Goal: Task Accomplishment & Management: Complete application form

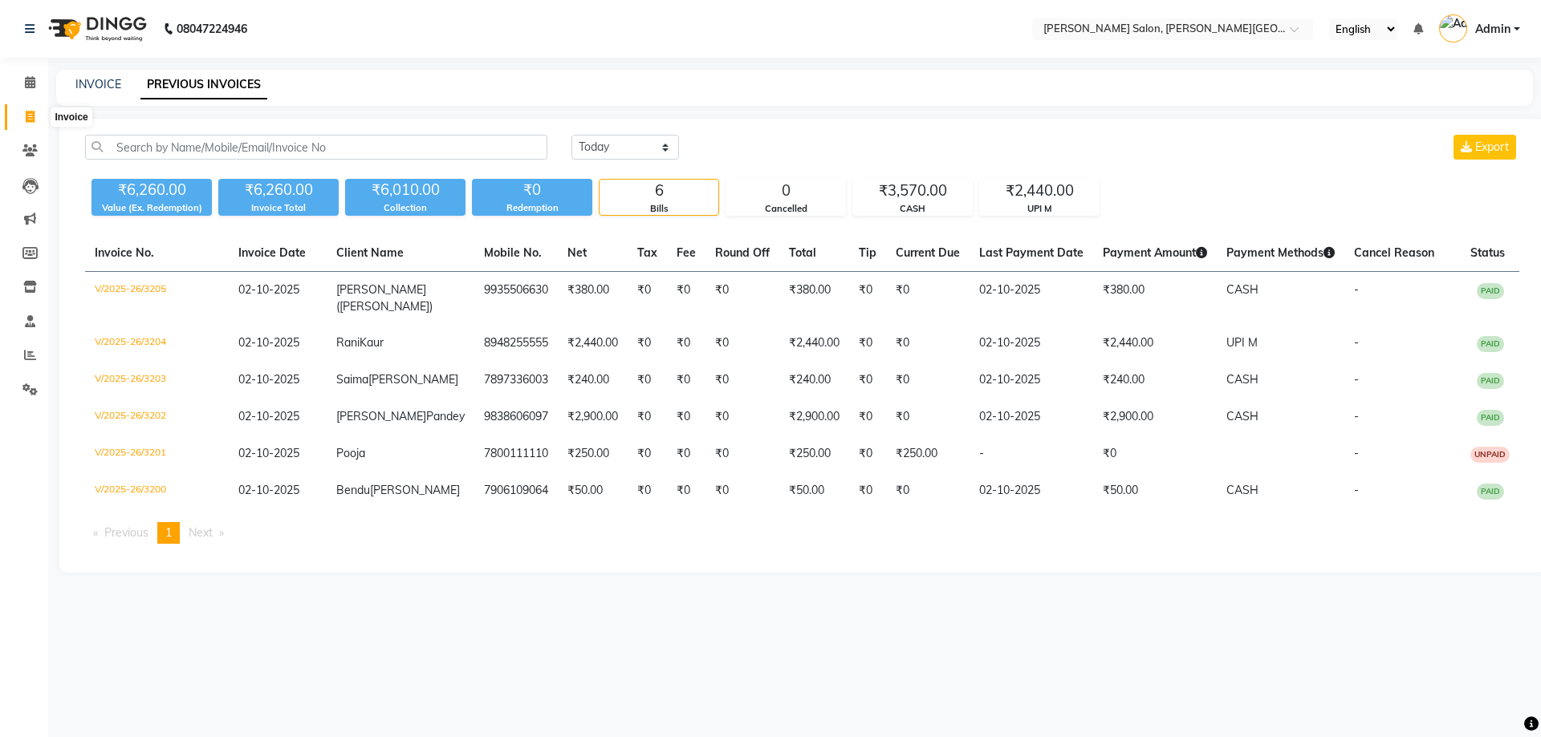
click at [35, 119] on span at bounding box center [30, 117] width 28 height 18
select select "service"
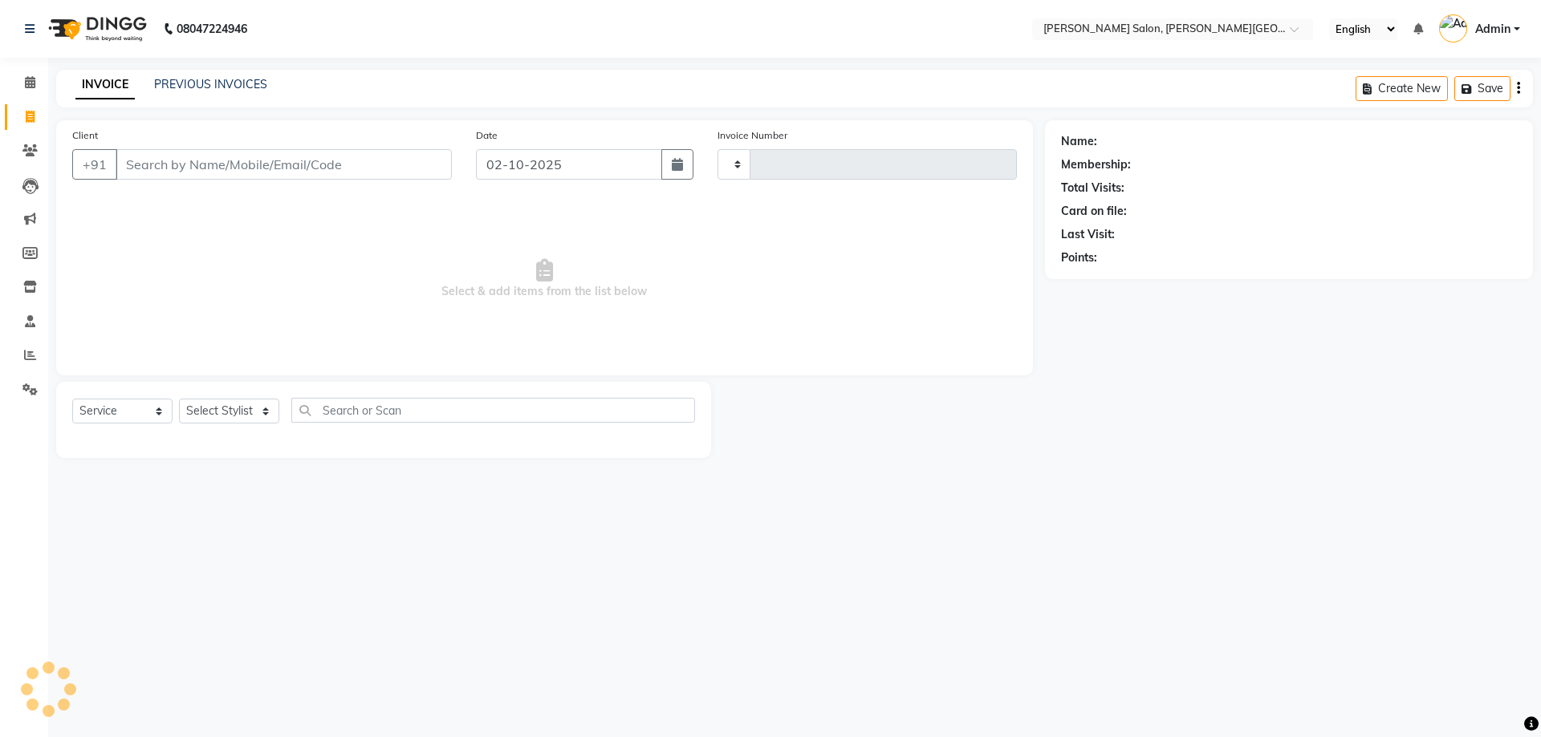
type input "3206"
select select "4122"
click at [209, 160] on input "Client" at bounding box center [284, 164] width 336 height 30
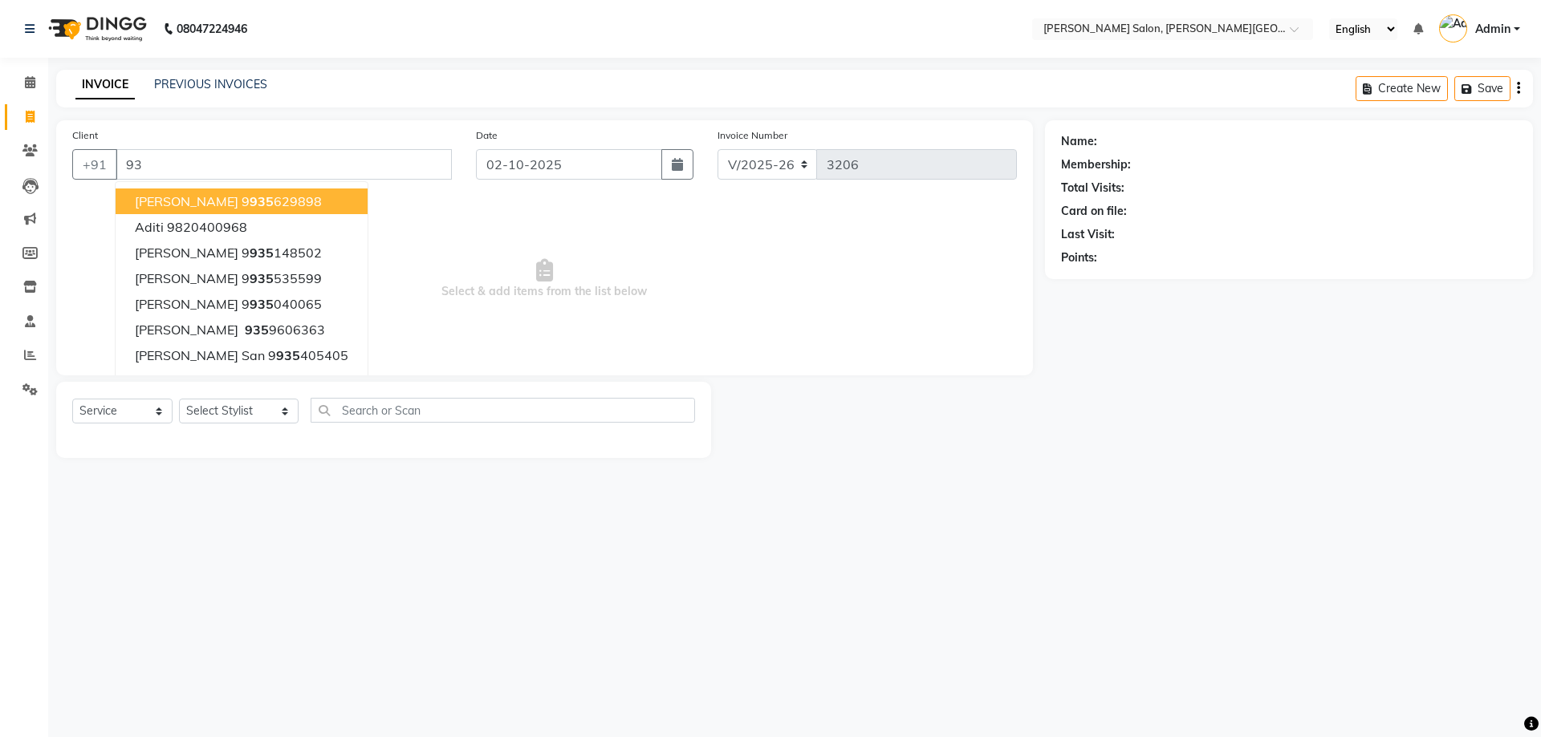
type input "9"
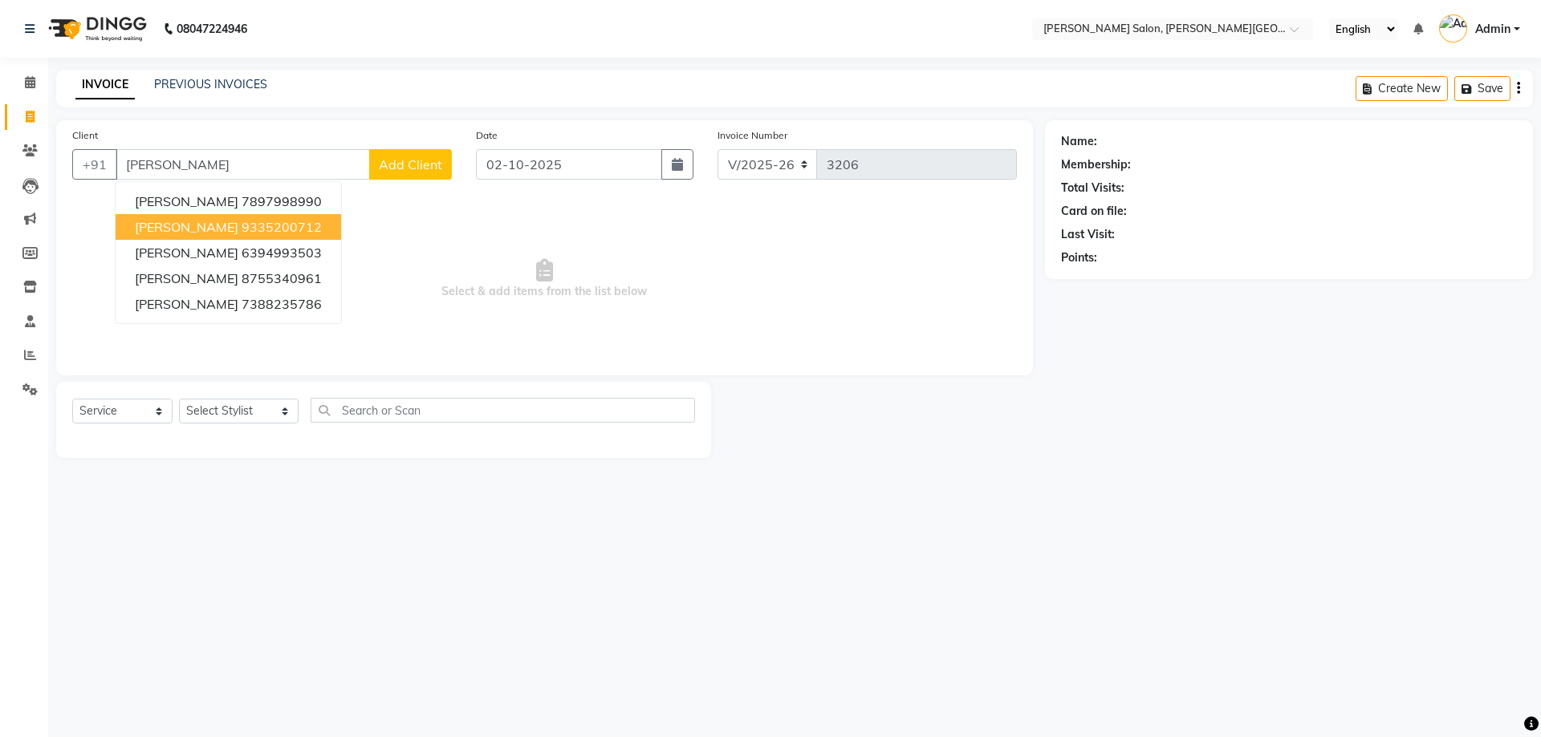
click at [192, 228] on span "[PERSON_NAME]" at bounding box center [187, 227] width 104 height 16
type input "9335200712"
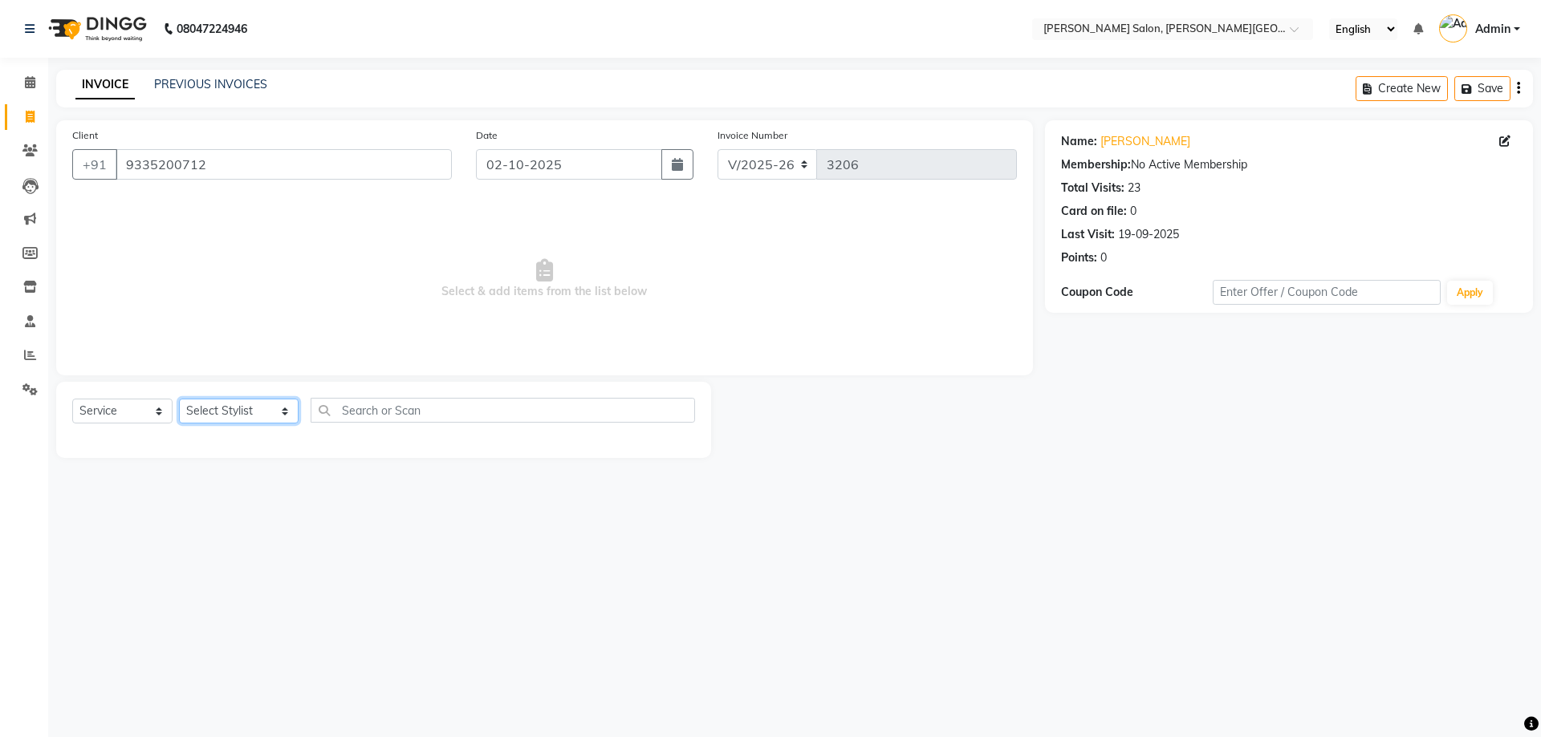
click at [264, 414] on select "Select Stylist [PERSON_NAME] [PERSON_NAME] [PERSON_NAME] [PERSON_NAME] [PERSON_…" at bounding box center [239, 411] width 120 height 25
select select "41278"
click at [179, 399] on select "Select Stylist [PERSON_NAME] [PERSON_NAME] [PERSON_NAME] [PERSON_NAME] [PERSON_…" at bounding box center [239, 411] width 120 height 25
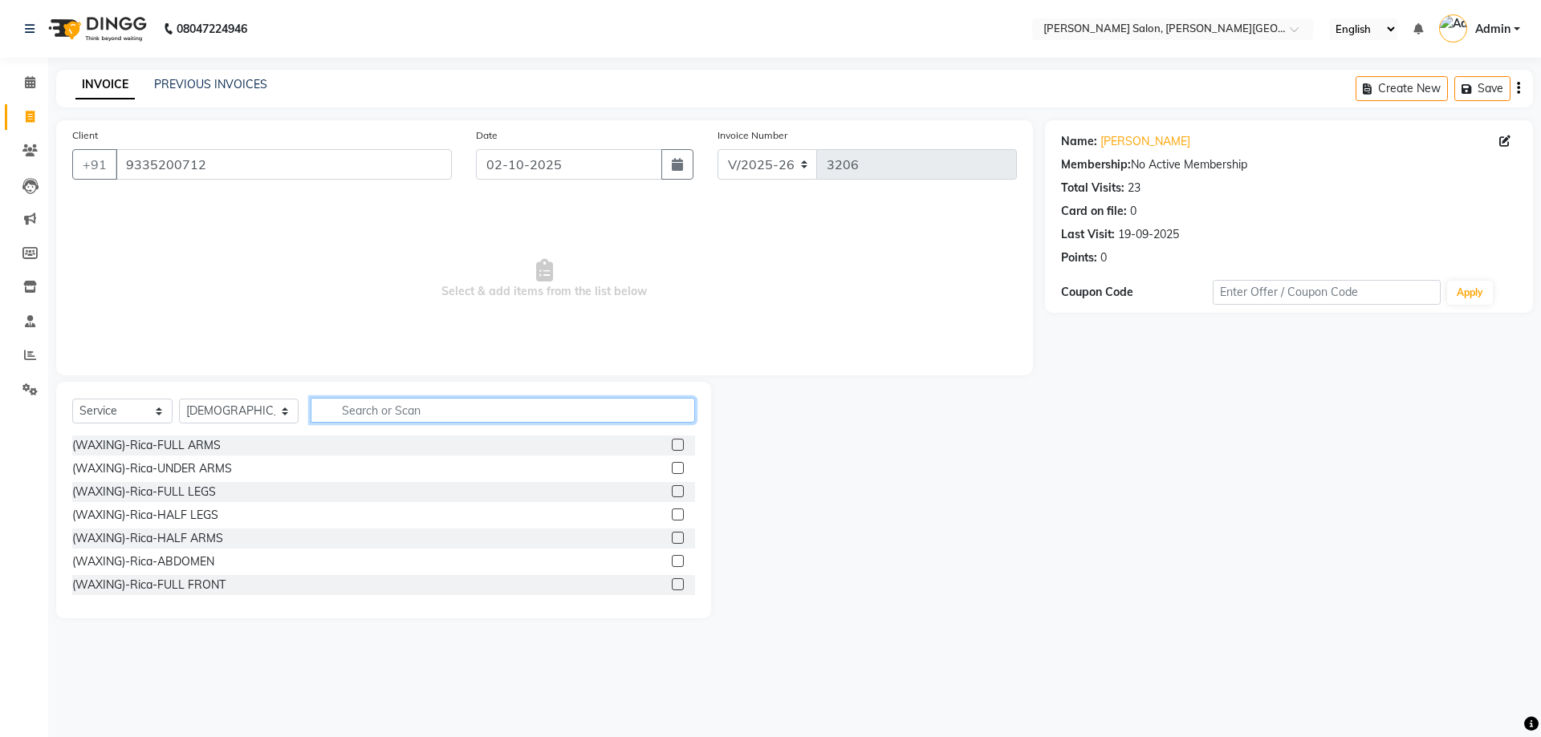
click at [373, 407] on input "text" at bounding box center [503, 410] width 385 height 25
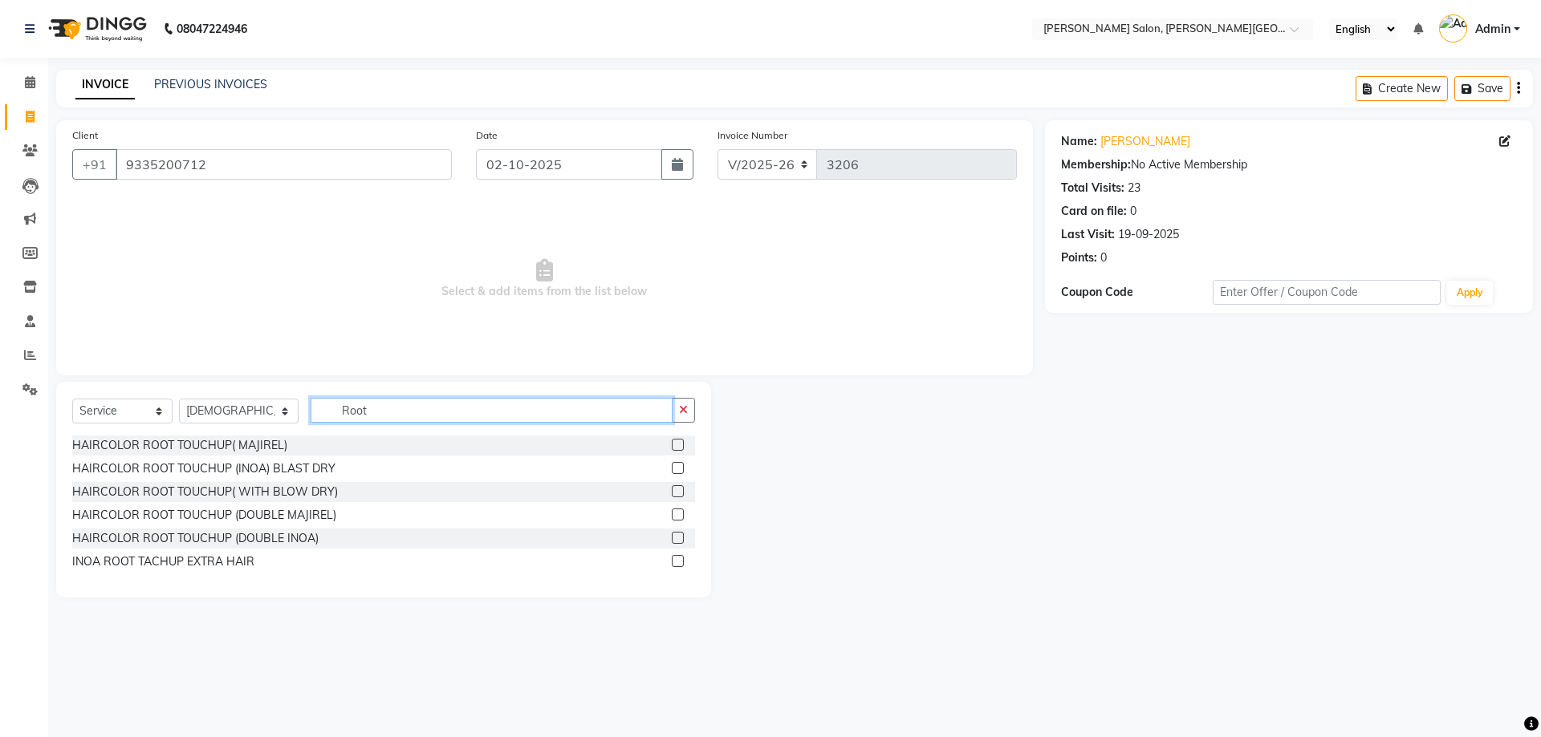
type input "Root"
click at [680, 469] on label at bounding box center [678, 468] width 12 height 12
click at [680, 469] on input "checkbox" at bounding box center [677, 469] width 10 height 10
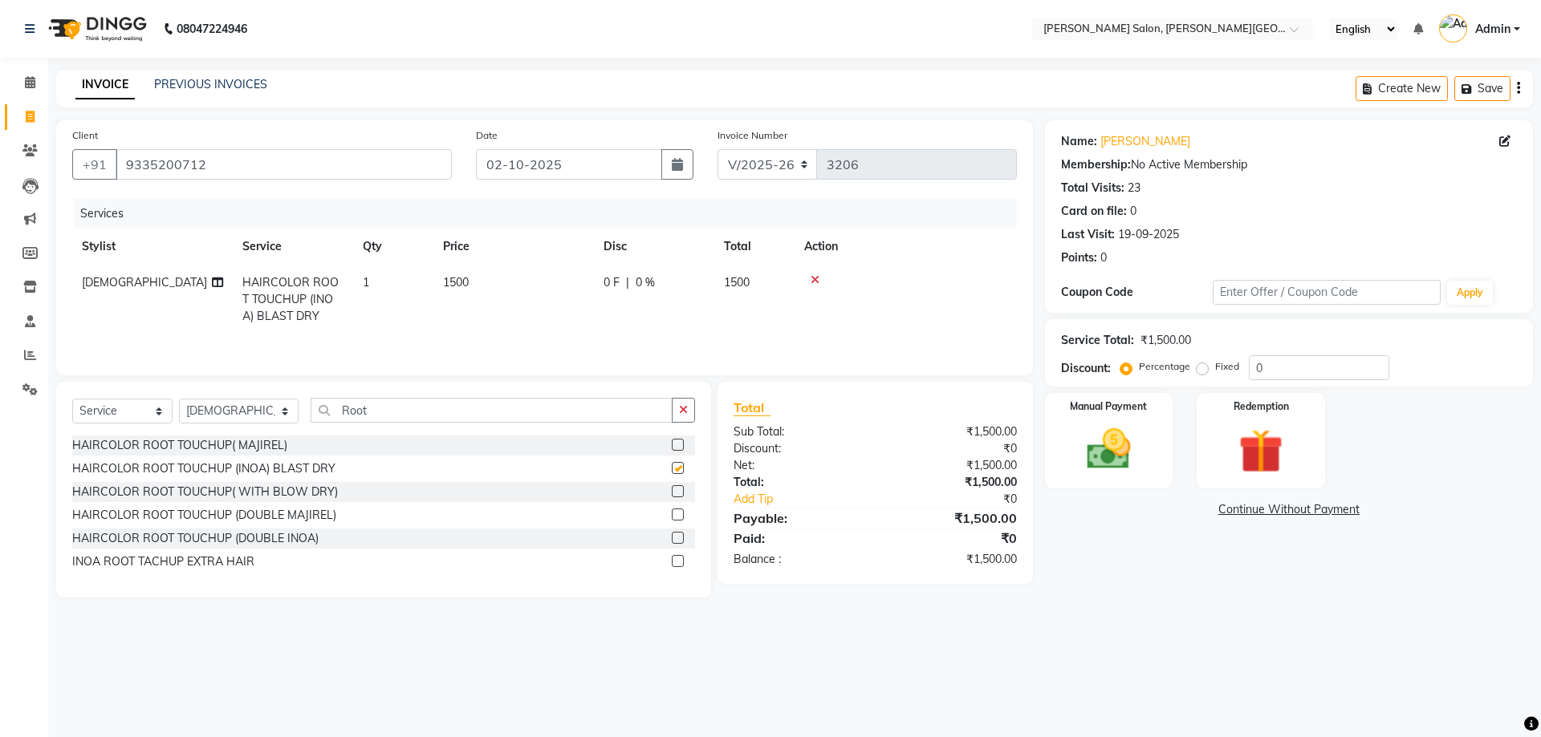
checkbox input "false"
drag, startPoint x: 324, startPoint y: 412, endPoint x: 399, endPoint y: 420, distance: 75.1
click at [399, 420] on input "Root" at bounding box center [492, 410] width 363 height 25
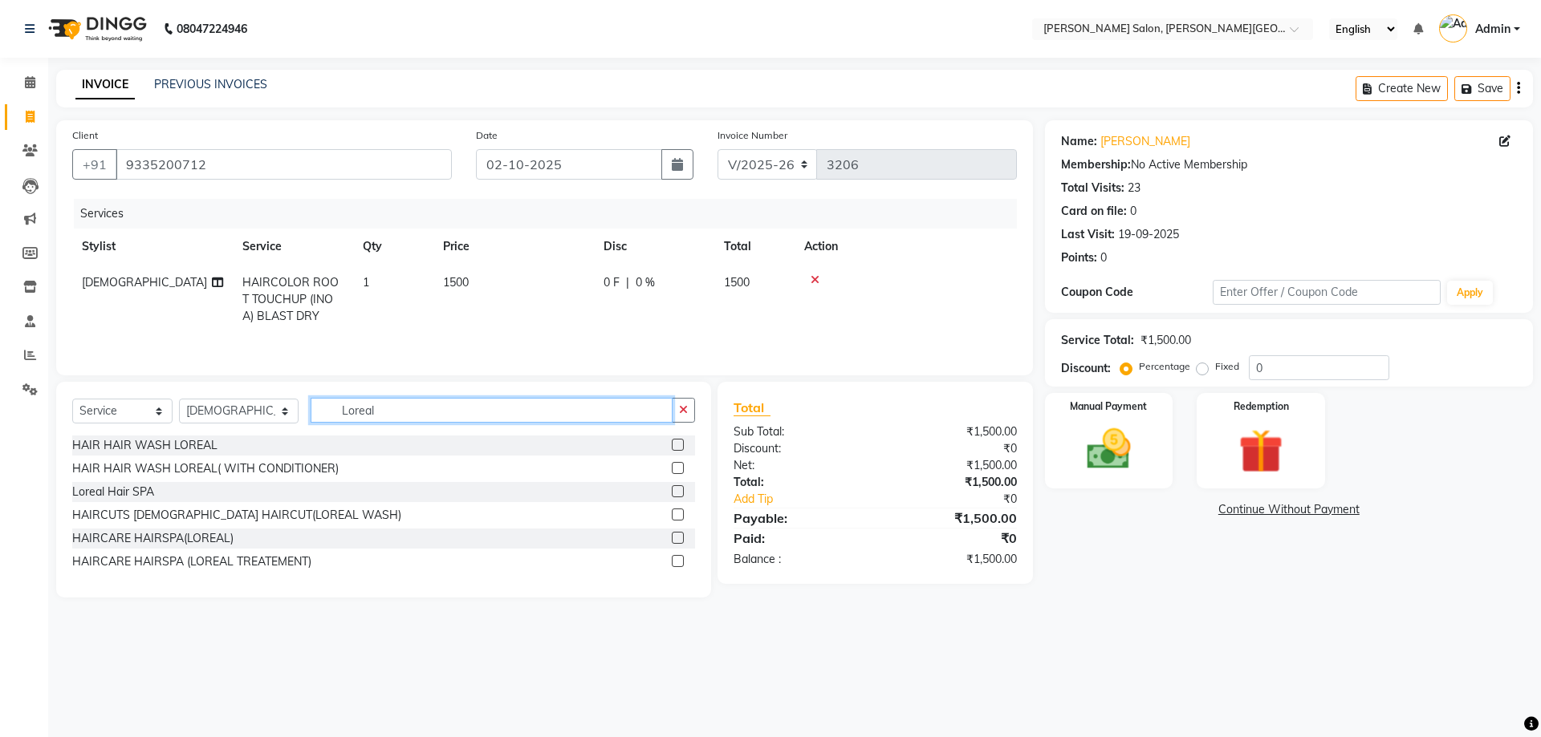
type input "Loreal"
click at [676, 491] on label at bounding box center [678, 491] width 12 height 12
click at [676, 491] on input "checkbox" at bounding box center [677, 492] width 10 height 10
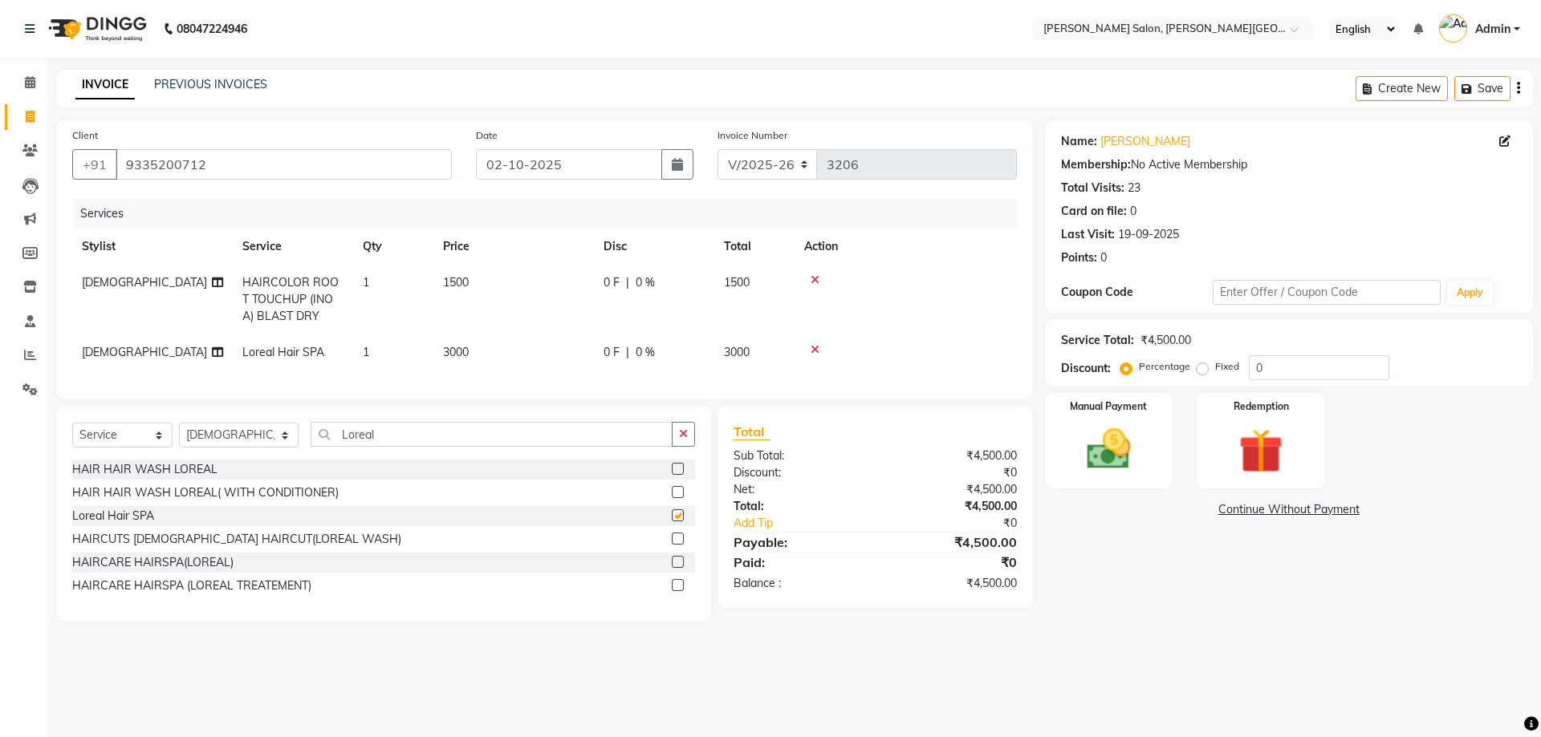
checkbox input "false"
drag, startPoint x: 318, startPoint y: 443, endPoint x: 472, endPoint y: 471, distance: 156.6
click at [472, 460] on div "Select Service Product Membership Package Voucher Prepaid Gift Card Select Styl…" at bounding box center [383, 441] width 623 height 38
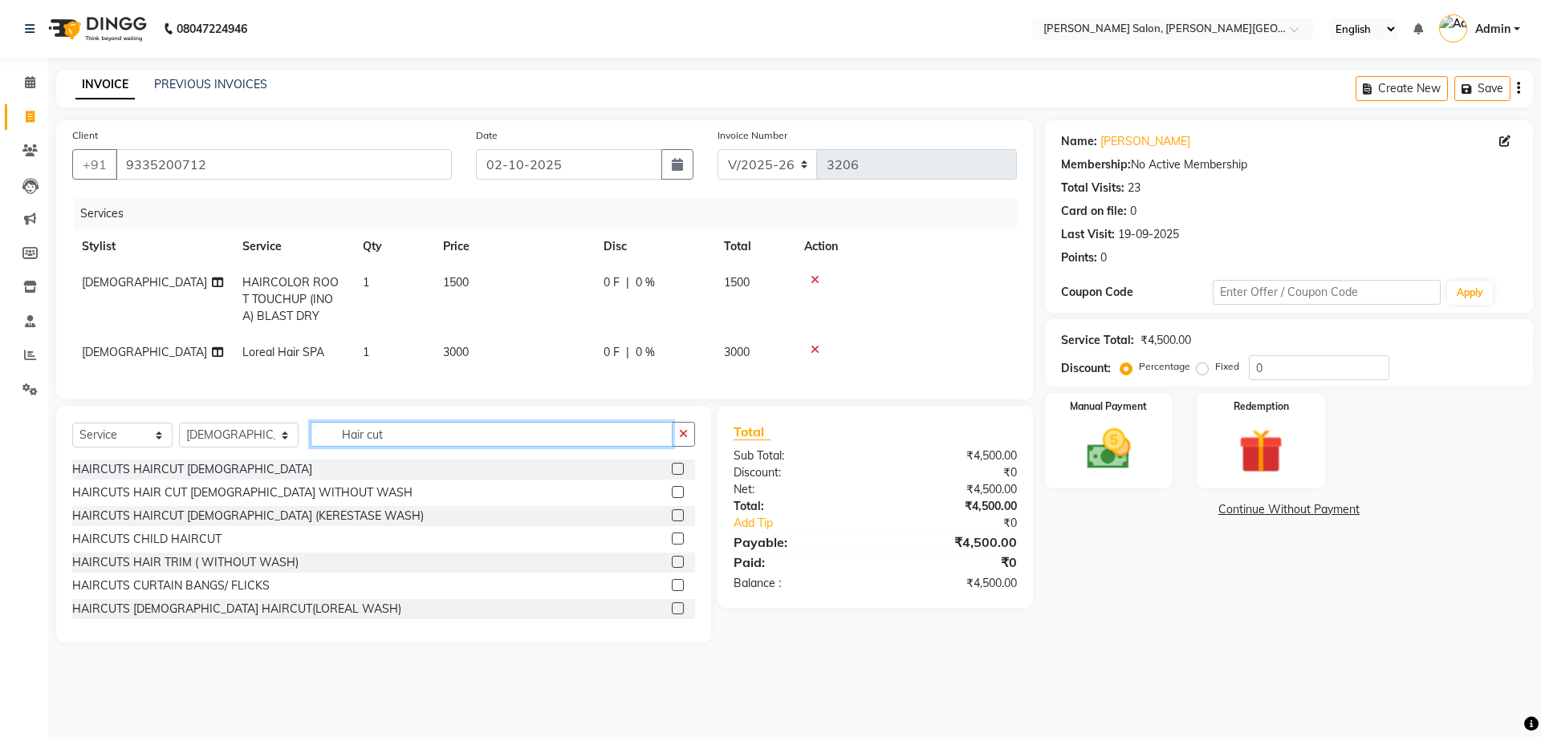
type input "Hair cut"
click at [672, 475] on label at bounding box center [678, 469] width 12 height 12
click at [672, 475] on input "checkbox" at bounding box center [677, 470] width 10 height 10
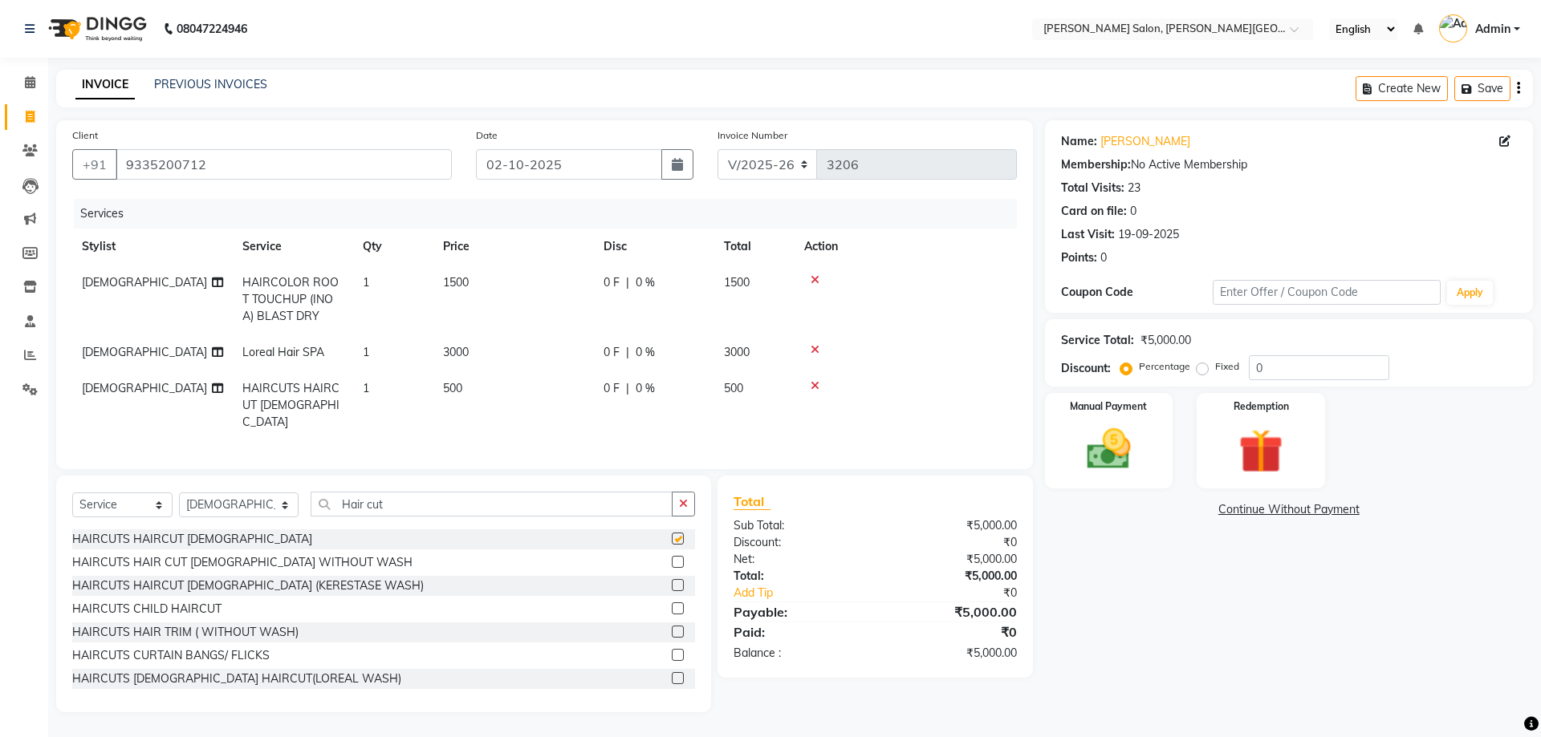
checkbox input "false"
click at [819, 351] on div at bounding box center [905, 349] width 203 height 11
click at [810, 347] on icon at bounding box center [814, 349] width 9 height 11
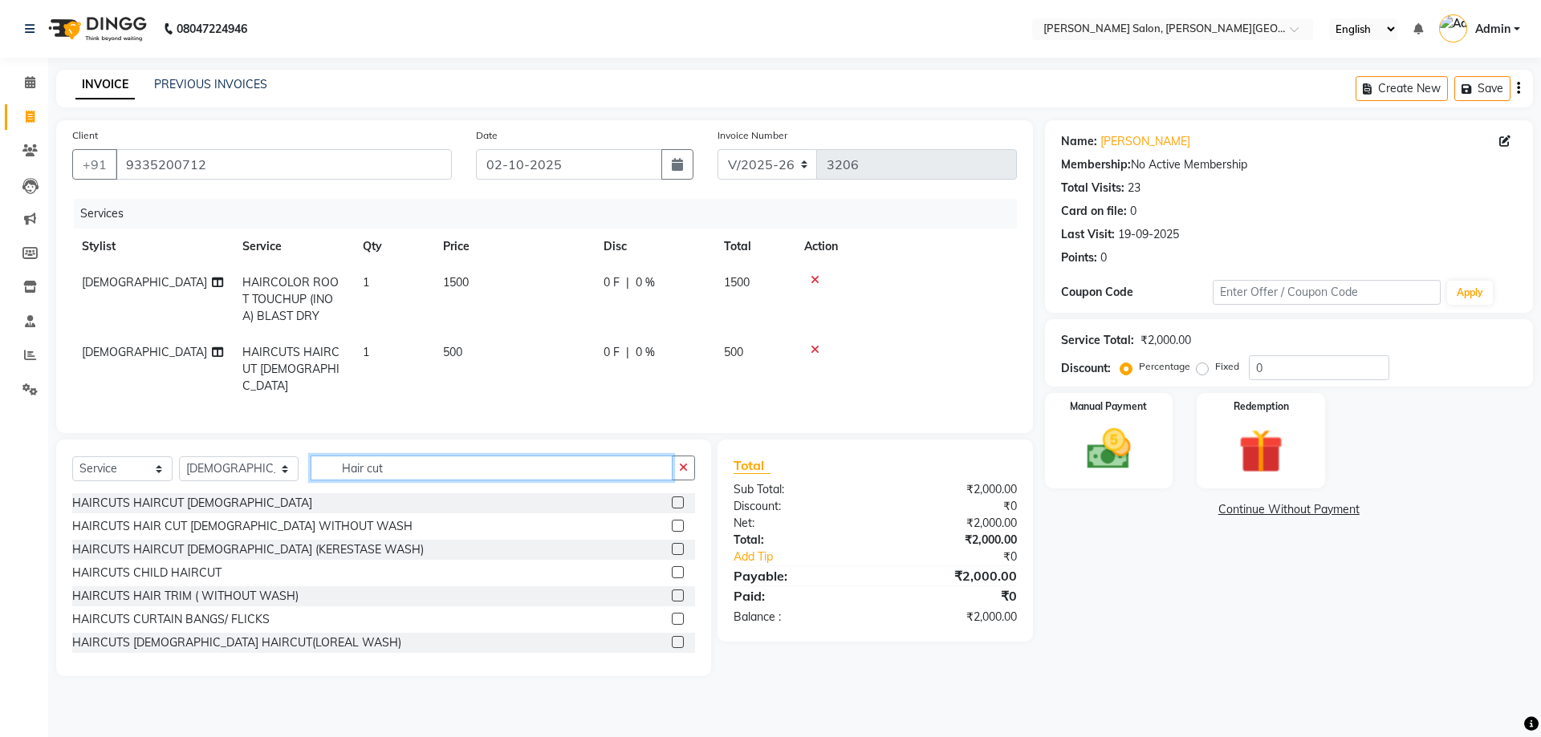
drag, startPoint x: 319, startPoint y: 462, endPoint x: 518, endPoint y: 487, distance: 200.5
click at [518, 487] on div "Select Service Product Membership Package Voucher Prepaid Gift Card Select Styl…" at bounding box center [383, 475] width 623 height 38
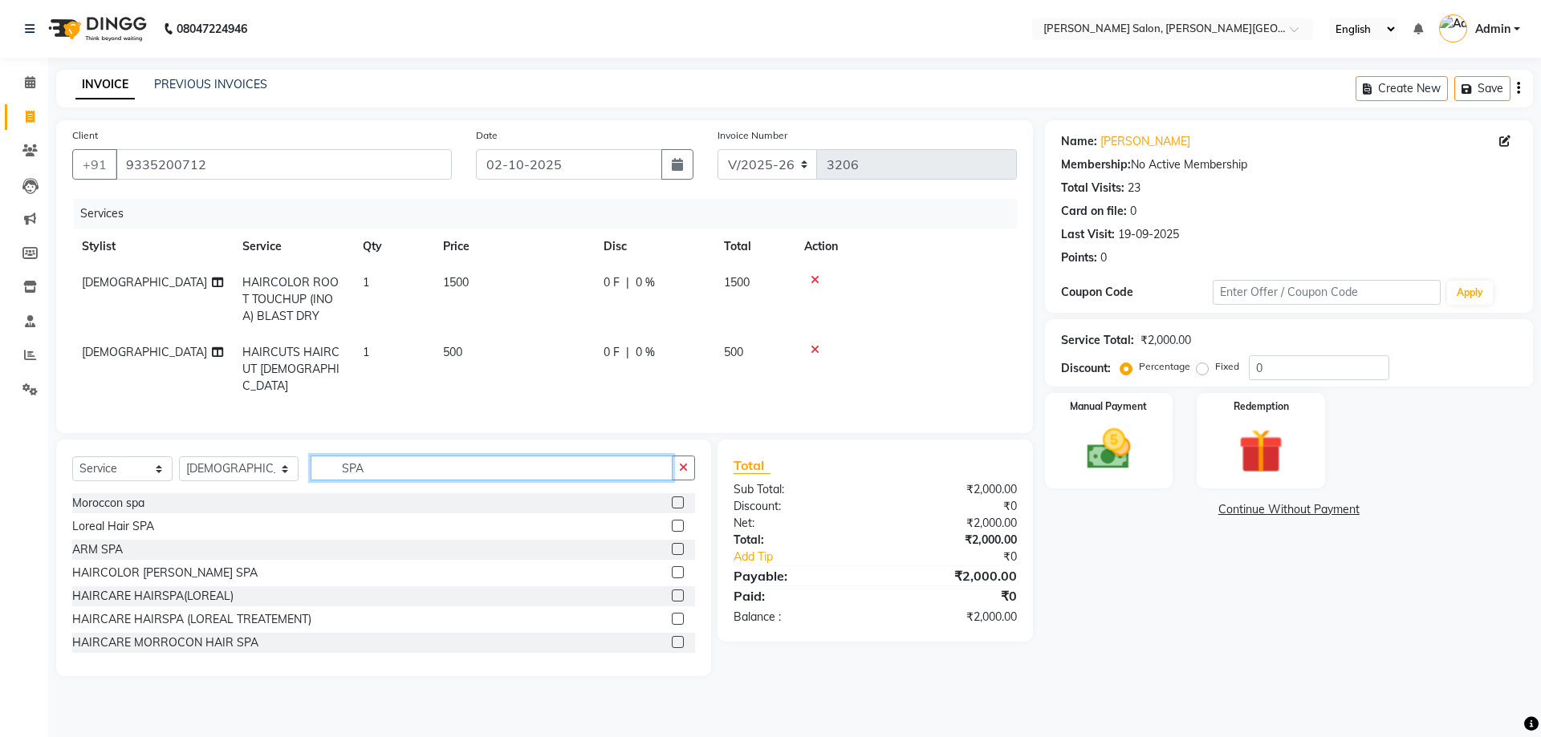
type input "SPA"
click at [672, 520] on label at bounding box center [678, 526] width 12 height 12
click at [672, 522] on input "checkbox" at bounding box center [677, 527] width 10 height 10
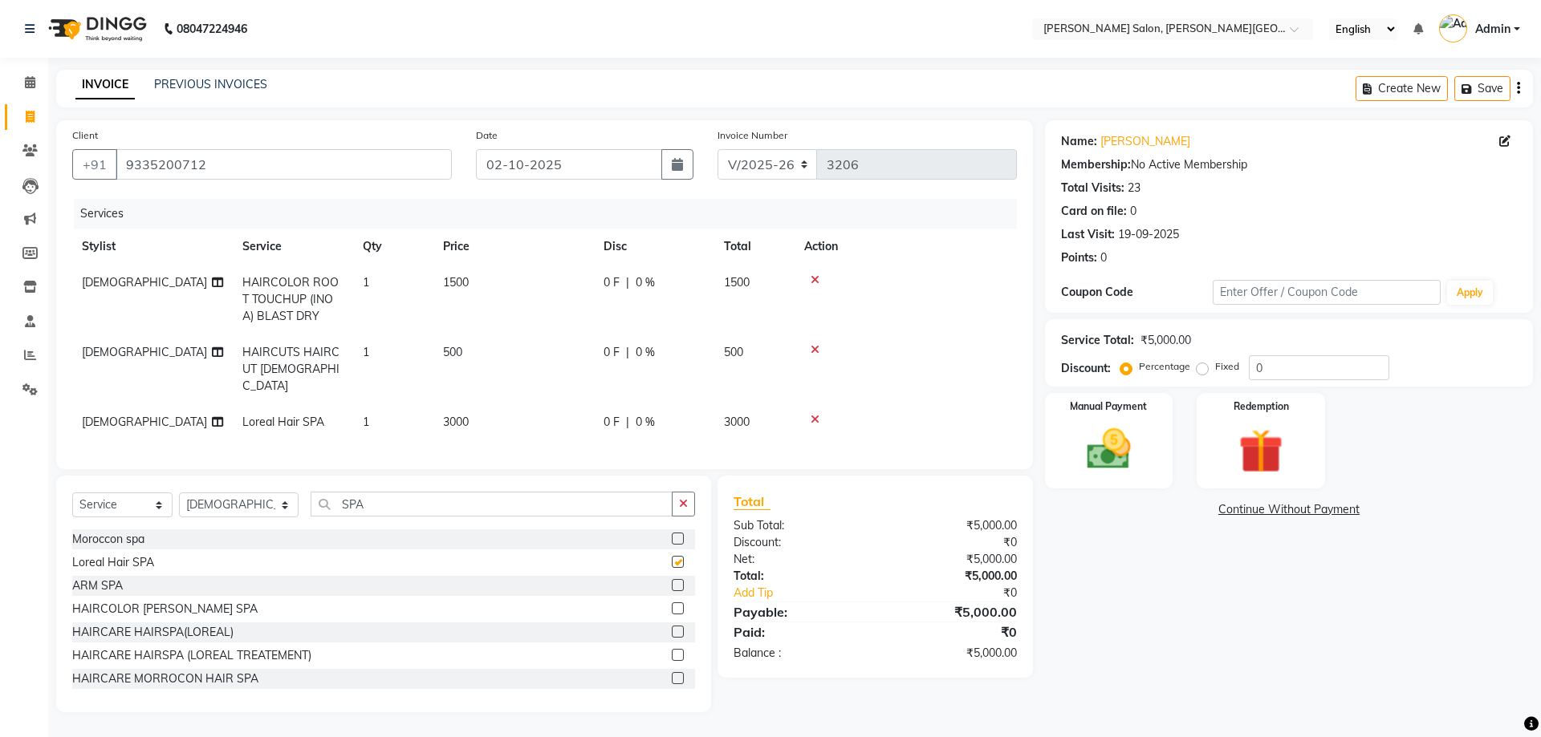
checkbox input "false"
click at [672, 627] on label at bounding box center [678, 632] width 12 height 12
click at [672, 627] on input "checkbox" at bounding box center [677, 632] width 10 height 10
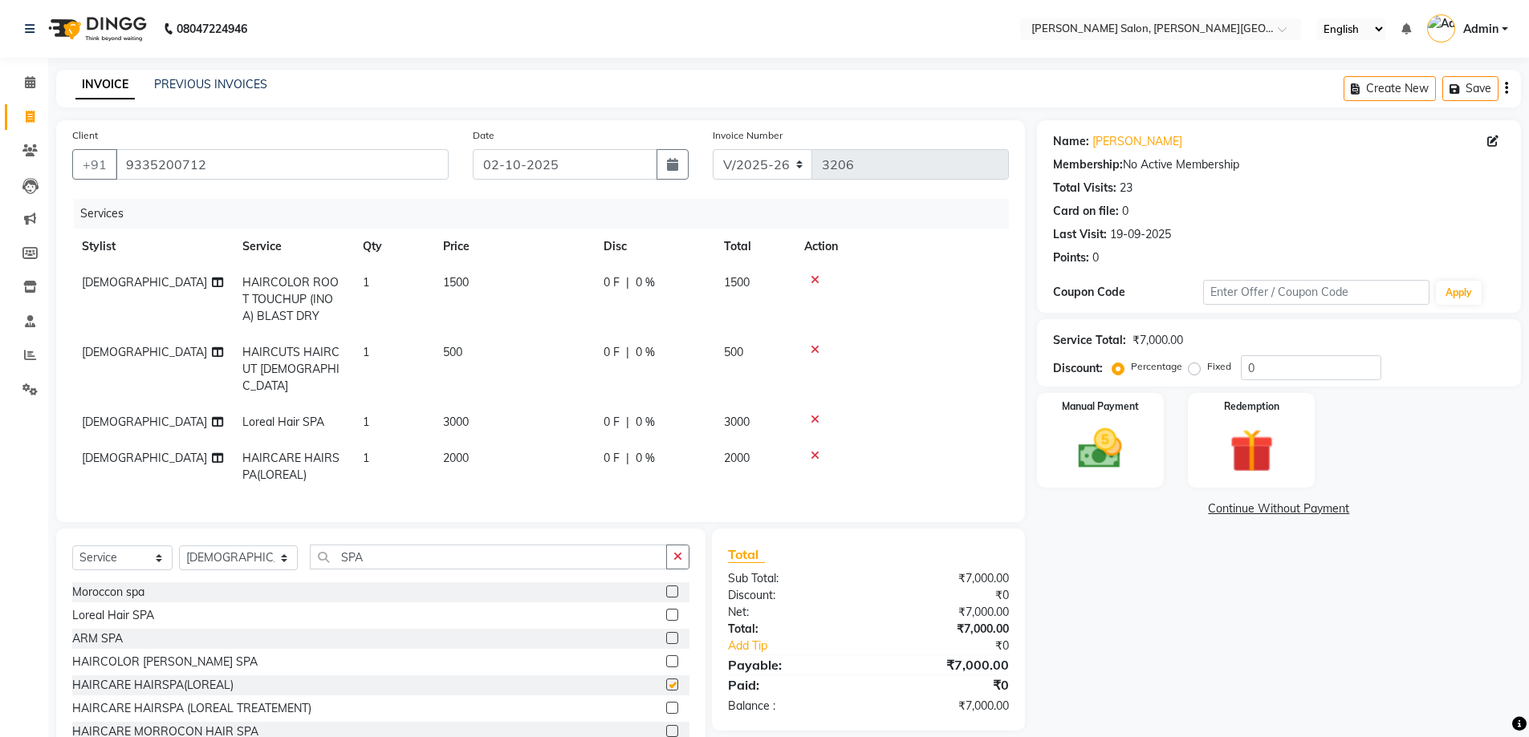
checkbox input "false"
click at [815, 414] on icon at bounding box center [814, 419] width 9 height 11
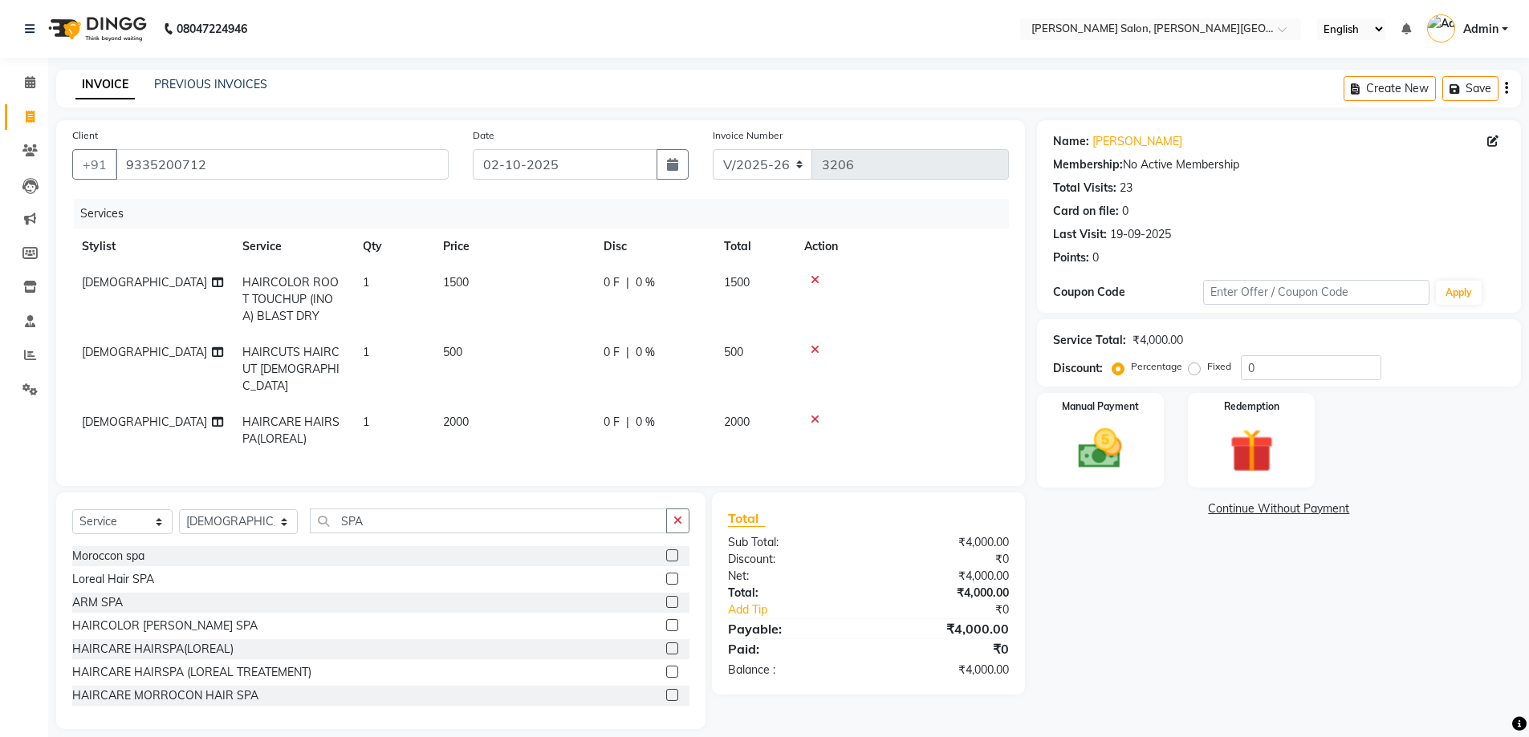
click at [620, 350] on div "0 F | 0 %" at bounding box center [653, 352] width 101 height 17
select select "41278"
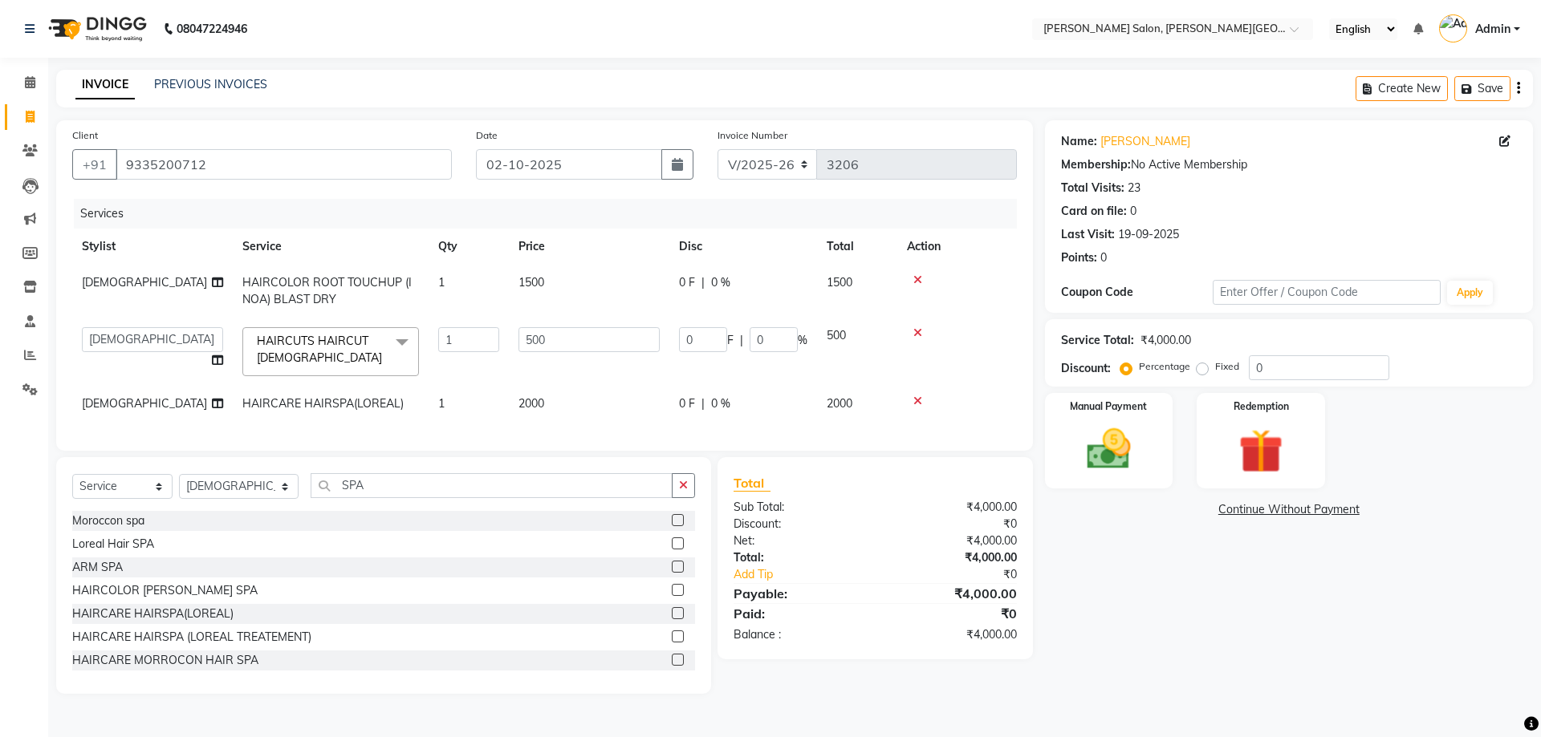
click at [916, 334] on icon at bounding box center [917, 332] width 9 height 11
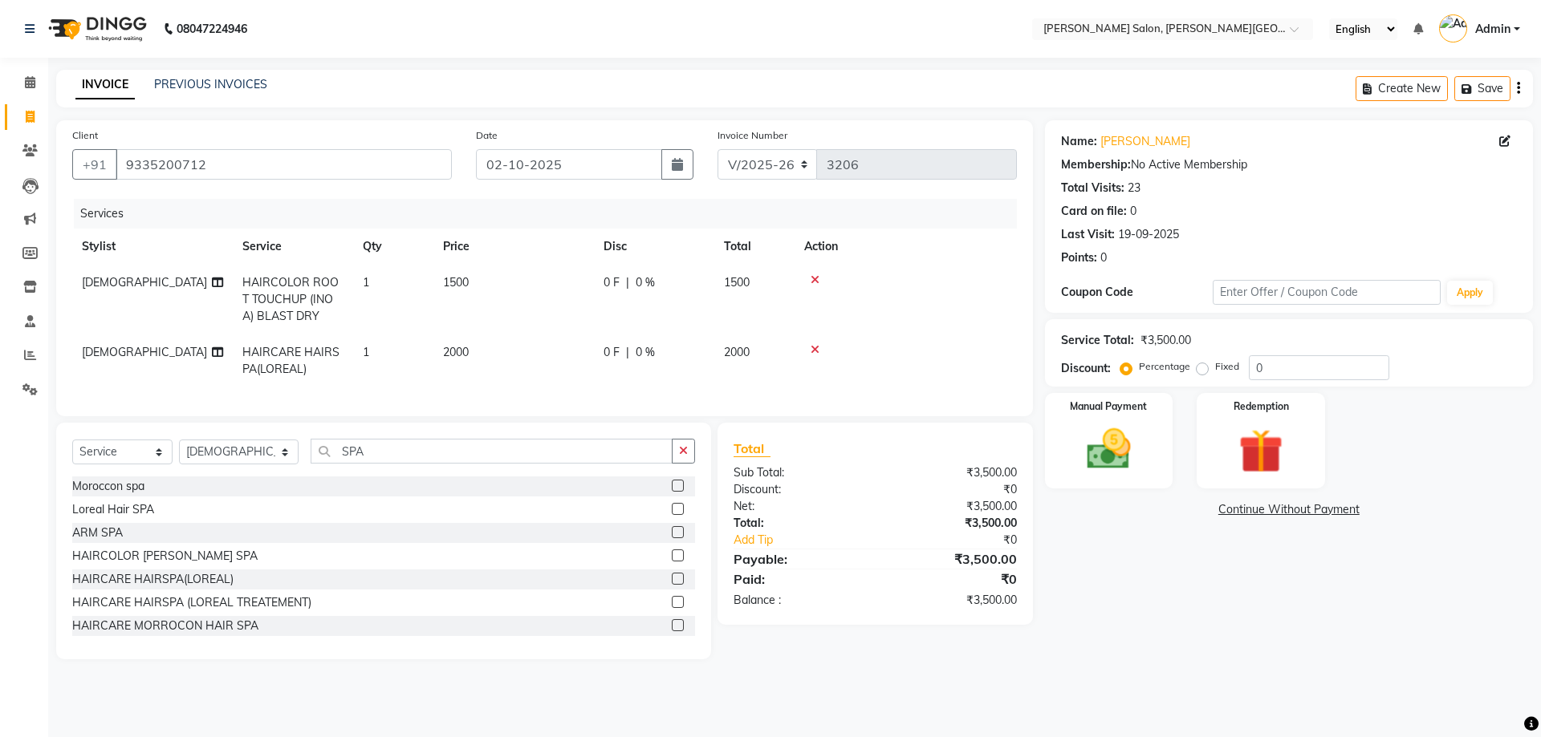
click at [618, 345] on span "0 F" at bounding box center [611, 352] width 16 height 17
select select "41278"
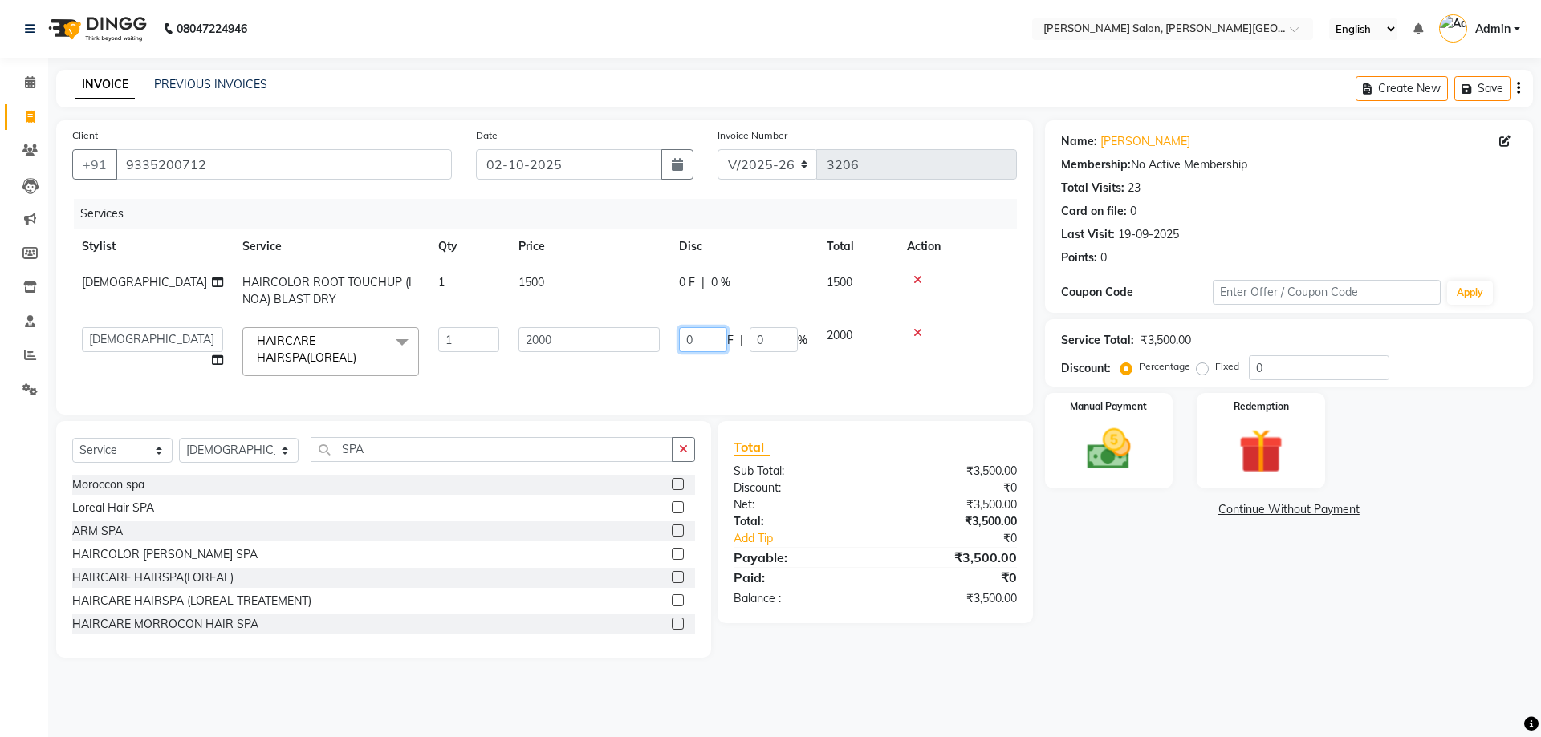
drag, startPoint x: 707, startPoint y: 339, endPoint x: 607, endPoint y: 350, distance: 100.0
click at [598, 343] on tr "[PERSON_NAME] [PERSON_NAME] [PERSON_NAME] [PERSON_NAME] [PERSON_NAME] Disha Kum…" at bounding box center [544, 352] width 944 height 68
type input "950"
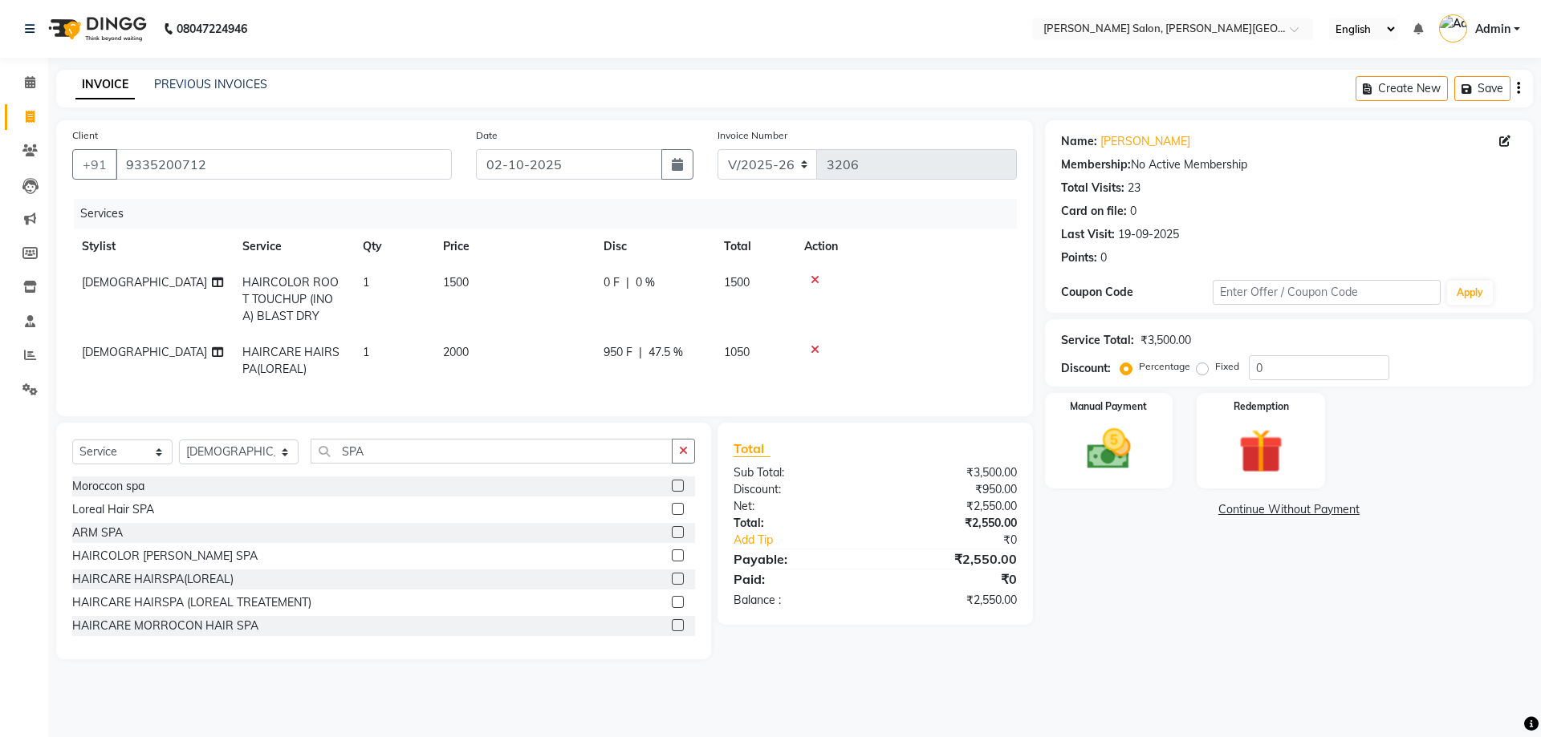
click at [1160, 575] on div "Name: [PERSON_NAME] Membership: No Active Membership Total Visits: 23 Card on f…" at bounding box center [1295, 389] width 500 height 539
click at [640, 279] on span "0 %" at bounding box center [645, 282] width 19 height 17
select select "41278"
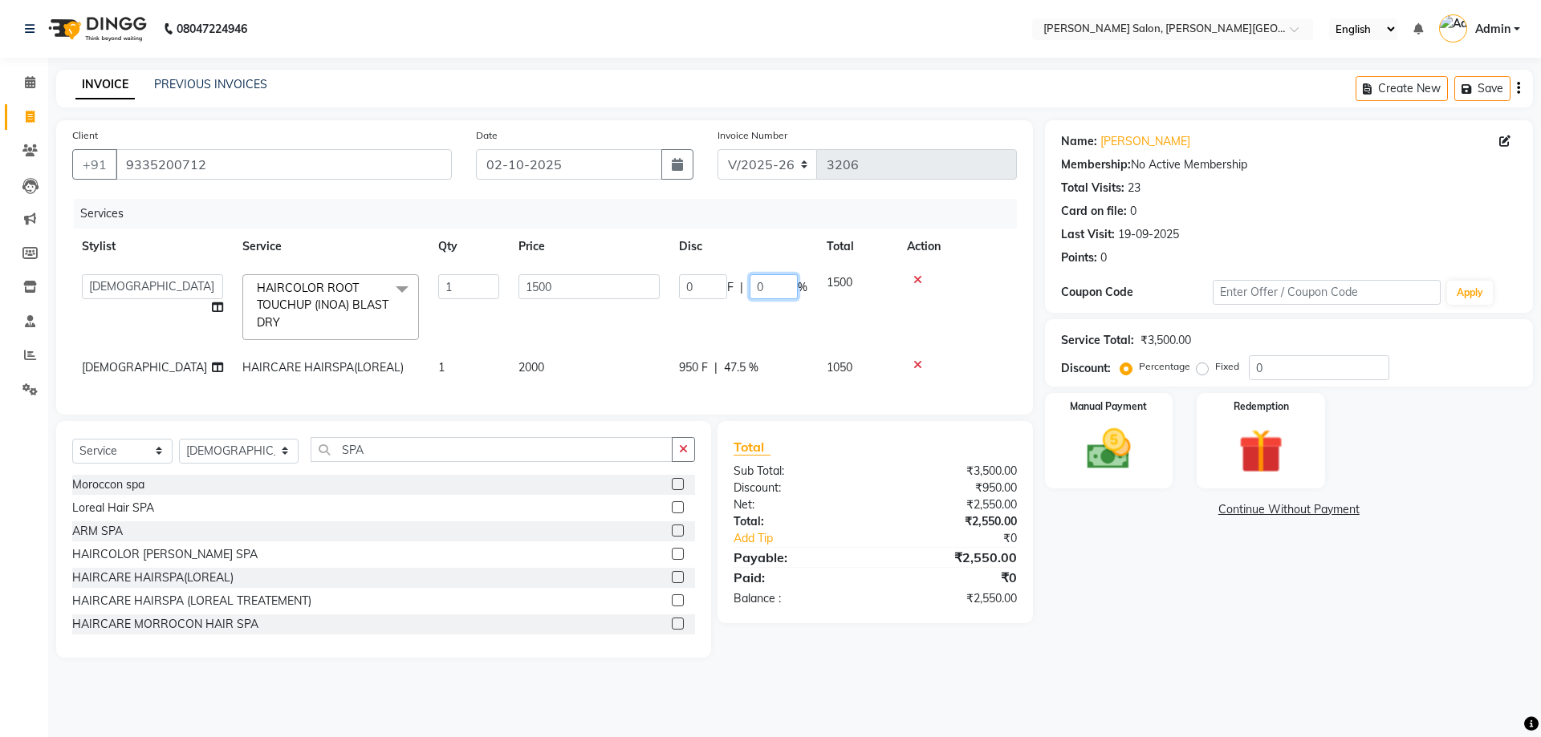
drag, startPoint x: 775, startPoint y: 287, endPoint x: 737, endPoint y: 286, distance: 37.7
click at [737, 286] on div "0 F | 0 %" at bounding box center [743, 286] width 128 height 25
type input "20"
click at [1115, 580] on div "Name: [PERSON_NAME] Membership: No Active Membership Total Visits: 23 Card on f…" at bounding box center [1295, 389] width 500 height 538
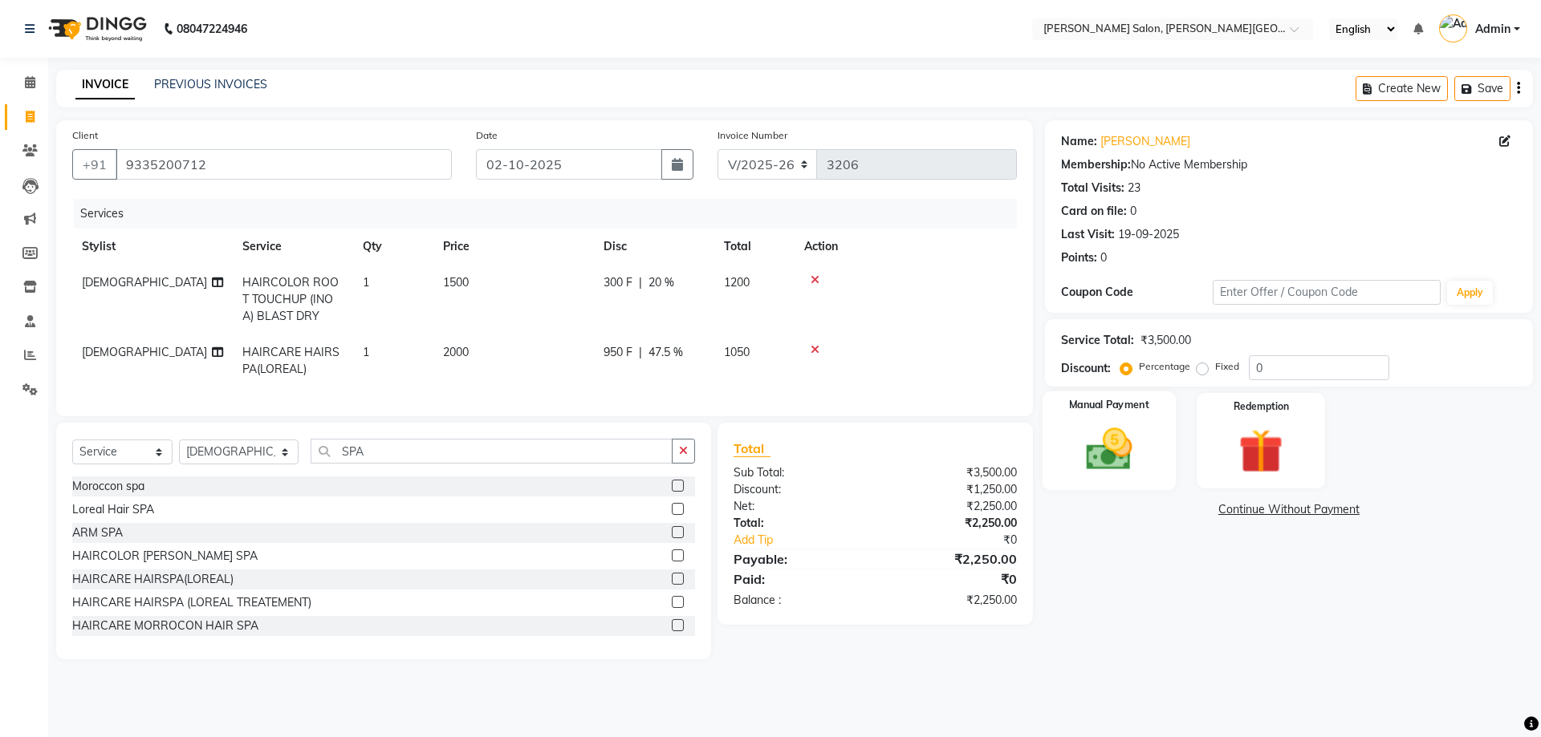
click at [1115, 457] on img at bounding box center [1108, 449] width 75 height 53
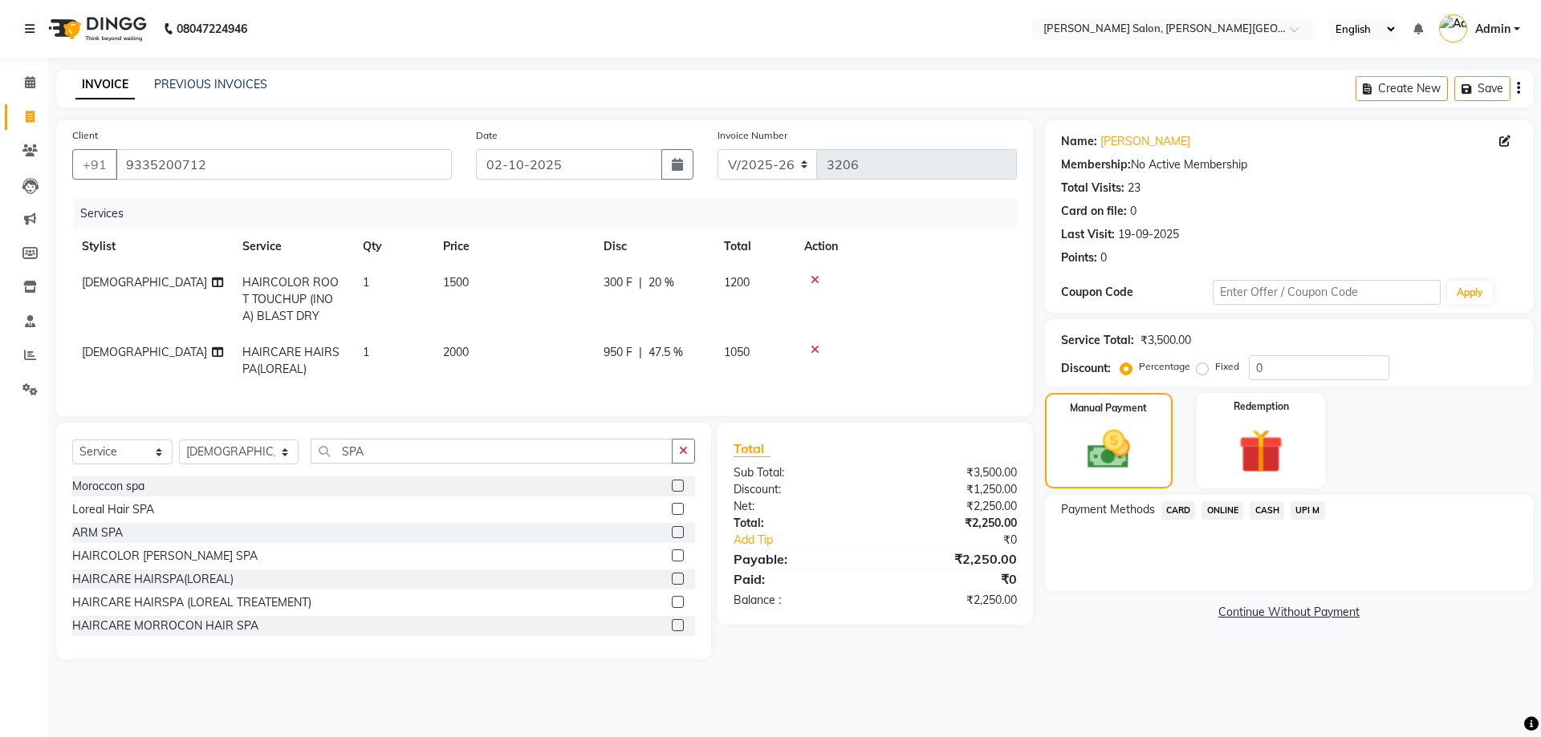
click at [1310, 506] on span "UPI M" at bounding box center [1307, 511] width 35 height 18
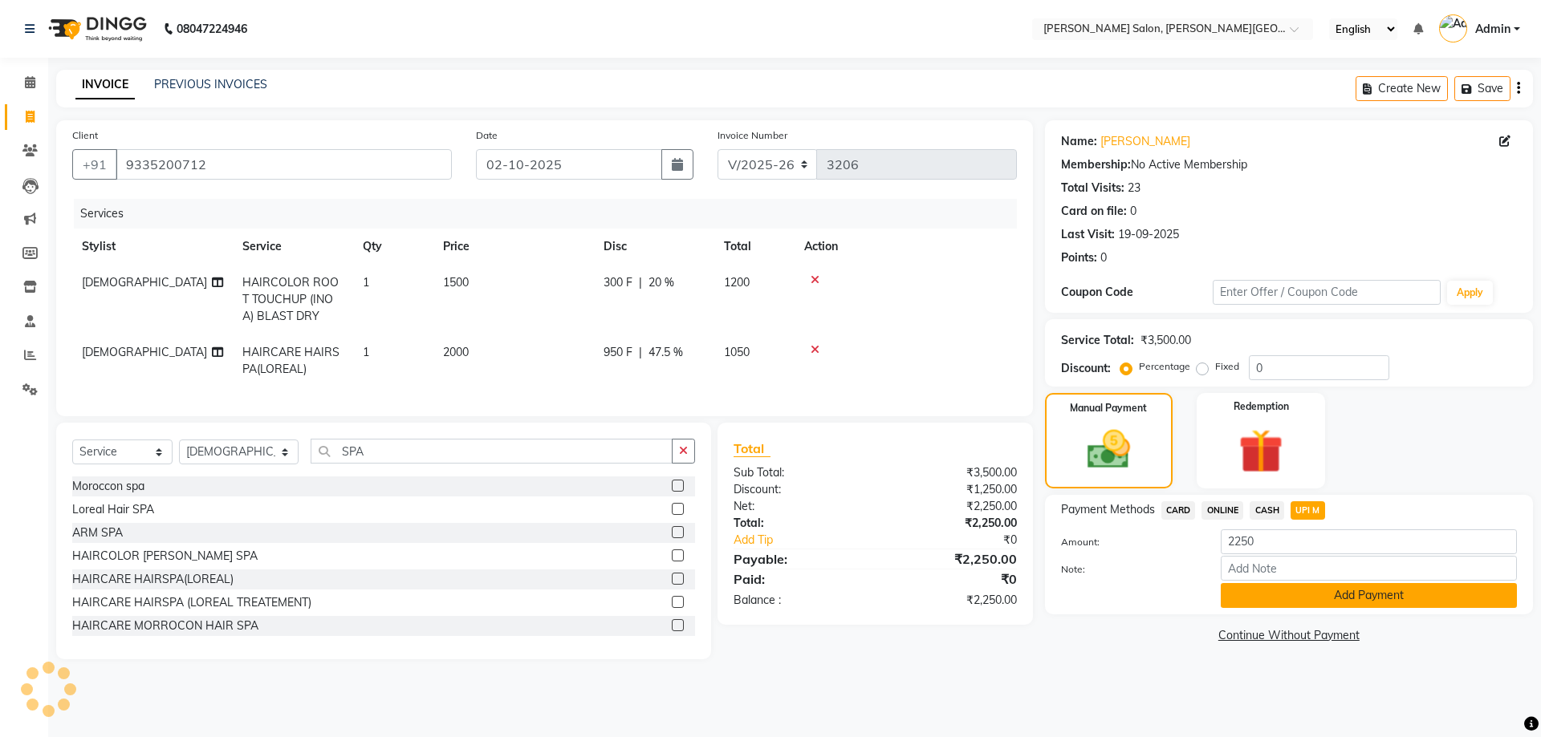
click at [1337, 594] on button "Add Payment" at bounding box center [1368, 595] width 296 height 25
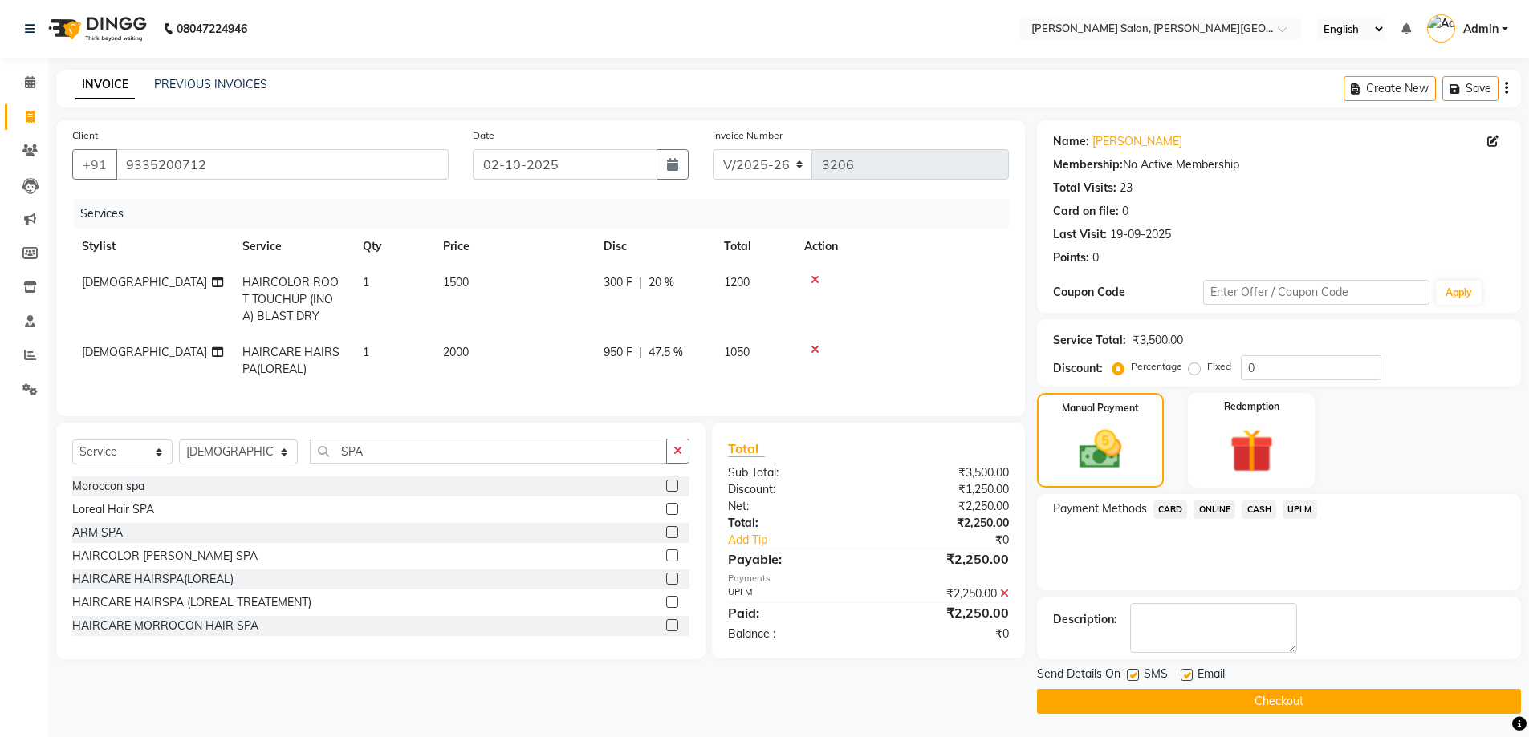
click at [1254, 698] on button "Checkout" at bounding box center [1279, 701] width 484 height 25
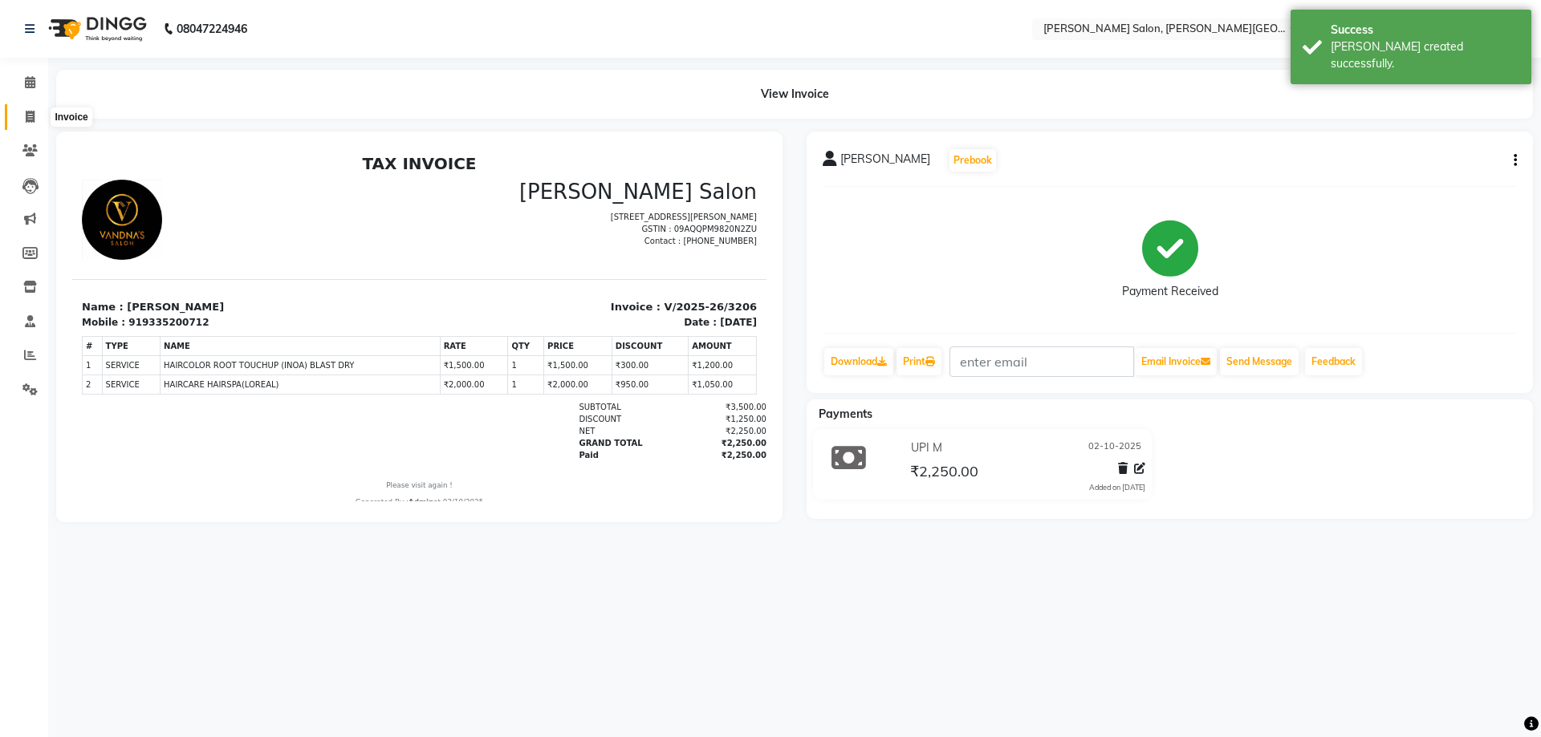
click at [35, 120] on icon at bounding box center [30, 117] width 9 height 12
select select "service"
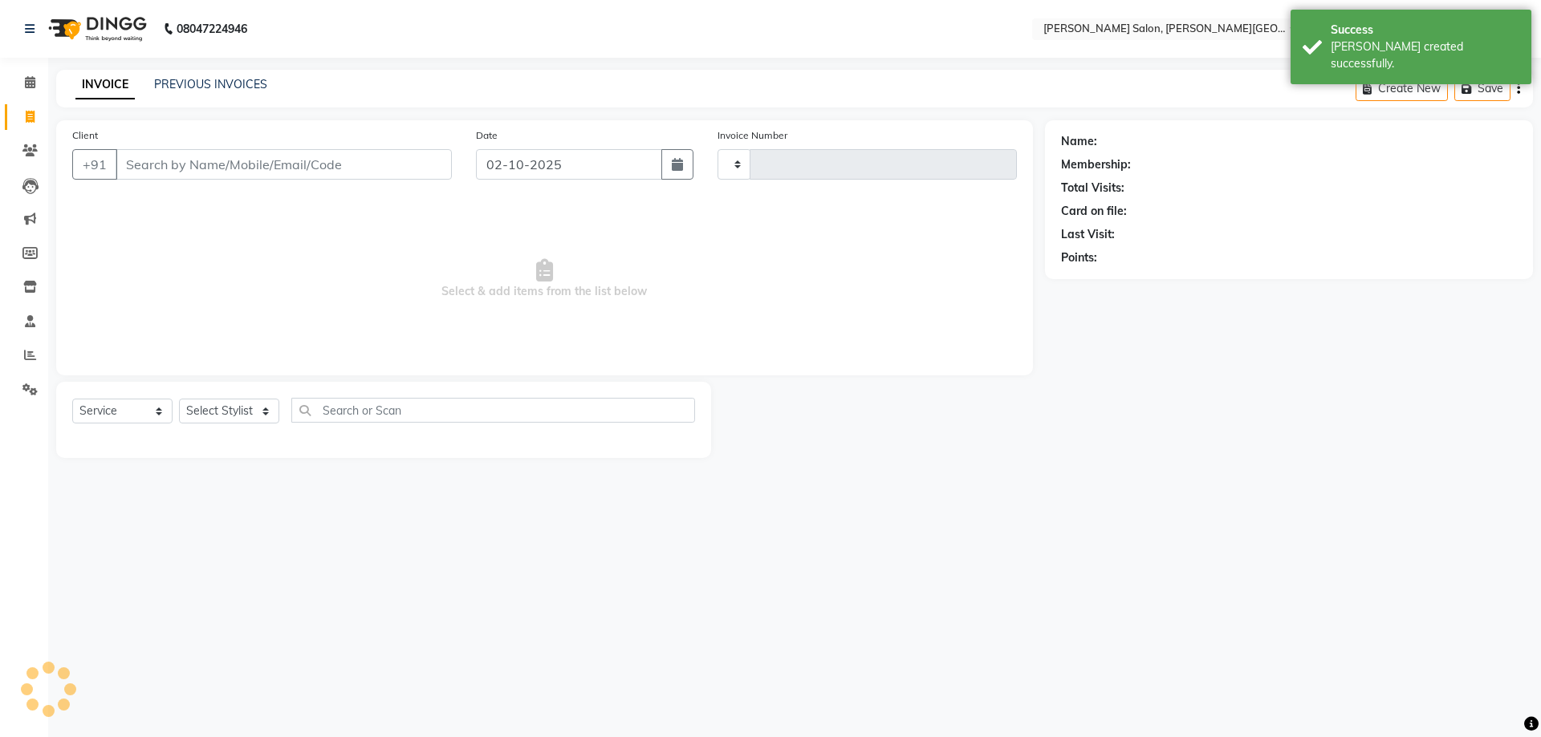
type input "3207"
select select "4122"
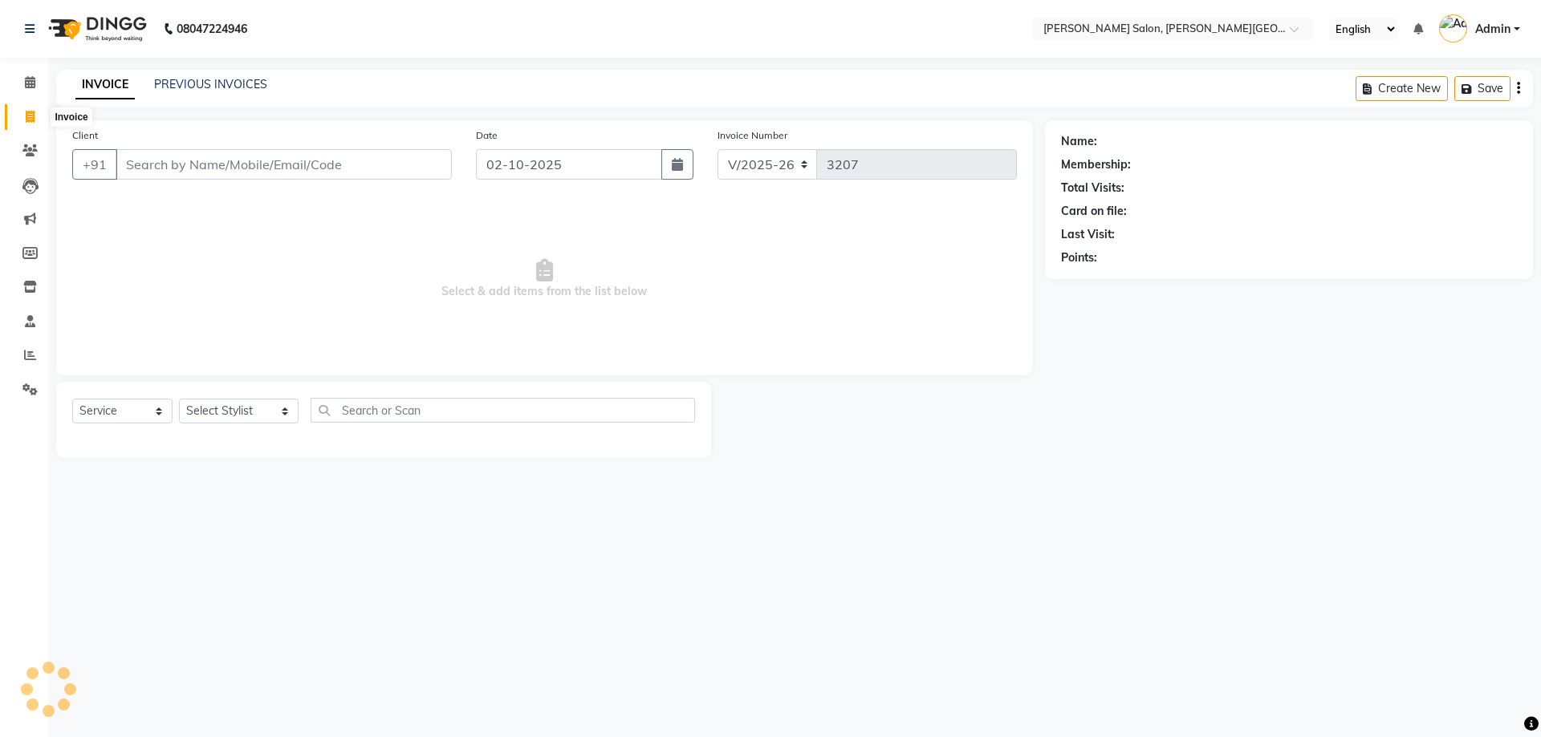
click at [29, 114] on icon at bounding box center [30, 117] width 9 height 12
select select "service"
select select "4122"
type input "3207"
click at [209, 166] on input "Client" at bounding box center [284, 164] width 336 height 30
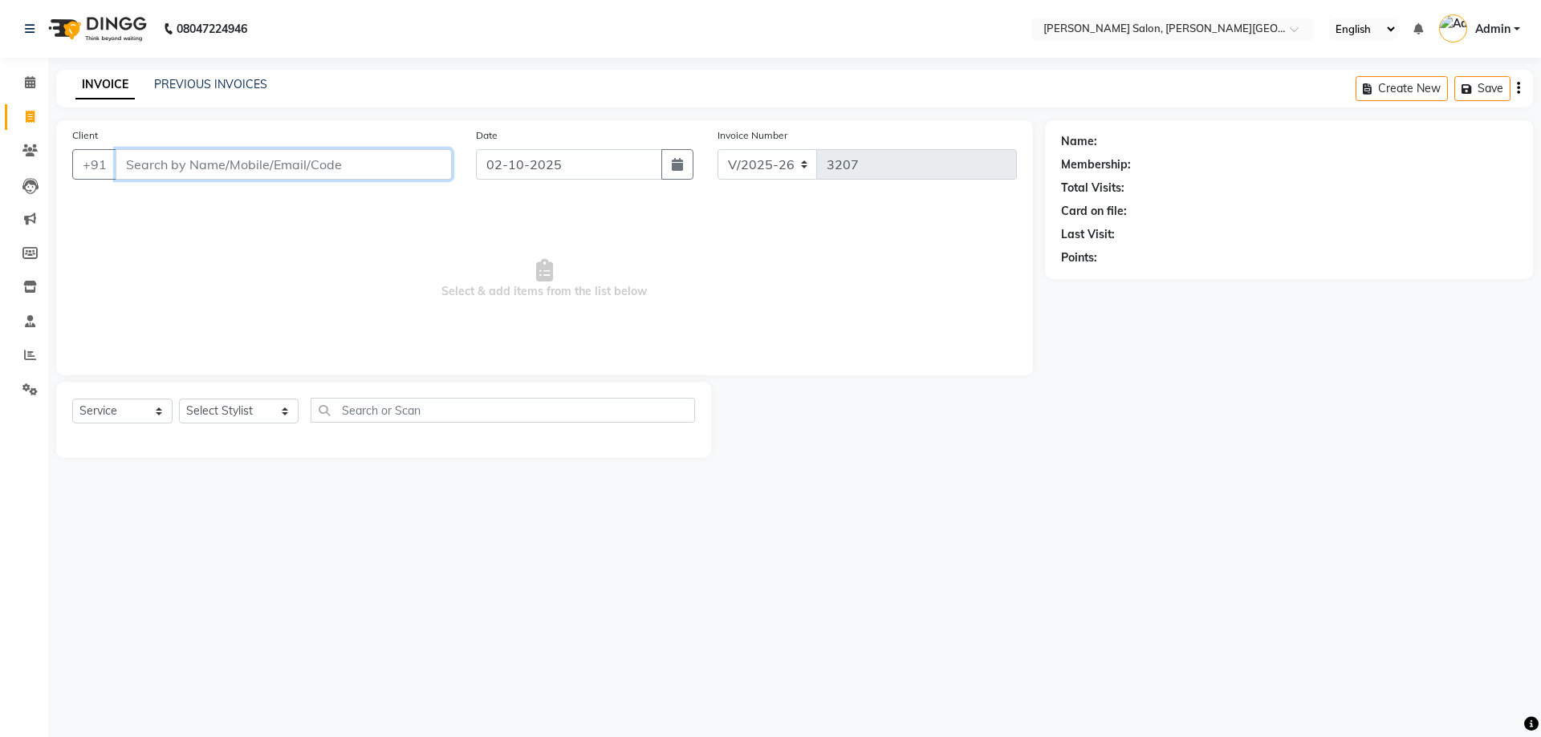
paste input "9415061061"
type input "9415061061"
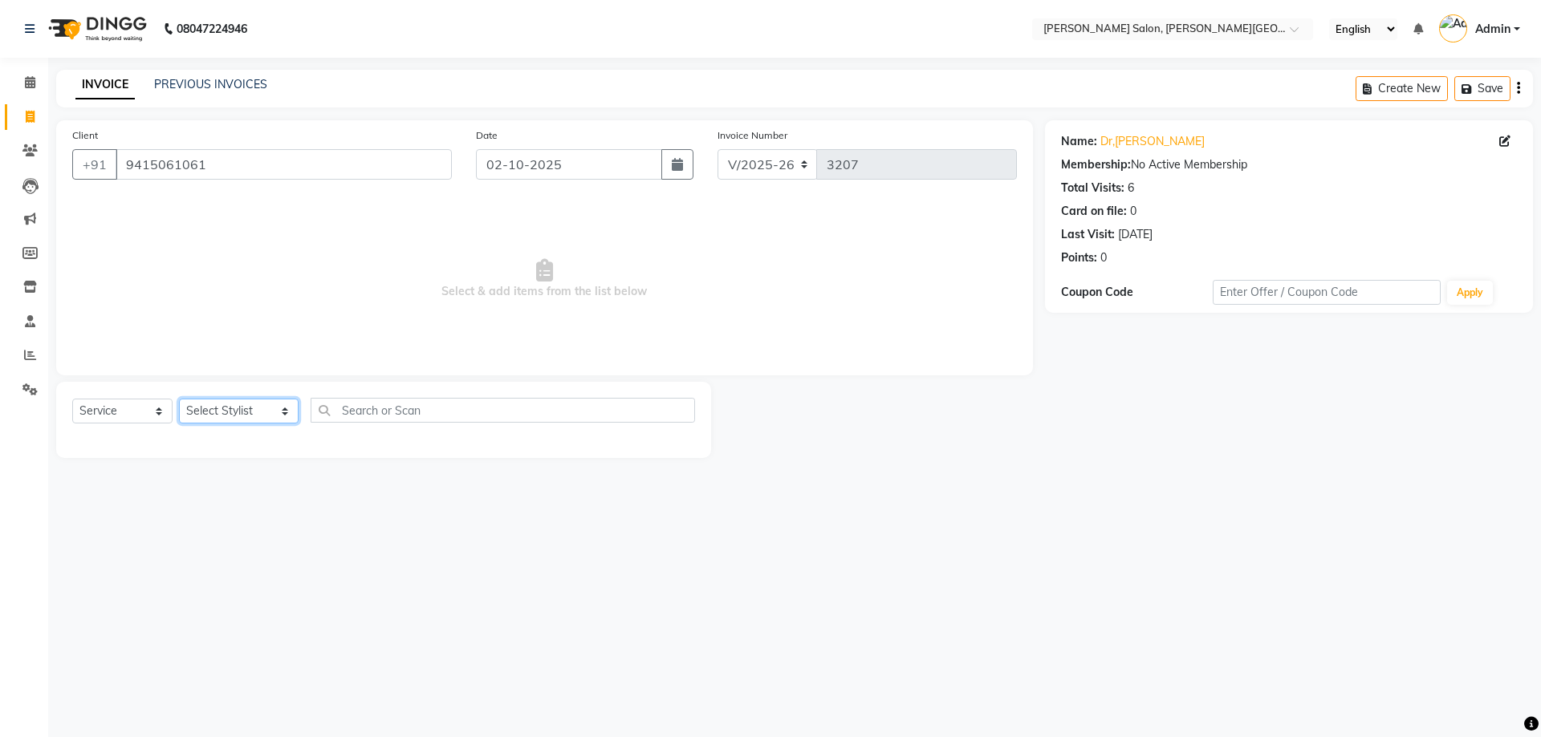
click at [264, 414] on select "Select Stylist [PERSON_NAME] [PERSON_NAME] [PERSON_NAME] [PERSON_NAME] [PERSON_…" at bounding box center [239, 411] width 120 height 25
select select "85107"
click at [179, 399] on select "Select Stylist [PERSON_NAME] [PERSON_NAME] [PERSON_NAME] [PERSON_NAME] [PERSON_…" at bounding box center [239, 411] width 120 height 25
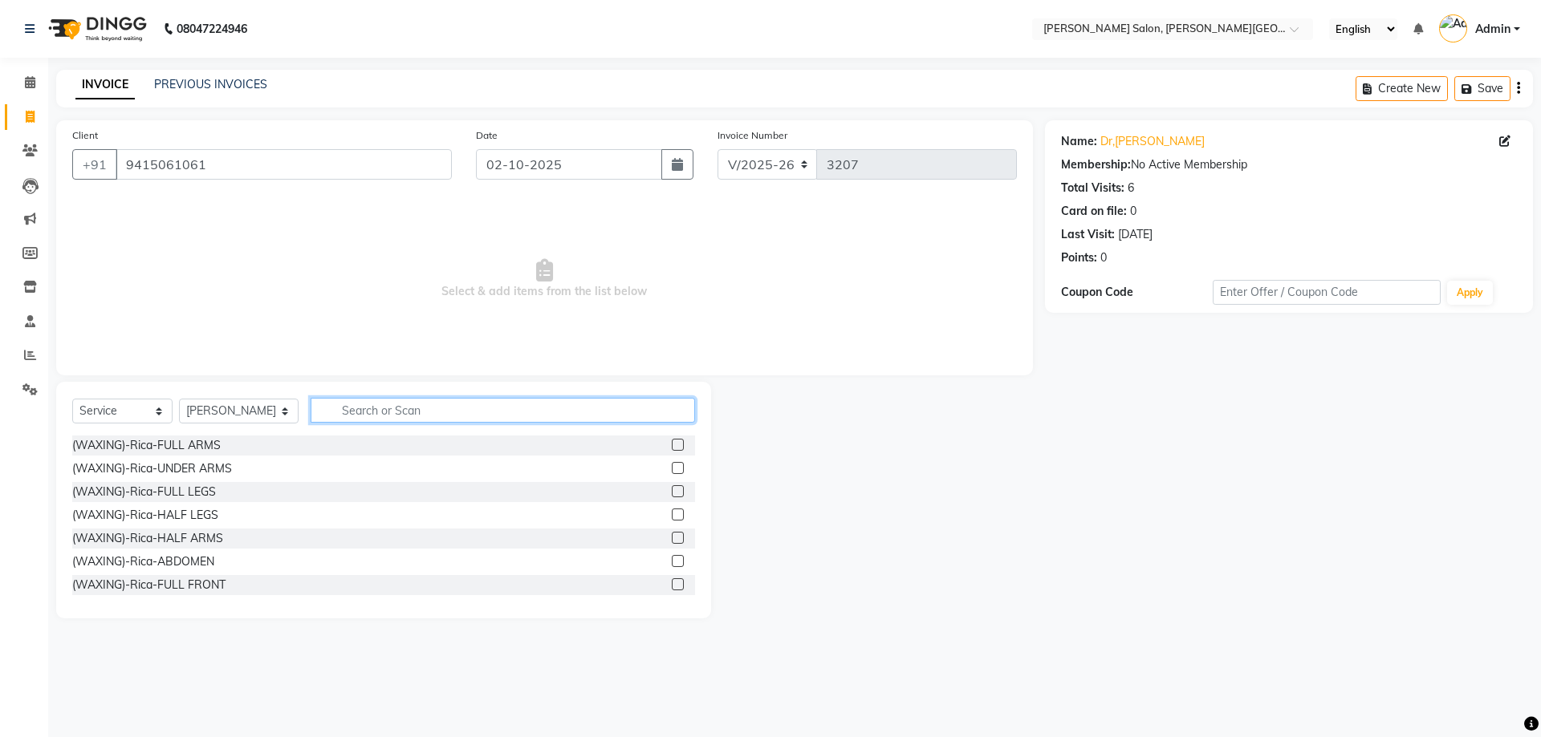
click at [356, 406] on input "text" at bounding box center [503, 410] width 385 height 25
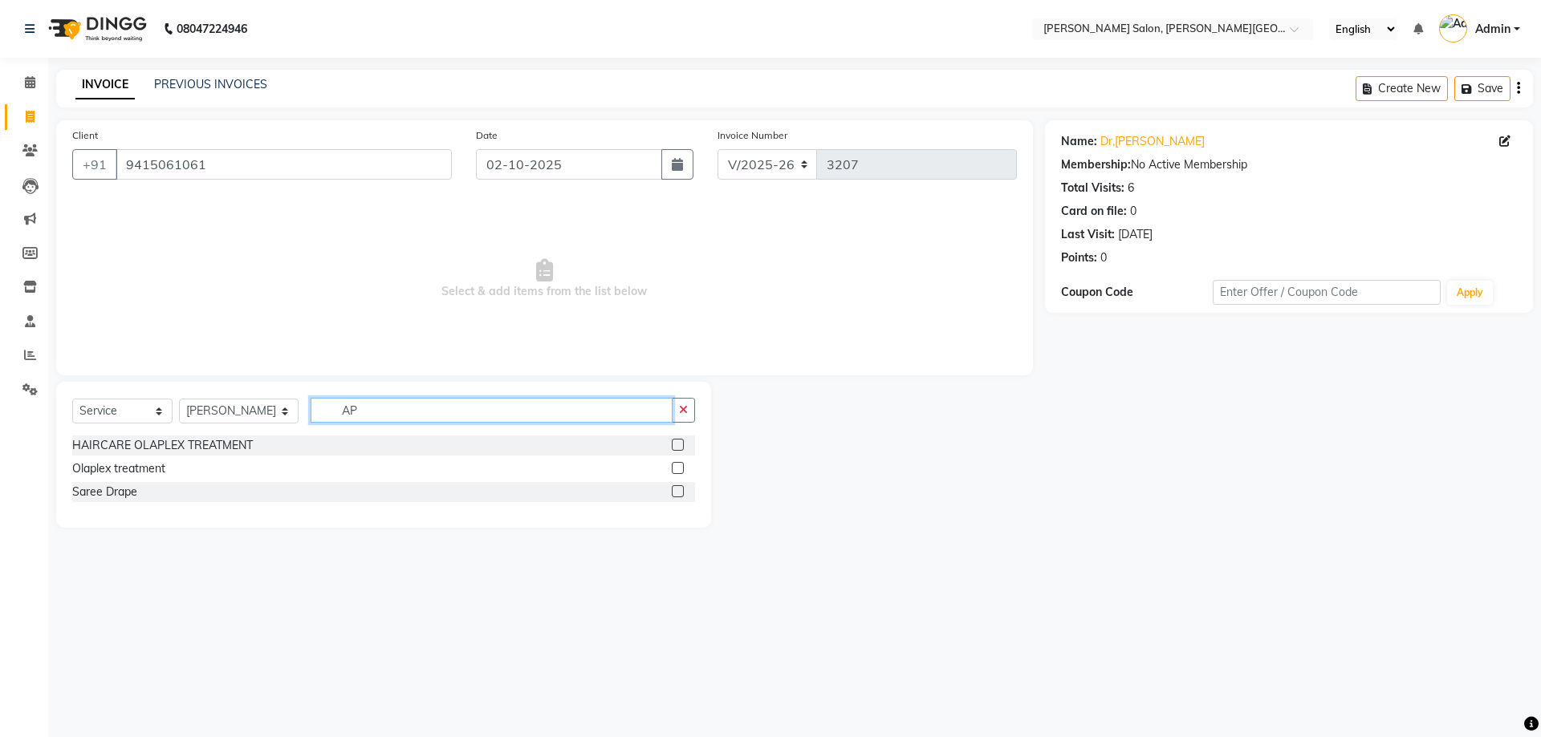
type input "A"
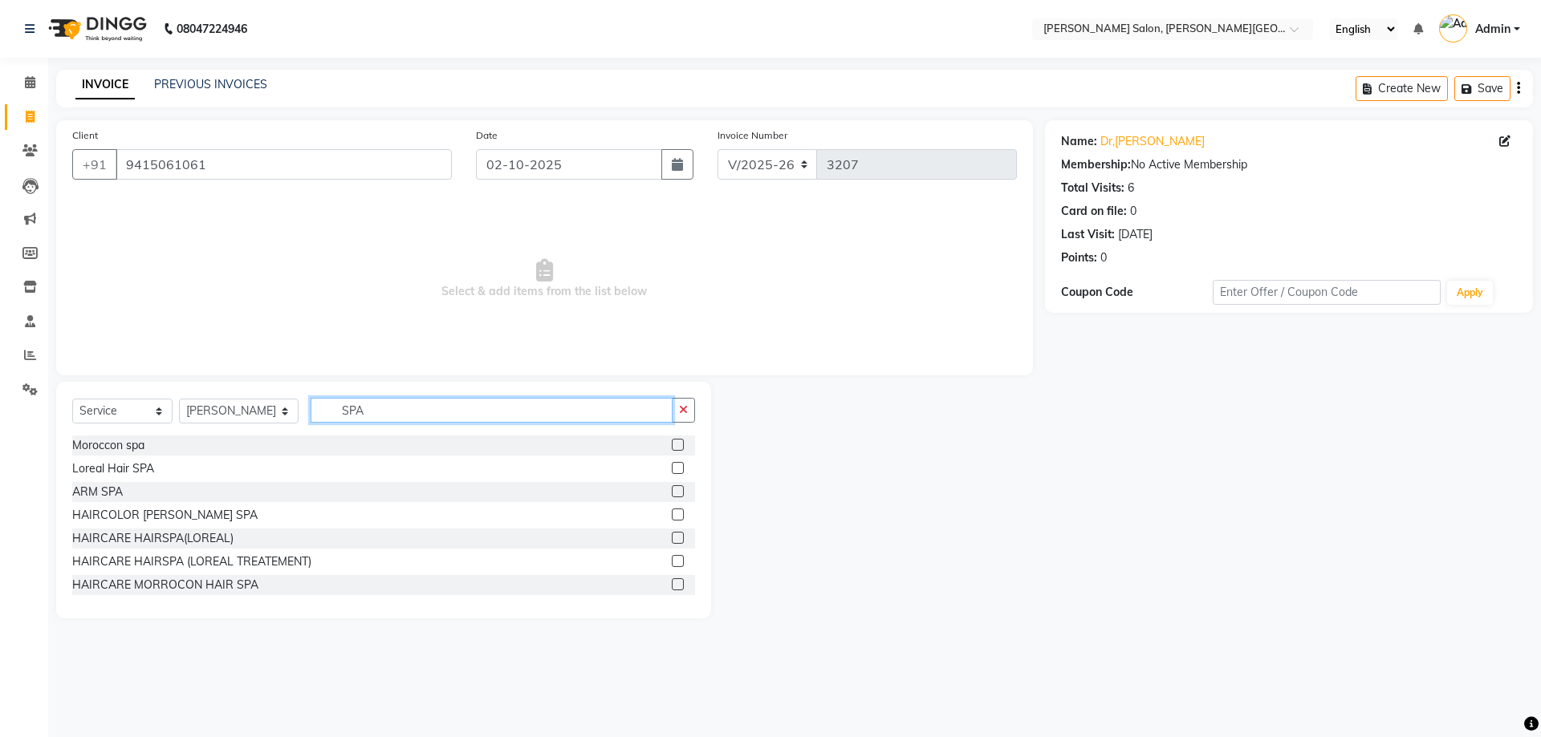
type input "SPA"
click at [672, 489] on label at bounding box center [678, 491] width 12 height 12
click at [672, 489] on input "checkbox" at bounding box center [677, 492] width 10 height 10
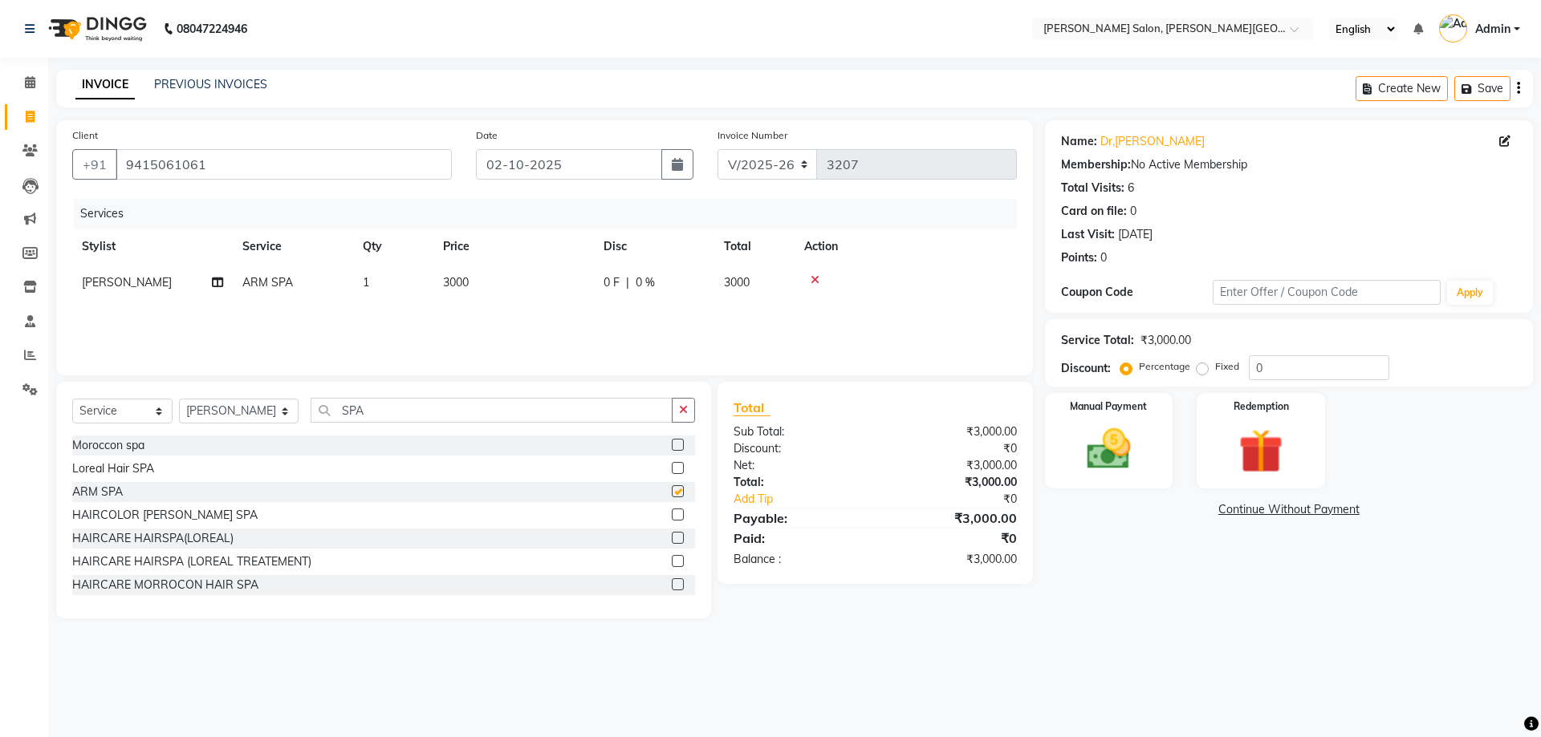
checkbox input "false"
drag, startPoint x: 1277, startPoint y: 368, endPoint x: 1188, endPoint y: 366, distance: 89.1
click at [1190, 366] on div "Percentage Fixed 0" at bounding box center [1256, 367] width 266 height 25
type input "20"
click at [1108, 453] on img at bounding box center [1108, 449] width 75 height 53
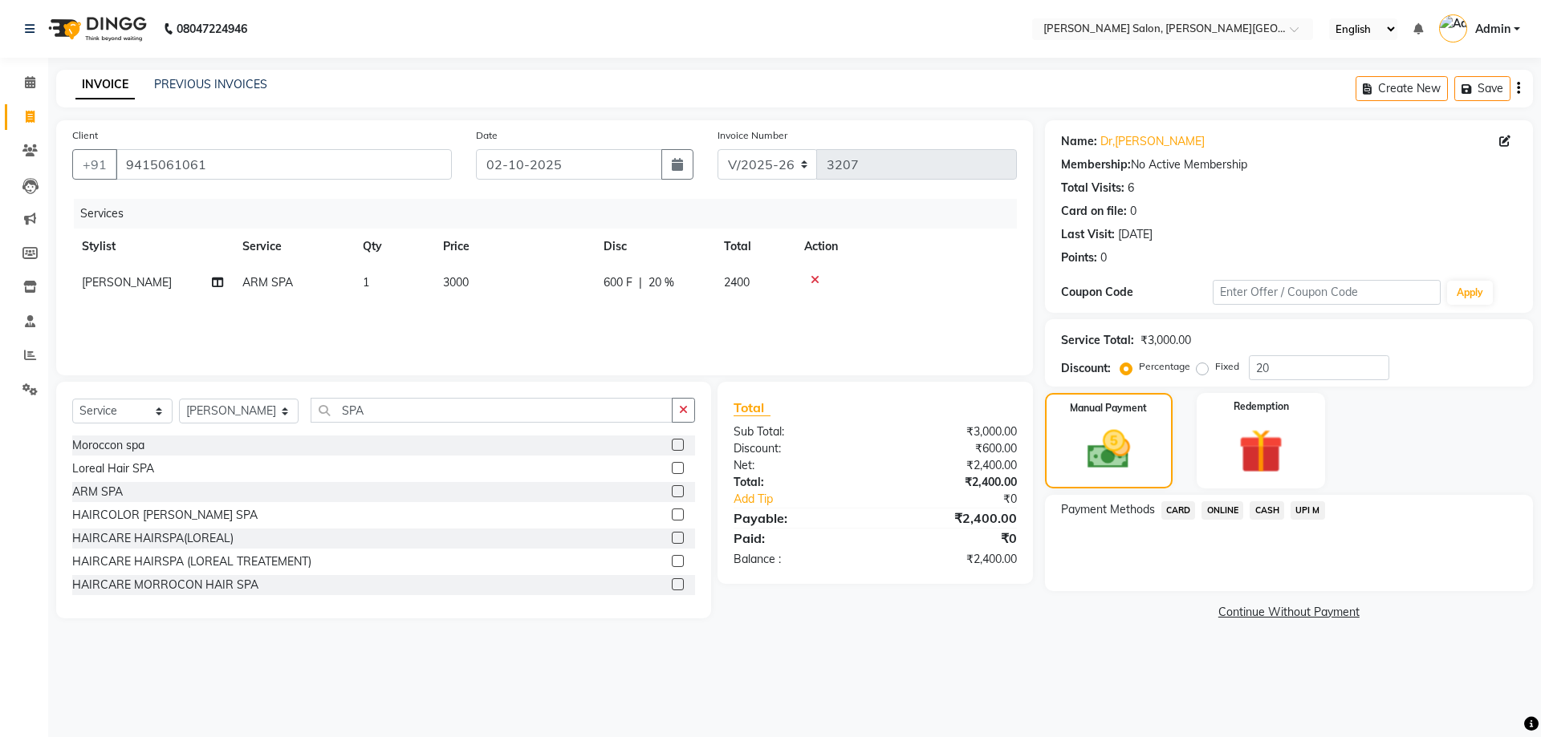
click at [1264, 509] on span "CASH" at bounding box center [1266, 511] width 35 height 18
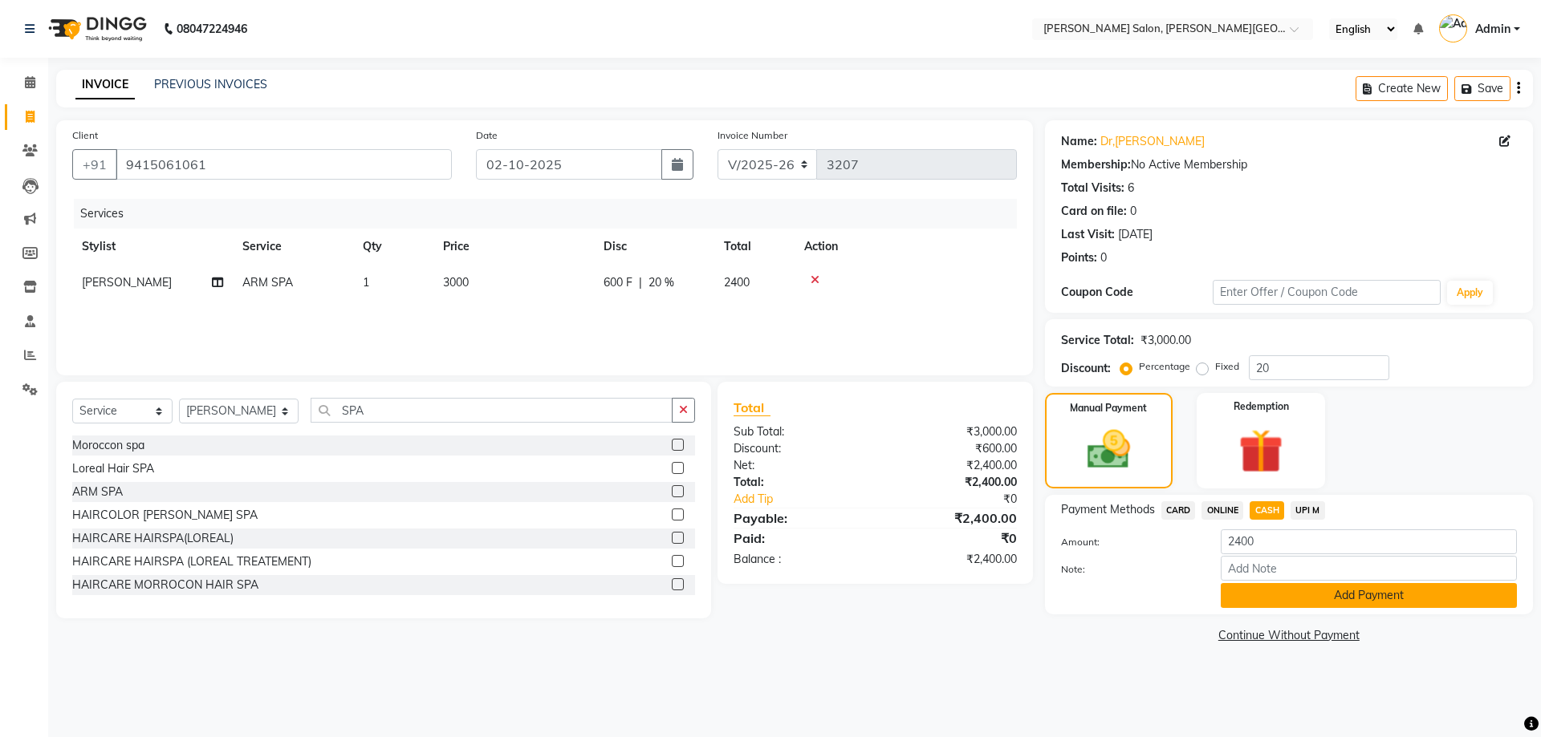
click at [1338, 592] on button "Add Payment" at bounding box center [1368, 595] width 296 height 25
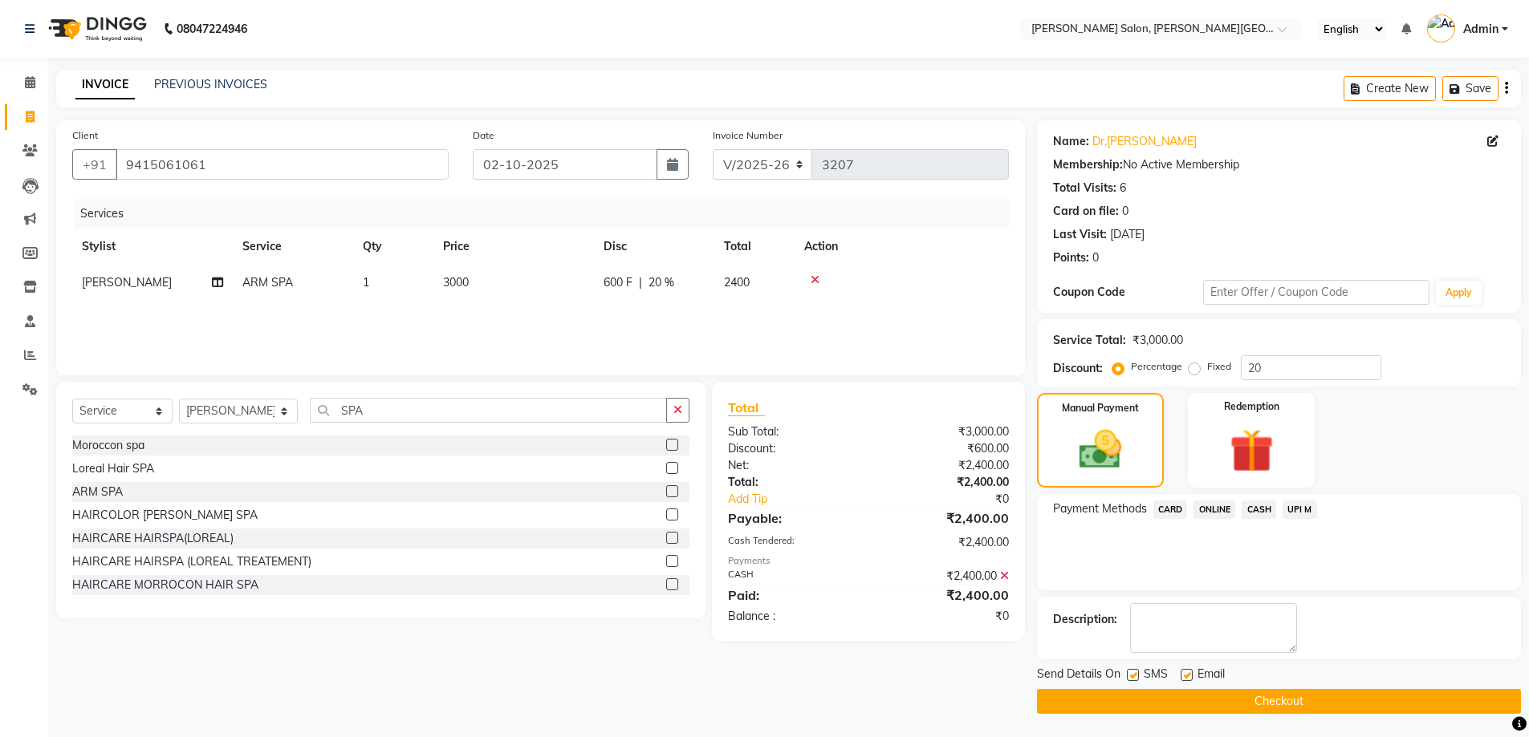
click at [1259, 696] on button "Checkout" at bounding box center [1279, 701] width 484 height 25
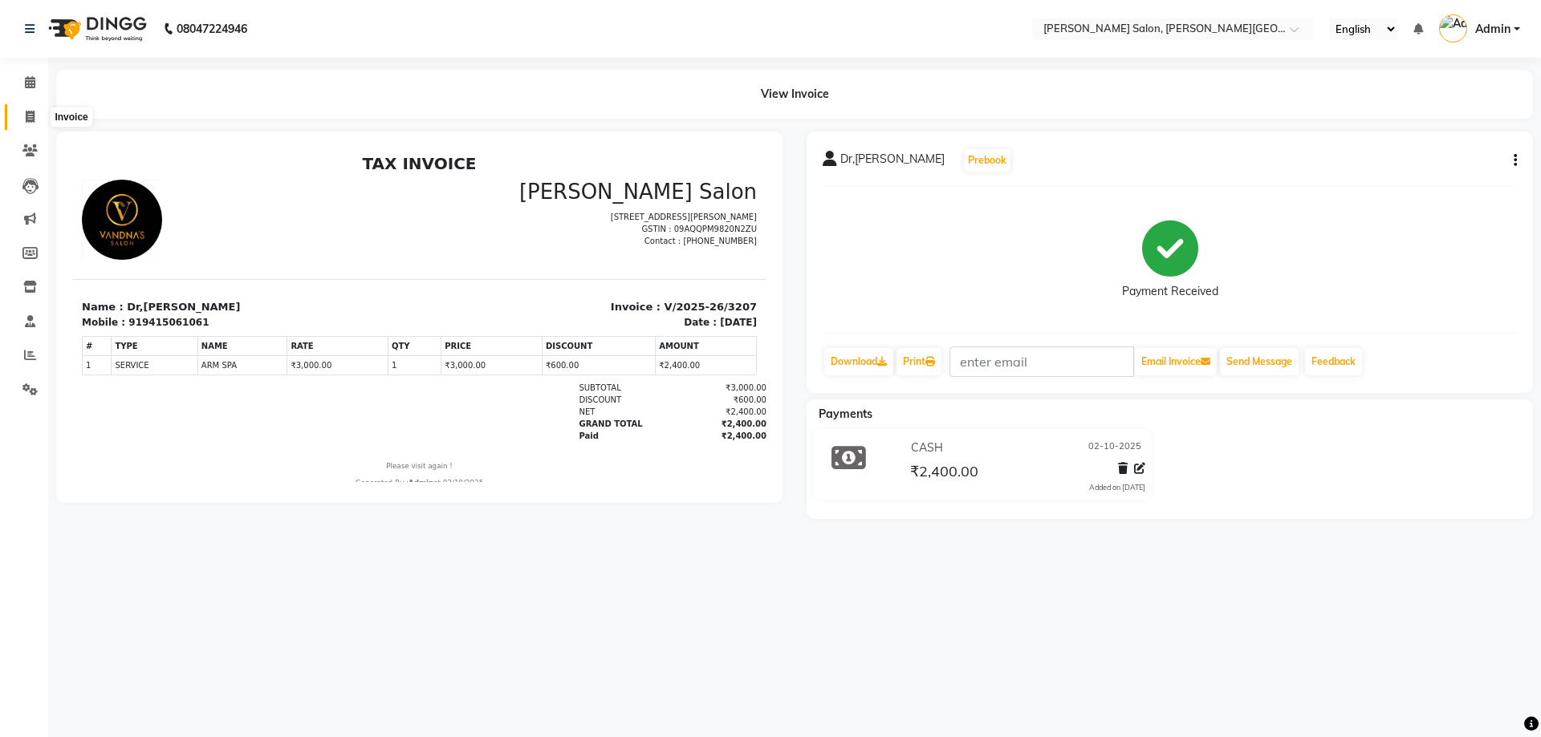
click at [26, 113] on icon at bounding box center [30, 117] width 9 height 12
select select "service"
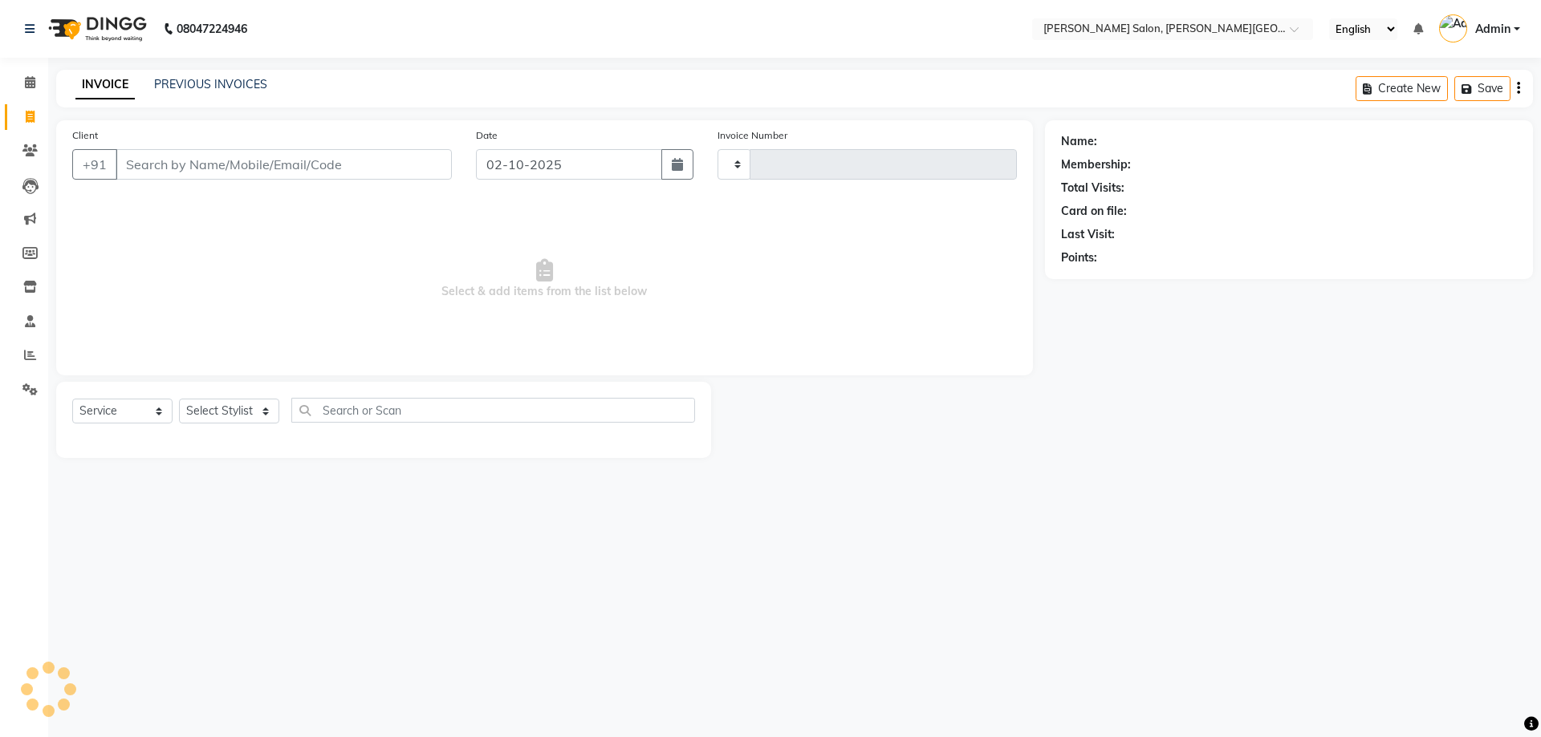
type input "3208"
select select "4122"
click at [242, 165] on input "Client" at bounding box center [284, 164] width 336 height 30
paste input "8303629387"
type input "8303629387"
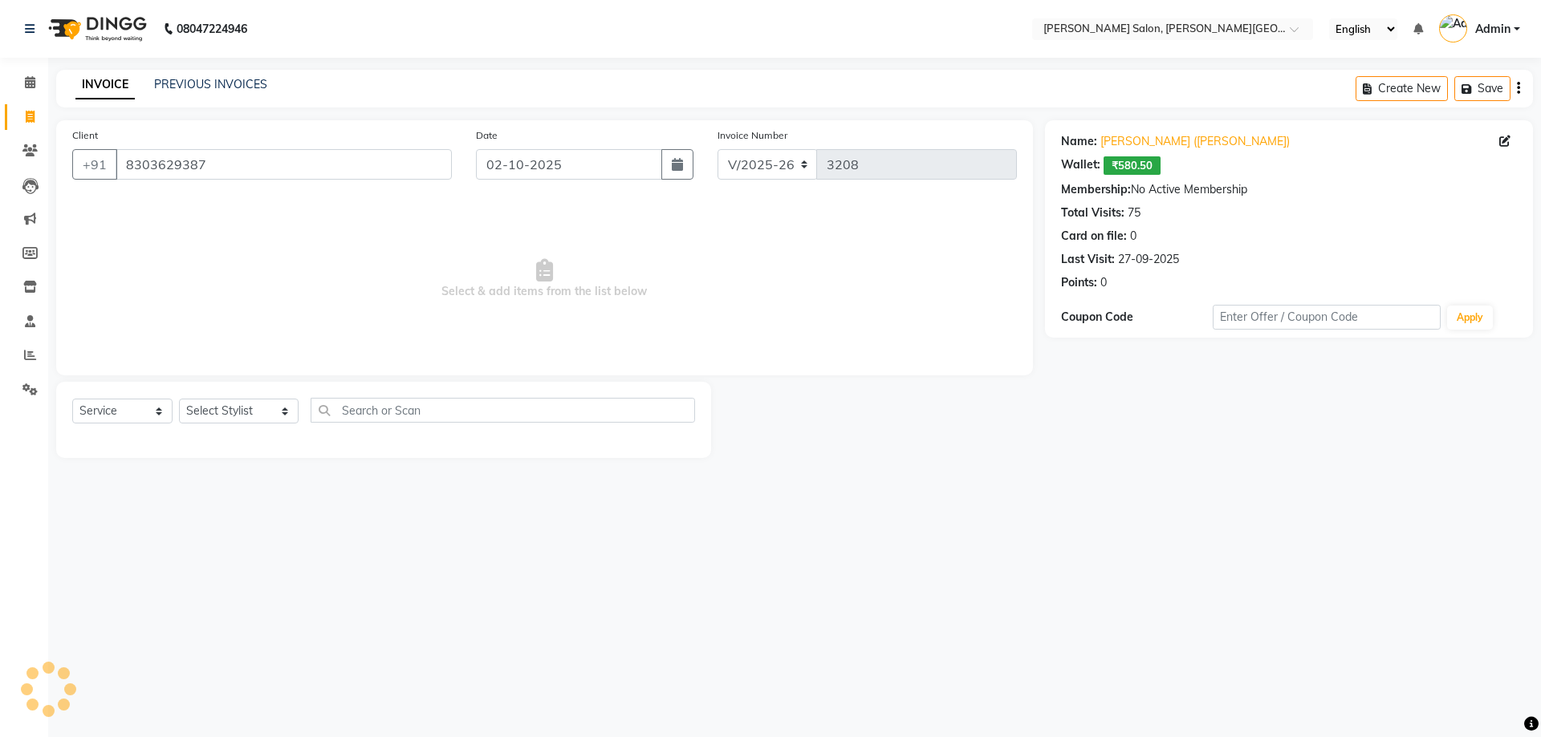
click at [30, 113] on icon at bounding box center [30, 117] width 9 height 12
select select "service"
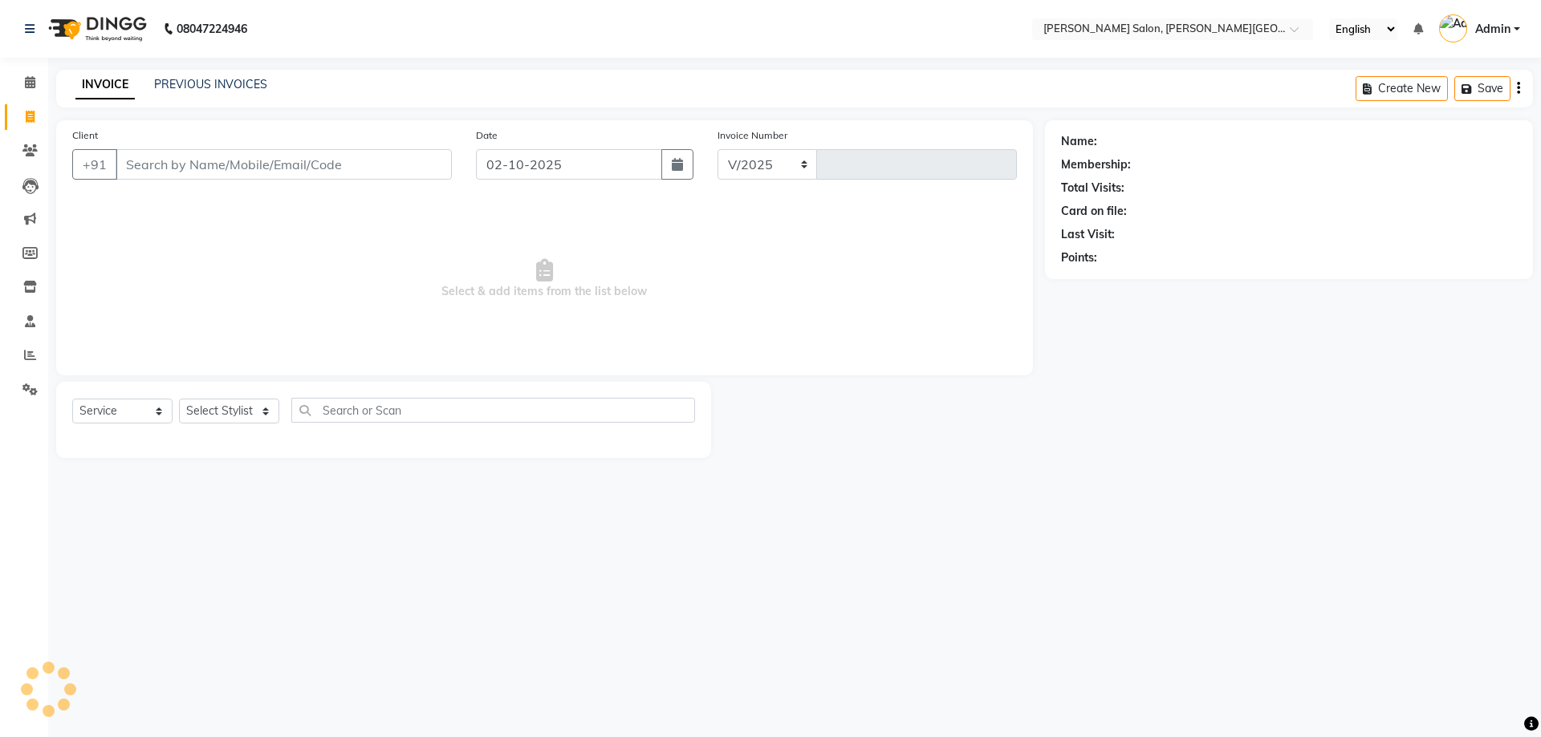
select select "4122"
type input "3208"
click at [216, 161] on input "Client" at bounding box center [284, 164] width 336 height 30
paste input "9839202020"
type input "9"
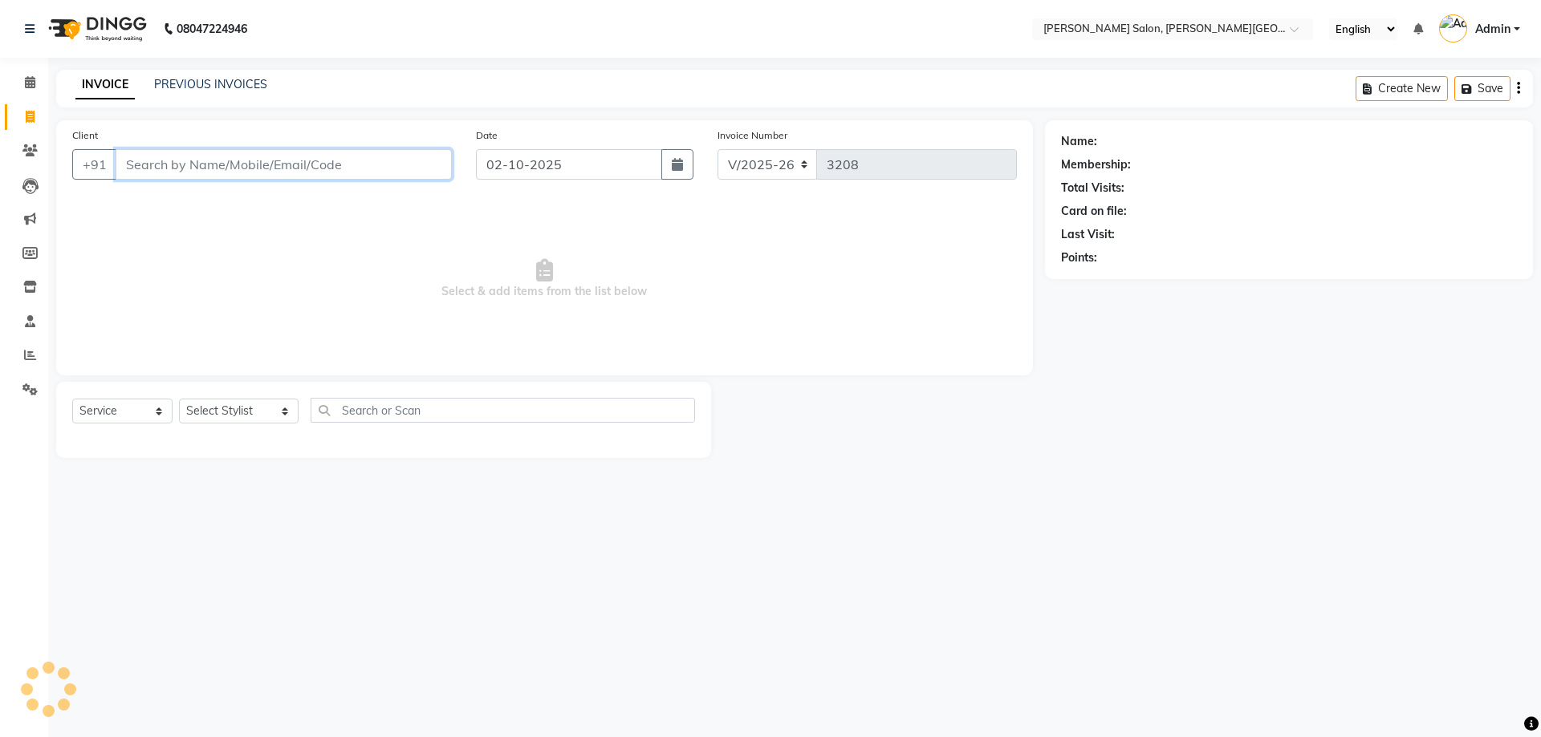
click at [150, 160] on input "Client" at bounding box center [284, 164] width 336 height 30
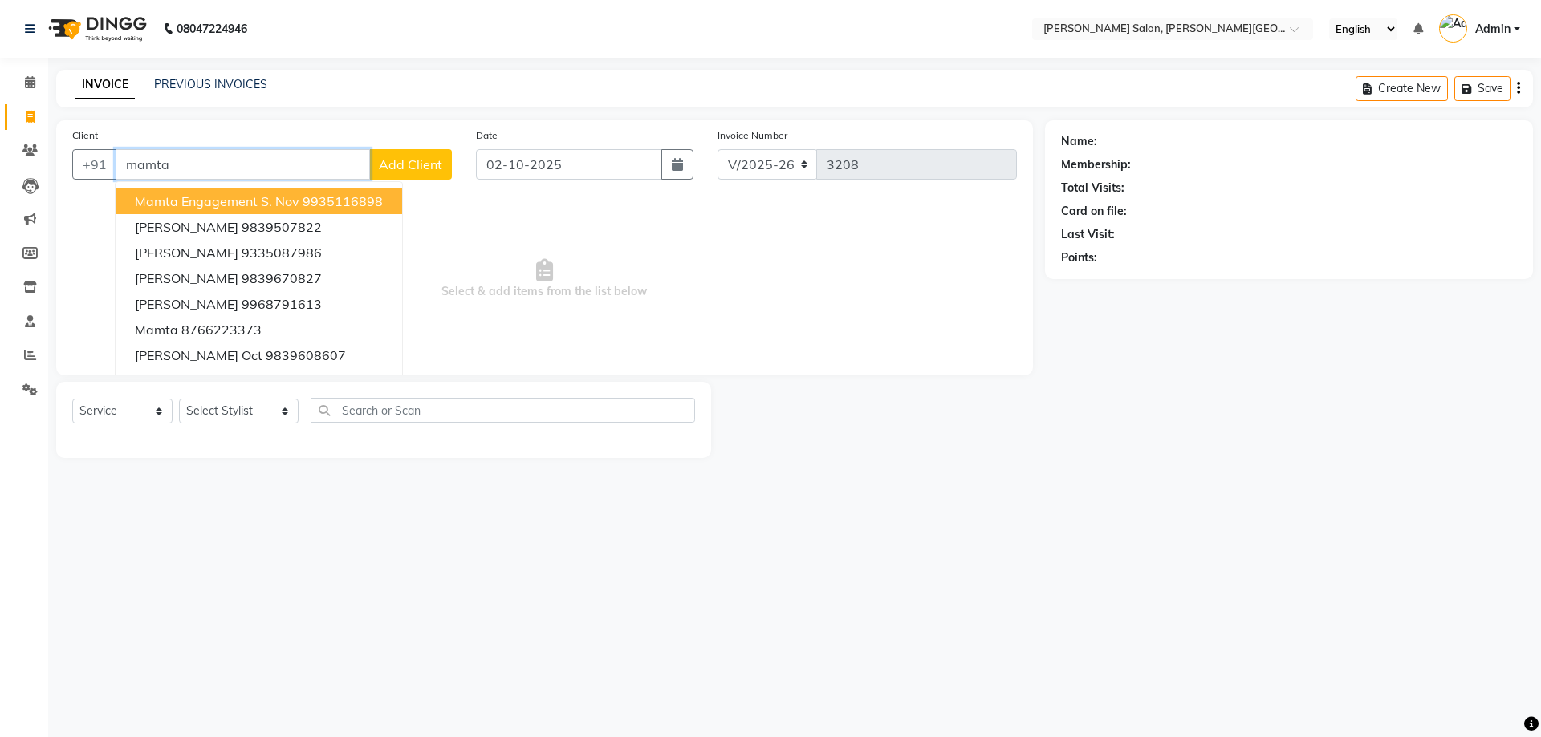
click at [185, 164] on input "mamta" at bounding box center [243, 164] width 254 height 30
type input "m"
click at [173, 165] on input "Mamta" at bounding box center [243, 164] width 254 height 30
type input "M"
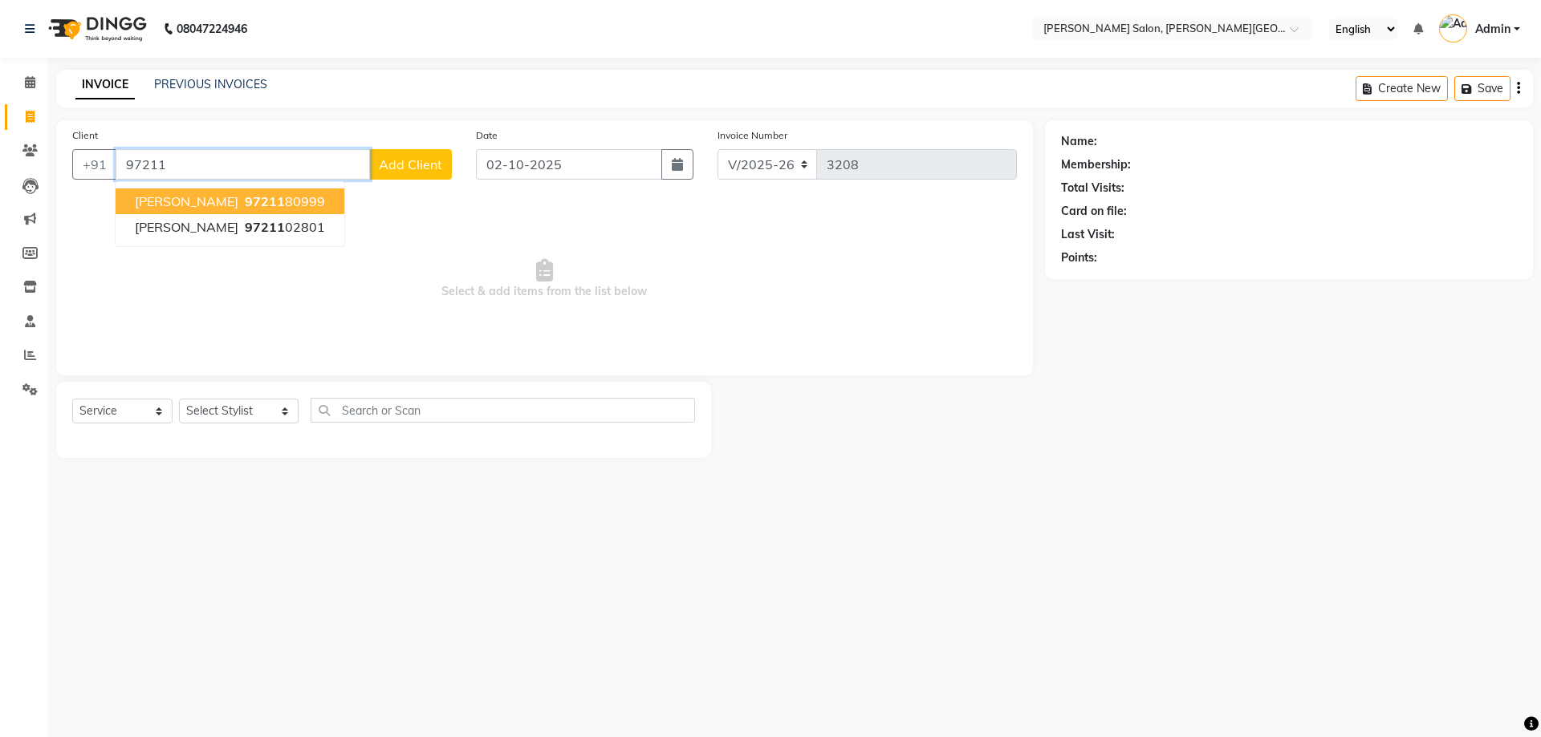
click at [293, 201] on ngb-highlight "97211 80999" at bounding box center [283, 201] width 83 height 16
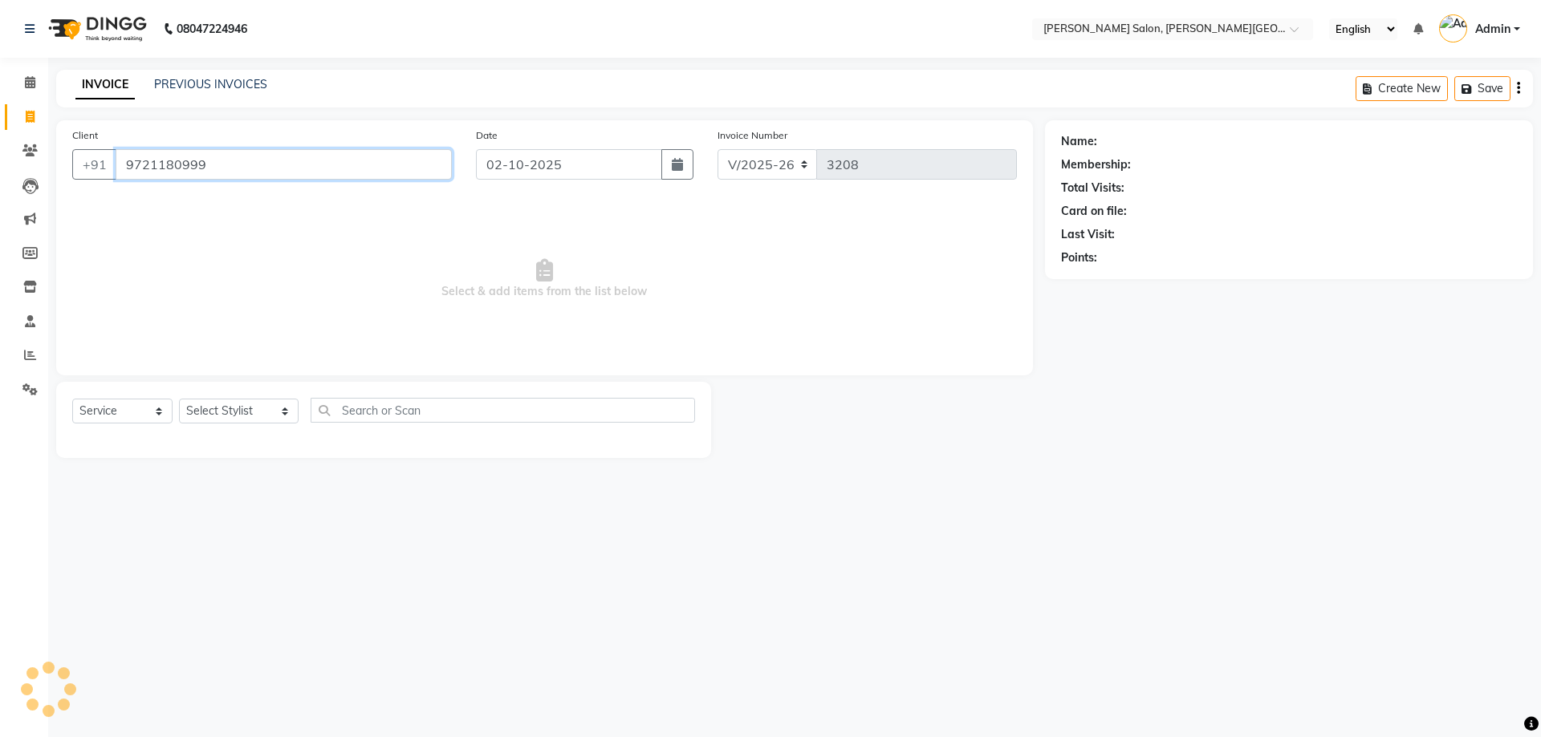
type input "9721180999"
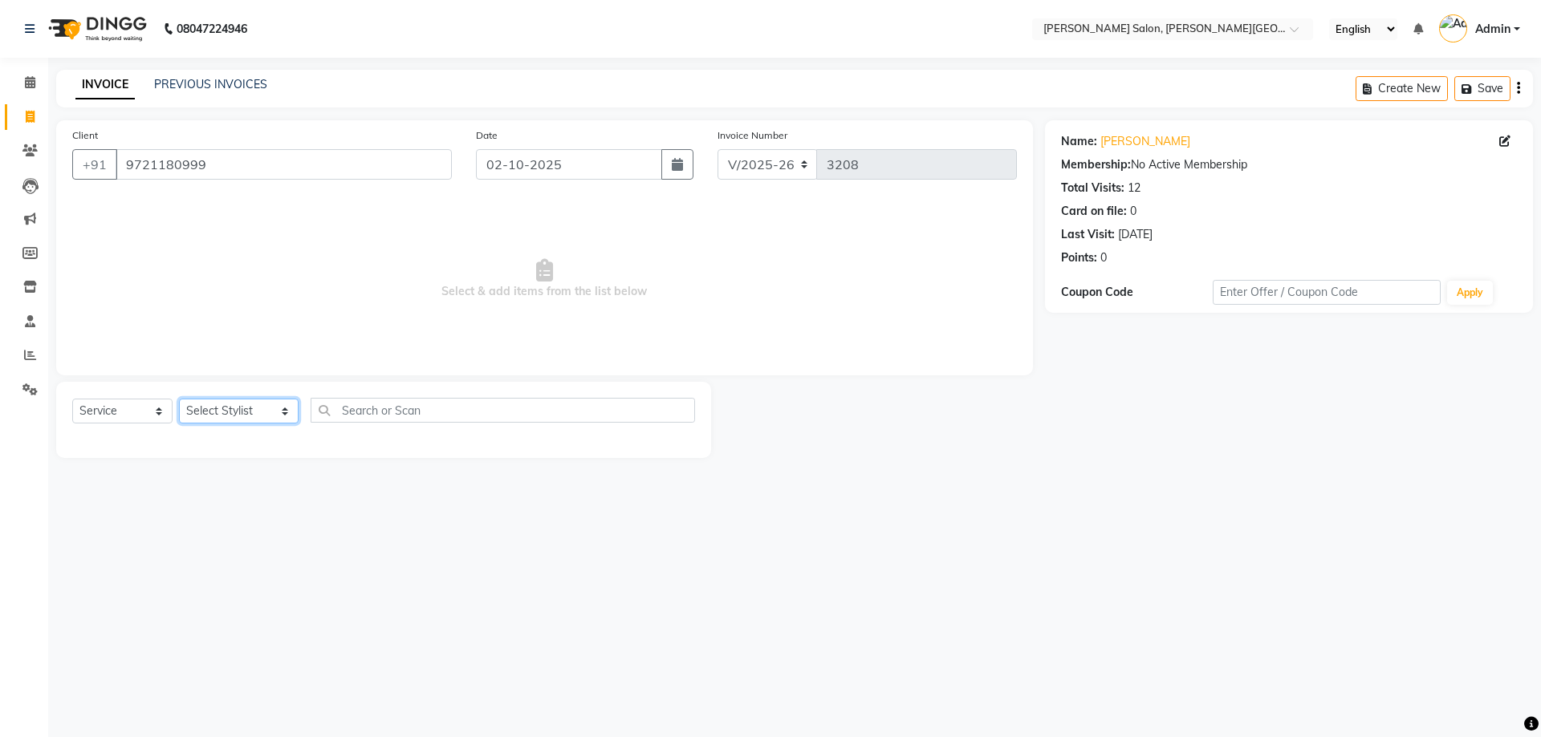
click at [265, 411] on select "Select Stylist [PERSON_NAME] [PERSON_NAME] [PERSON_NAME] [PERSON_NAME] [PERSON_…" at bounding box center [239, 411] width 120 height 25
select select "53788"
click at [179, 399] on select "Select Stylist [PERSON_NAME] [PERSON_NAME] [PERSON_NAME] [PERSON_NAME] [PERSON_…" at bounding box center [239, 411] width 120 height 25
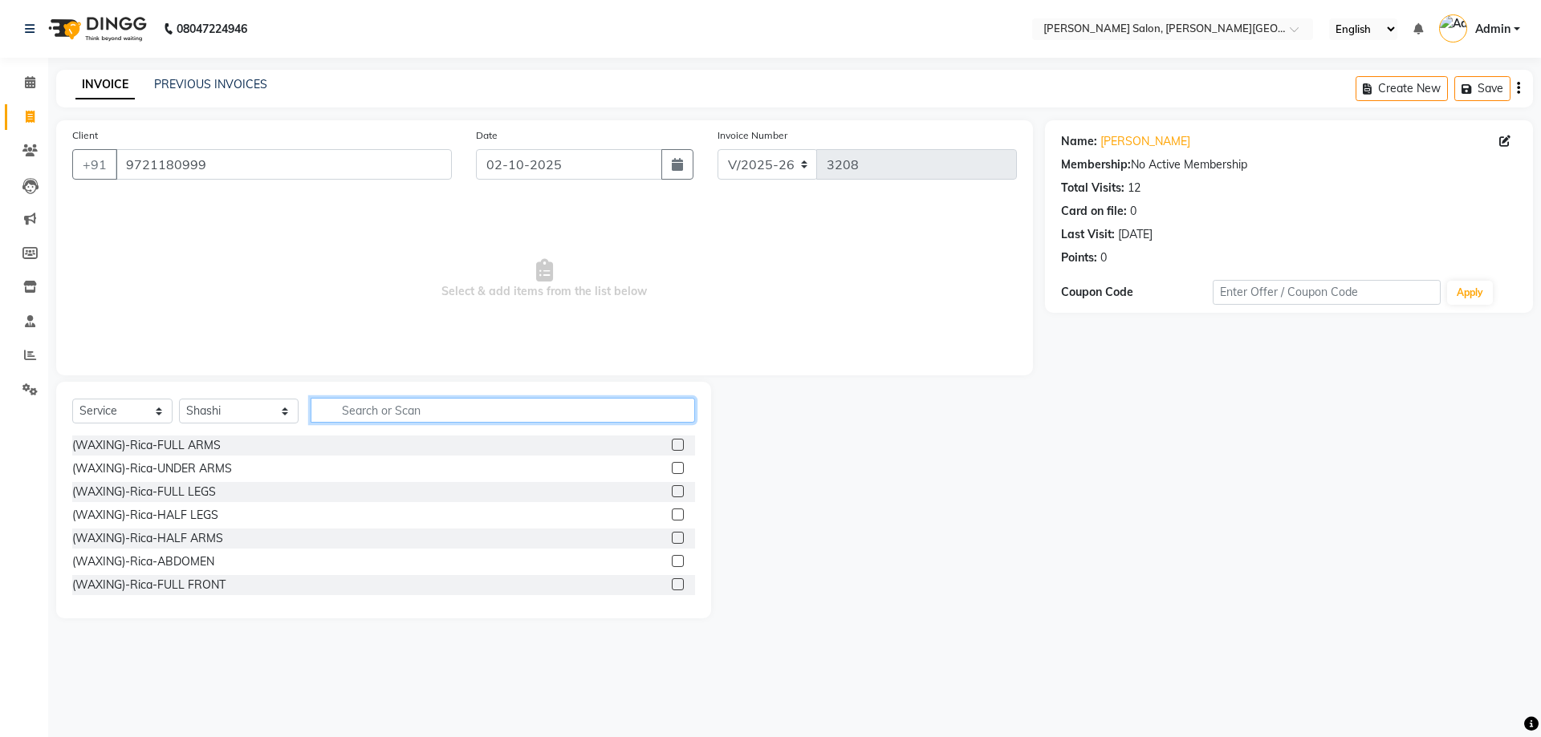
click at [344, 412] on input "text" at bounding box center [503, 410] width 385 height 25
click at [672, 443] on label at bounding box center [678, 445] width 12 height 12
click at [672, 443] on input "checkbox" at bounding box center [677, 446] width 10 height 10
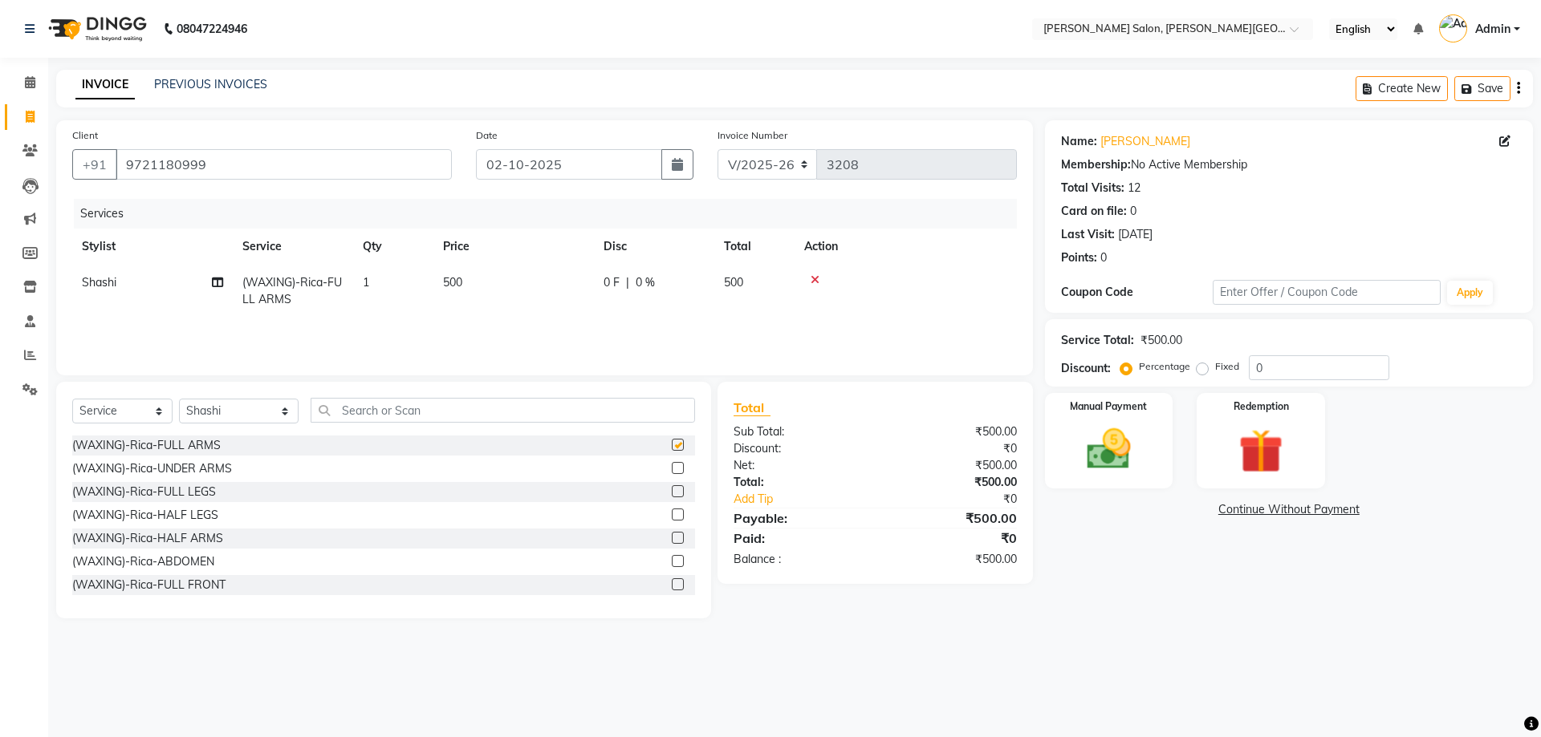
checkbox input "false"
click at [672, 492] on label at bounding box center [678, 491] width 12 height 12
click at [672, 492] on input "checkbox" at bounding box center [677, 492] width 10 height 10
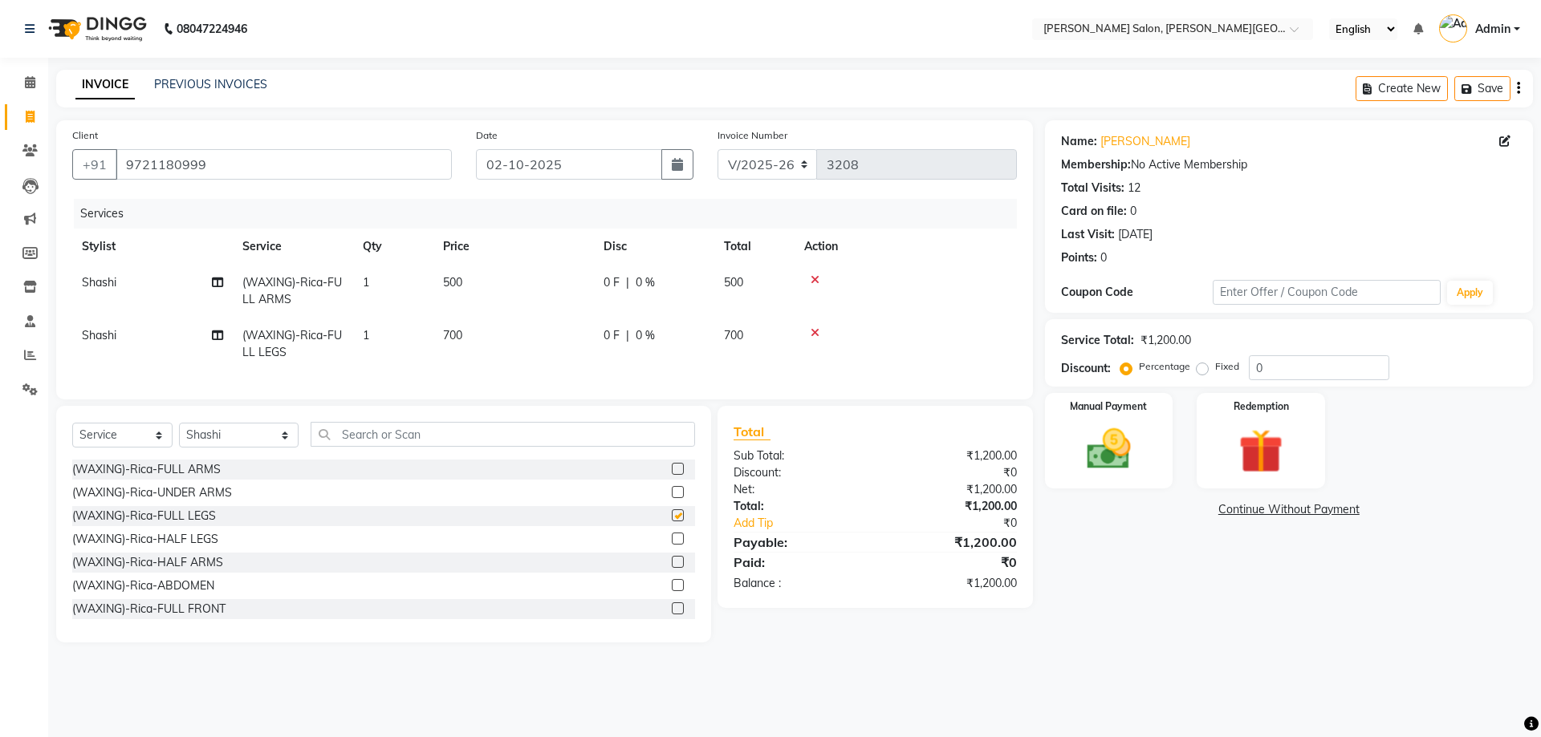
checkbox input "false"
click at [338, 444] on input "text" at bounding box center [503, 434] width 385 height 25
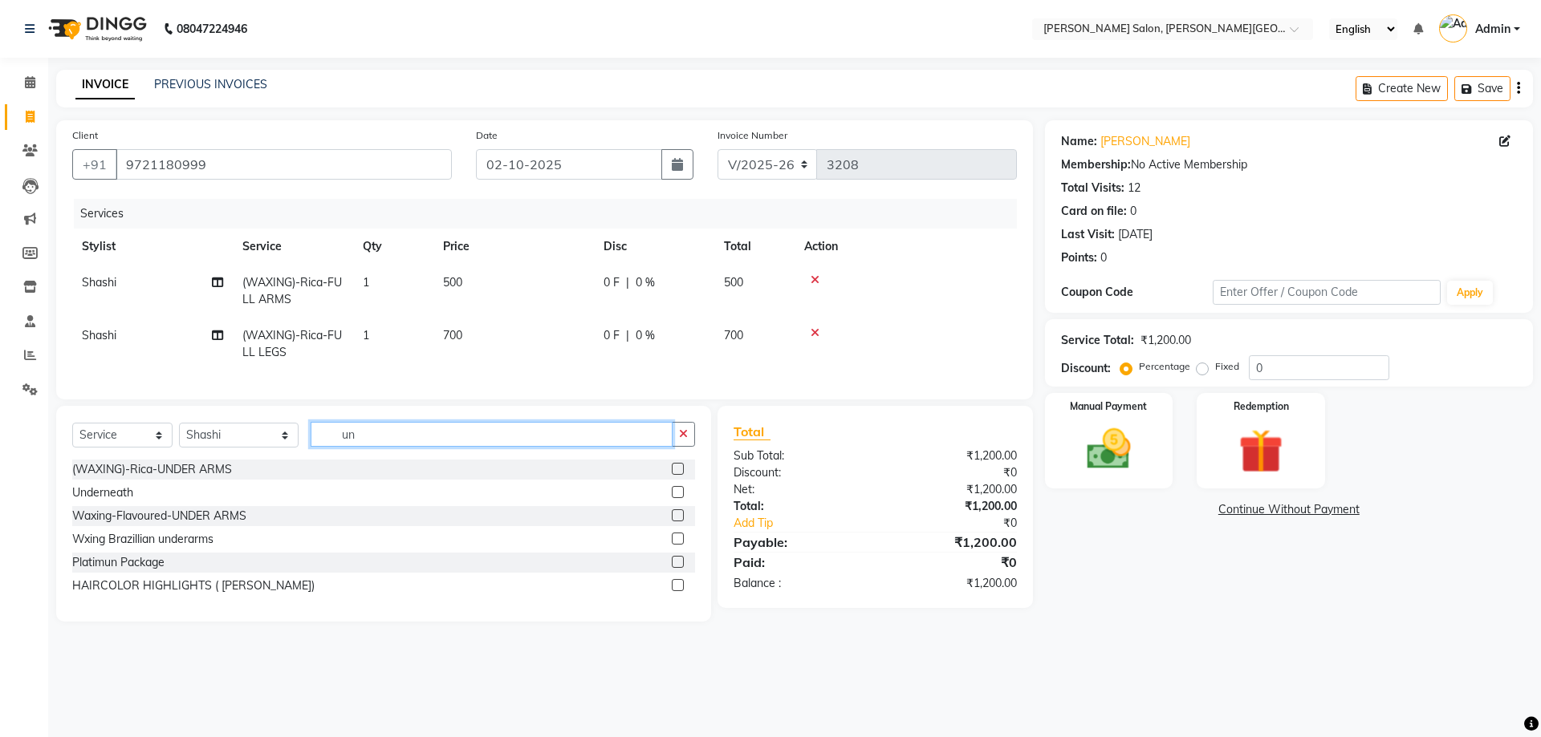
type input "u"
type input "under"
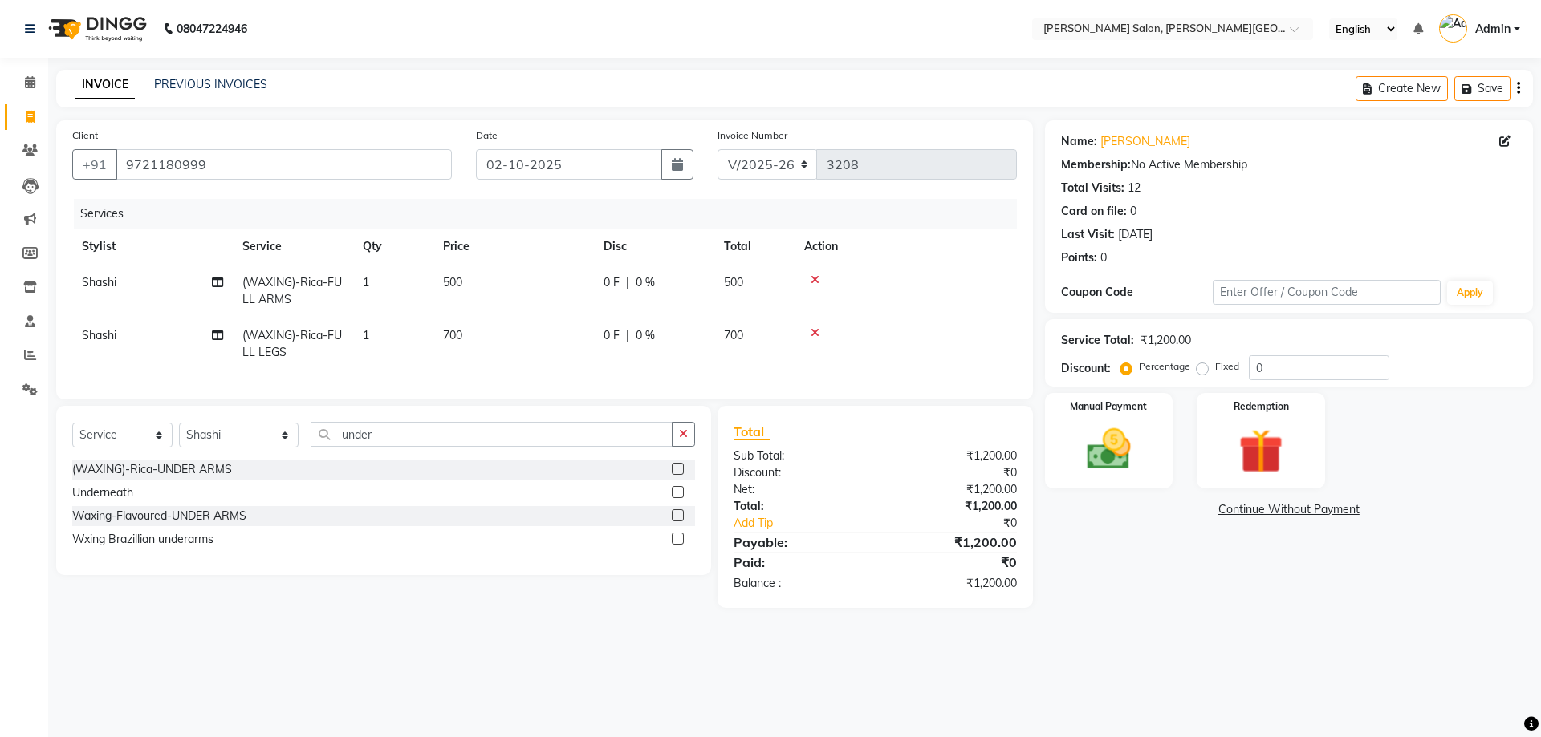
click at [680, 545] on label at bounding box center [678, 539] width 12 height 12
click at [680, 545] on input "checkbox" at bounding box center [677, 539] width 10 height 10
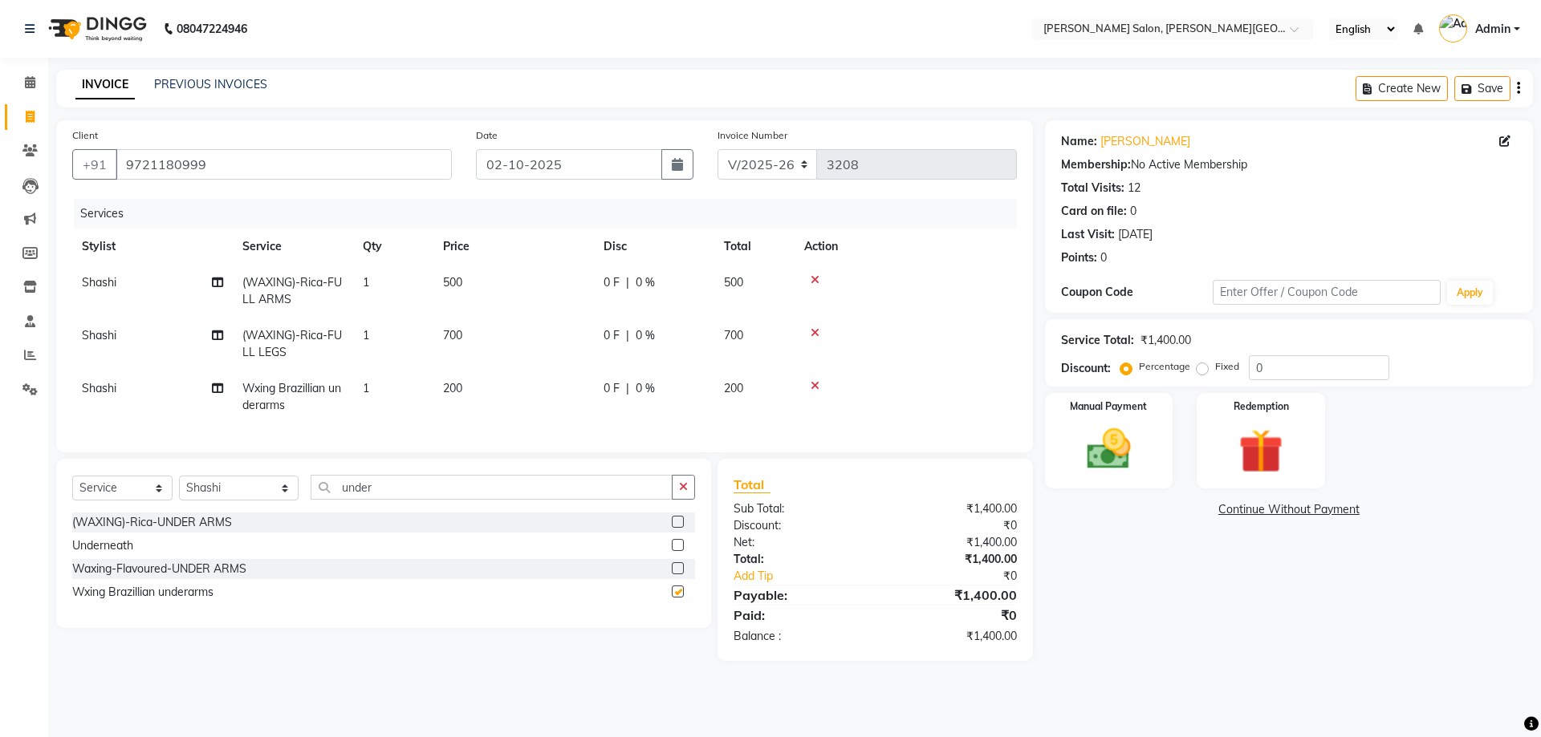
checkbox input "false"
click at [321, 498] on input "under" at bounding box center [492, 487] width 363 height 25
click at [320, 500] on input "under" at bounding box center [492, 487] width 363 height 25
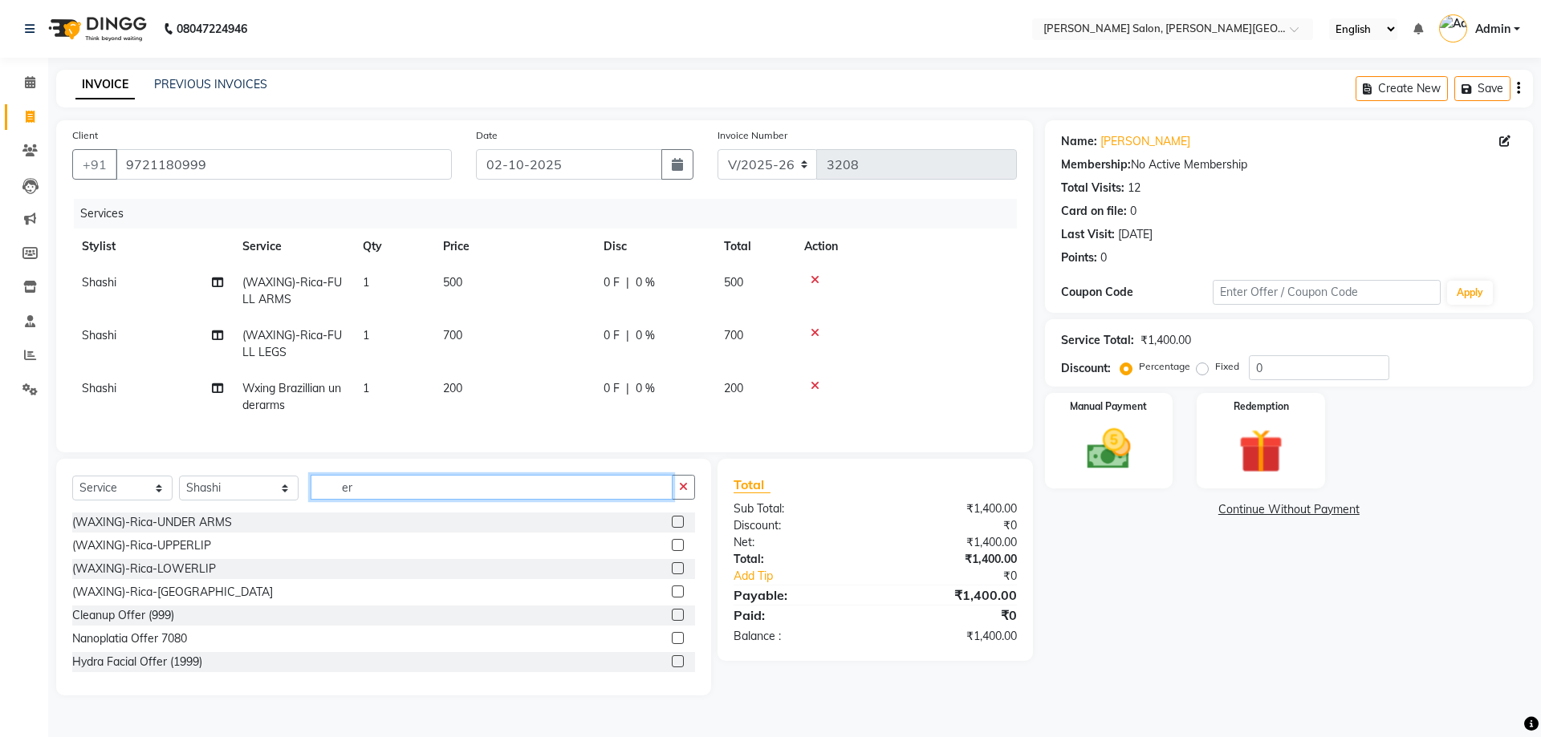
type input "r"
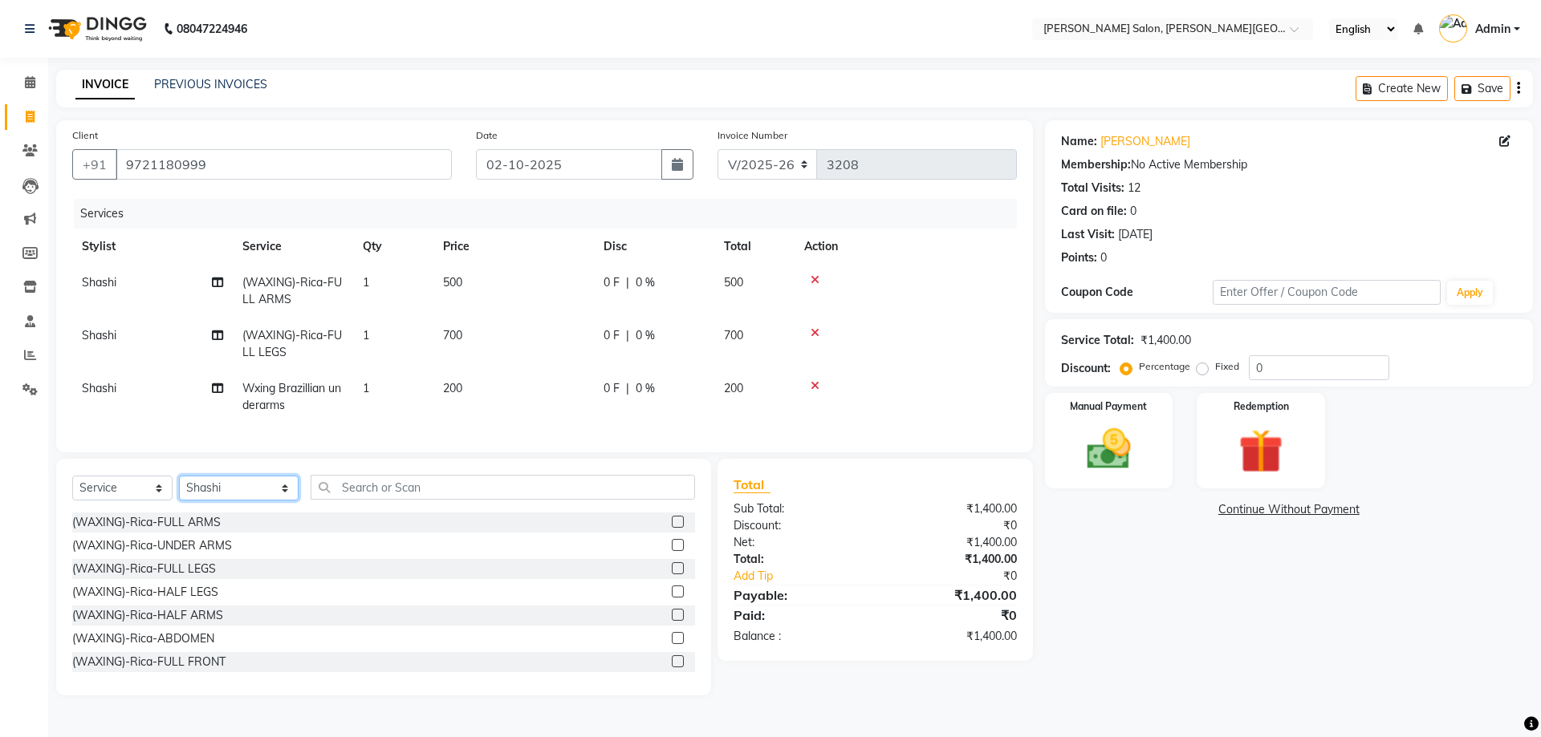
click at [268, 501] on select "Select Stylist [PERSON_NAME] [PERSON_NAME] [PERSON_NAME] [PERSON_NAME] [PERSON_…" at bounding box center [239, 488] width 120 height 25
select select "59121"
click at [179, 488] on select "Select Stylist [PERSON_NAME] [PERSON_NAME] [PERSON_NAME] [PERSON_NAME] [PERSON_…" at bounding box center [239, 488] width 120 height 25
click at [323, 496] on input "text" at bounding box center [503, 487] width 385 height 25
click at [672, 528] on label at bounding box center [678, 522] width 12 height 12
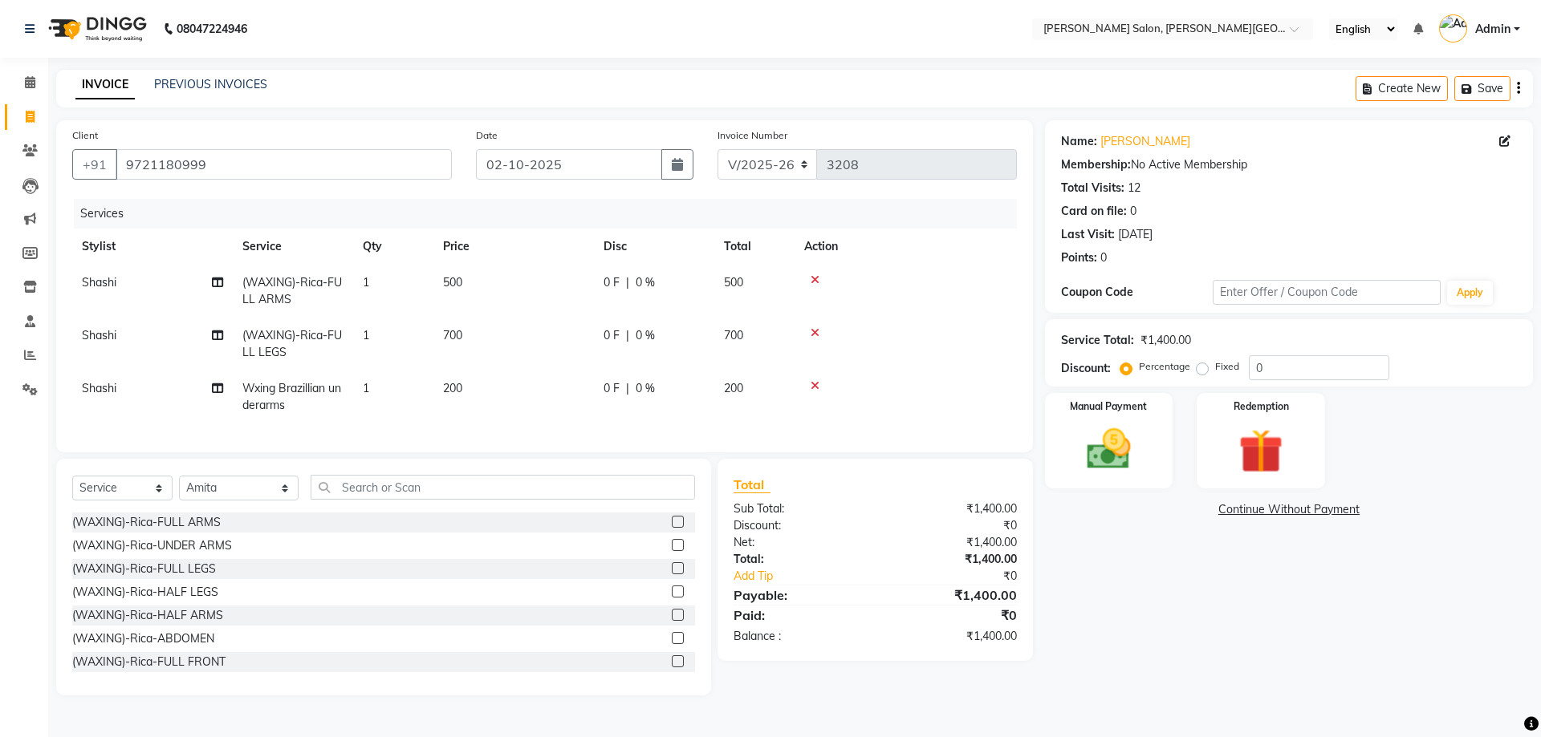
click at [672, 528] on input "checkbox" at bounding box center [677, 523] width 10 height 10
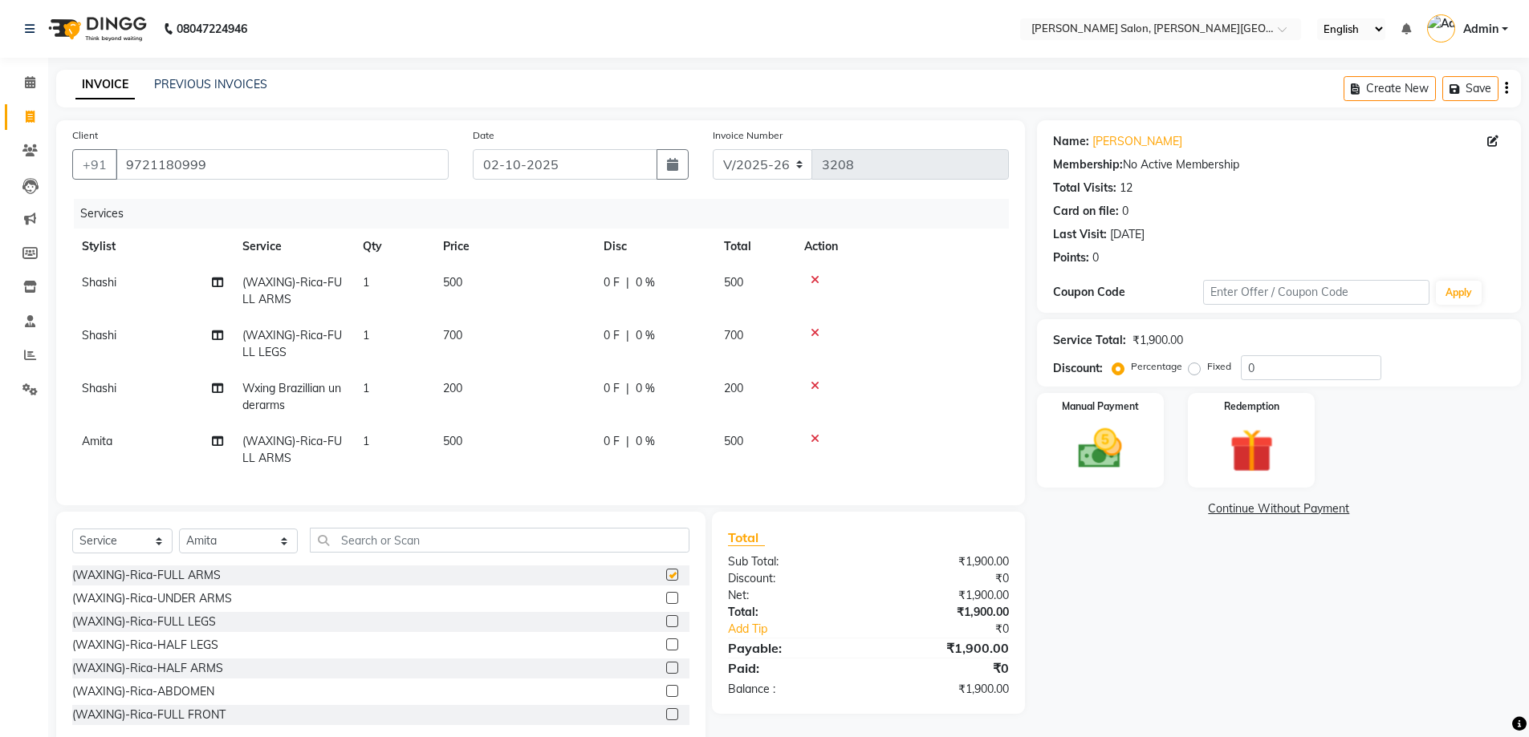
checkbox input "false"
click at [666, 627] on label at bounding box center [672, 621] width 12 height 12
click at [666, 627] on input "checkbox" at bounding box center [671, 622] width 10 height 10
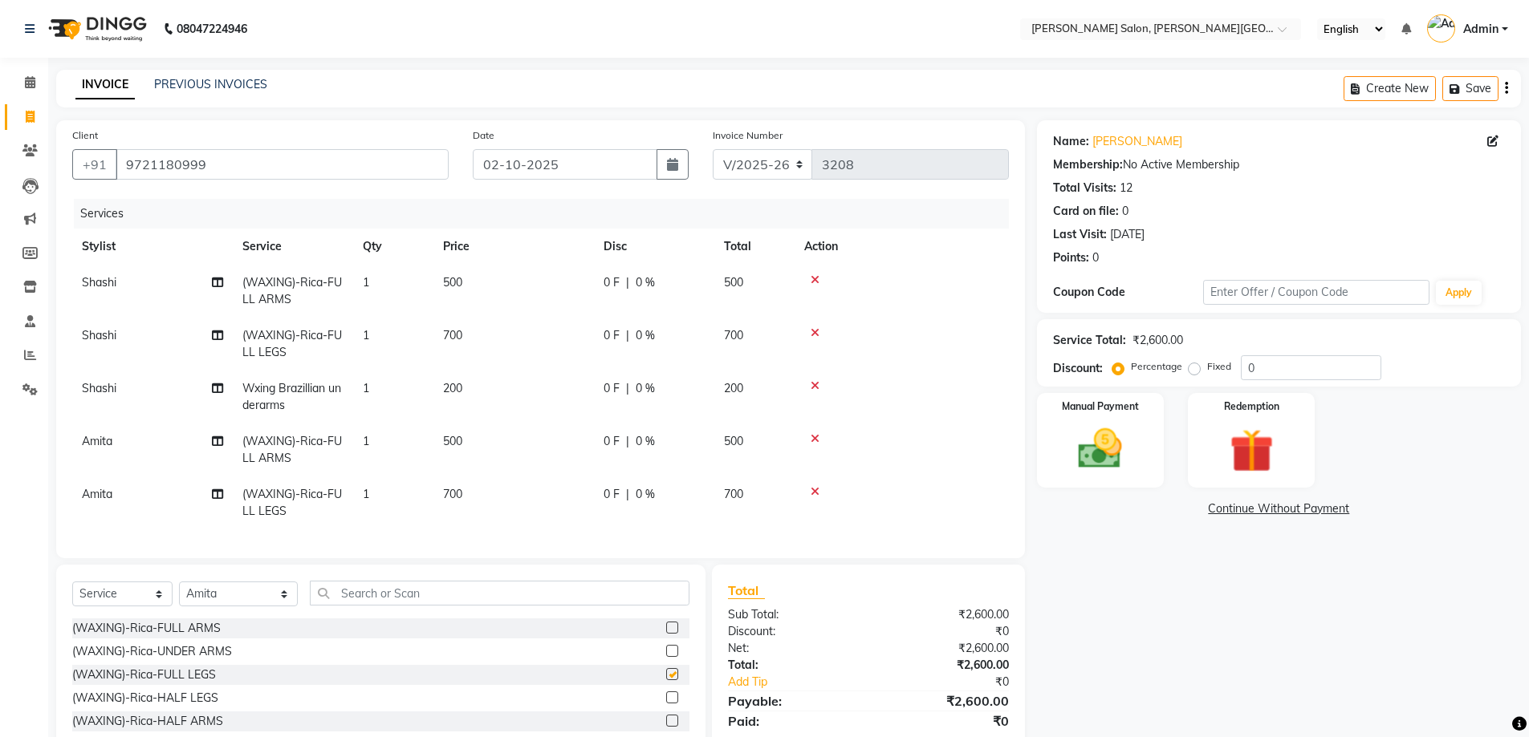
checkbox input "false"
click at [347, 603] on input "text" at bounding box center [500, 593] width 380 height 25
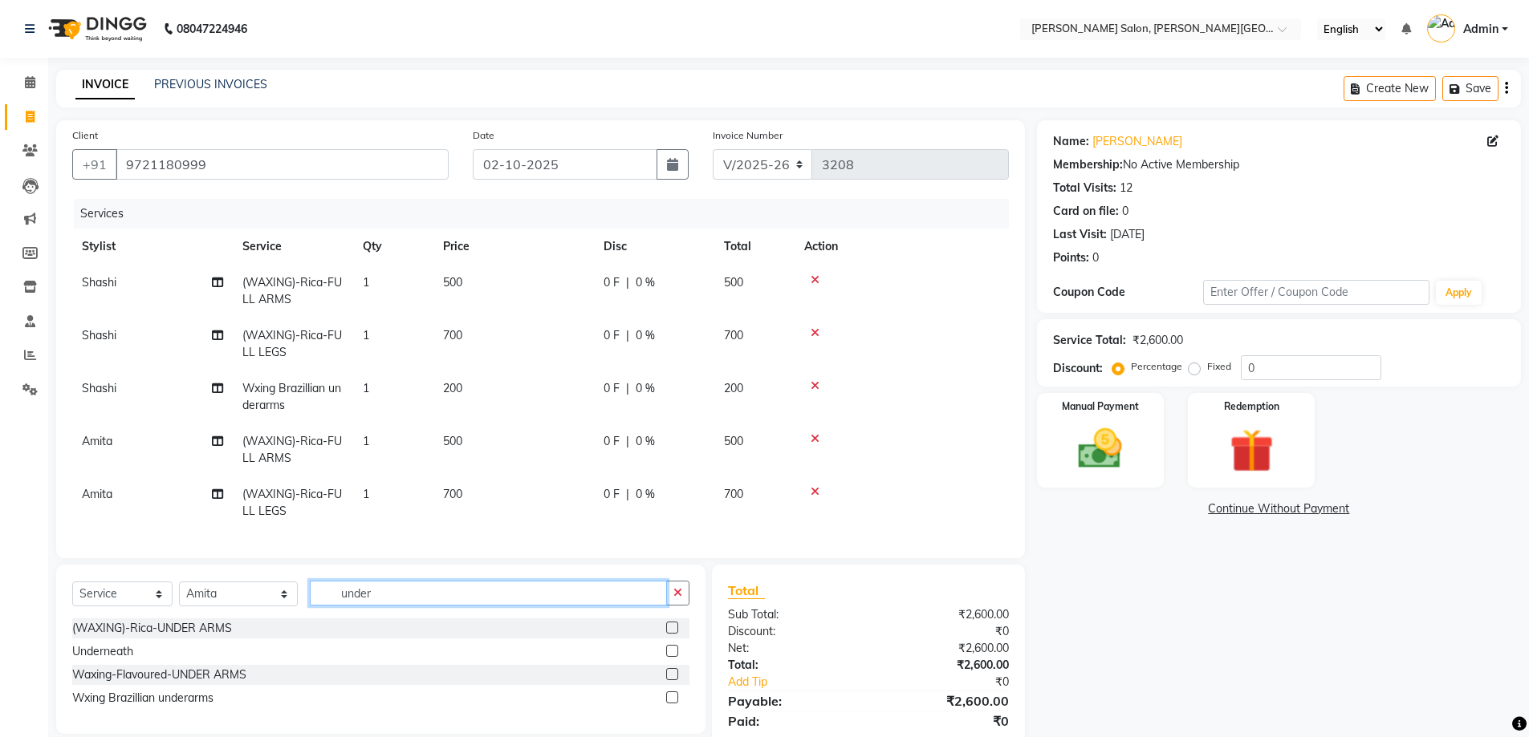
type input "under"
click at [670, 704] on label at bounding box center [672, 698] width 12 height 12
click at [670, 704] on input "checkbox" at bounding box center [671, 698] width 10 height 10
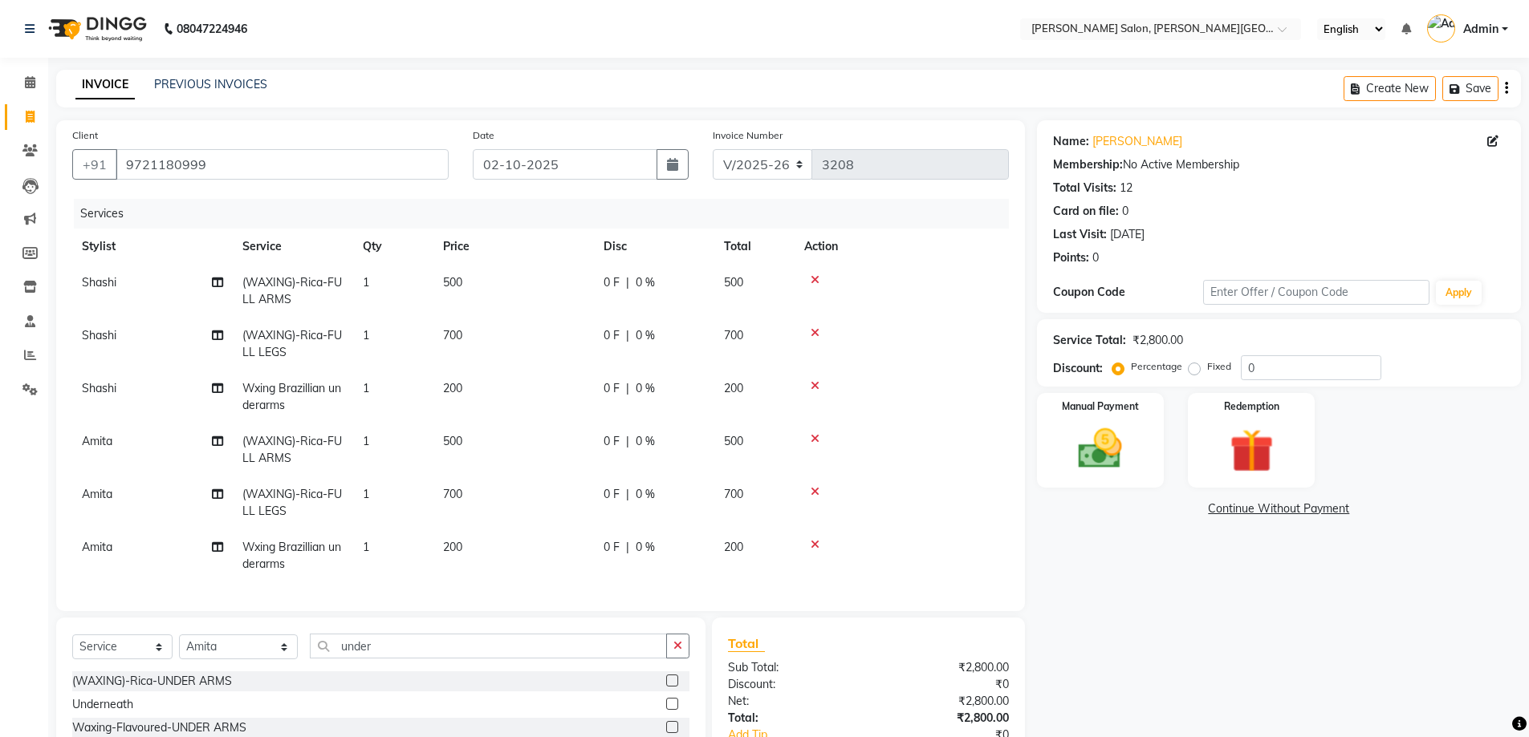
checkbox input "false"
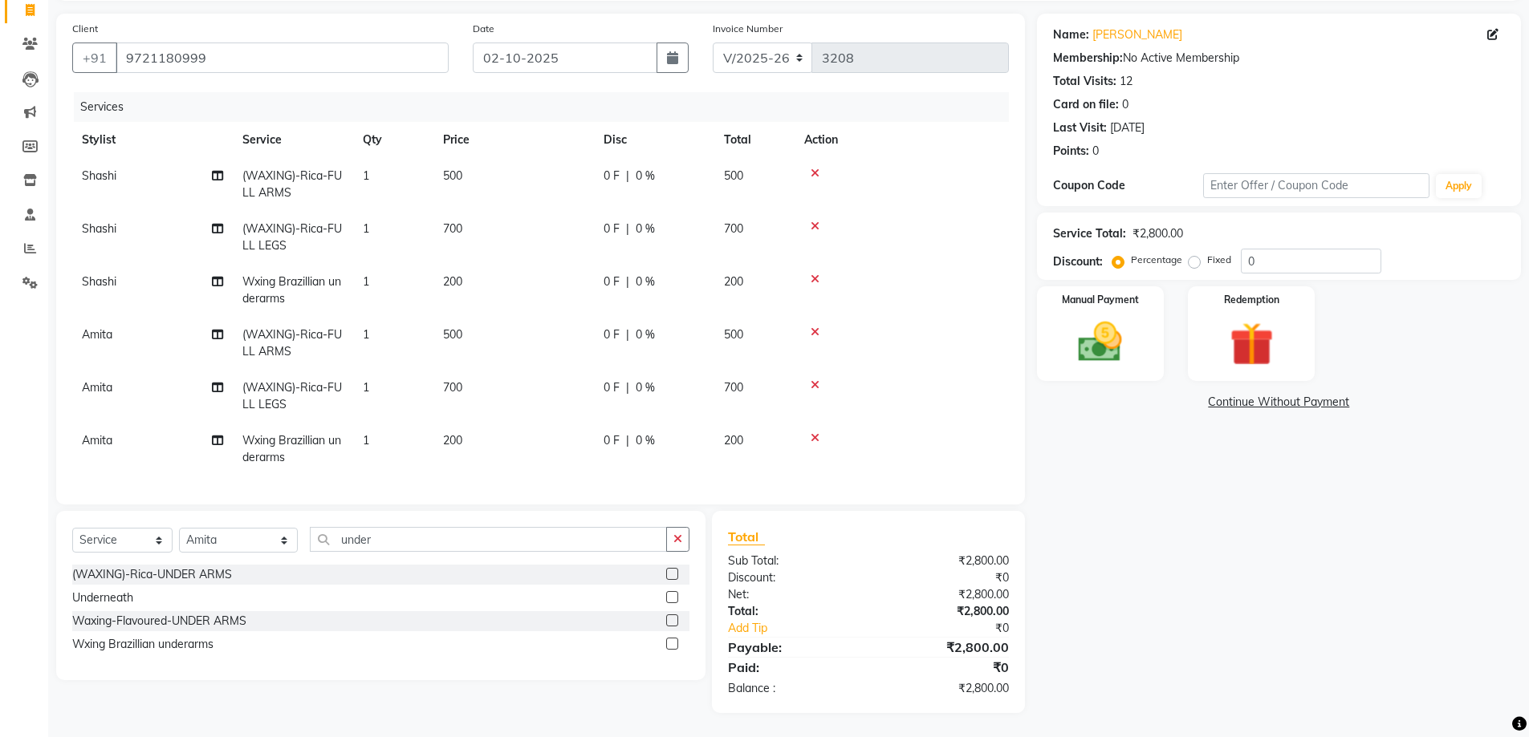
scroll to position [112, 0]
click at [269, 548] on select "Select Stylist [PERSON_NAME] [PERSON_NAME] [PERSON_NAME] [PERSON_NAME] [PERSON_…" at bounding box center [238, 540] width 119 height 25
select select "24178"
click at [179, 528] on select "Select Stylist [PERSON_NAME] [PERSON_NAME] [PERSON_NAME] [PERSON_NAME] [PERSON_…" at bounding box center [238, 540] width 119 height 25
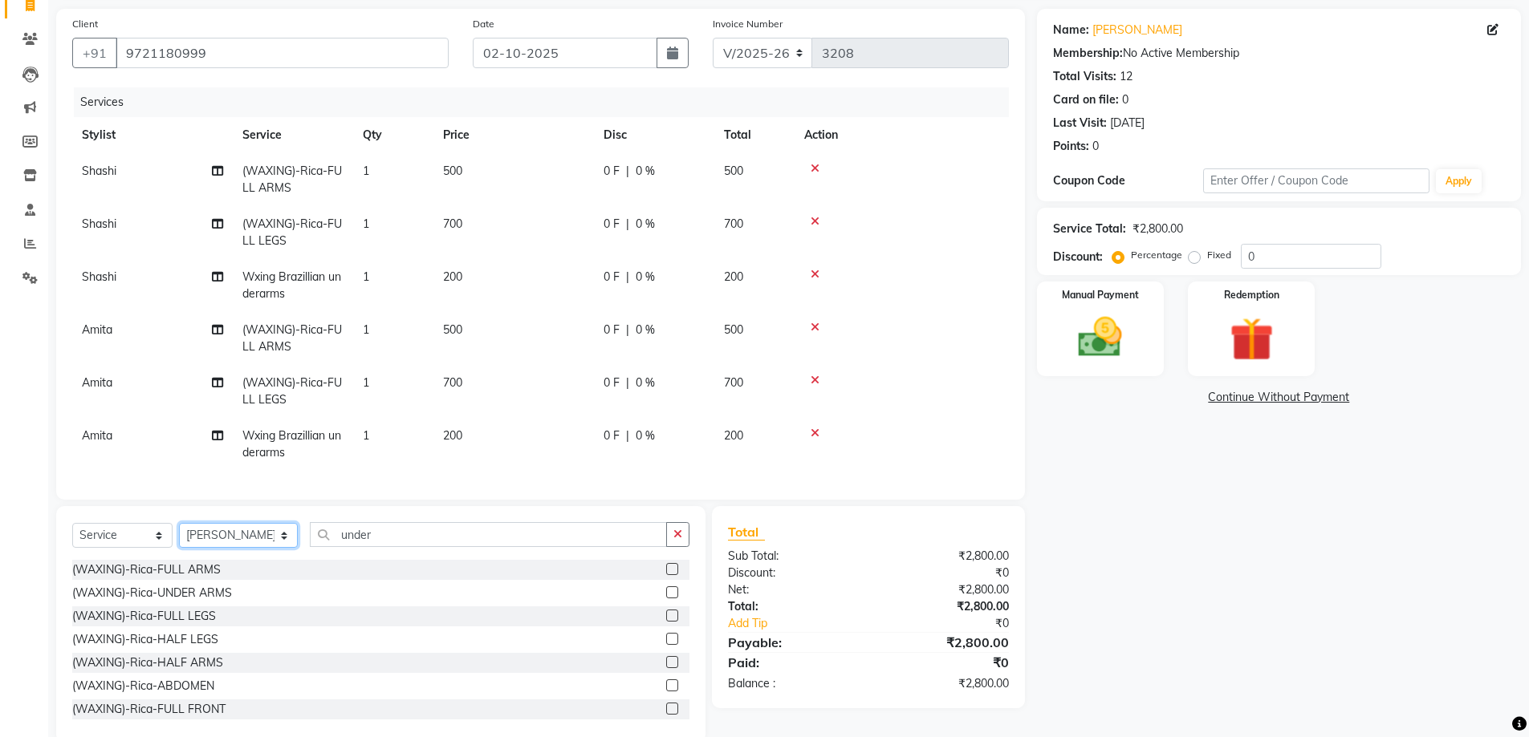
scroll to position [0, 0]
click at [313, 533] on input "under" at bounding box center [488, 534] width 357 height 25
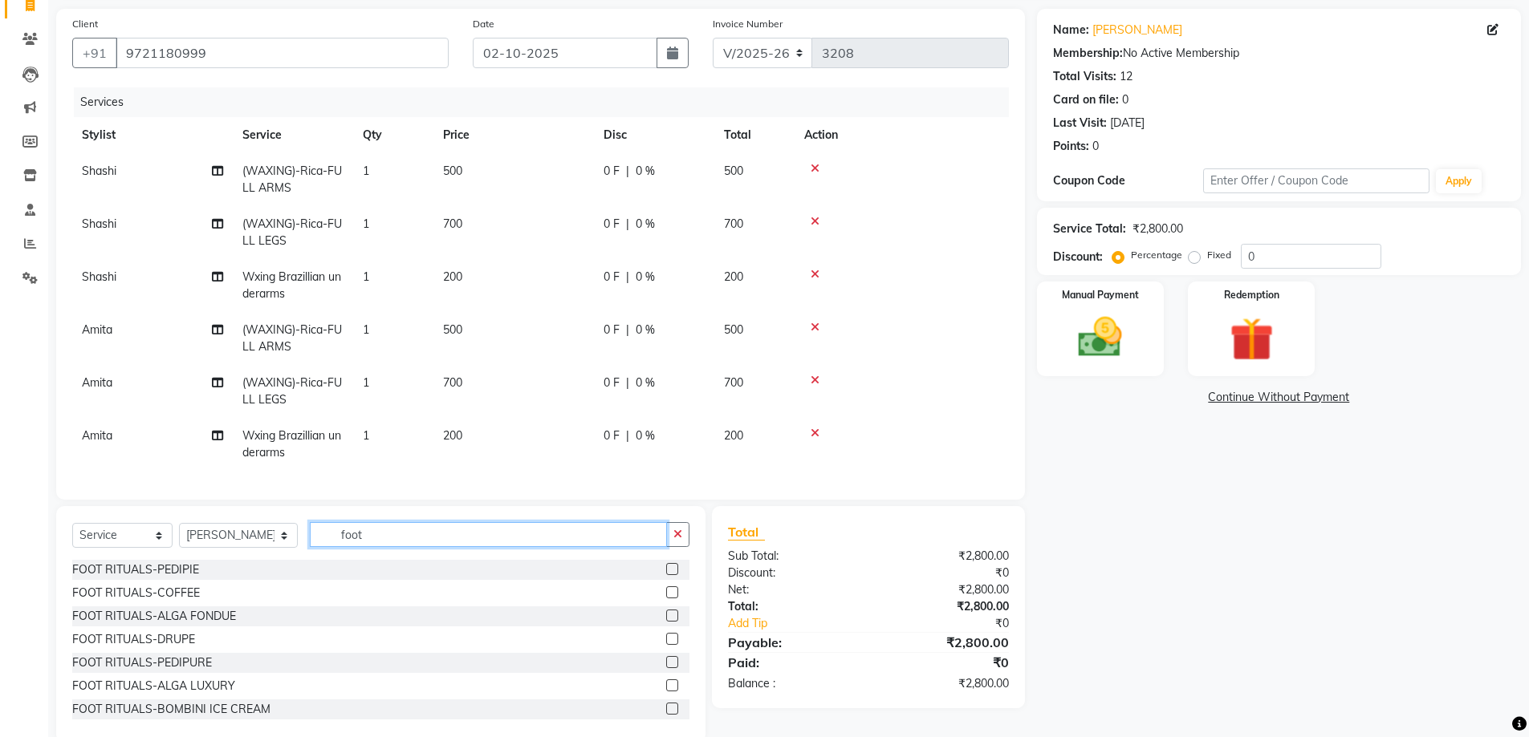
type input "foot"
click at [666, 571] on label at bounding box center [672, 569] width 12 height 12
click at [666, 571] on input "checkbox" at bounding box center [671, 570] width 10 height 10
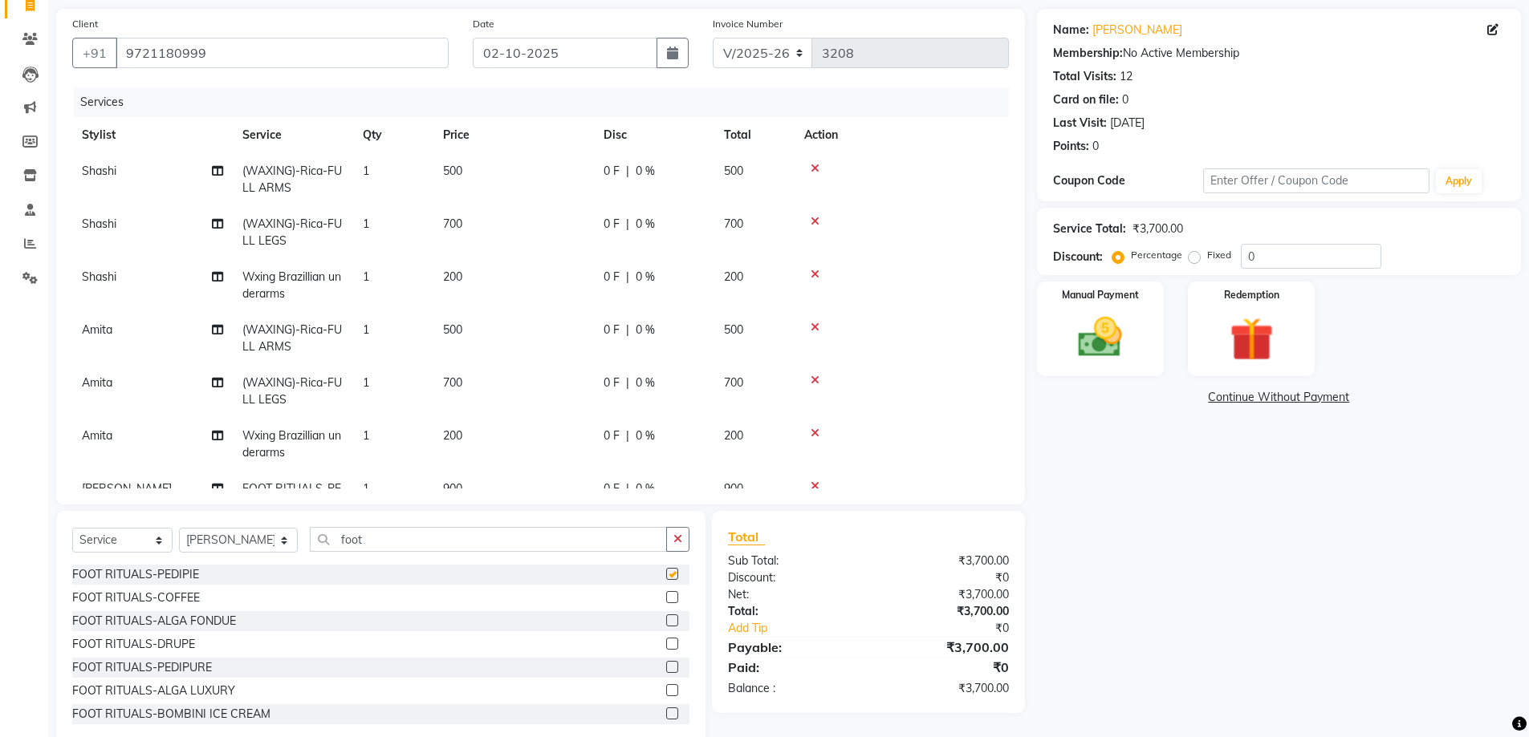
checkbox input "false"
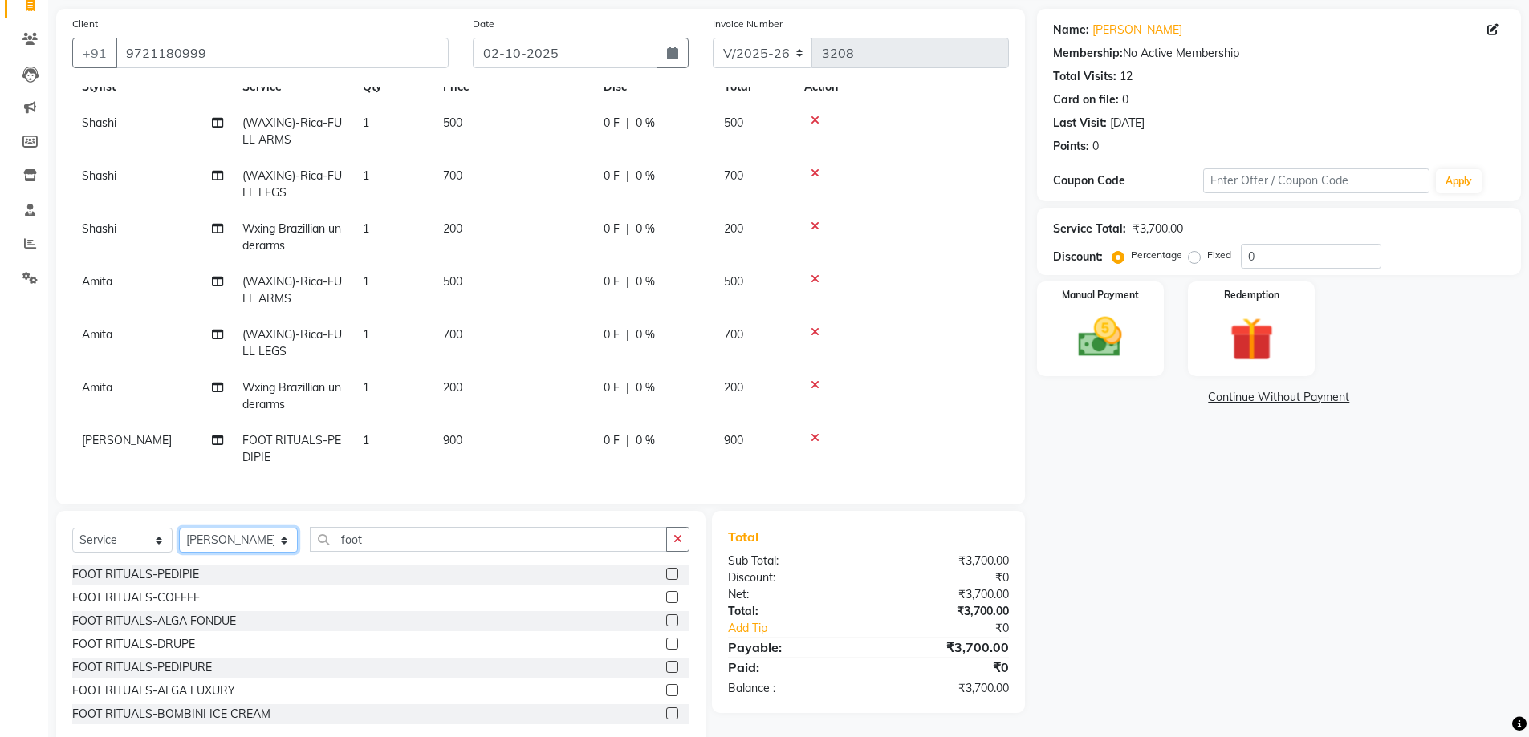
click at [269, 542] on select "Select Stylist [PERSON_NAME] [PERSON_NAME] [PERSON_NAME] [PERSON_NAME] [PERSON_…" at bounding box center [238, 540] width 119 height 25
drag, startPoint x: 319, startPoint y: 535, endPoint x: 449, endPoint y: 537, distance: 130.8
click at [449, 537] on input "foot" at bounding box center [488, 539] width 357 height 25
type input "hand"
click at [666, 575] on label at bounding box center [672, 574] width 12 height 12
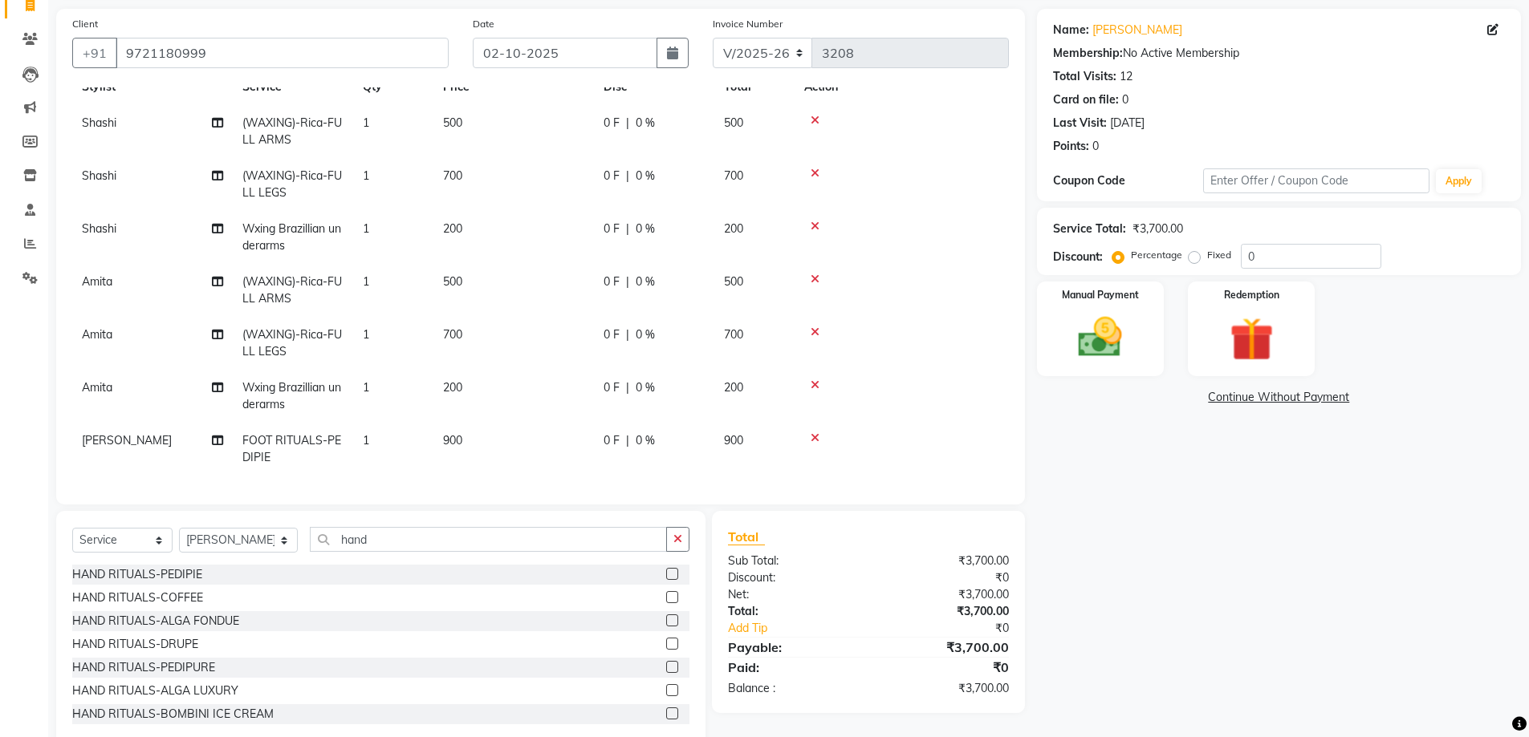
click at [666, 575] on input "checkbox" at bounding box center [671, 575] width 10 height 10
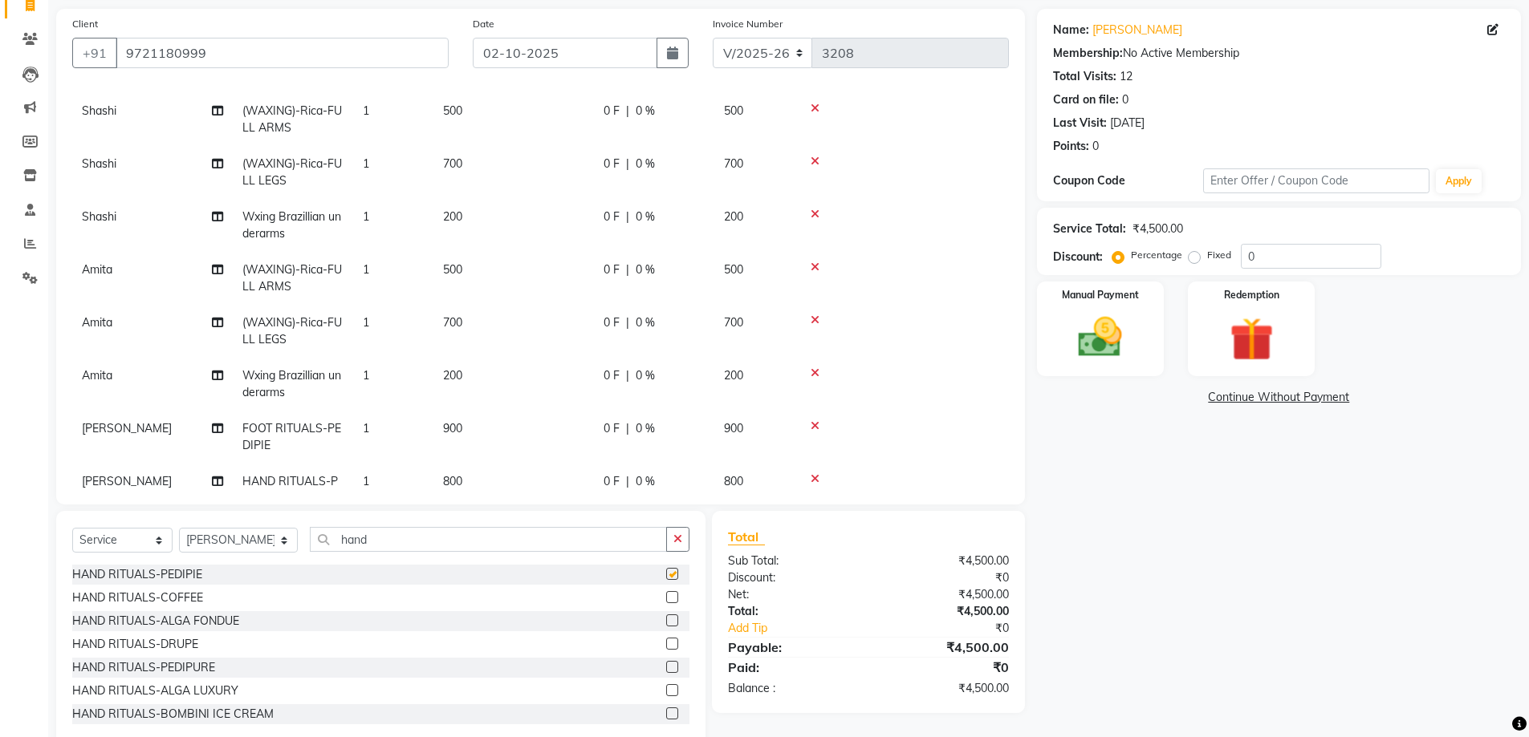
checkbox input "false"
click at [268, 538] on select "Select Stylist [PERSON_NAME] [PERSON_NAME] [PERSON_NAME] [PERSON_NAME] [PERSON_…" at bounding box center [238, 540] width 119 height 25
select select "83947"
click at [179, 528] on select "Select Stylist [PERSON_NAME] [PERSON_NAME] [PERSON_NAME] [PERSON_NAME] [PERSON_…" at bounding box center [238, 540] width 119 height 25
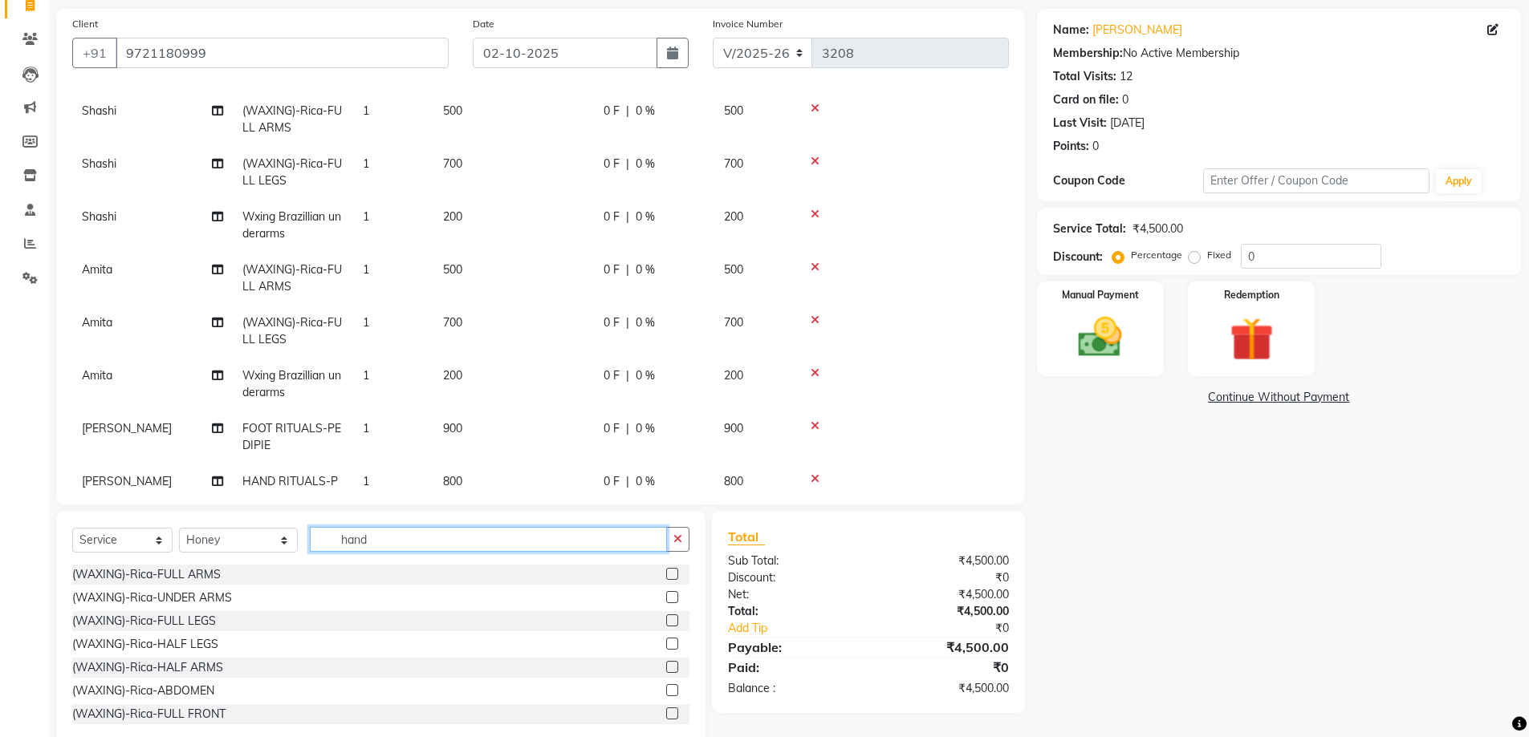
drag, startPoint x: 313, startPoint y: 540, endPoint x: 534, endPoint y: 540, distance: 220.7
click at [534, 540] on input "hand" at bounding box center [488, 539] width 357 height 25
type input "foot"
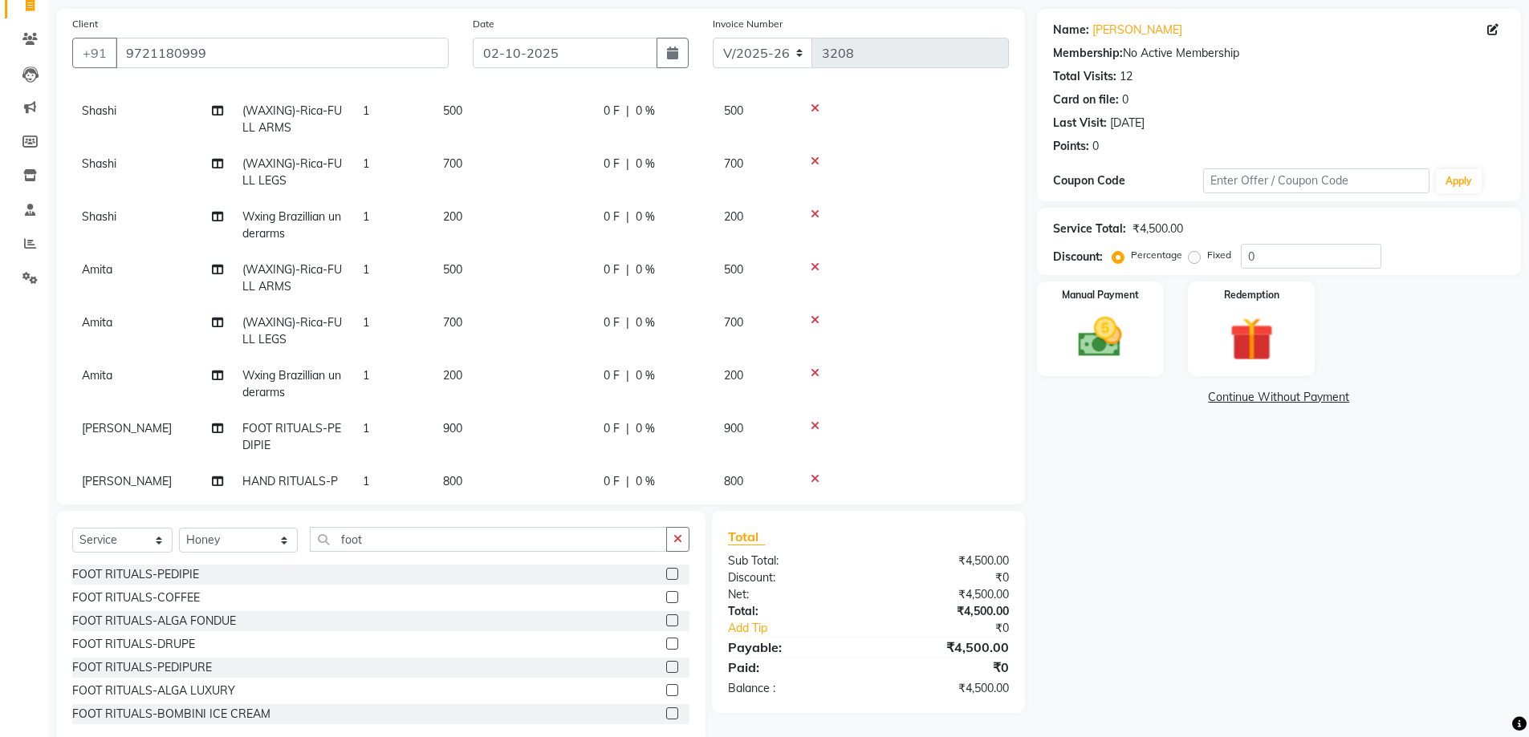
click at [666, 575] on label at bounding box center [672, 574] width 12 height 12
click at [666, 575] on input "checkbox" at bounding box center [671, 575] width 10 height 10
checkbox input "false"
drag, startPoint x: 316, startPoint y: 541, endPoint x: 550, endPoint y: 554, distance: 233.9
click at [550, 554] on div "Select Service Product Membership Package Voucher Prepaid Gift Card Select Styl…" at bounding box center [380, 546] width 617 height 38
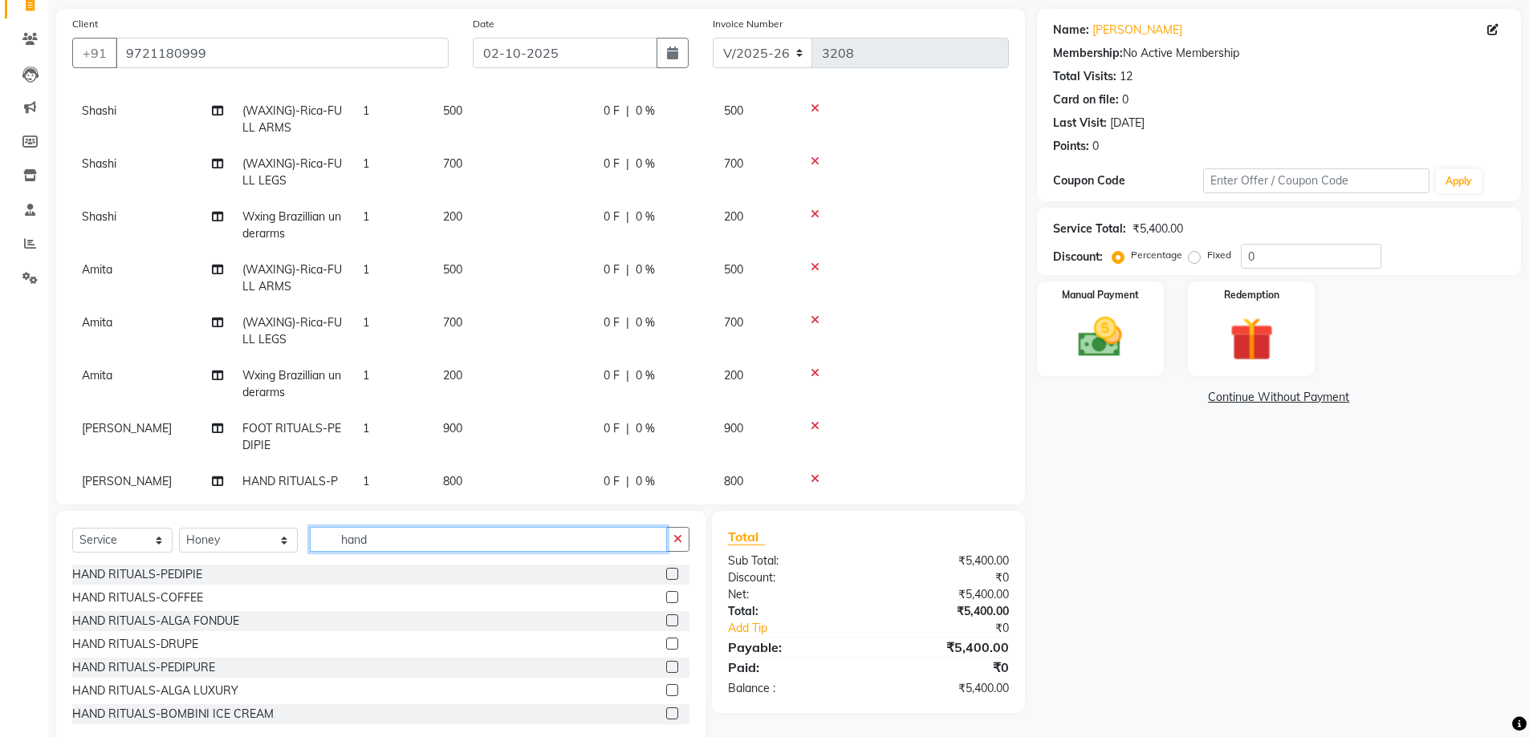
type input "hand"
click at [666, 573] on label at bounding box center [672, 574] width 12 height 12
click at [666, 573] on input "checkbox" at bounding box center [671, 575] width 10 height 10
checkbox input "false"
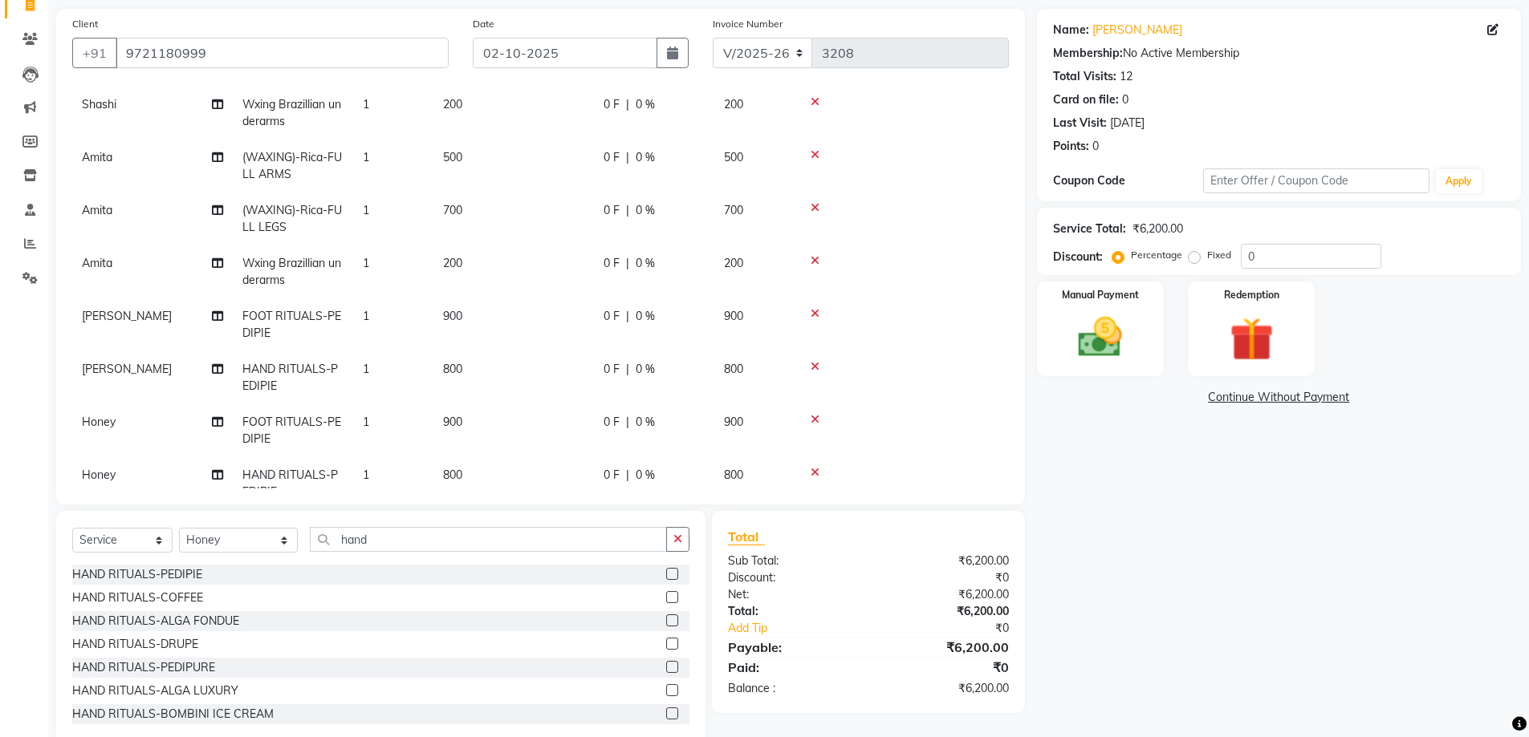
scroll to position [219, 0]
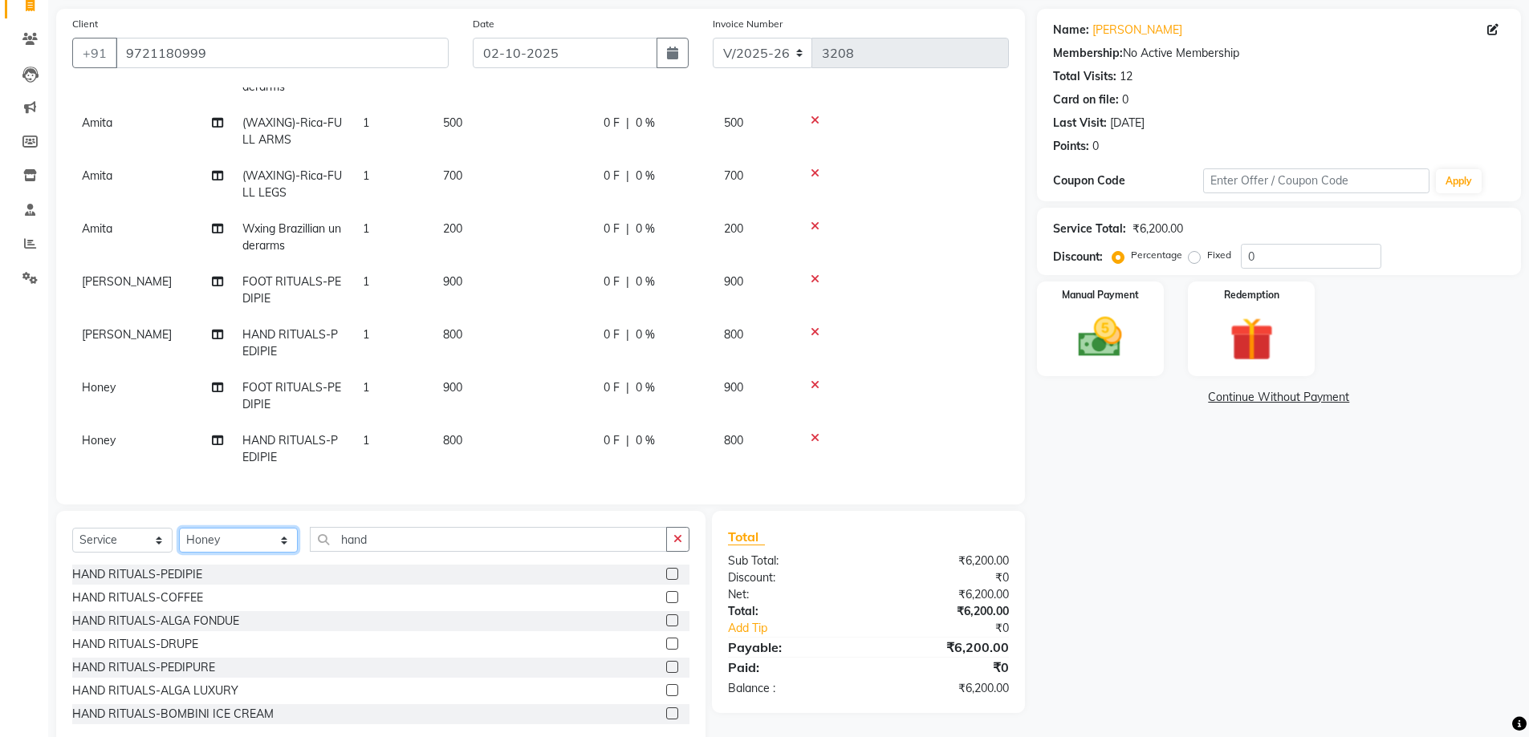
click at [262, 543] on select "Select Stylist [PERSON_NAME] [PERSON_NAME] [PERSON_NAME] [PERSON_NAME] [PERSON_…" at bounding box center [238, 540] width 119 height 25
select select "85107"
click at [179, 528] on select "Select Stylist [PERSON_NAME] [PERSON_NAME] [PERSON_NAME] [PERSON_NAME] [PERSON_…" at bounding box center [238, 540] width 119 height 25
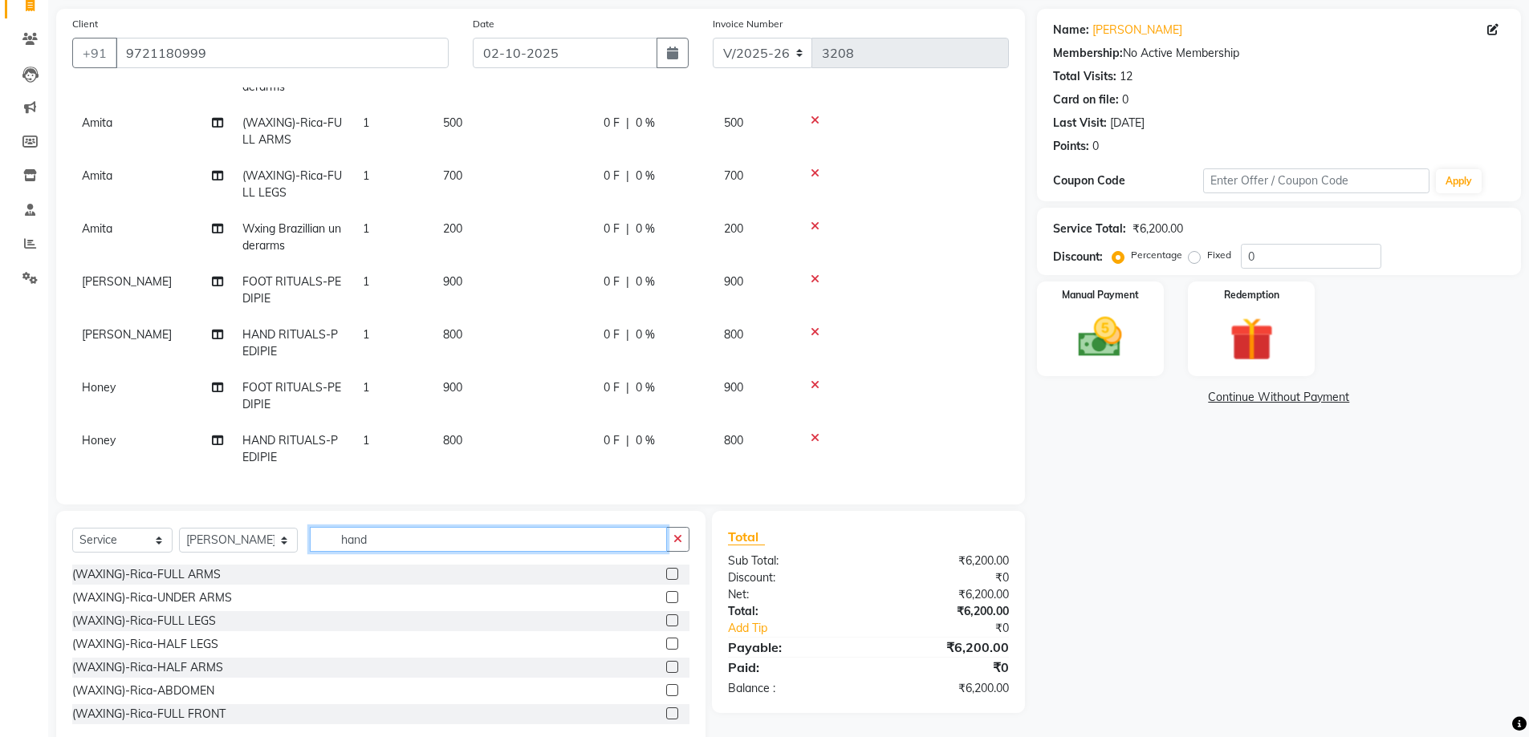
drag, startPoint x: 311, startPoint y: 534, endPoint x: 513, endPoint y: 557, distance: 203.5
click at [513, 557] on div "Select Service Product Membership Package Voucher Prepaid Gift Card Select Styl…" at bounding box center [380, 546] width 617 height 38
type input "wash"
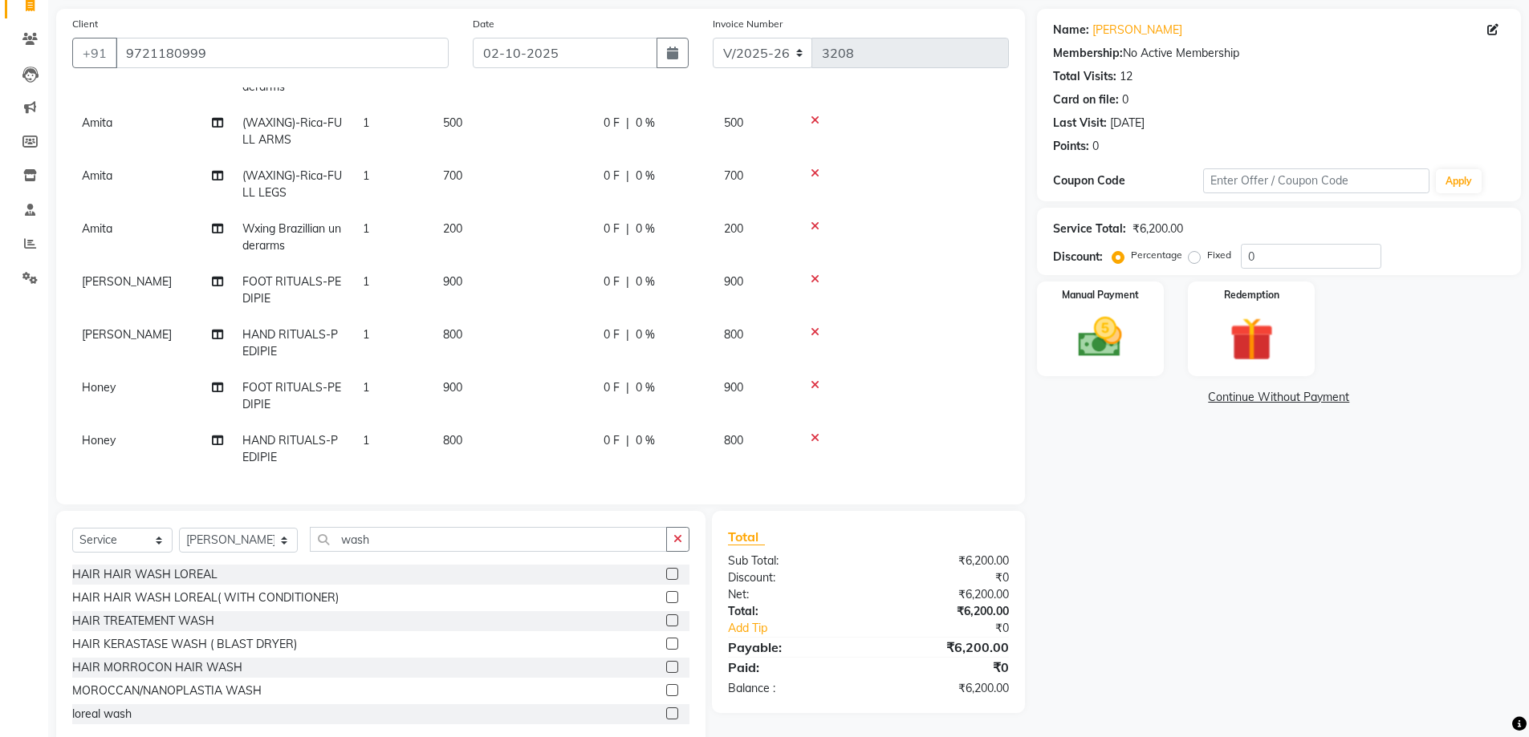
click at [666, 598] on label at bounding box center [672, 597] width 12 height 12
click at [666, 598] on input "checkbox" at bounding box center [671, 598] width 10 height 10
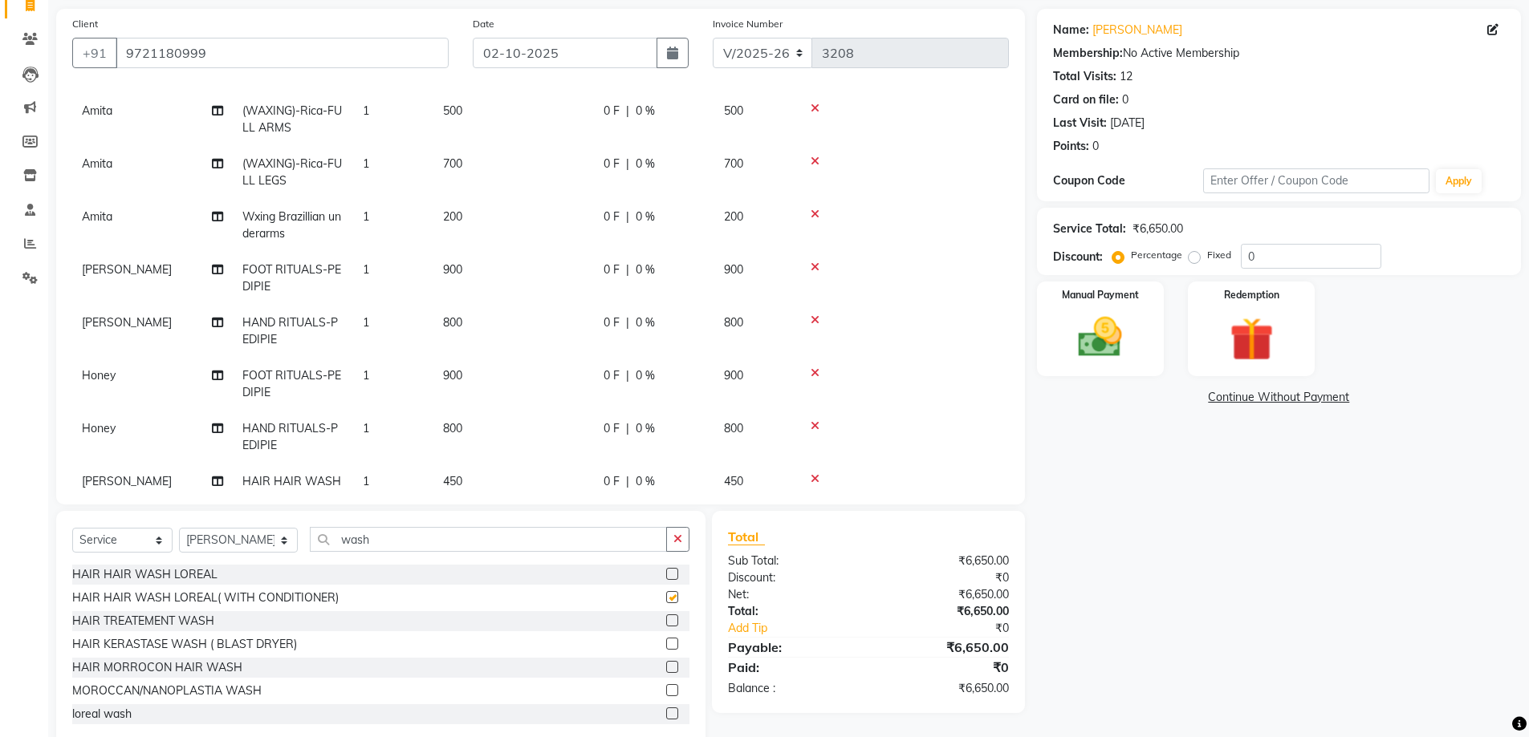
checkbox input "false"
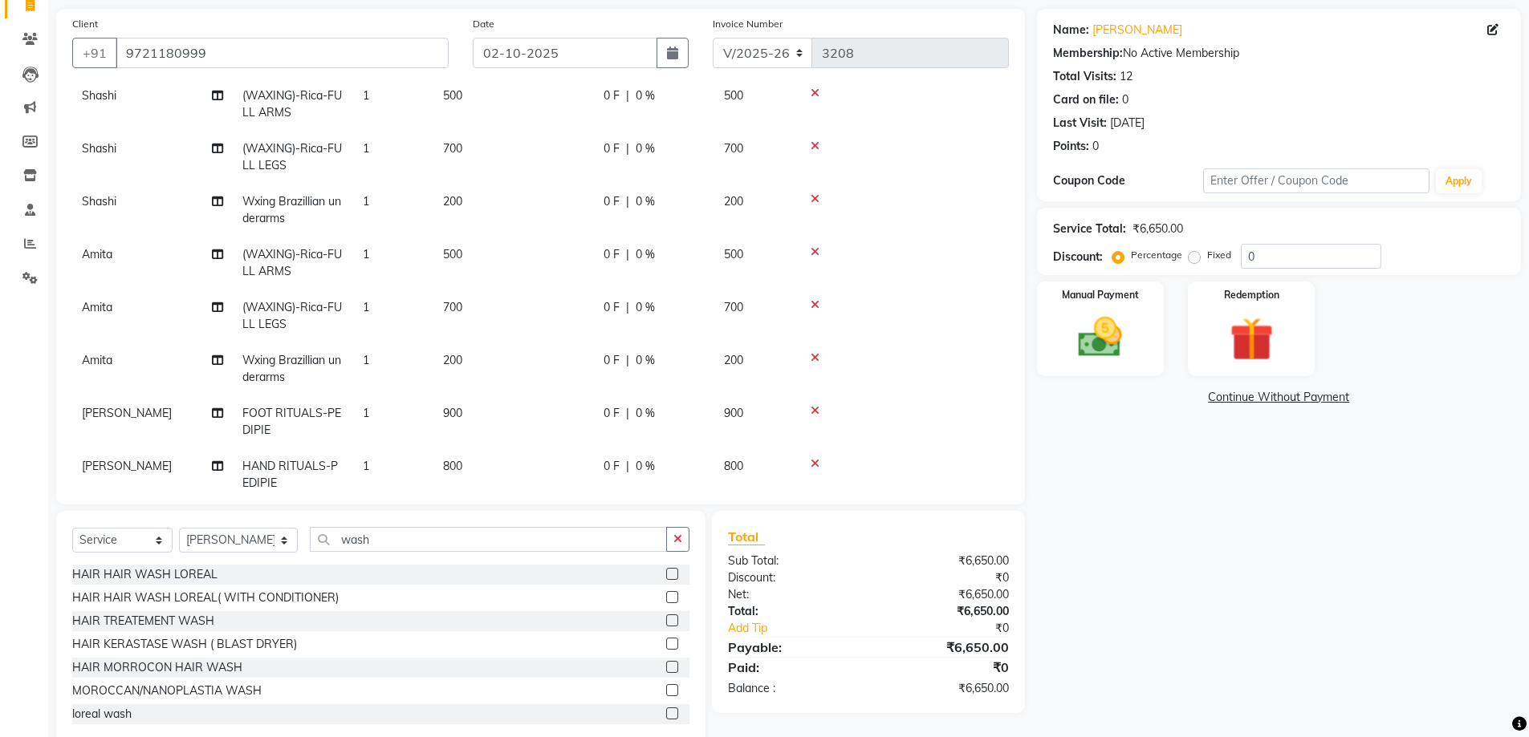
scroll to position [48, 0]
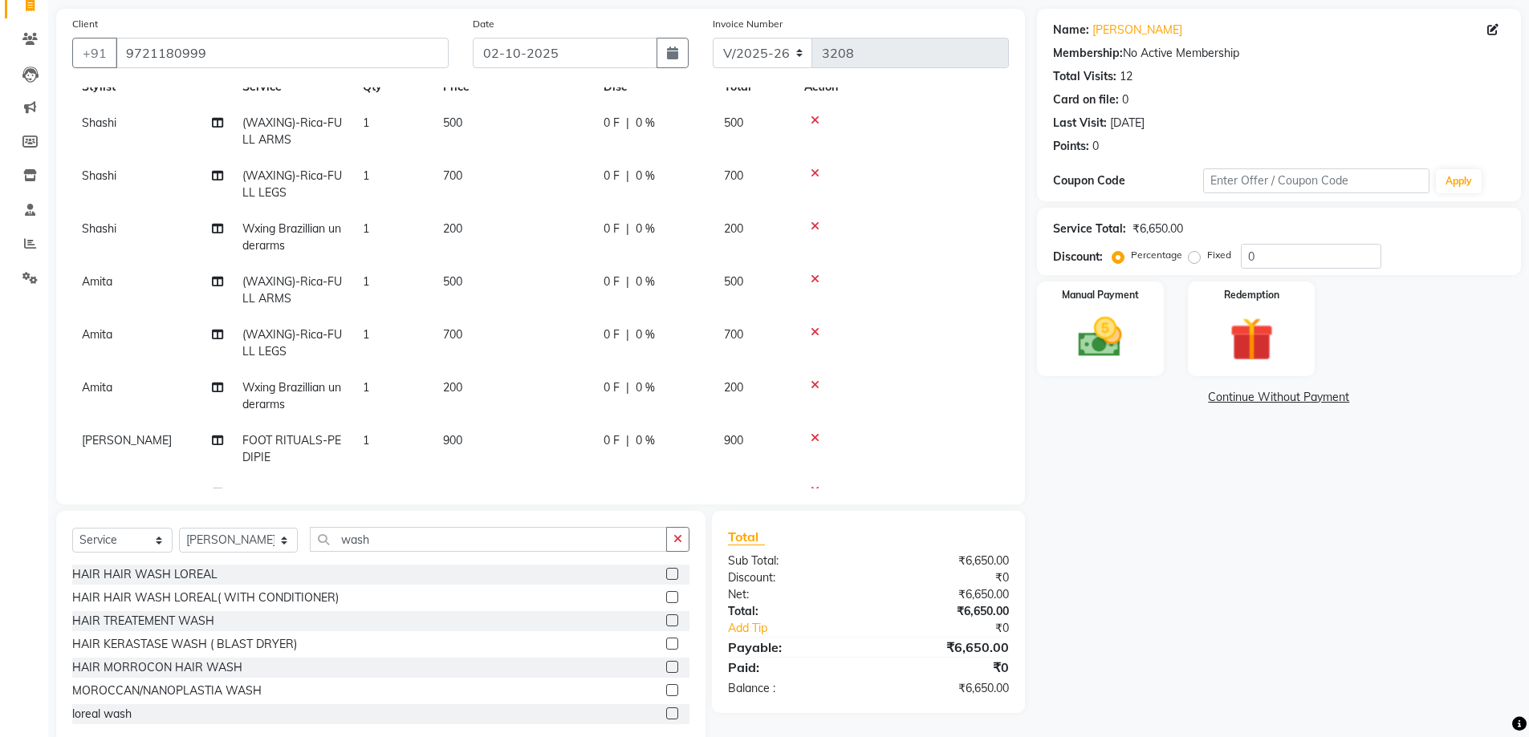
click at [1207, 255] on label "Fixed" at bounding box center [1219, 255] width 24 height 14
click at [1192, 255] on input "Fixed" at bounding box center [1197, 255] width 11 height 11
radio input "true"
drag, startPoint x: 1261, startPoint y: 253, endPoint x: 1228, endPoint y: 244, distance: 34.1
click at [1237, 247] on div "Percentage Fixed 0" at bounding box center [1248, 256] width 266 height 25
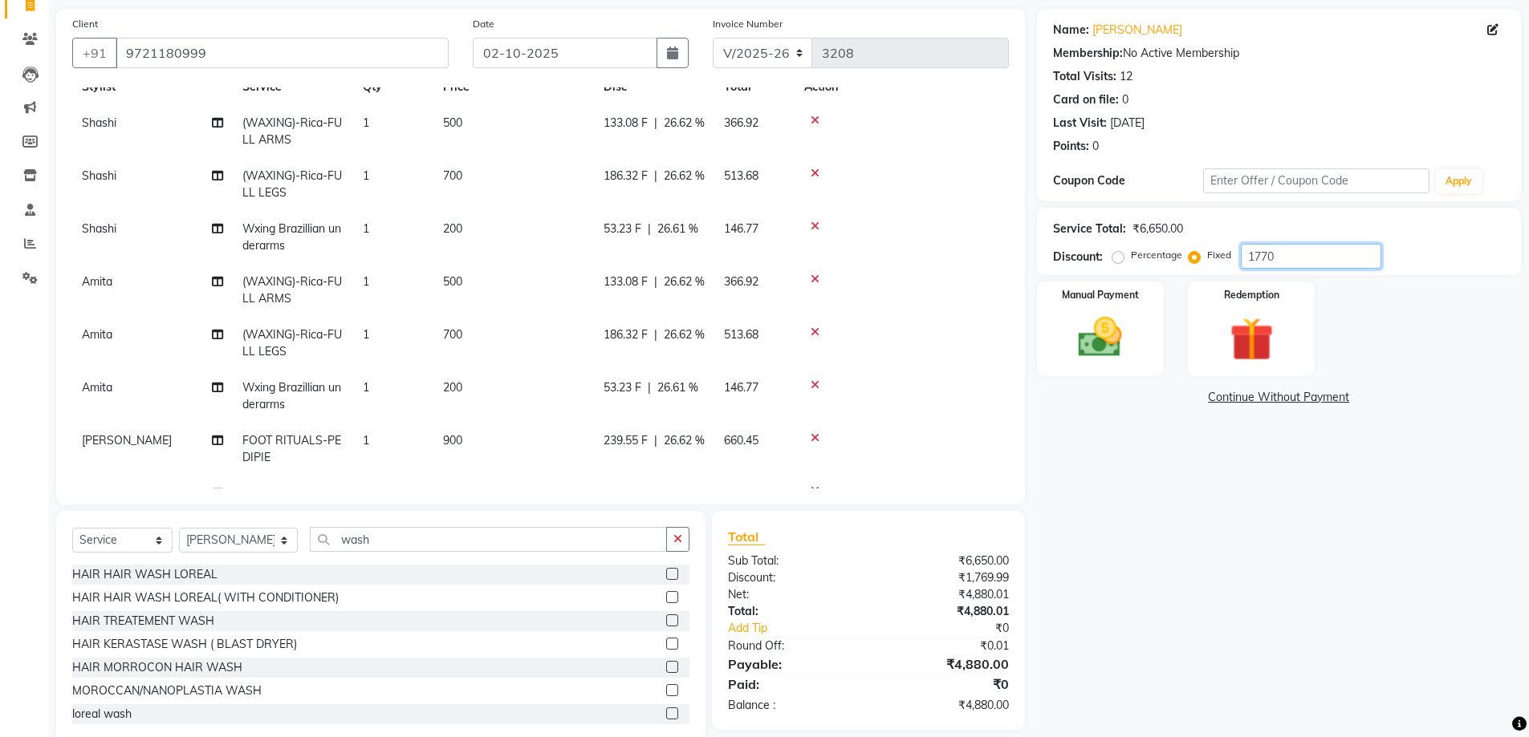
type input "1770"
click at [1233, 520] on div "Name: [PERSON_NAME] Membership: No Active Membership Total Visits: 12 Card on f…" at bounding box center [1285, 378] width 496 height 739
click at [1098, 337] on img at bounding box center [1100, 337] width 74 height 52
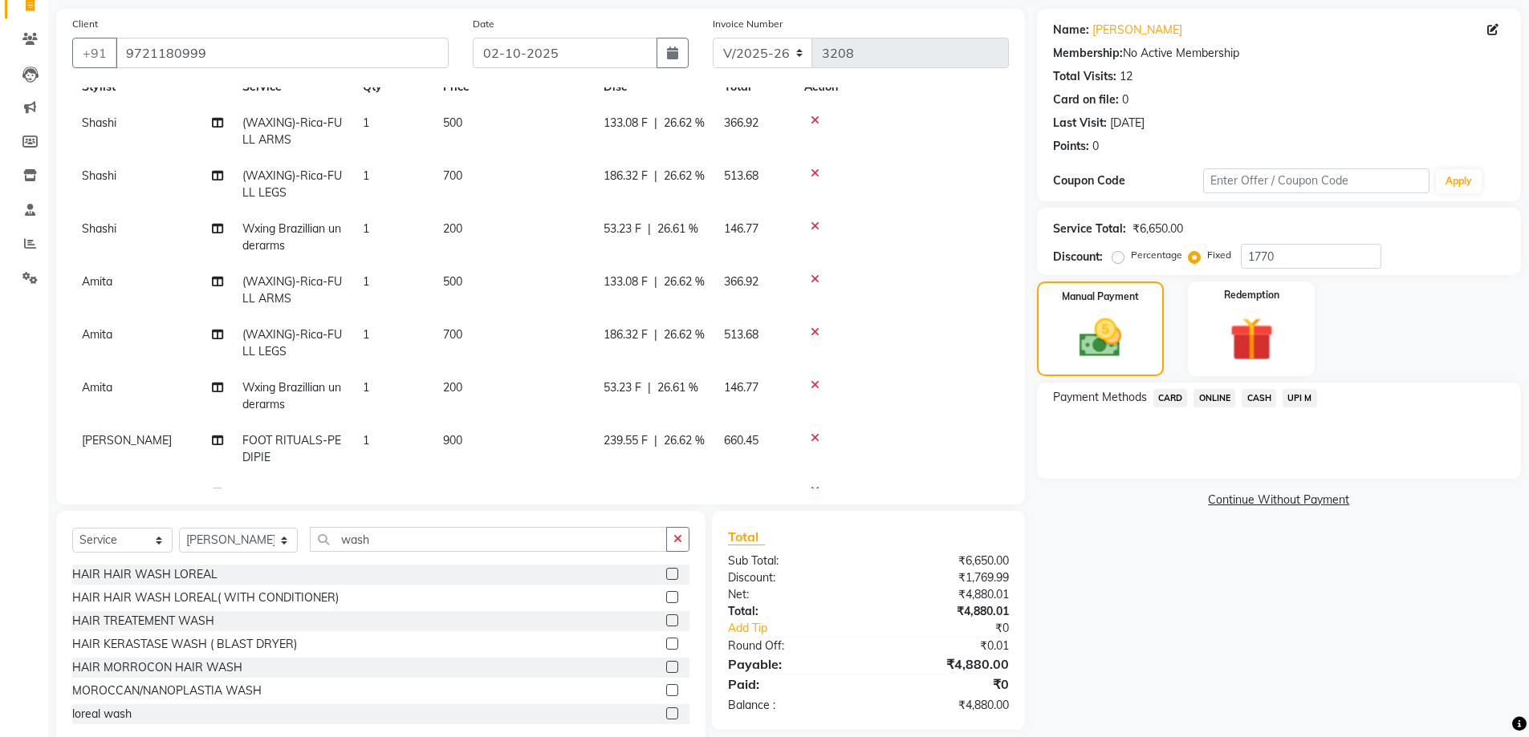
click at [1299, 395] on span "UPI M" at bounding box center [1299, 398] width 35 height 18
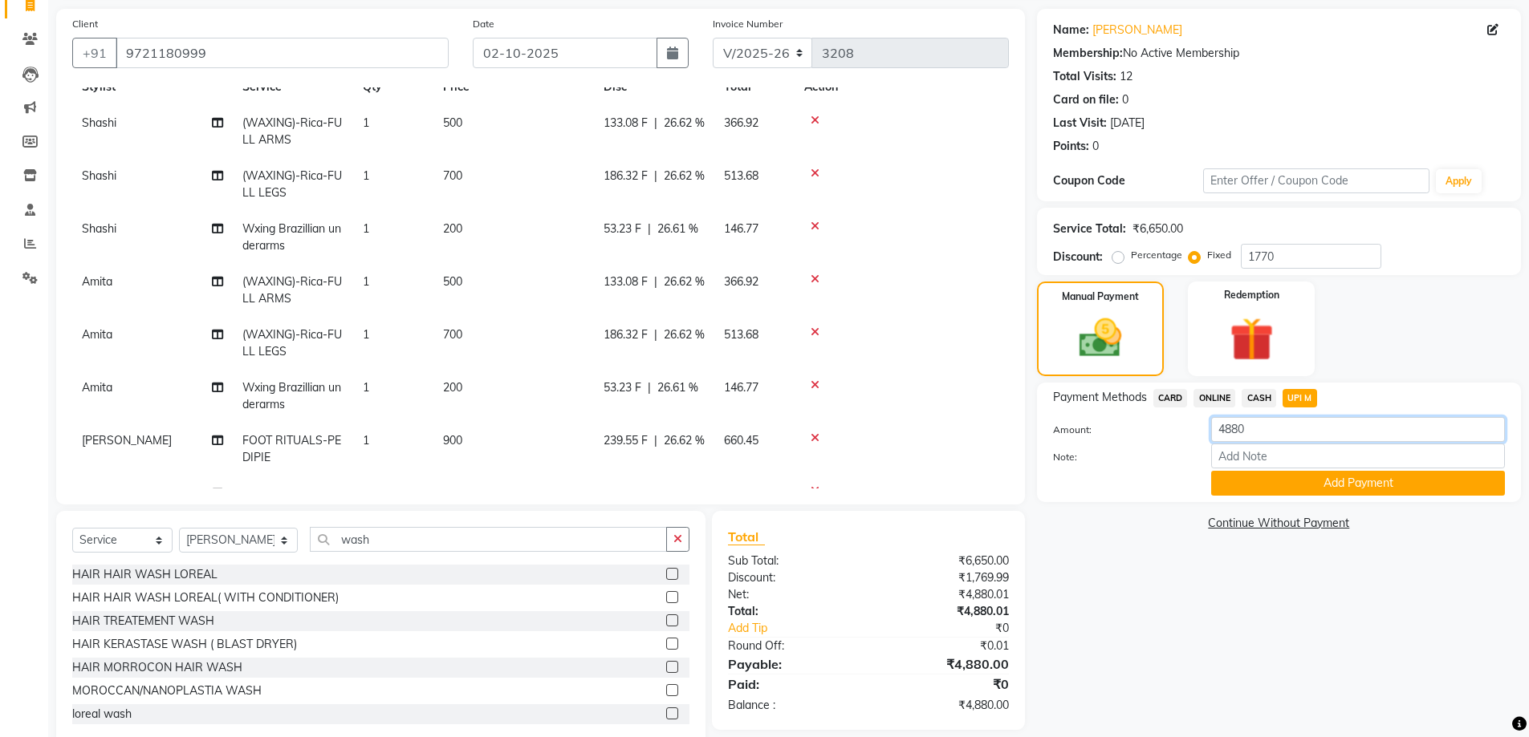
drag, startPoint x: 1257, startPoint y: 430, endPoint x: 1110, endPoint y: 428, distance: 147.7
click at [1111, 429] on div "Amount: 4880" at bounding box center [1279, 430] width 476 height 27
type input "2300"
click at [1353, 481] on button "Add Payment" at bounding box center [1358, 483] width 294 height 25
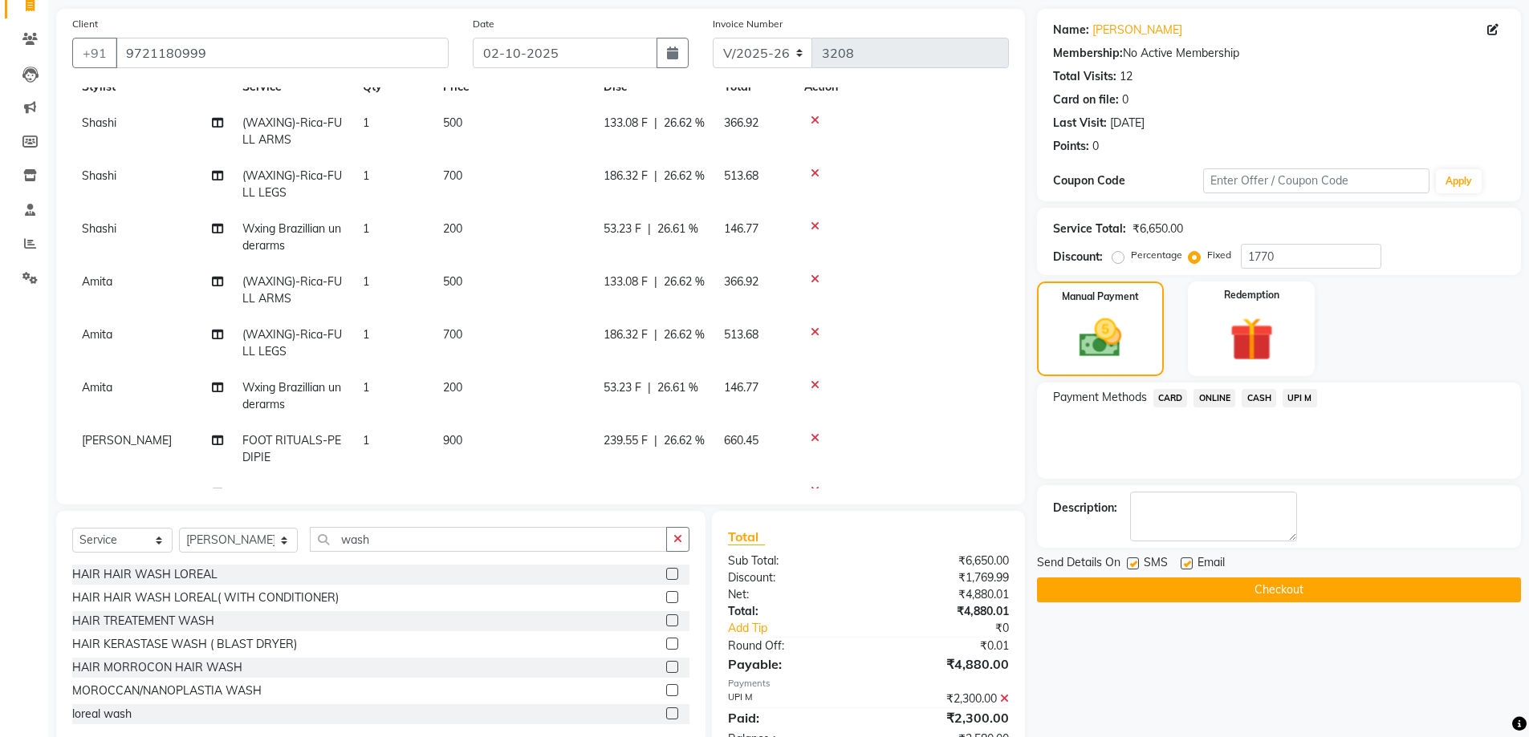
click at [1261, 391] on span "CASH" at bounding box center [1258, 398] width 35 height 18
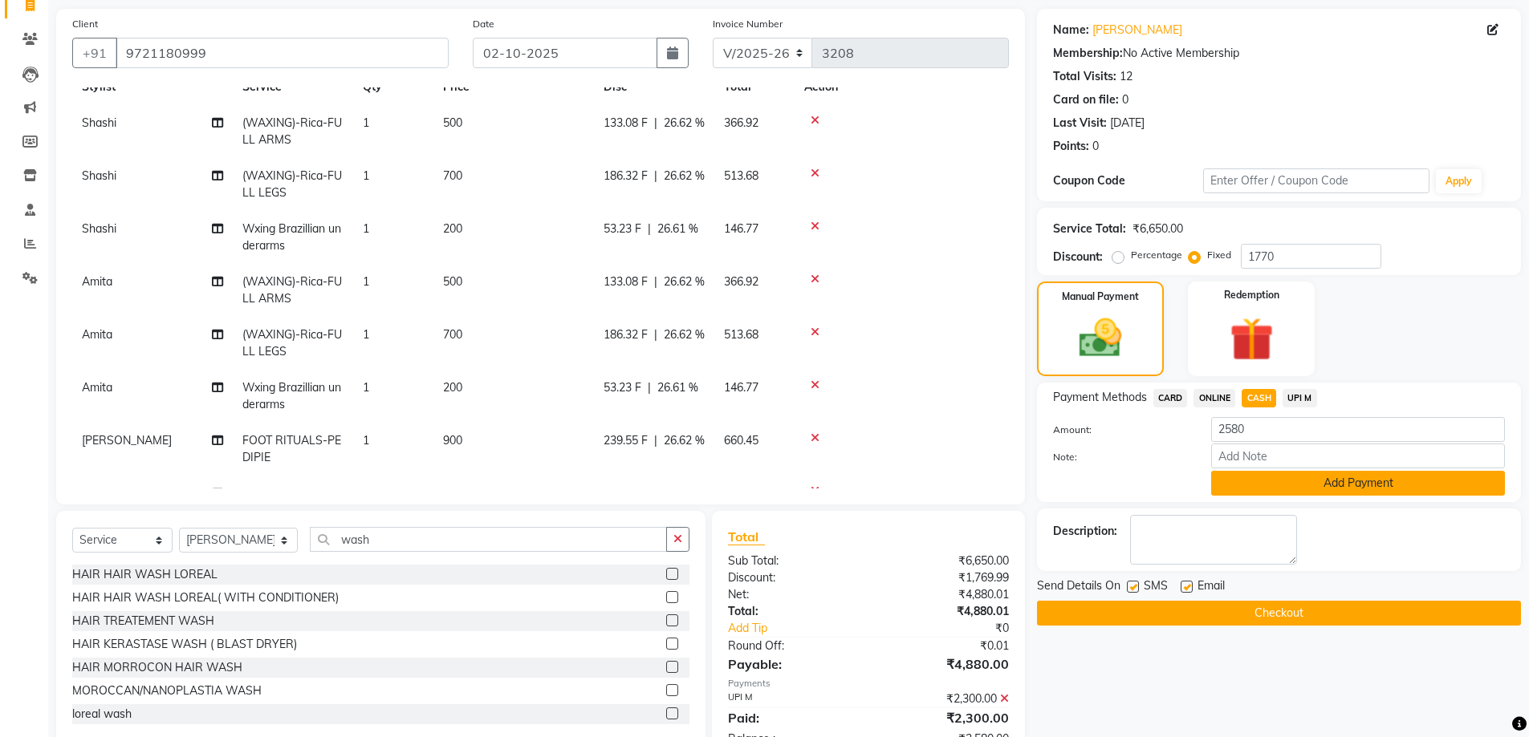
click at [1323, 485] on button "Add Payment" at bounding box center [1358, 483] width 294 height 25
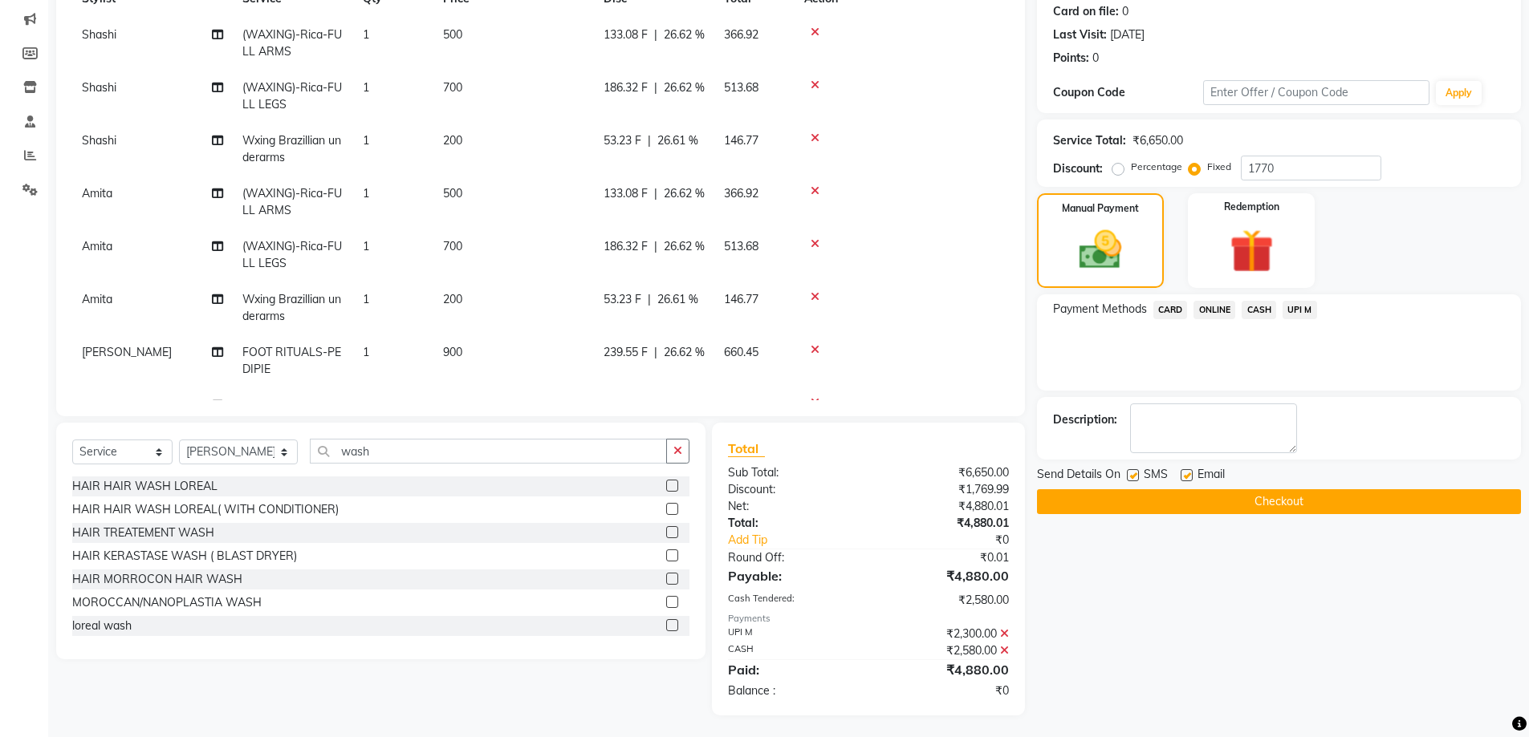
scroll to position [202, 0]
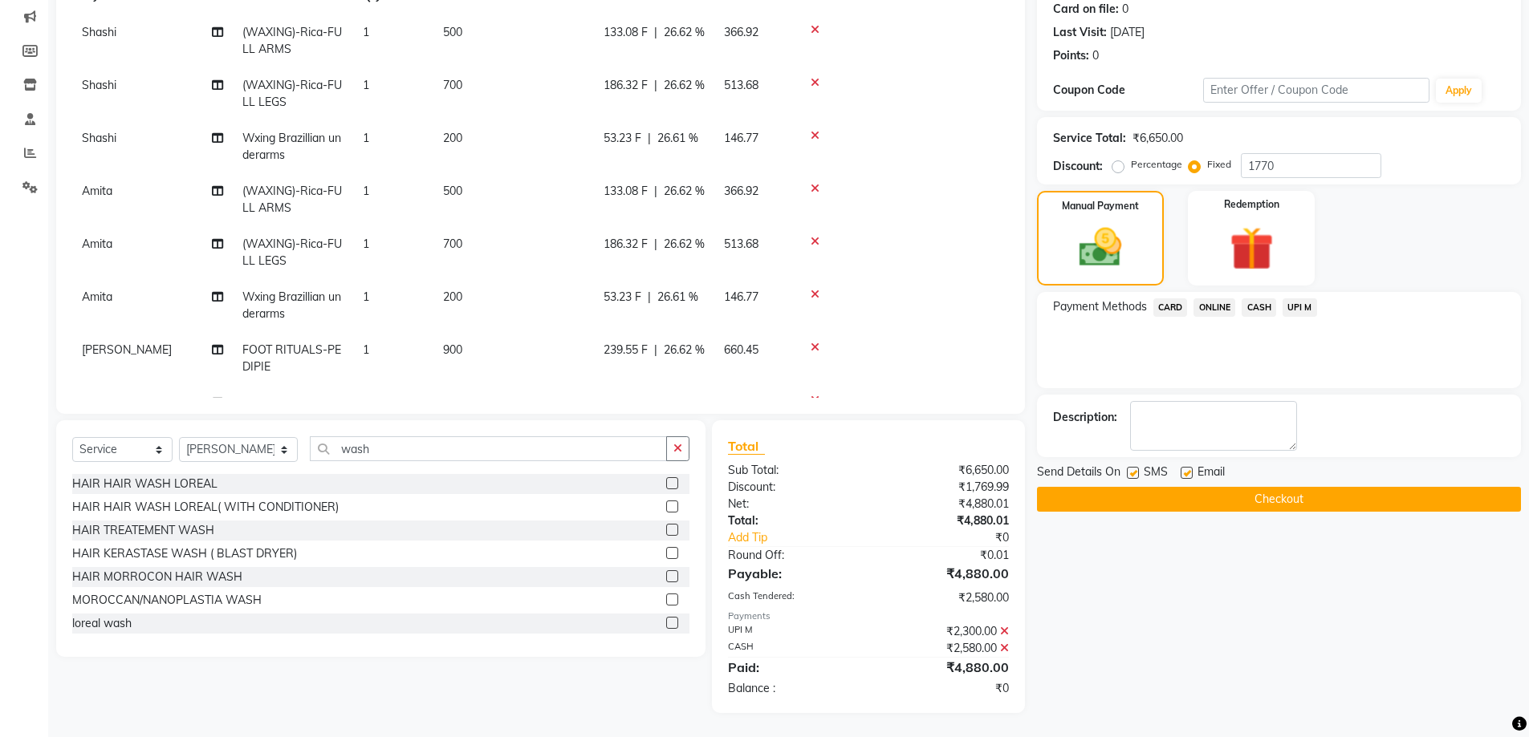
click at [1265, 501] on button "Checkout" at bounding box center [1279, 499] width 484 height 25
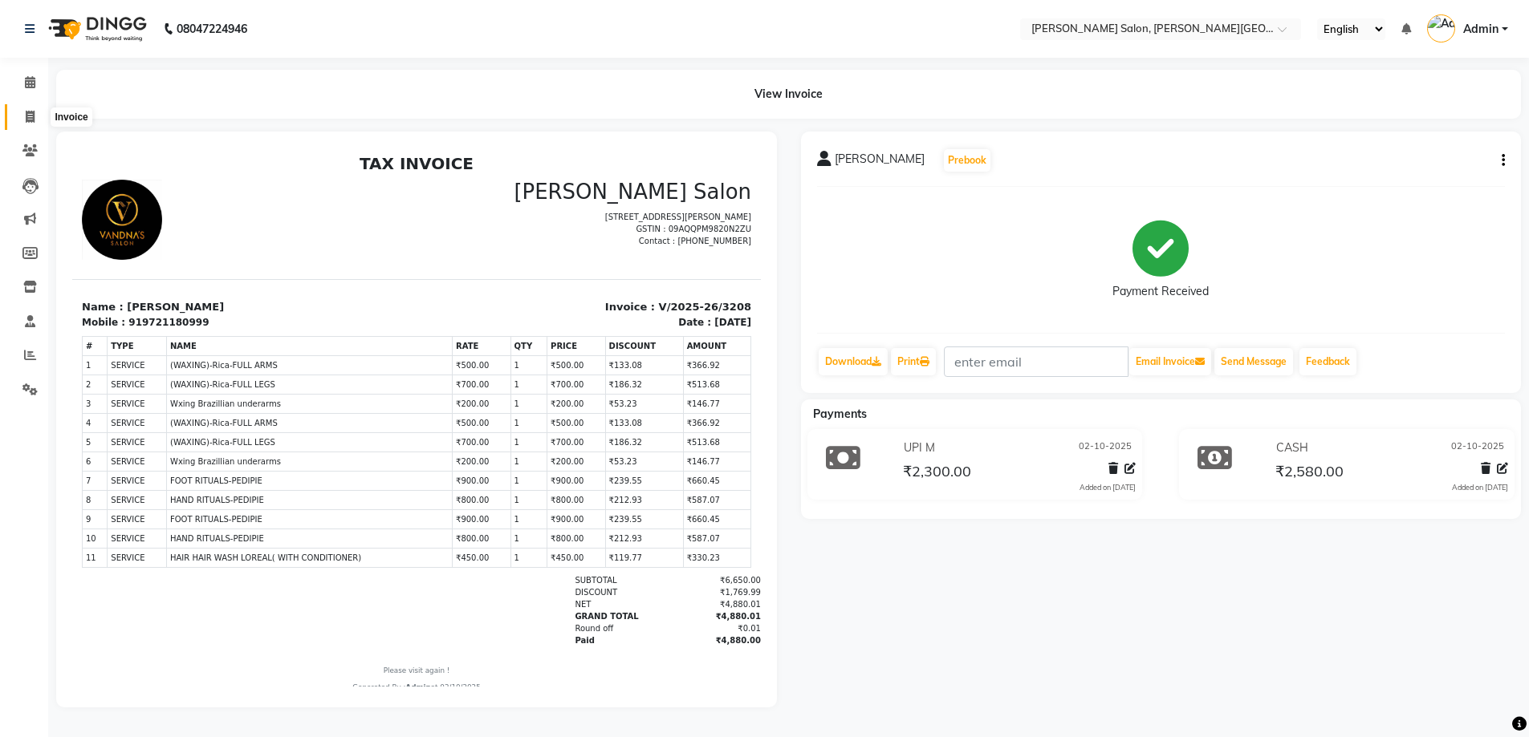
click at [27, 117] on icon at bounding box center [30, 117] width 9 height 12
select select "service"
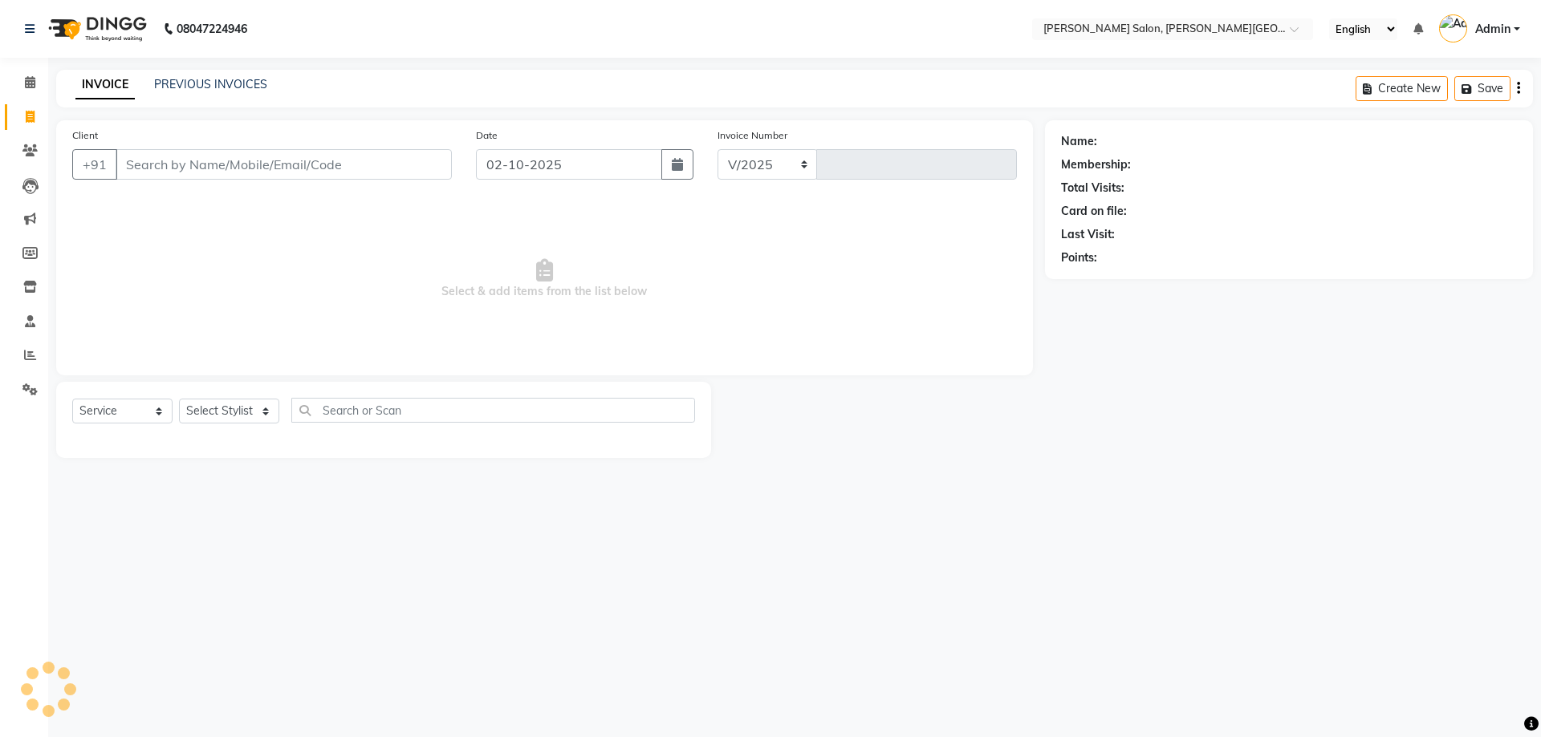
select select "4122"
type input "3209"
click at [300, 163] on input "Client" at bounding box center [284, 164] width 336 height 30
paste input "7897336003"
type input "7897336003"
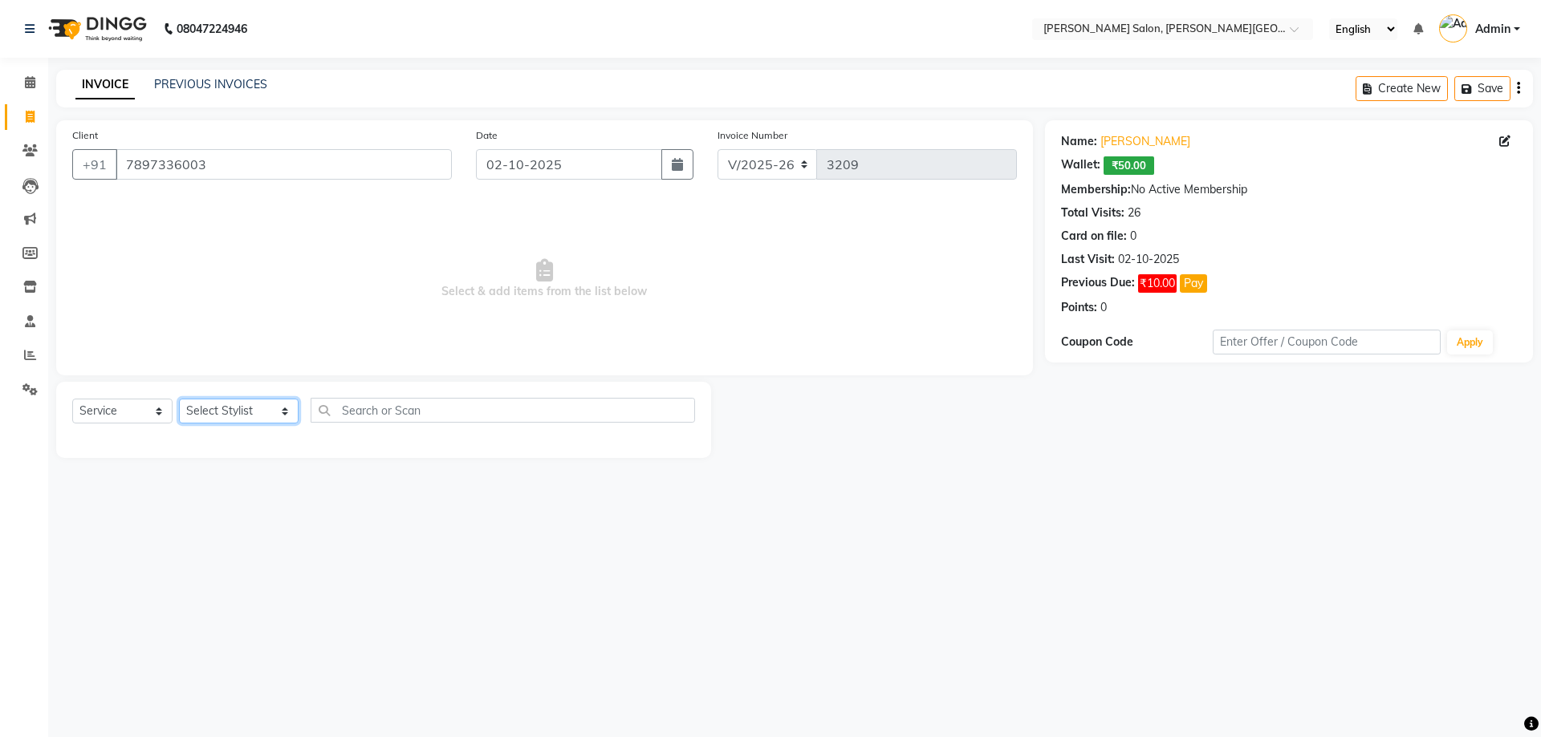
click at [266, 412] on select "Select Stylist [PERSON_NAME] [PERSON_NAME] [PERSON_NAME] [PERSON_NAME] [PERSON_…" at bounding box center [239, 411] width 120 height 25
select select "24176"
click at [179, 399] on select "Select Stylist [PERSON_NAME] [PERSON_NAME] [PERSON_NAME] [PERSON_NAME] [PERSON_…" at bounding box center [239, 411] width 120 height 25
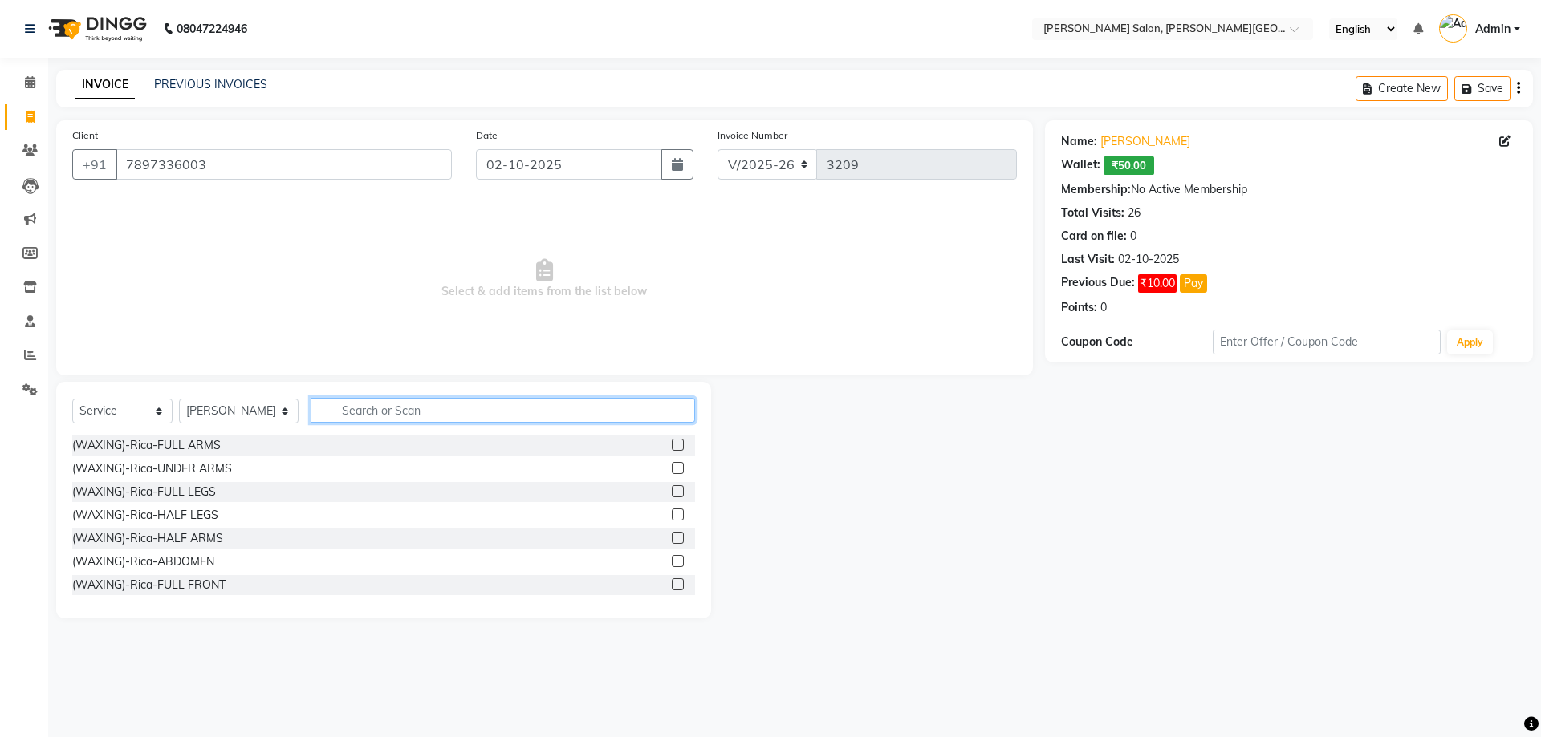
click at [337, 408] on input "text" at bounding box center [503, 410] width 385 height 25
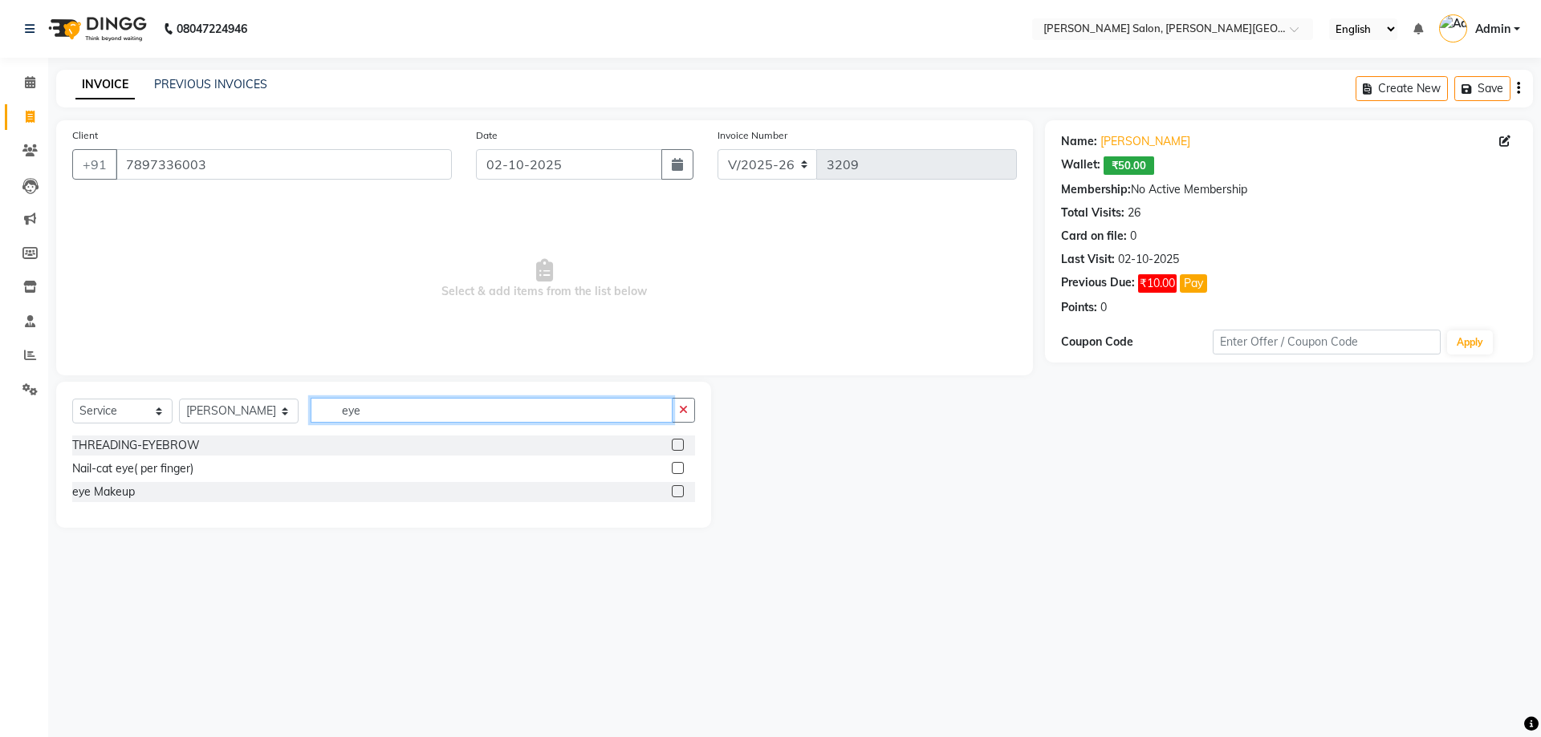
type input "eye"
click at [674, 446] on label at bounding box center [678, 445] width 12 height 12
click at [674, 446] on input "checkbox" at bounding box center [677, 446] width 10 height 10
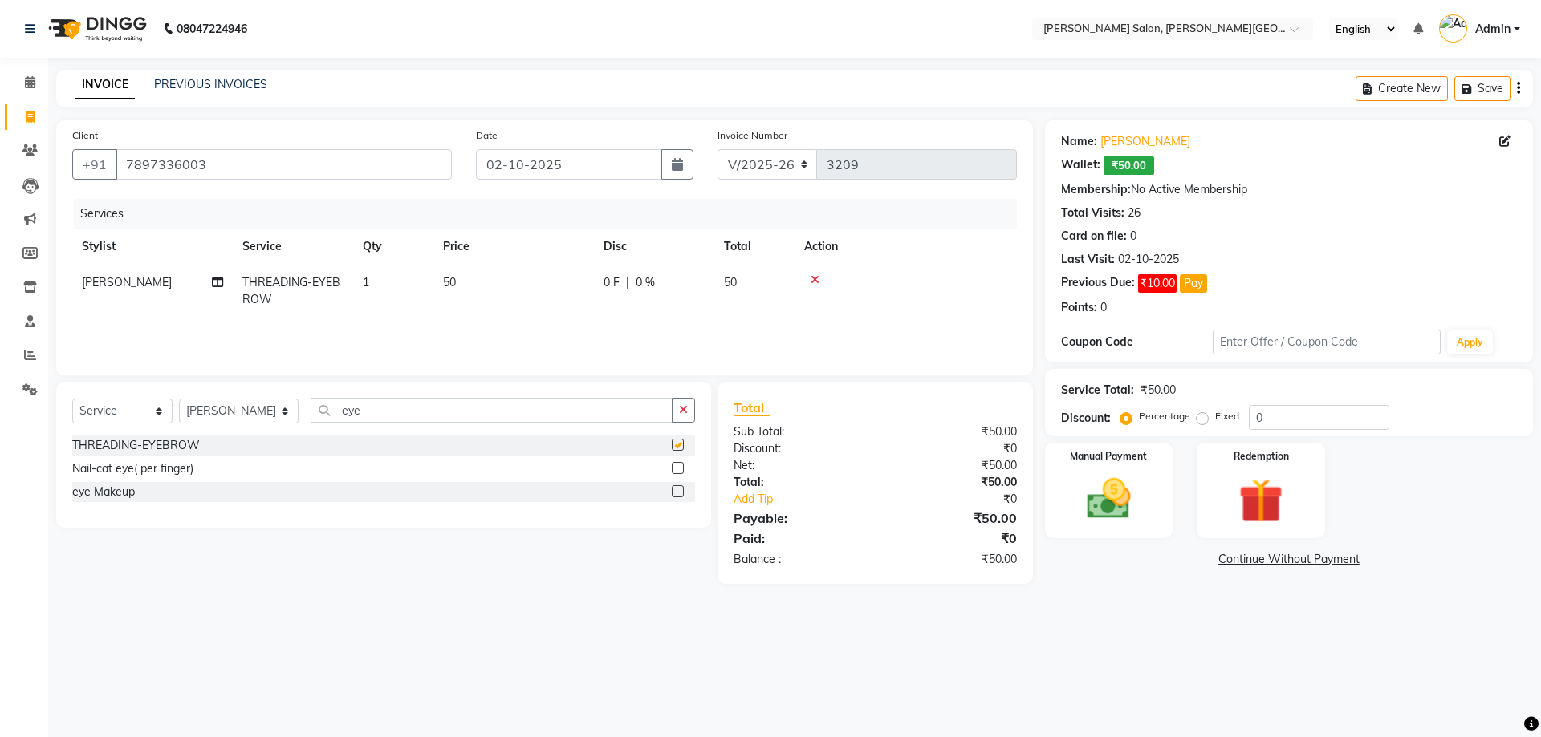
checkbox input "false"
drag, startPoint x: 314, startPoint y: 408, endPoint x: 603, endPoint y: 451, distance: 292.0
click at [603, 451] on div "Select Service Product Membership Package Voucher Prepaid Gift Card Select Styl…" at bounding box center [383, 455] width 655 height 146
type input "upp"
click at [675, 487] on label at bounding box center [678, 491] width 12 height 12
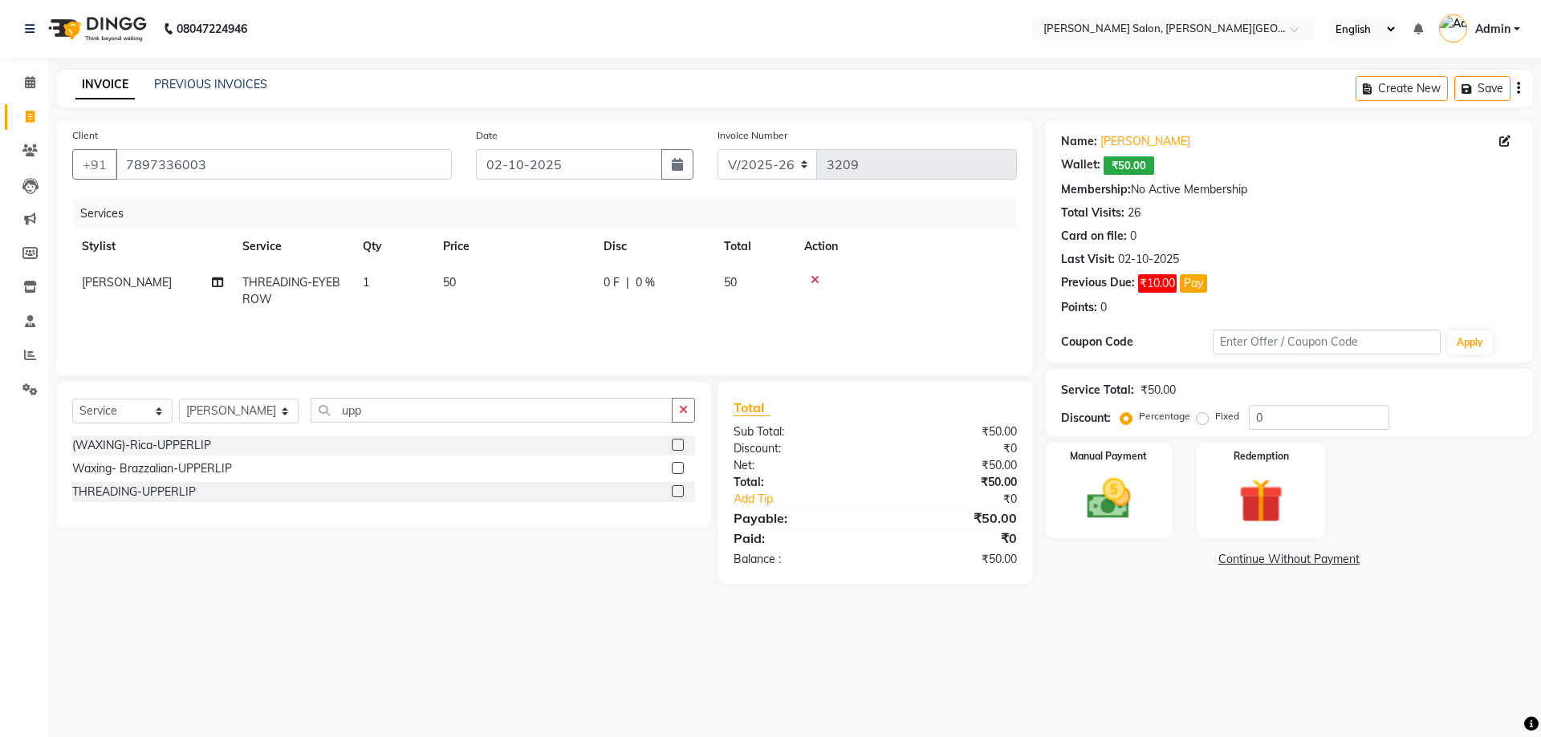
click at [675, 487] on input "checkbox" at bounding box center [677, 492] width 10 height 10
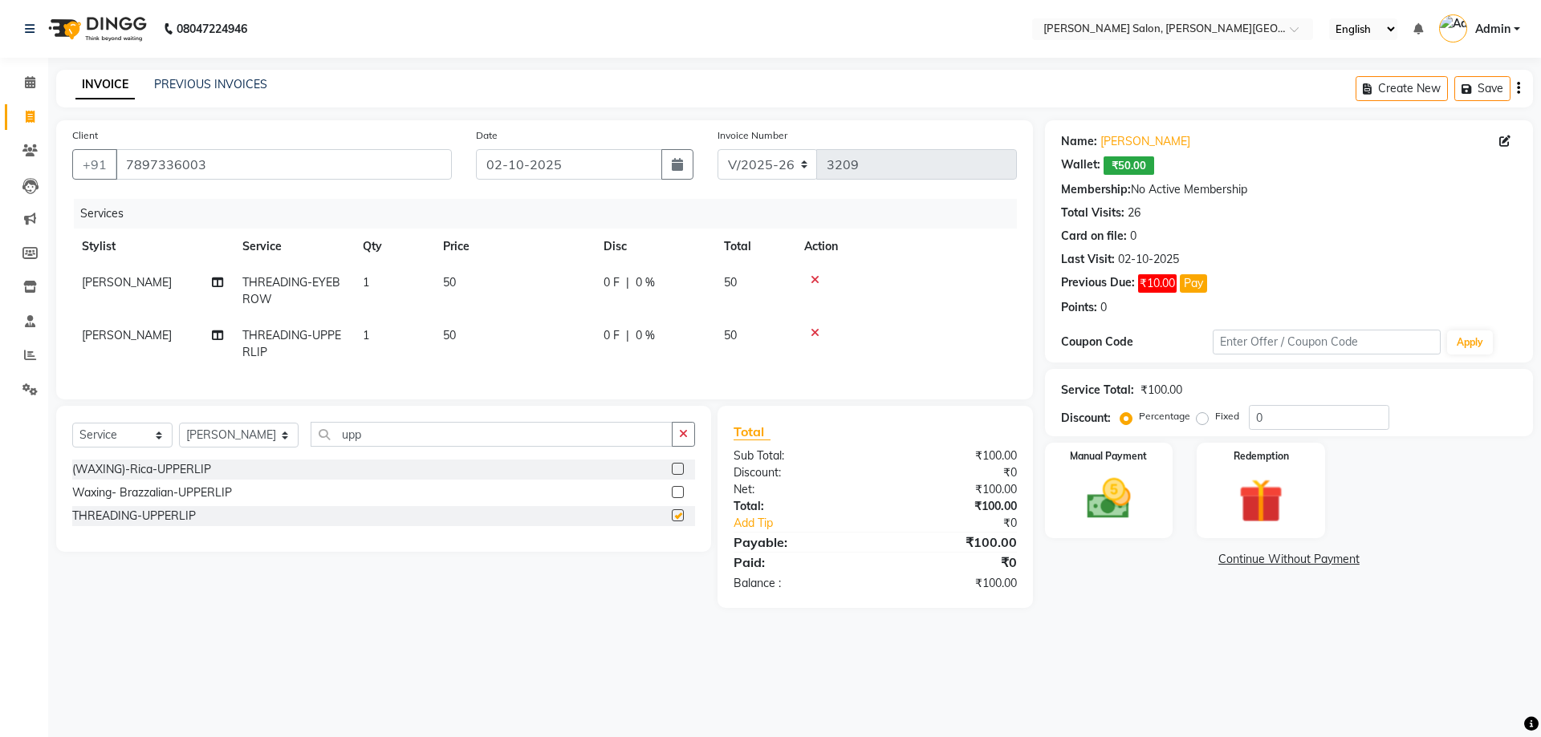
checkbox input "false"
drag, startPoint x: 1271, startPoint y: 416, endPoint x: 1228, endPoint y: 416, distance: 43.3
click at [1228, 416] on div "Percentage Fixed 0" at bounding box center [1256, 417] width 266 height 25
type input "20"
click at [1099, 508] on img at bounding box center [1108, 499] width 75 height 53
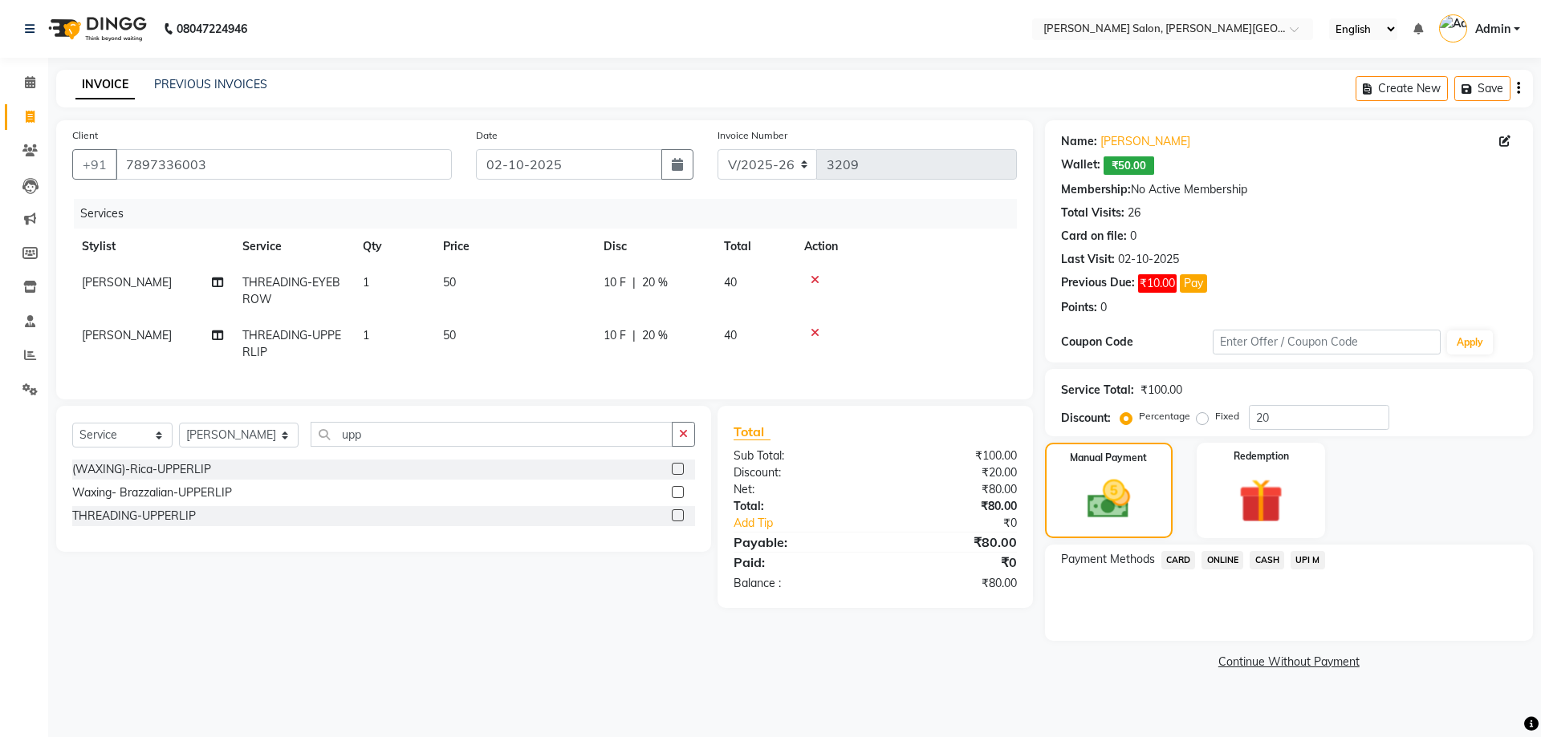
click at [1272, 562] on span "CASH" at bounding box center [1266, 560] width 35 height 18
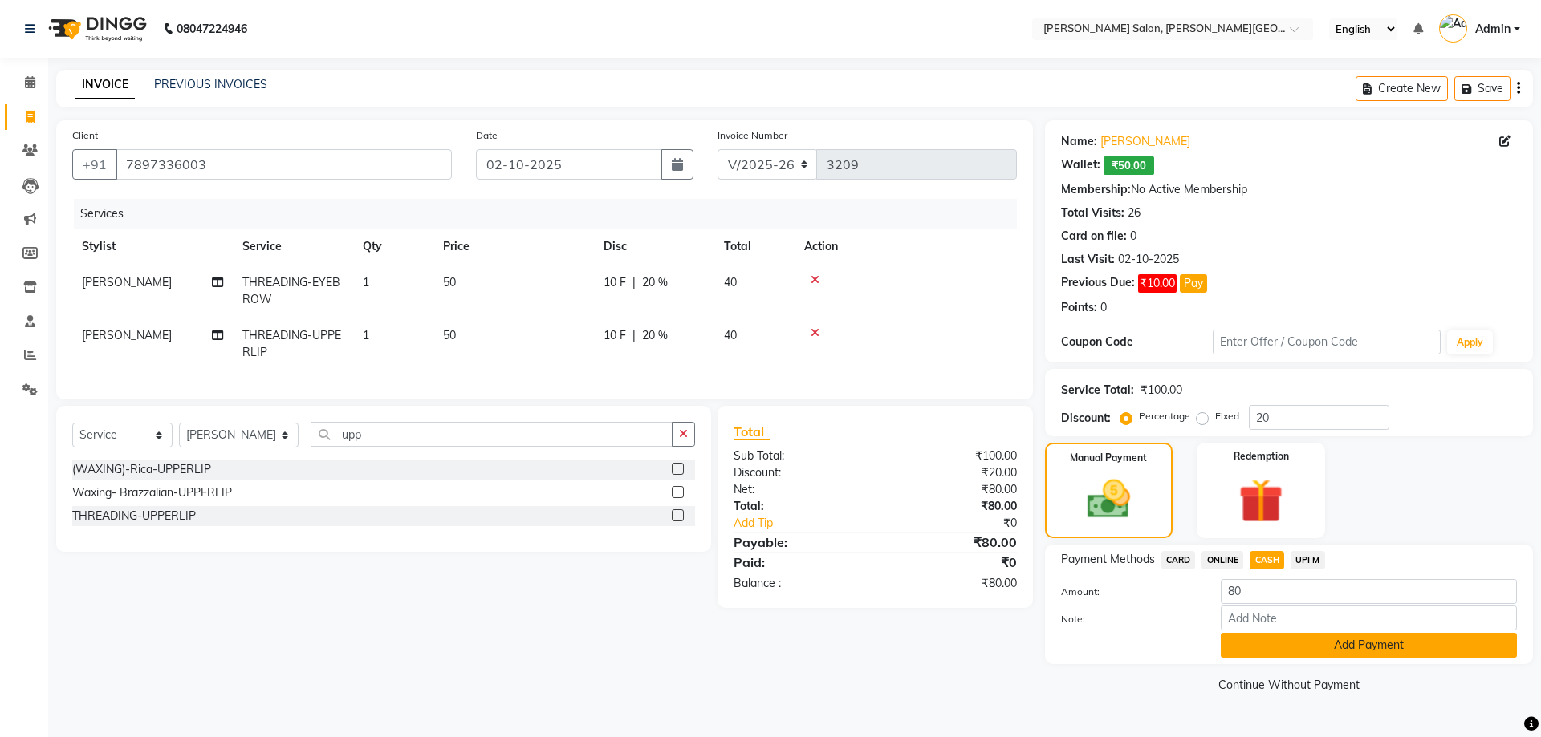
click at [1351, 652] on button "Add Payment" at bounding box center [1368, 645] width 296 height 25
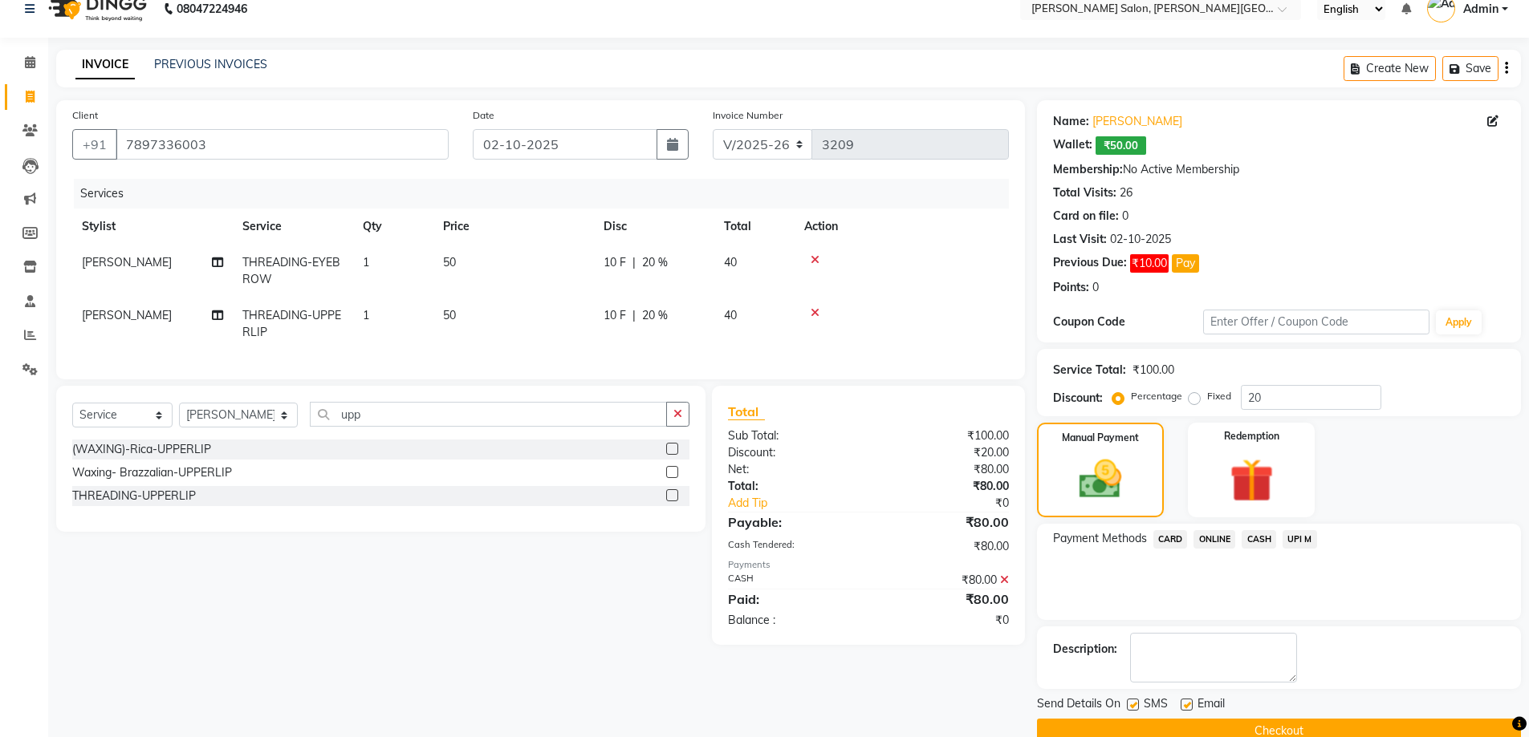
scroll to position [51, 0]
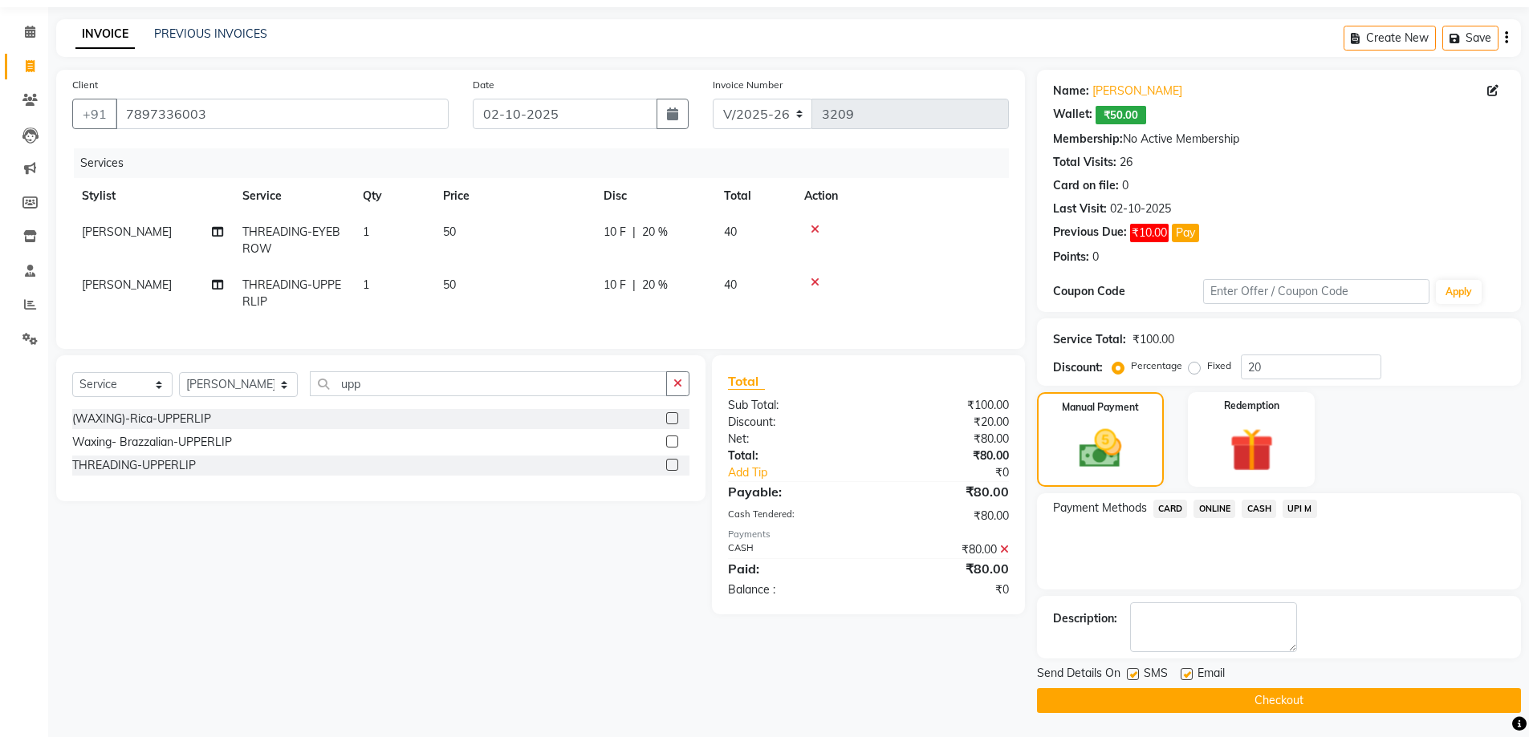
click at [1278, 708] on button "Checkout" at bounding box center [1279, 700] width 484 height 25
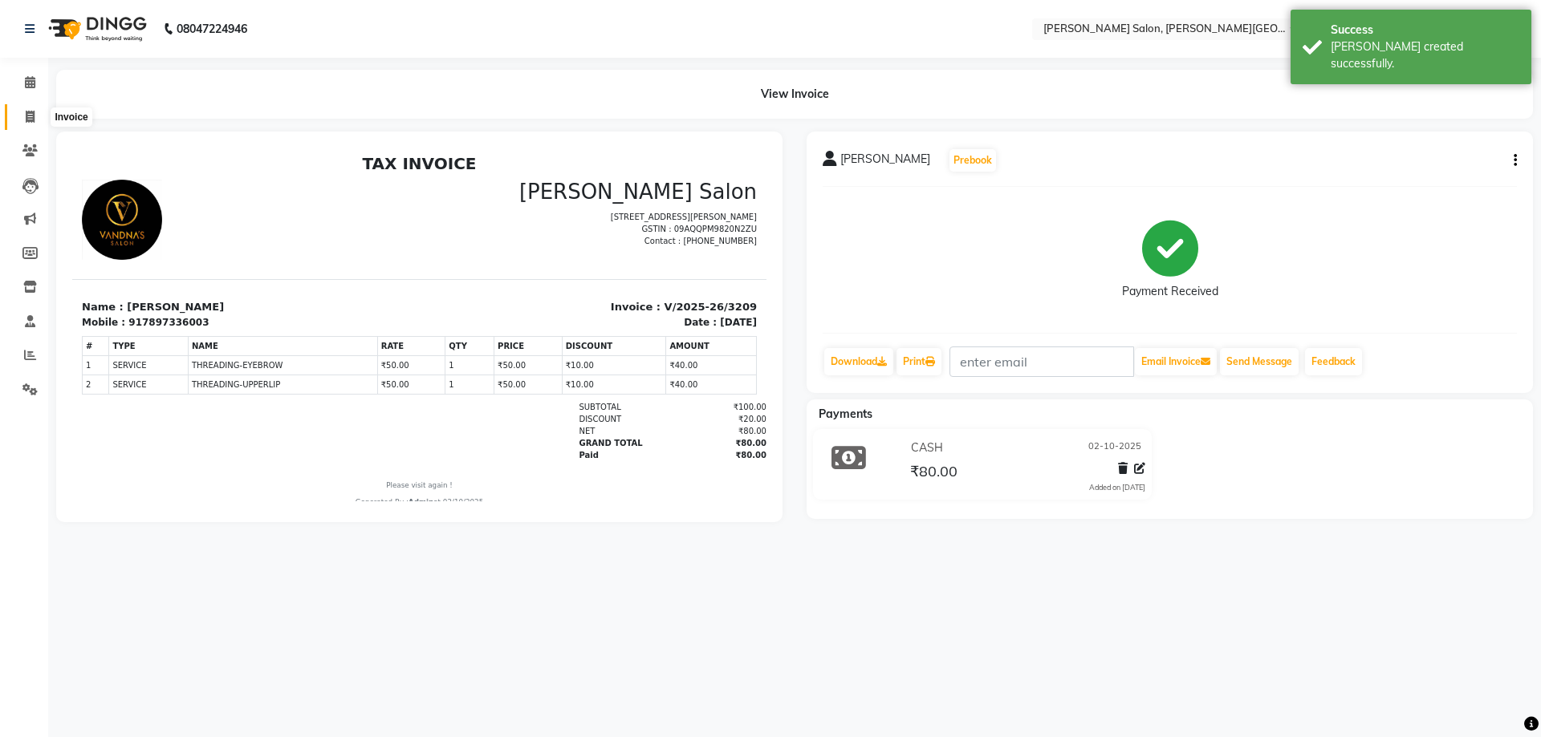
click at [30, 115] on icon at bounding box center [30, 117] width 9 height 12
select select "service"
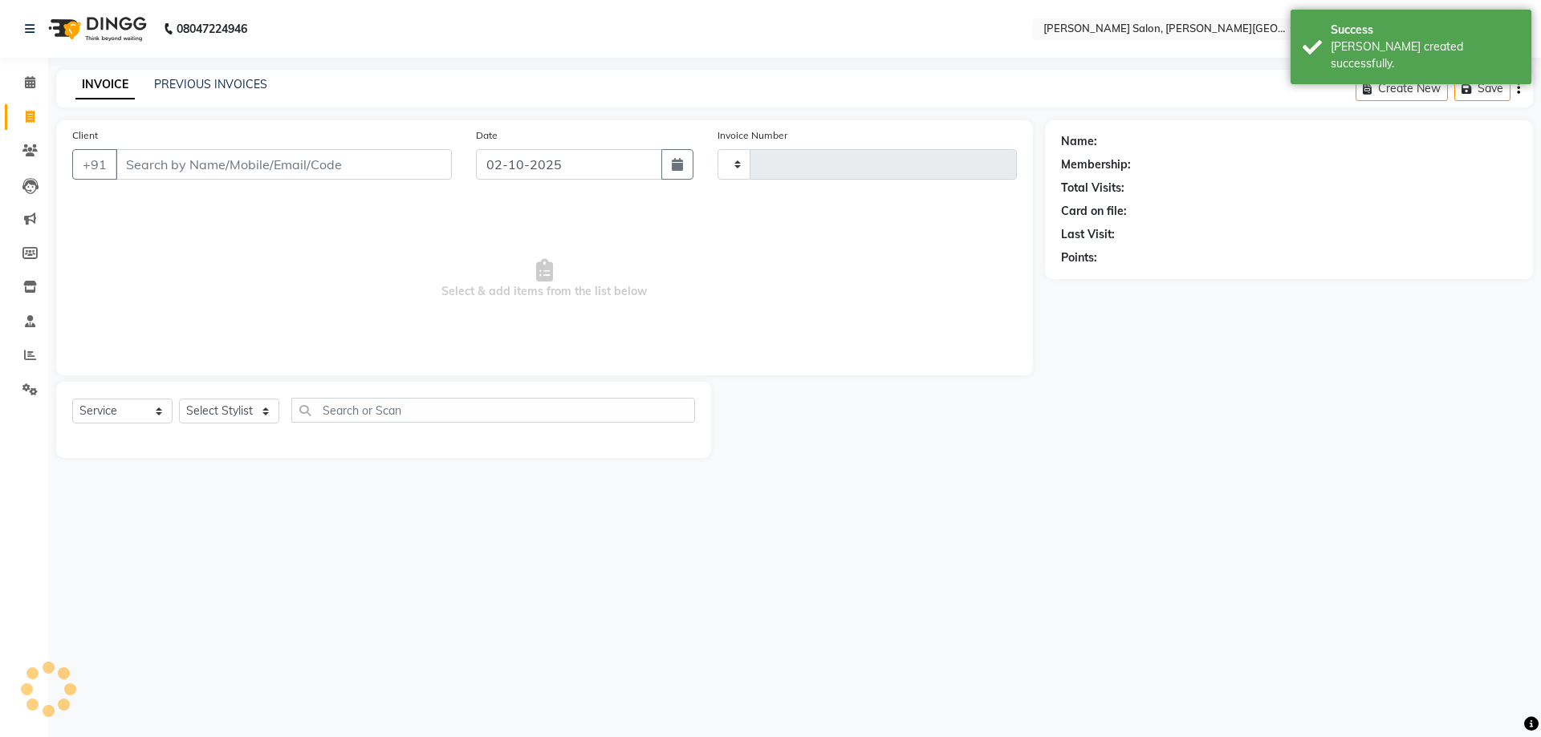
type input "3210"
select select "4122"
click at [242, 82] on link "PREVIOUS INVOICES" at bounding box center [210, 84] width 113 height 14
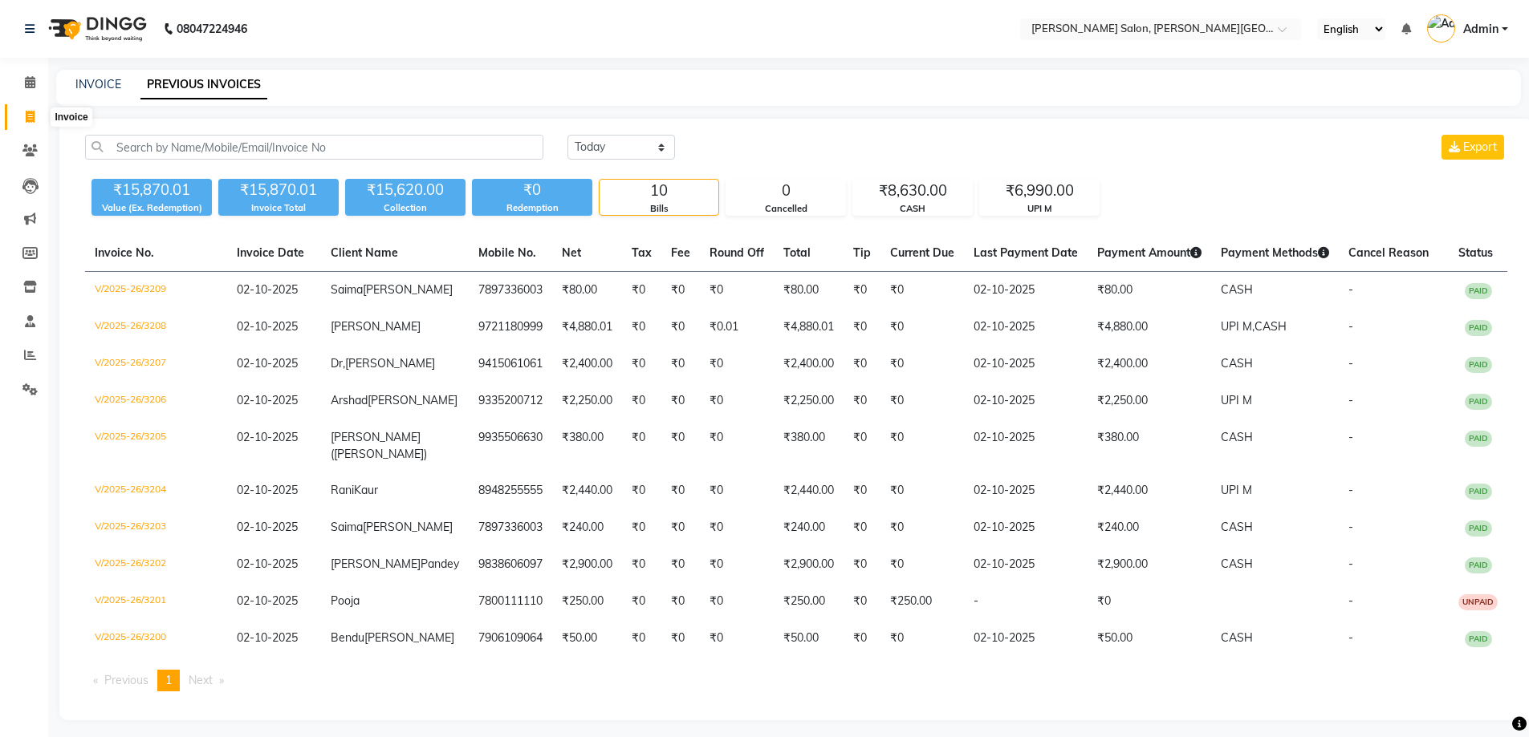
click at [26, 119] on icon at bounding box center [30, 117] width 9 height 12
select select "service"
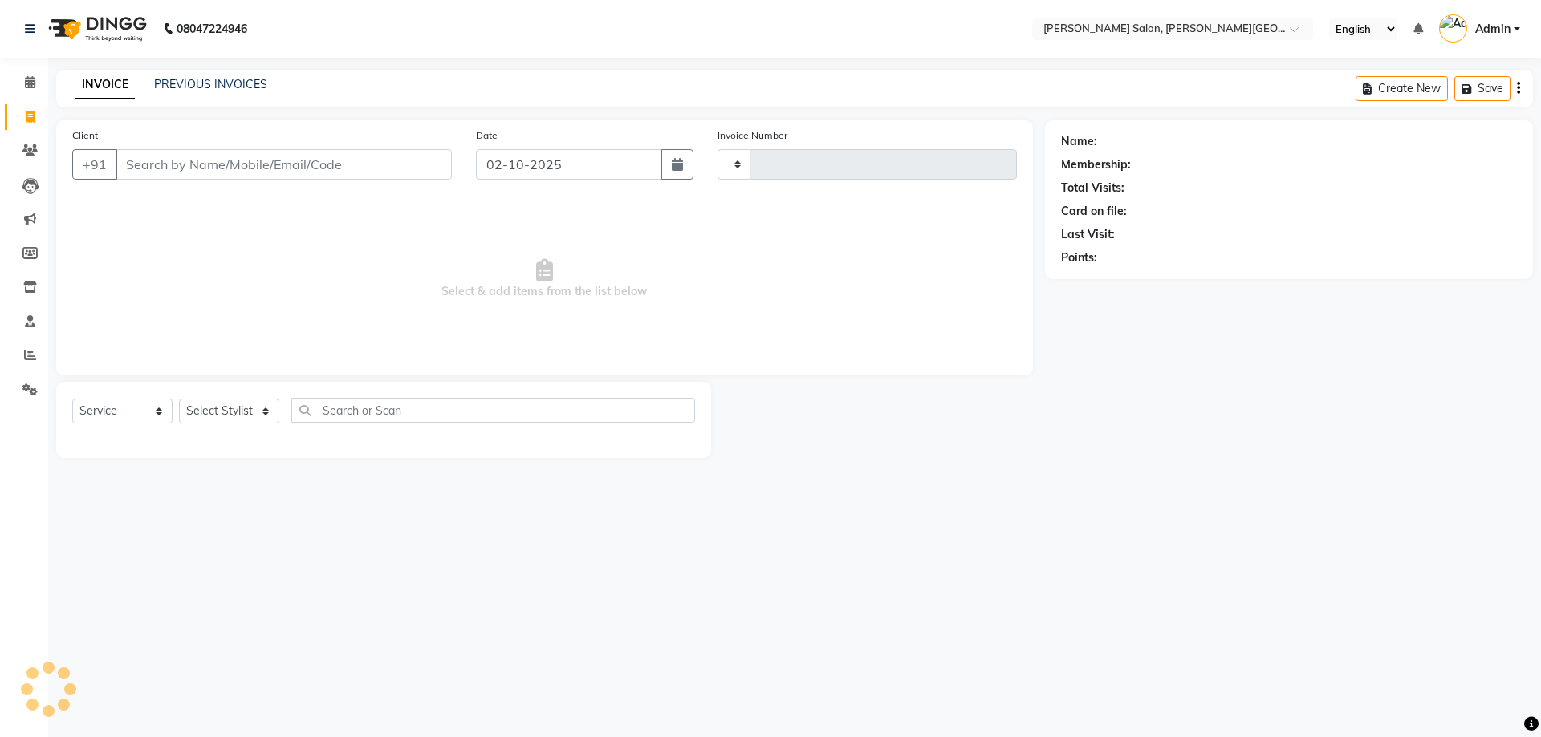
type input "3210"
select select "4122"
click at [156, 154] on input "Client" at bounding box center [284, 164] width 336 height 30
type input "8052832781"
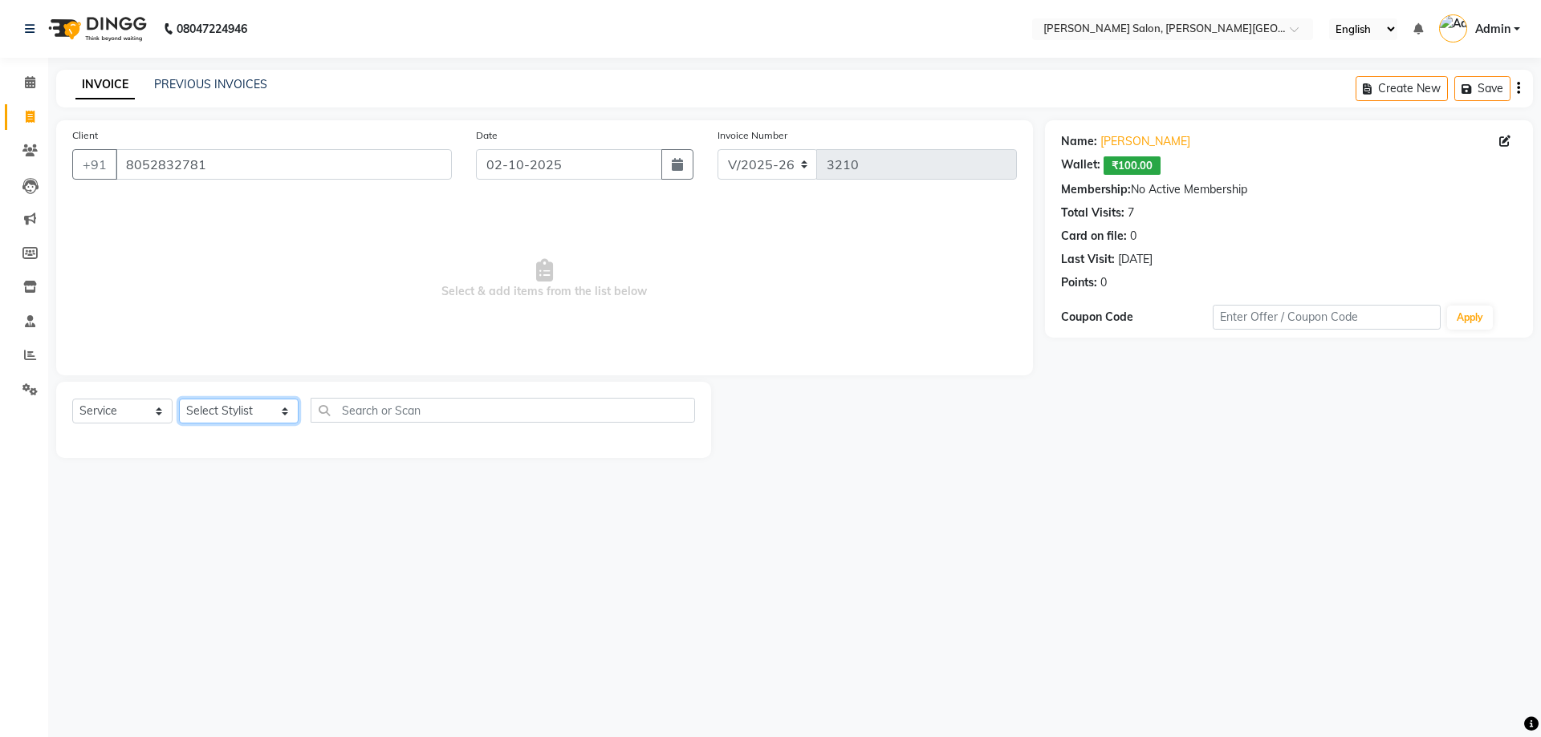
click at [264, 411] on select "Select Stylist [PERSON_NAME] [PERSON_NAME] [PERSON_NAME] [PERSON_NAME] [PERSON_…" at bounding box center [239, 411] width 120 height 25
select select "24178"
click at [179, 399] on select "Select Stylist [PERSON_NAME] [PERSON_NAME] [PERSON_NAME] [PERSON_NAME] [PERSON_…" at bounding box center [239, 411] width 120 height 25
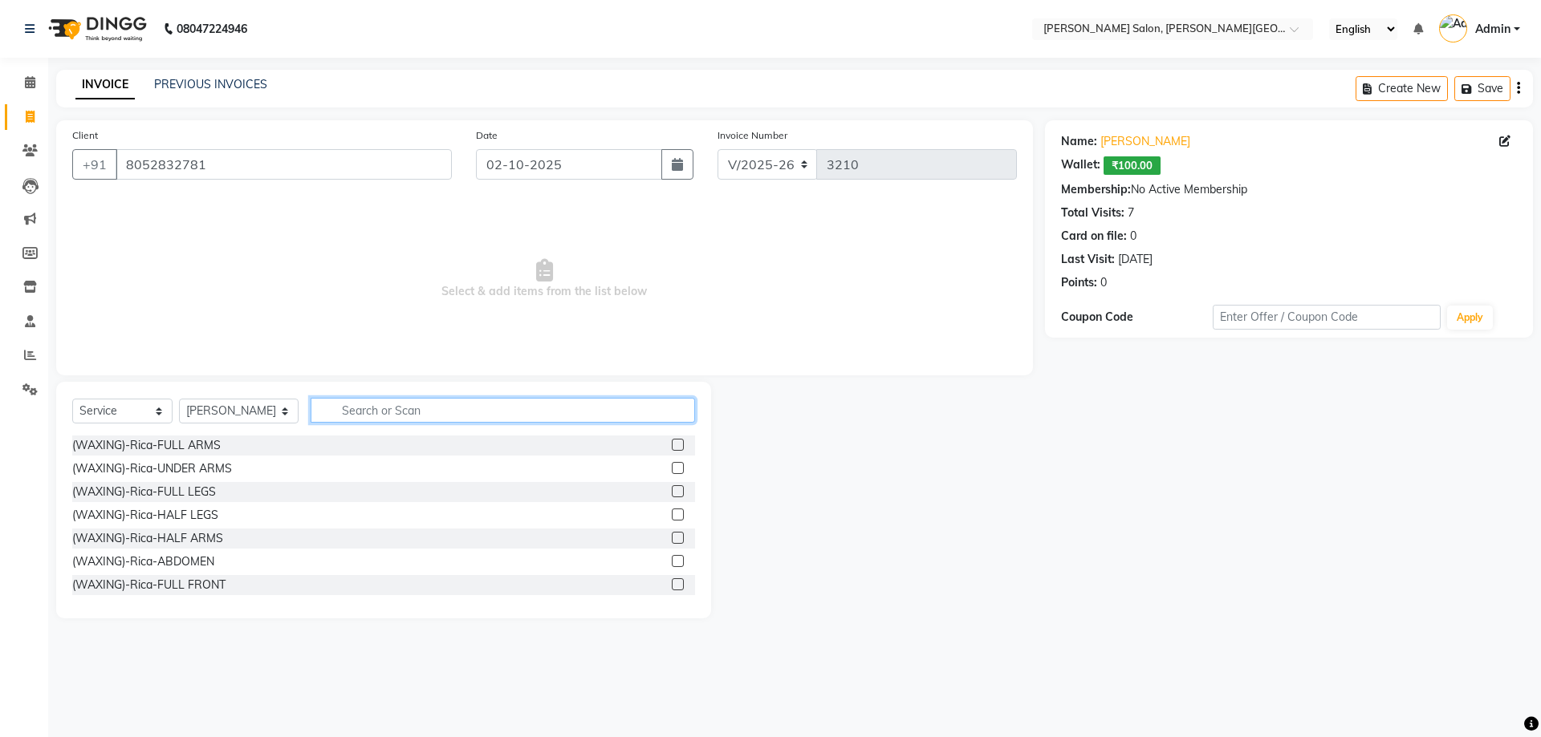
click at [353, 416] on input "text" at bounding box center [503, 410] width 385 height 25
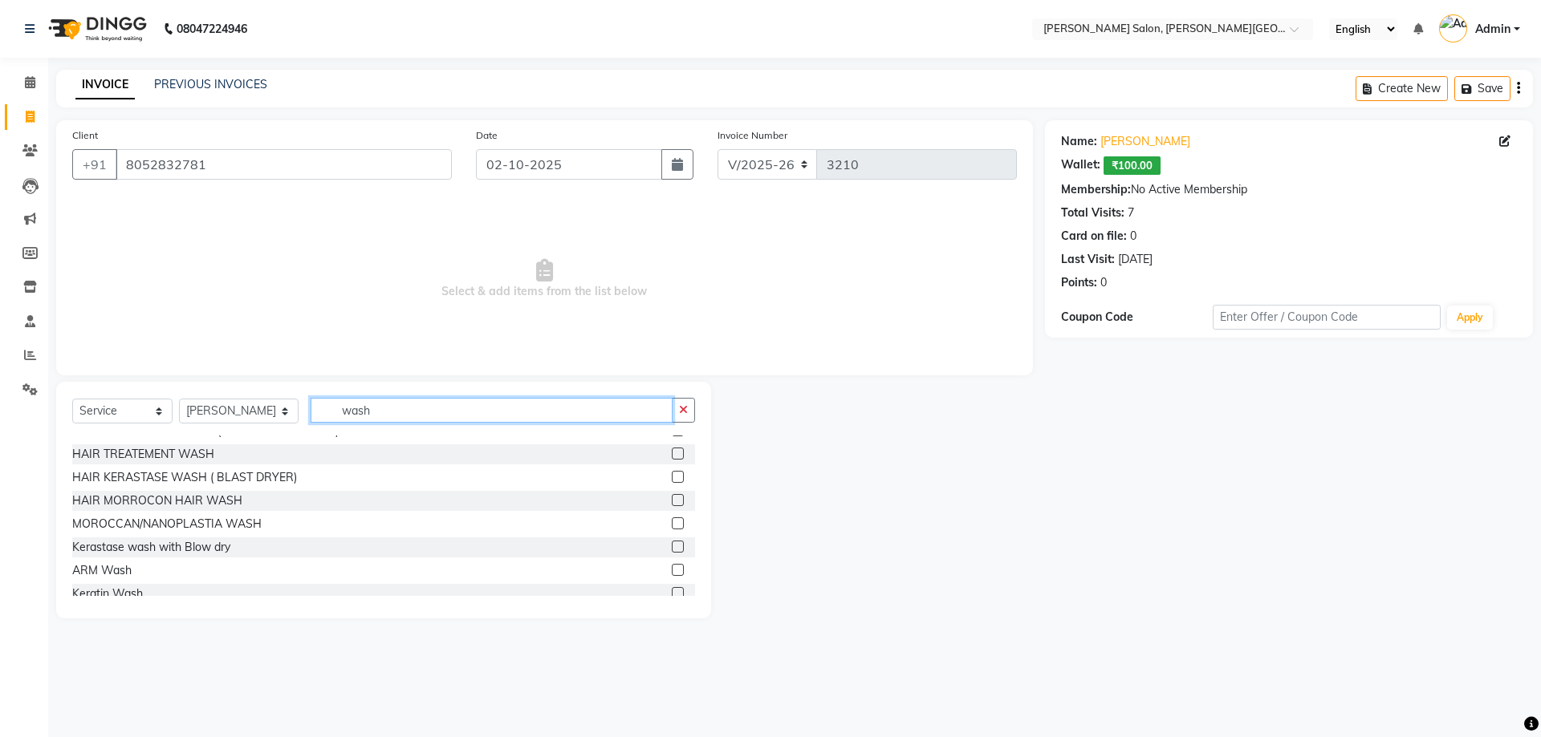
scroll to position [46, 0]
type input "wash"
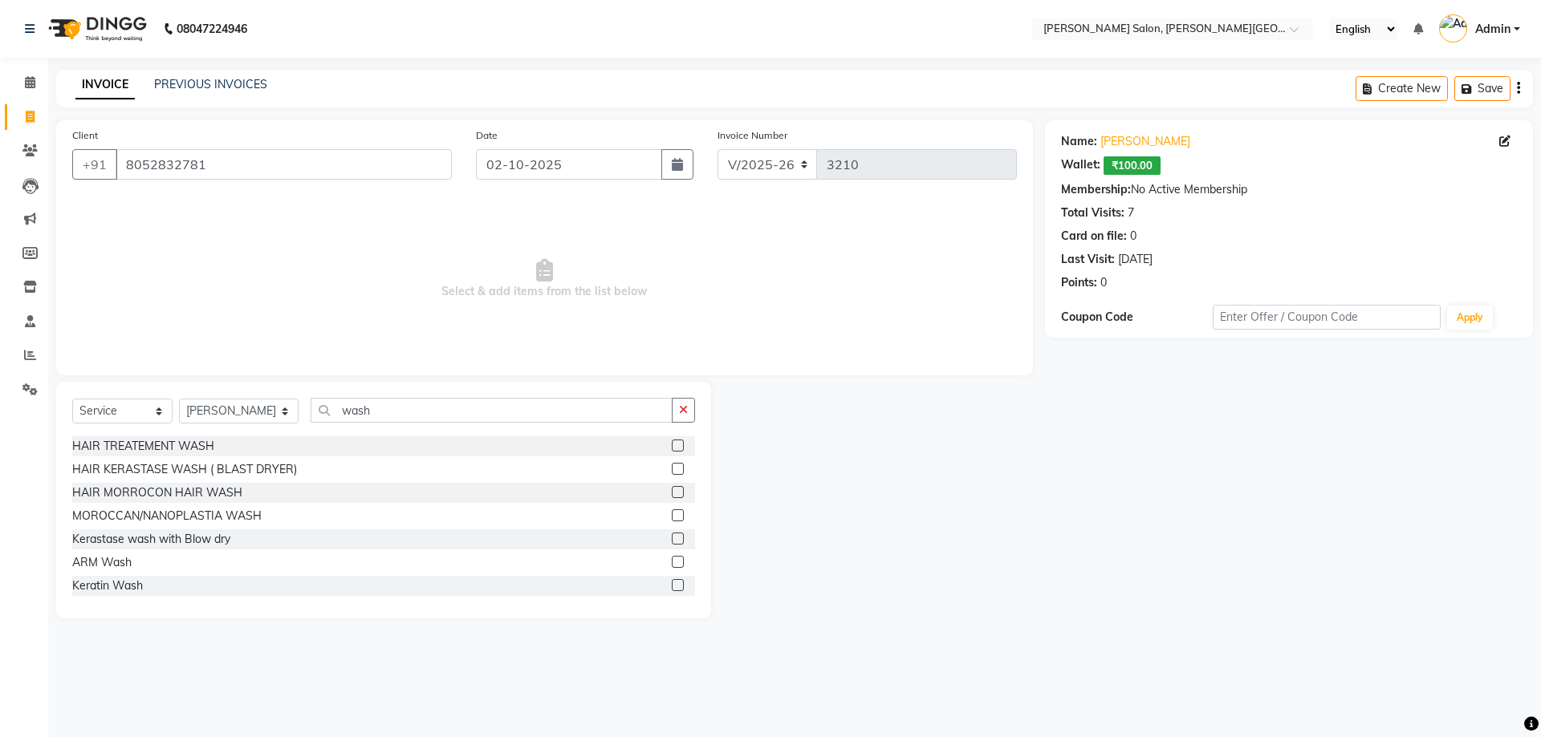
click at [672, 565] on label at bounding box center [678, 562] width 12 height 12
click at [672, 565] on input "checkbox" at bounding box center [677, 563] width 10 height 10
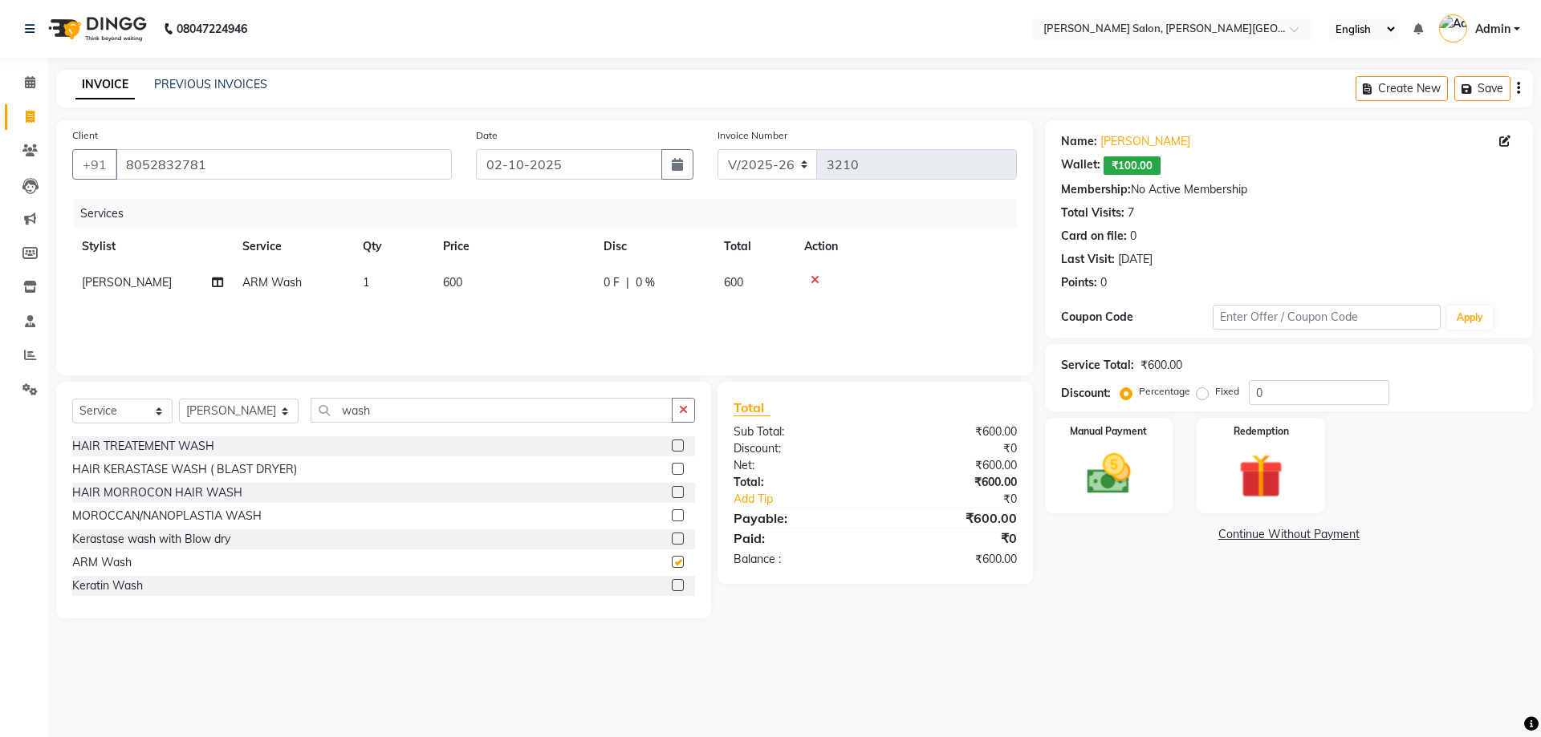
checkbox input "false"
drag, startPoint x: 319, startPoint y: 409, endPoint x: 485, endPoint y: 410, distance: 165.3
click at [485, 410] on input "wash" at bounding box center [492, 410] width 363 height 25
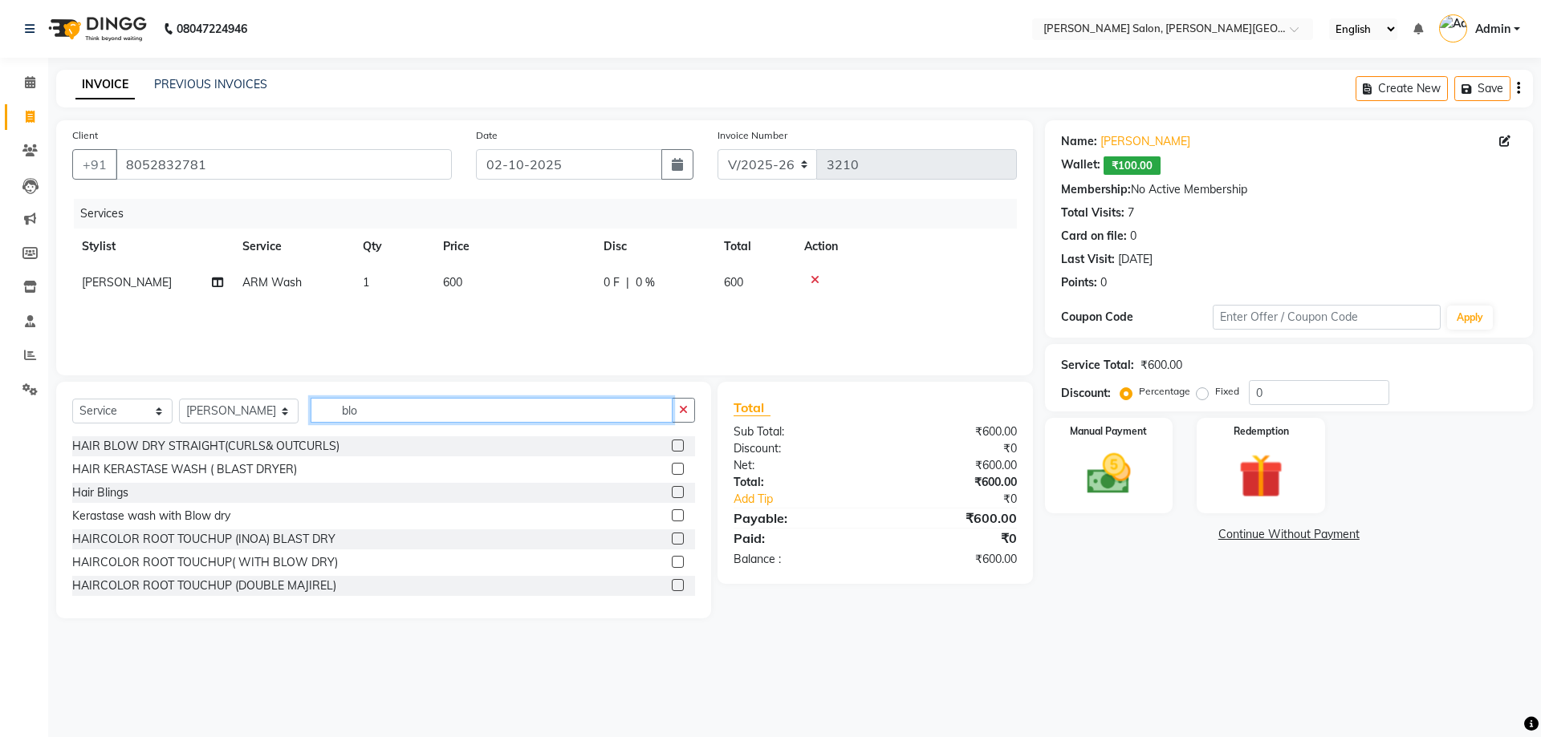
scroll to position [0, 0]
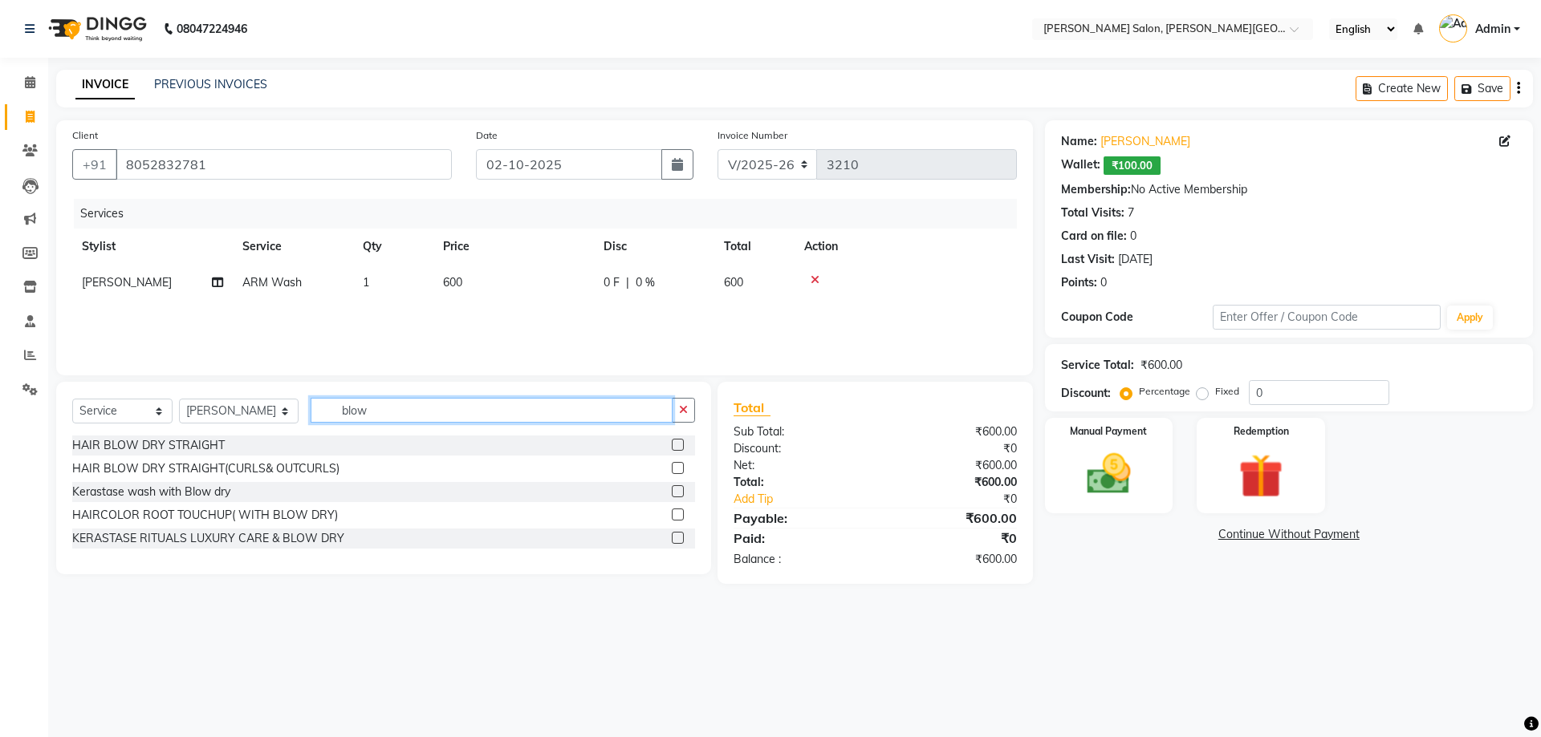
type input "blow"
click at [672, 443] on label at bounding box center [678, 445] width 12 height 12
click at [672, 443] on input "checkbox" at bounding box center [677, 446] width 10 height 10
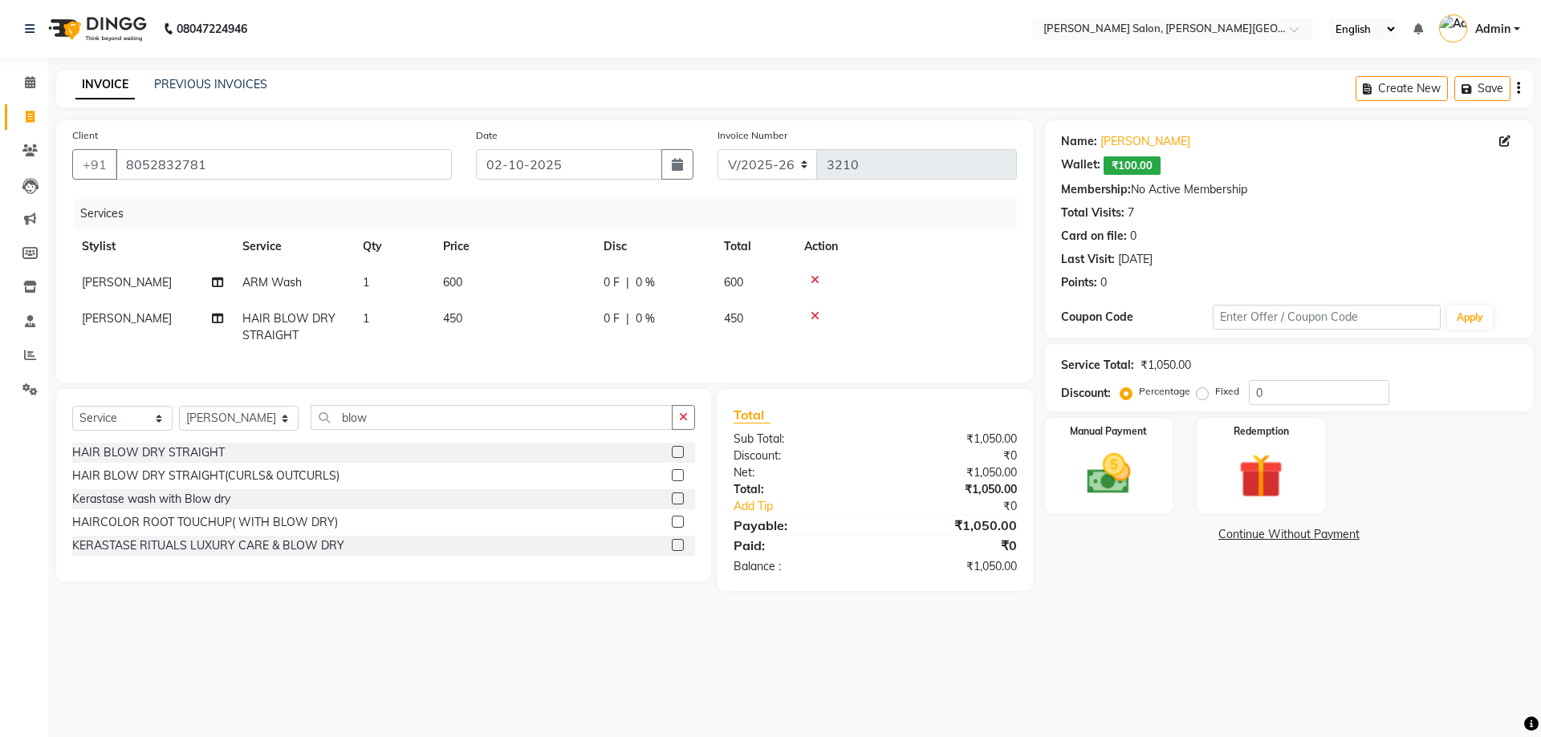
click at [675, 458] on label at bounding box center [678, 452] width 12 height 12
click at [675, 458] on input "checkbox" at bounding box center [677, 453] width 10 height 10
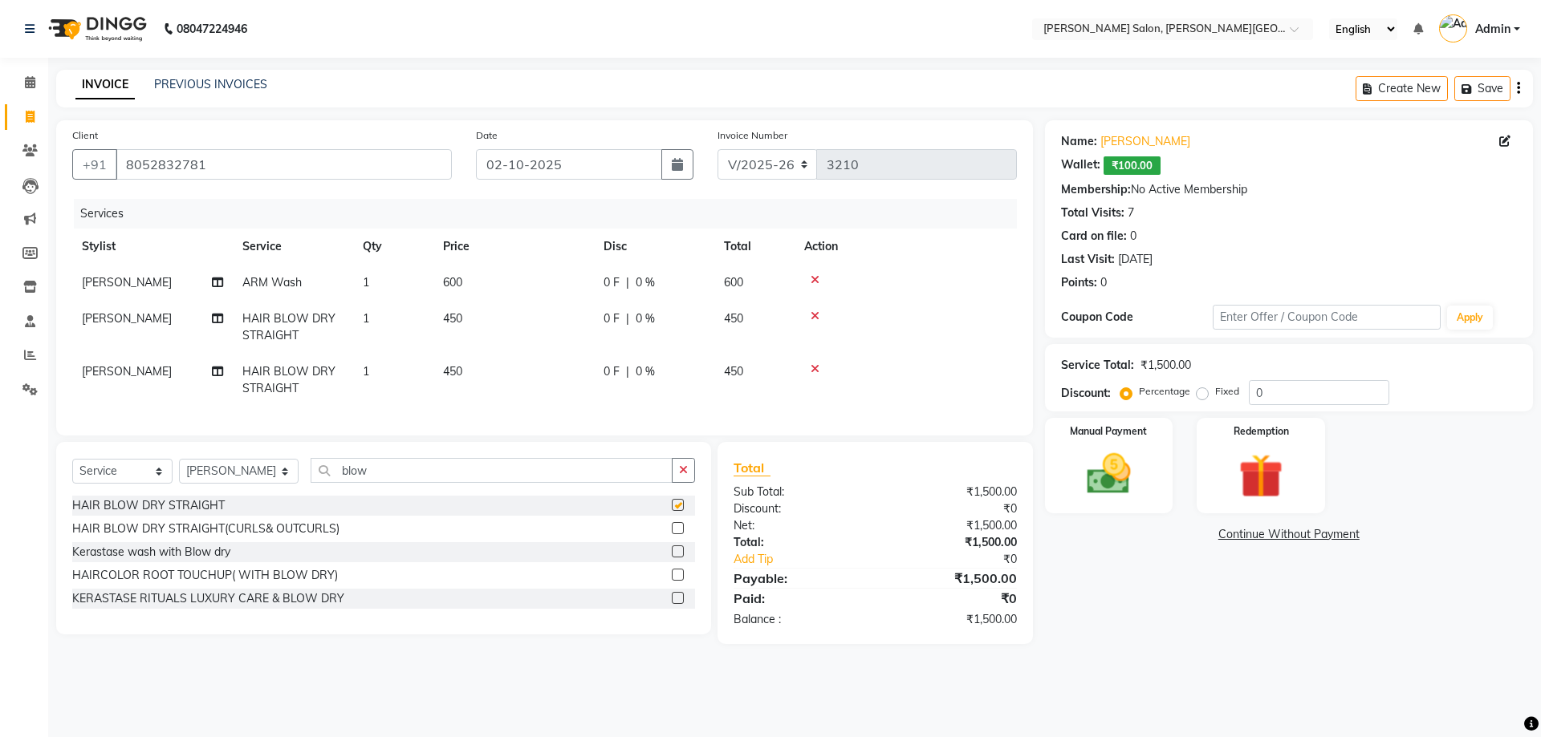
checkbox input "false"
click at [675, 534] on label at bounding box center [678, 528] width 12 height 12
click at [675, 534] on input "checkbox" at bounding box center [677, 529] width 10 height 10
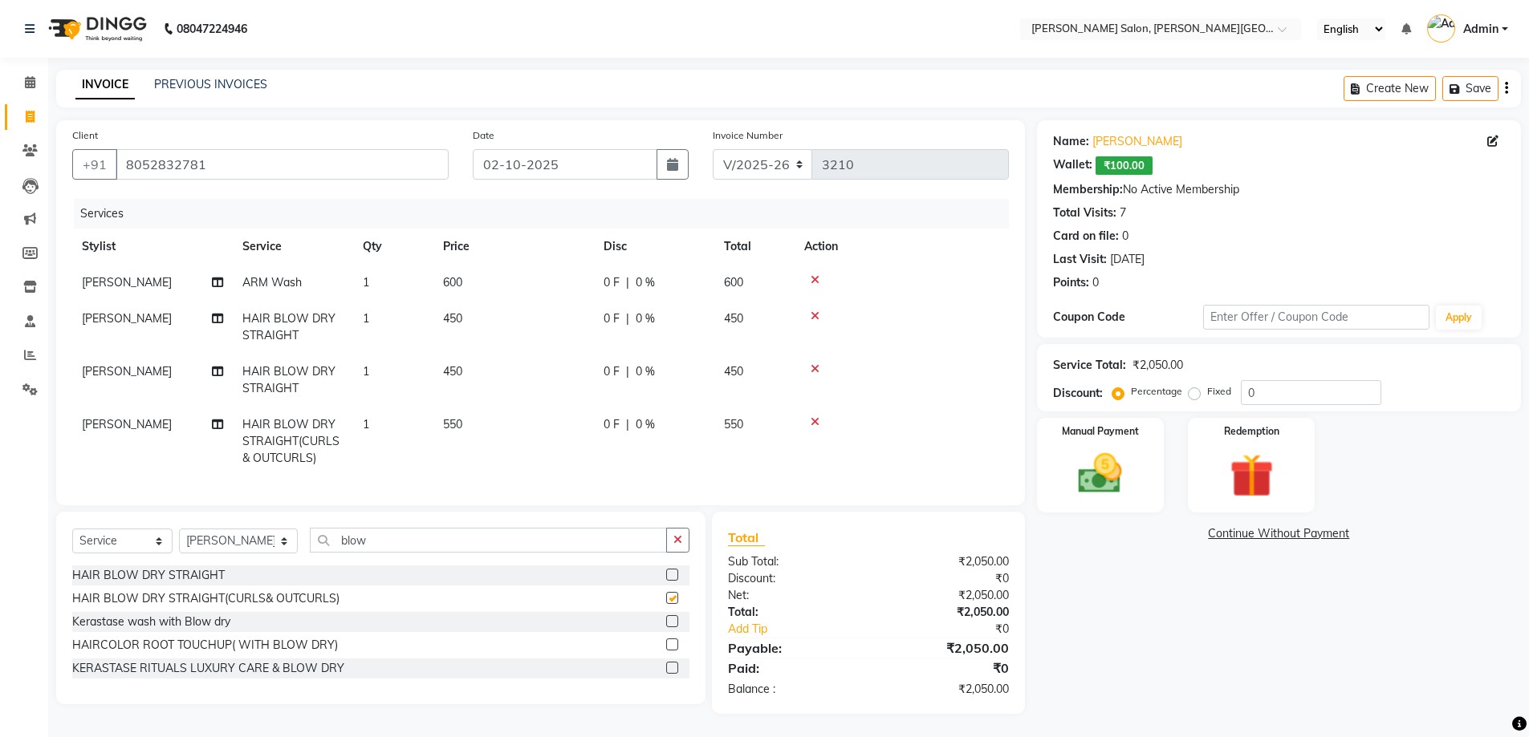
checkbox input "false"
click at [814, 311] on icon at bounding box center [814, 316] width 9 height 11
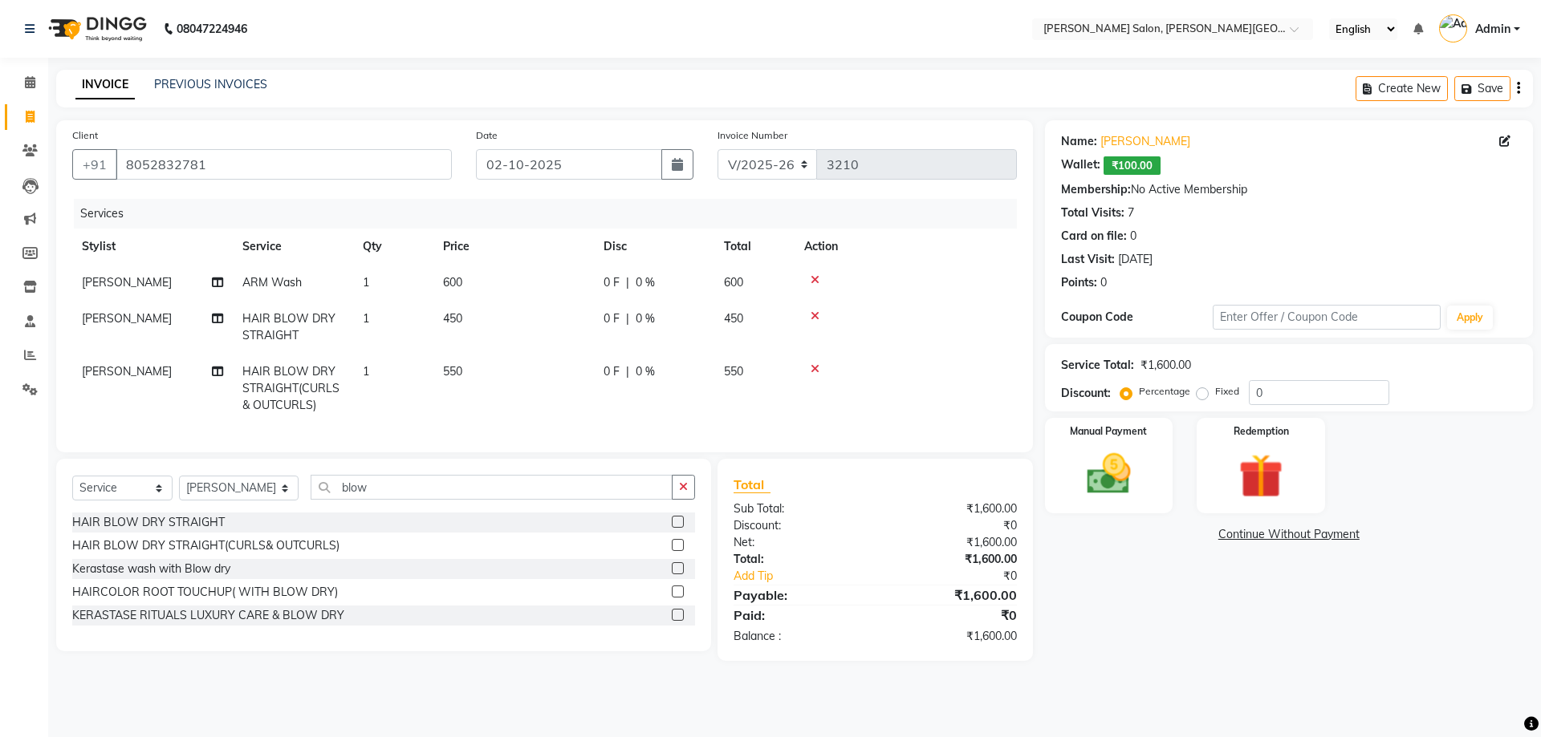
click at [812, 318] on icon at bounding box center [814, 316] width 9 height 11
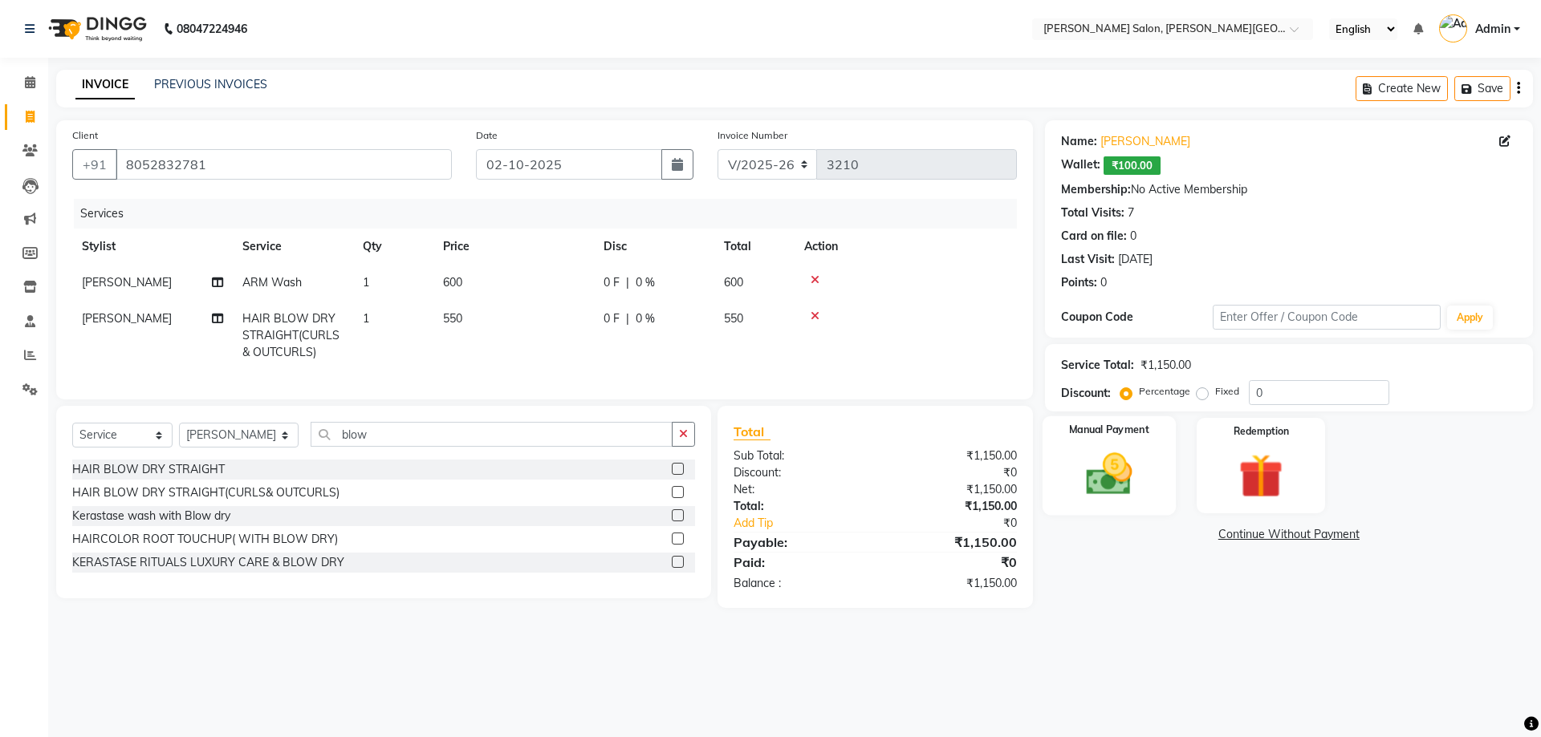
click at [1106, 482] on img at bounding box center [1108, 474] width 75 height 53
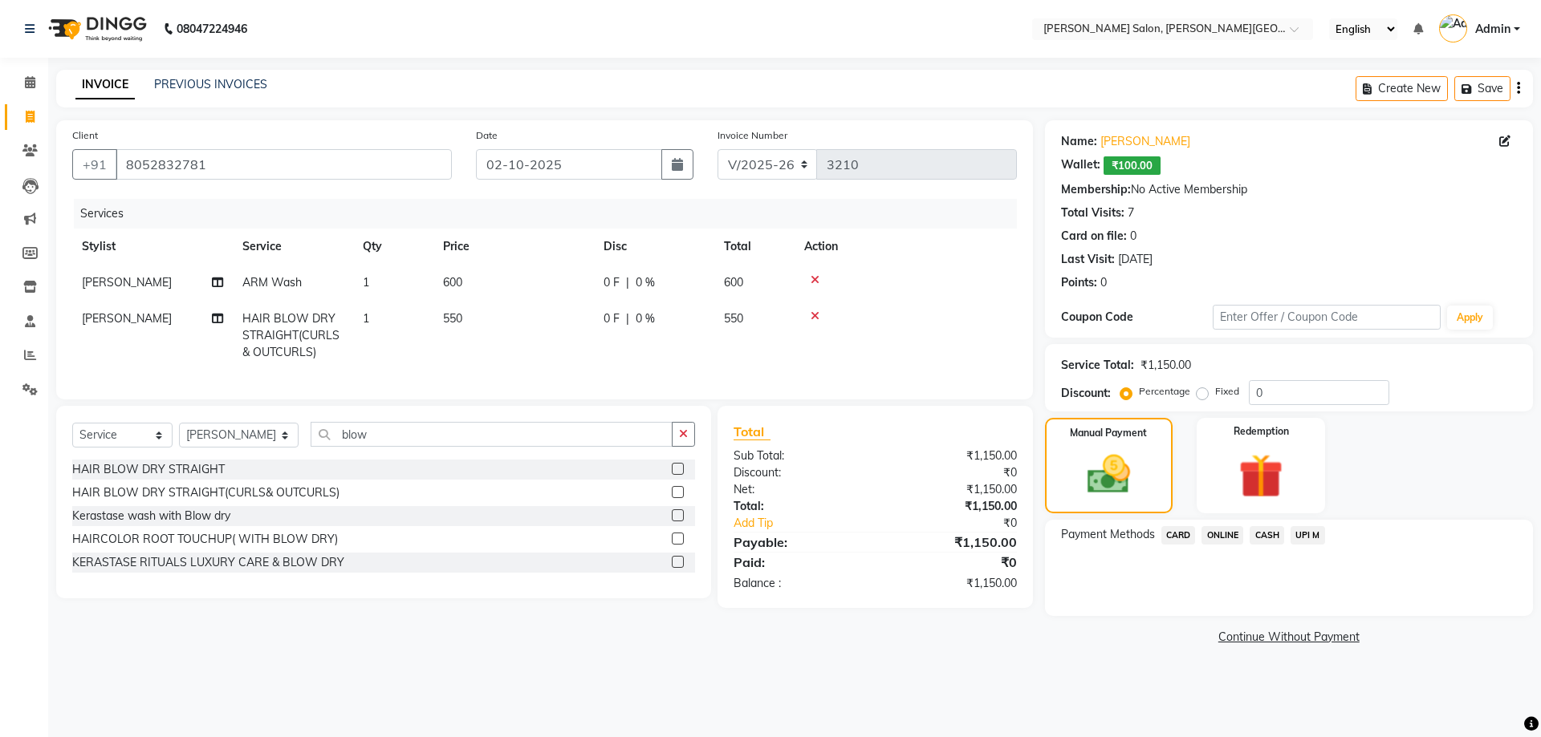
click at [1266, 530] on span "CASH" at bounding box center [1266, 535] width 35 height 18
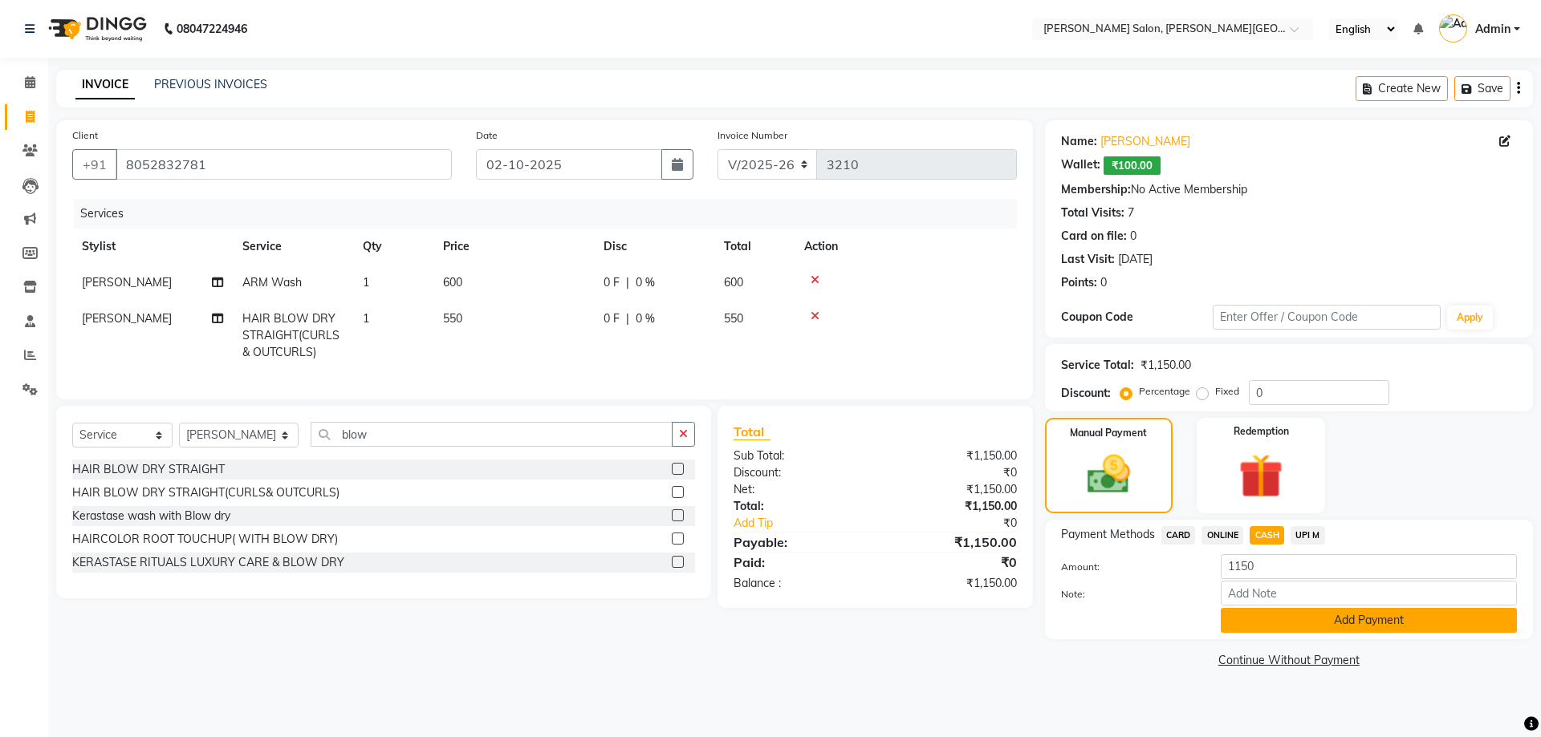
click at [1361, 626] on button "Add Payment" at bounding box center [1368, 620] width 296 height 25
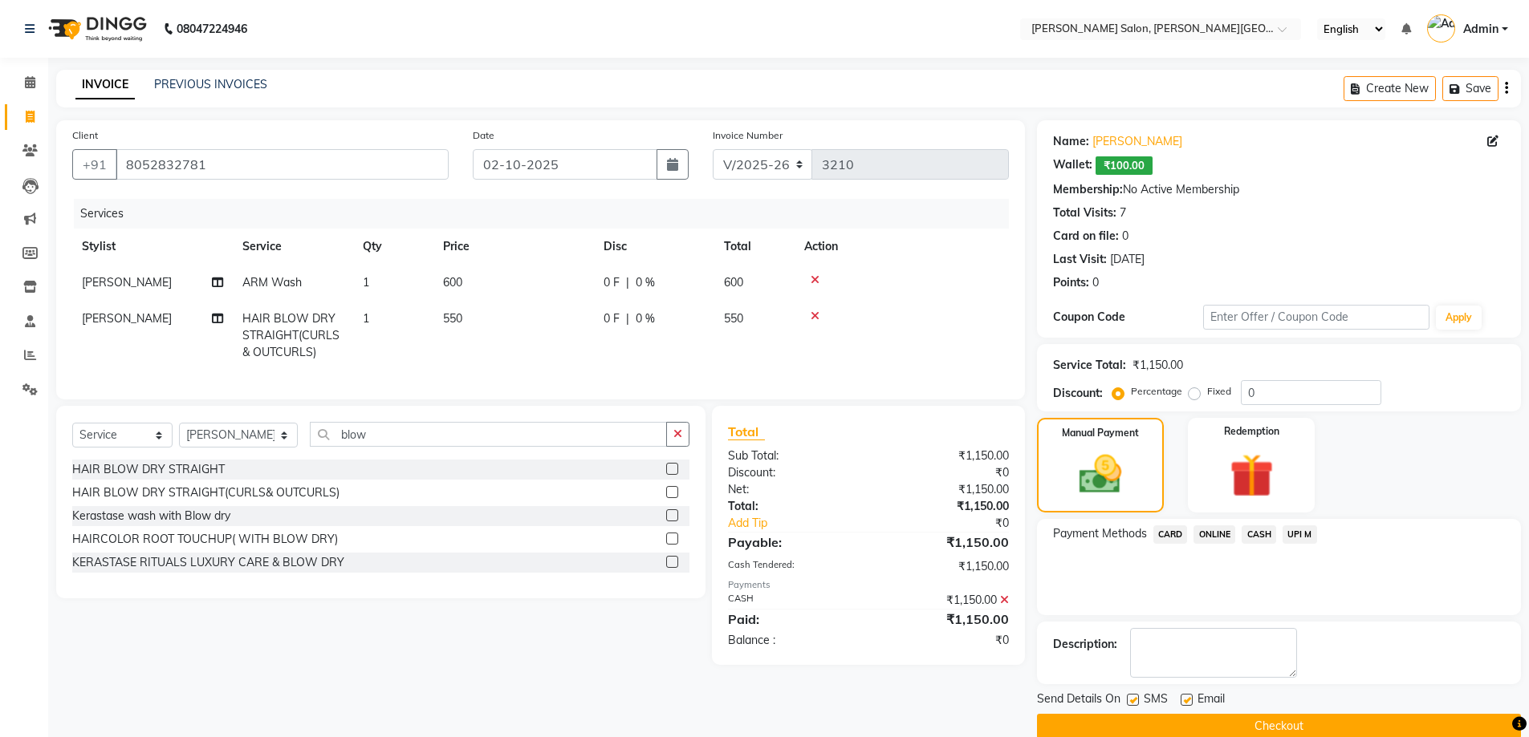
click at [1278, 725] on button "Checkout" at bounding box center [1279, 726] width 484 height 25
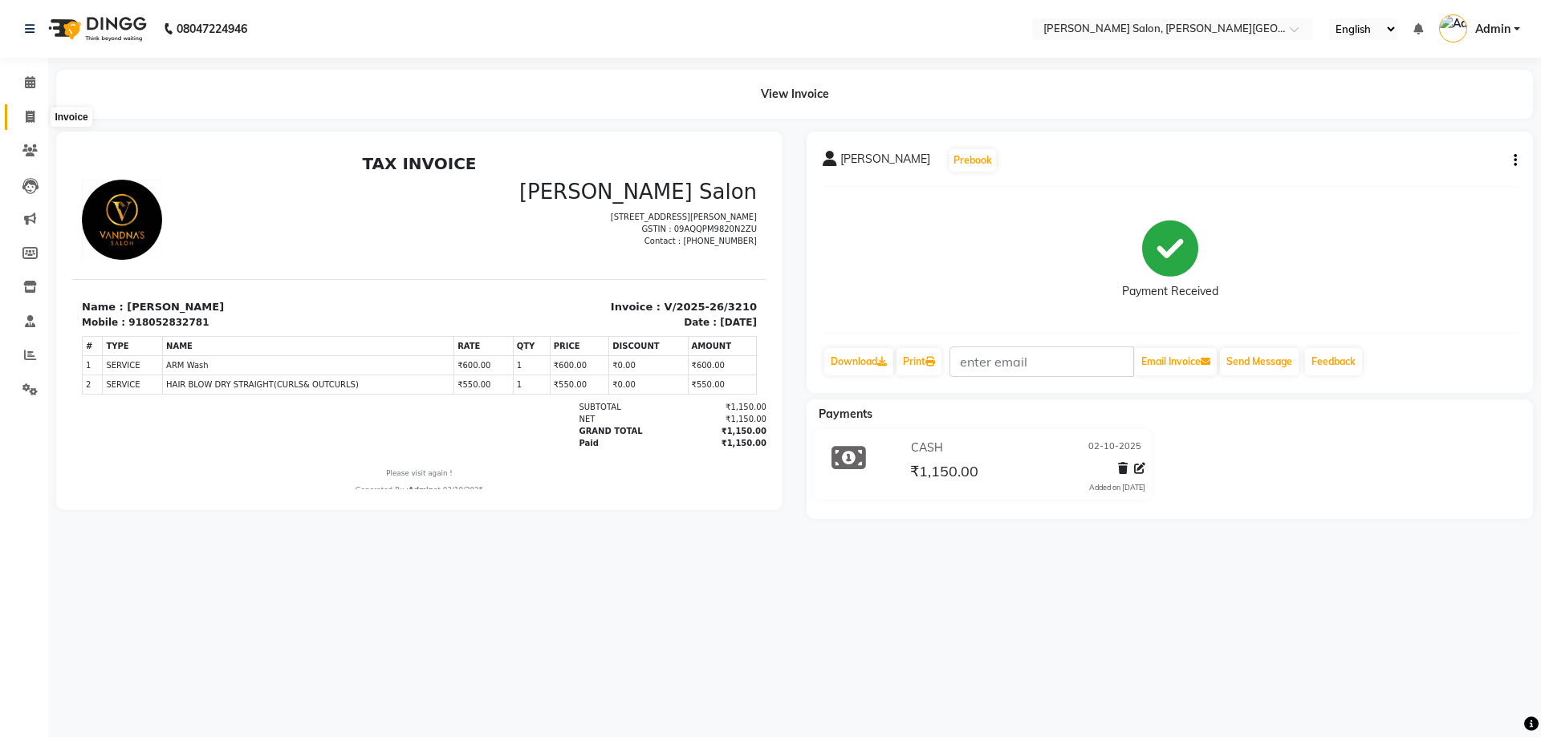
click at [26, 114] on icon at bounding box center [30, 117] width 9 height 12
select select "service"
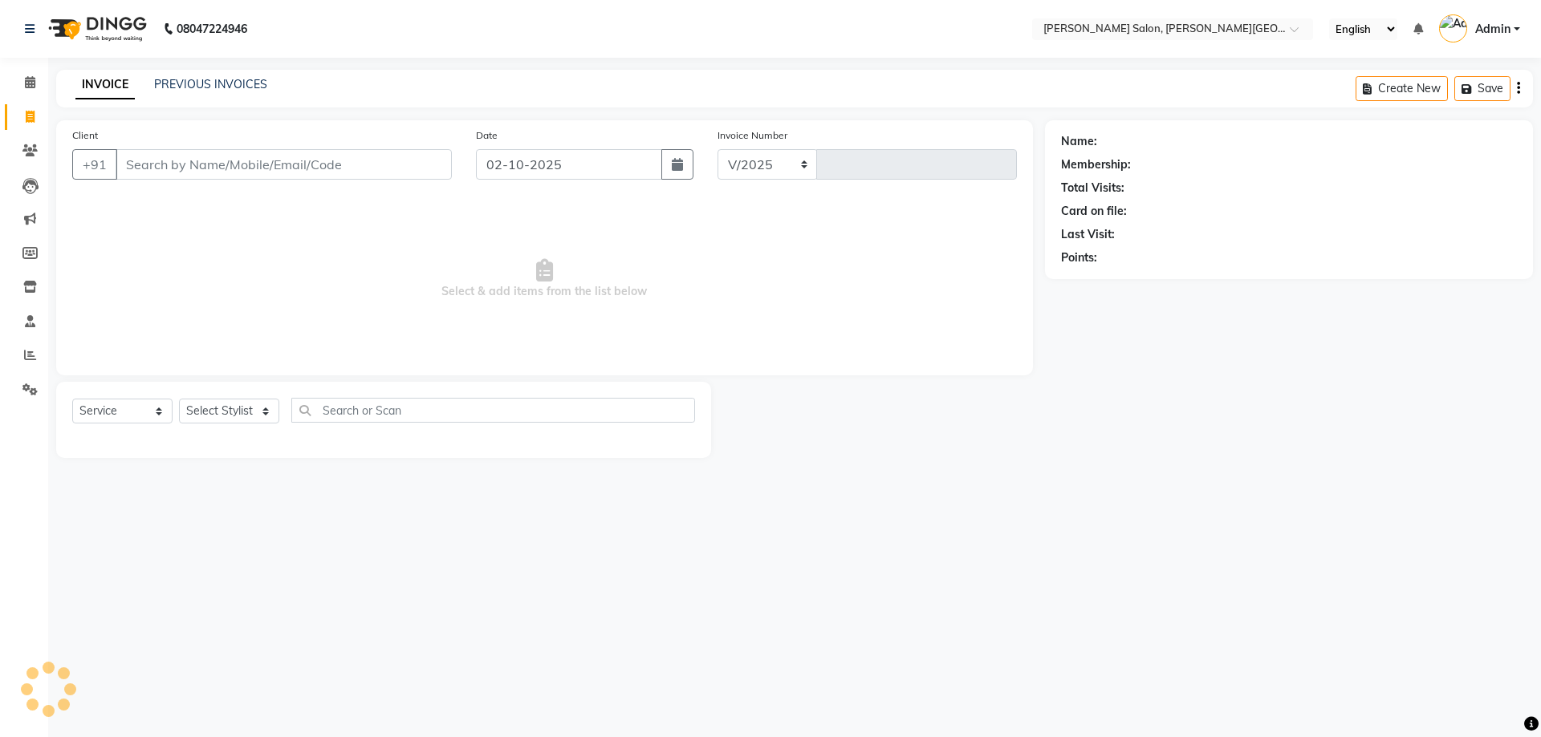
select select "4122"
type input "3211"
click at [183, 166] on input "Client" at bounding box center [284, 164] width 336 height 30
paste input "9889017700"
type input "9889017700"
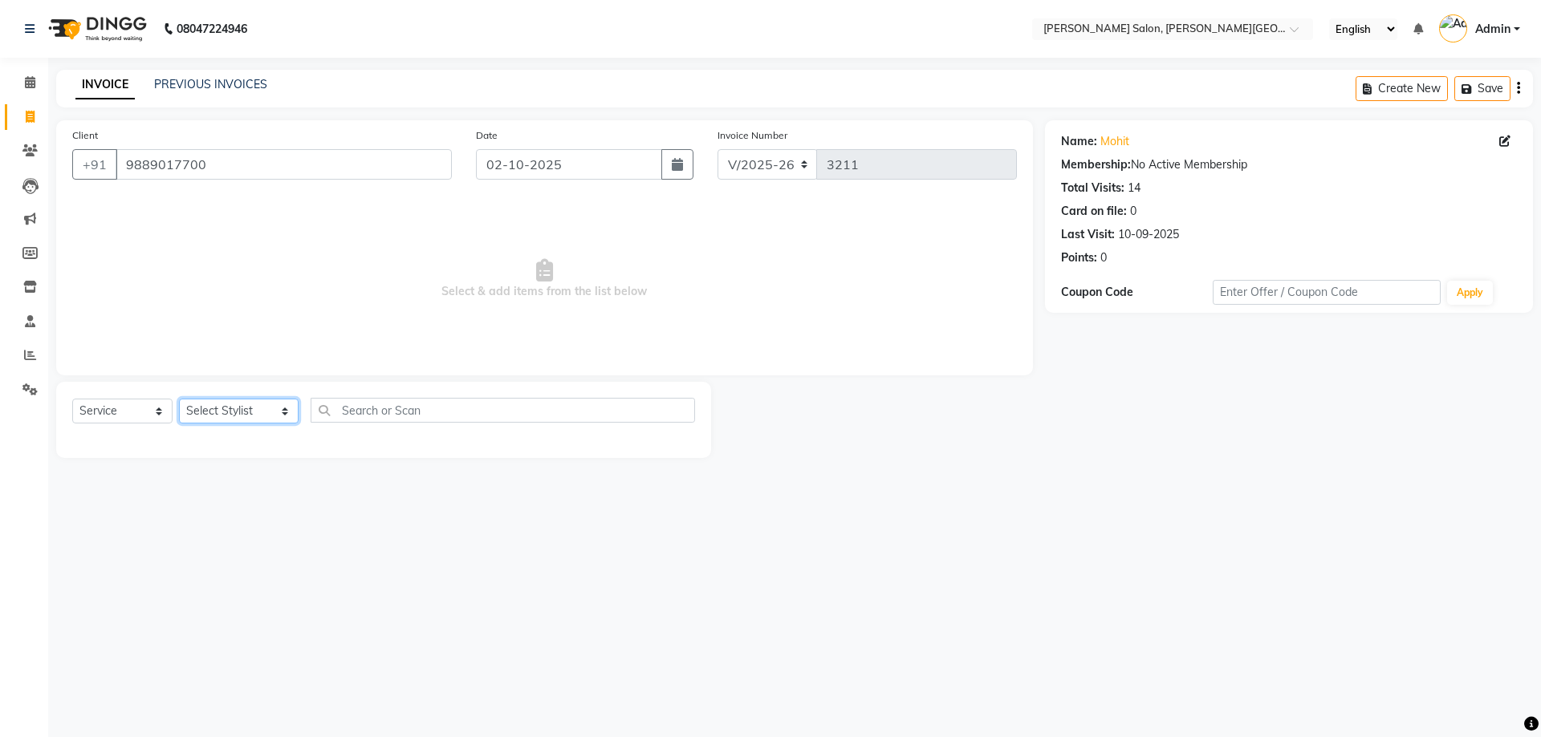
click at [268, 414] on select "Select Stylist [PERSON_NAME] [PERSON_NAME] [PERSON_NAME] [PERSON_NAME] [PERSON_…" at bounding box center [239, 411] width 120 height 25
select select "41278"
click at [179, 399] on select "Select Stylist [PERSON_NAME] [PERSON_NAME] [PERSON_NAME] [PERSON_NAME] [PERSON_…" at bounding box center [239, 411] width 120 height 25
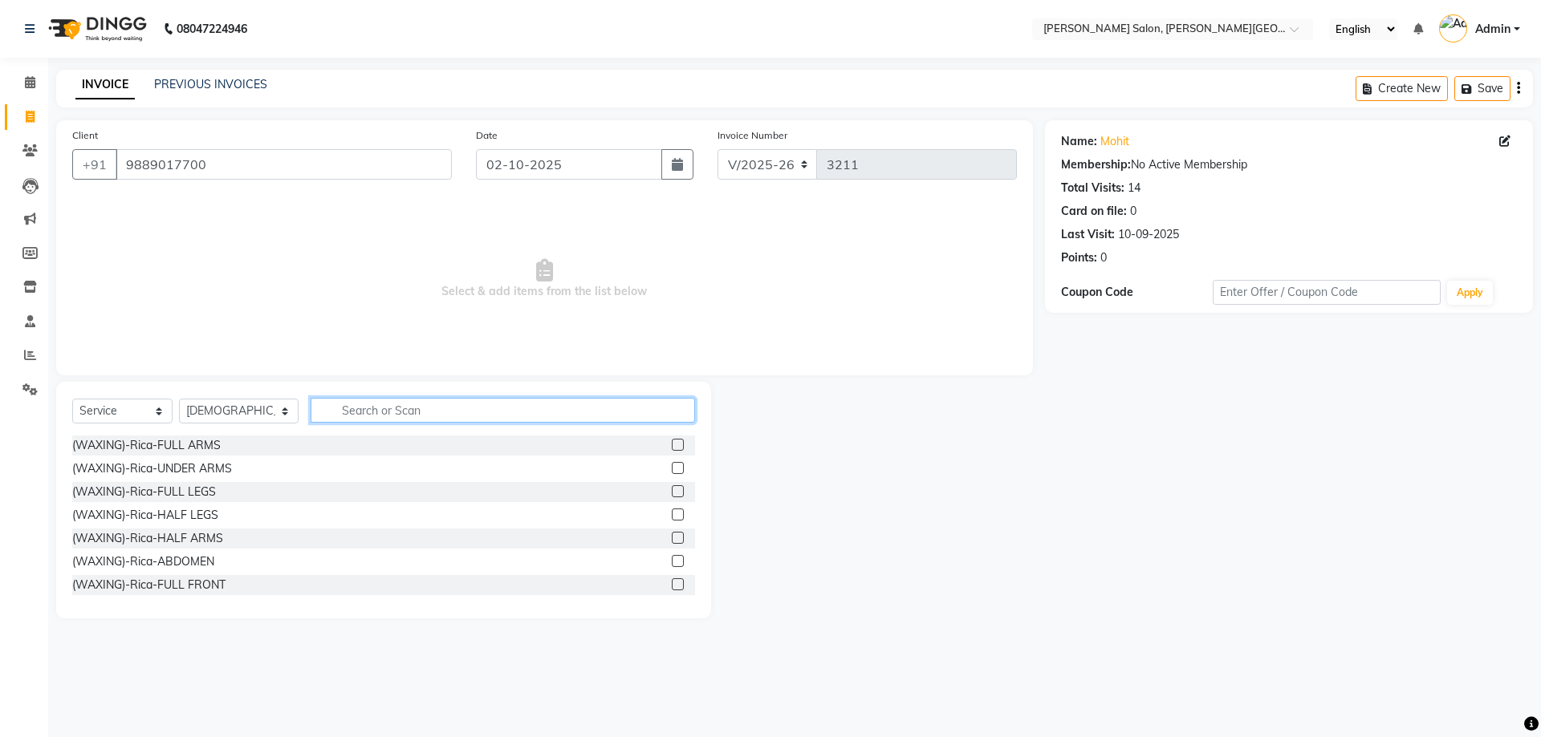
click at [351, 415] on input "text" at bounding box center [503, 410] width 385 height 25
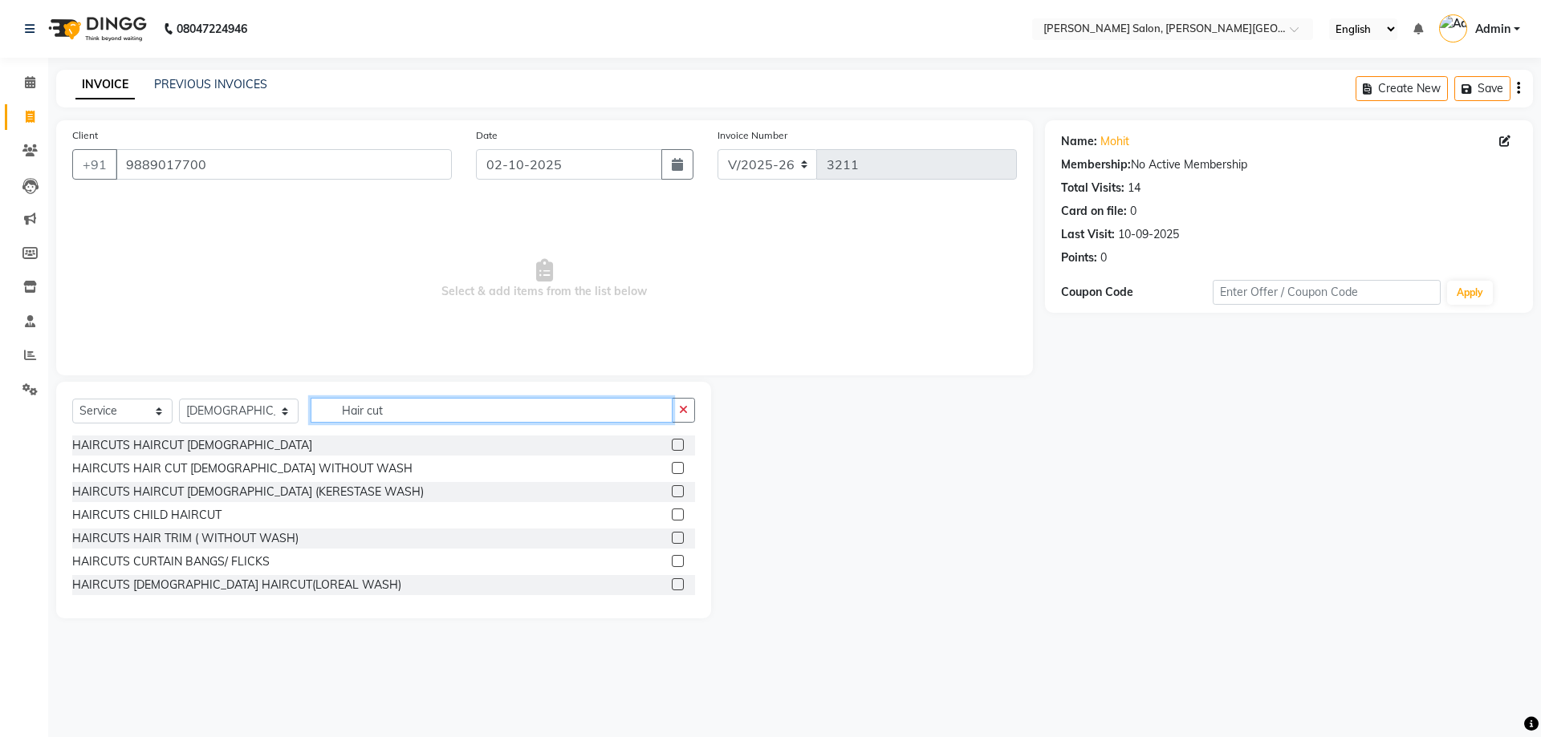
type input "Hair cut"
click at [672, 439] on label at bounding box center [678, 445] width 12 height 12
click at [672, 441] on input "checkbox" at bounding box center [677, 446] width 10 height 10
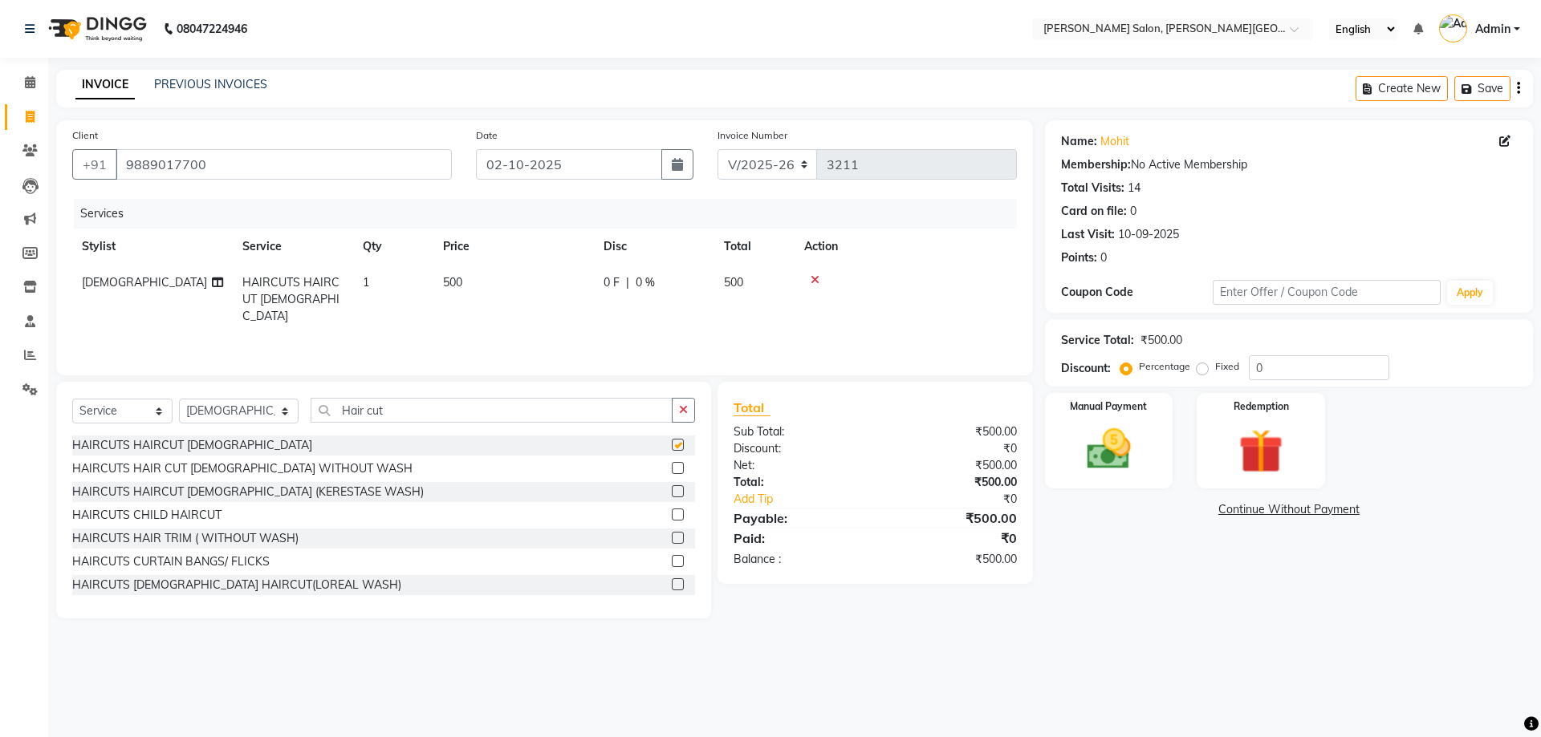
checkbox input "false"
click at [1104, 466] on img at bounding box center [1108, 449] width 75 height 53
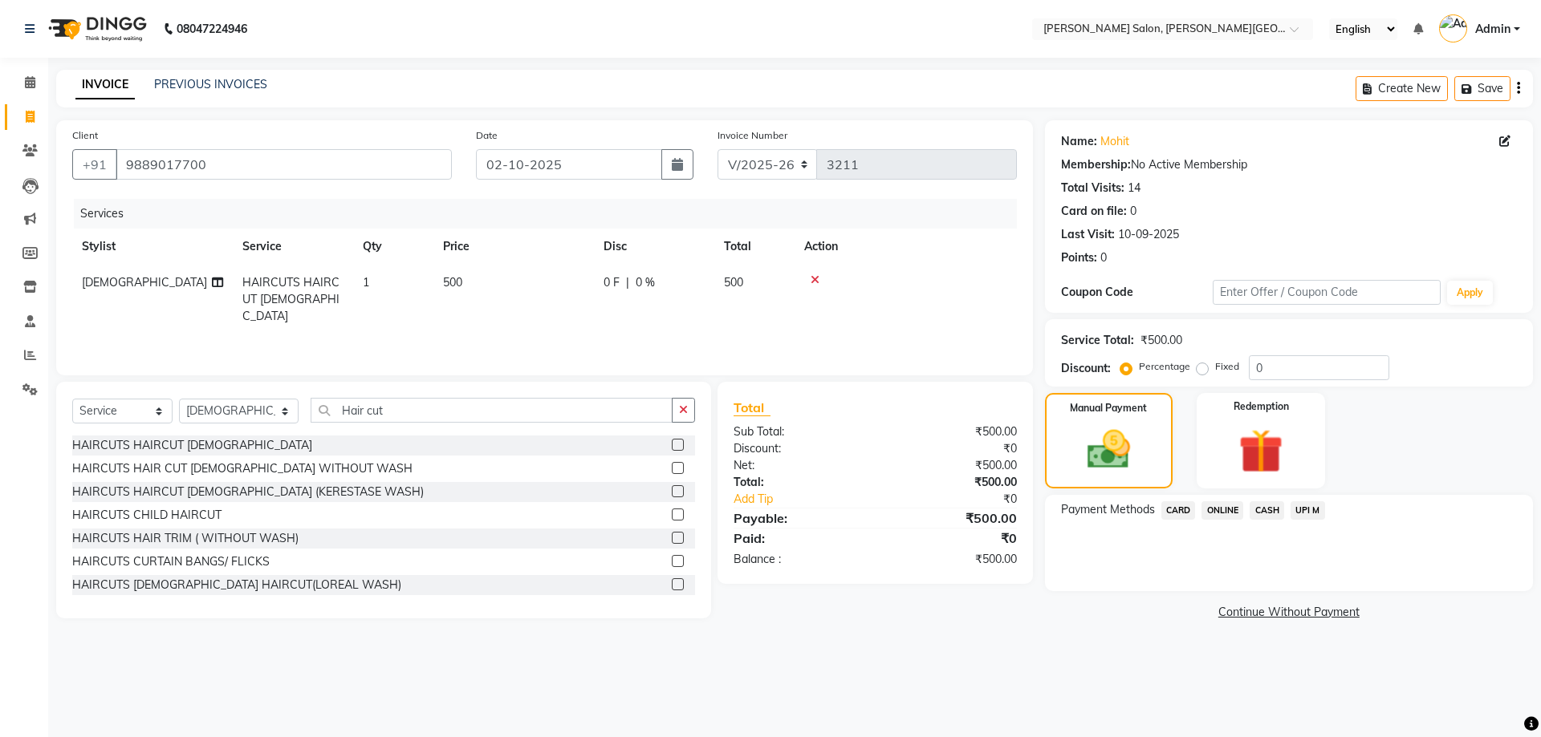
click at [1277, 514] on span "CASH" at bounding box center [1266, 511] width 35 height 18
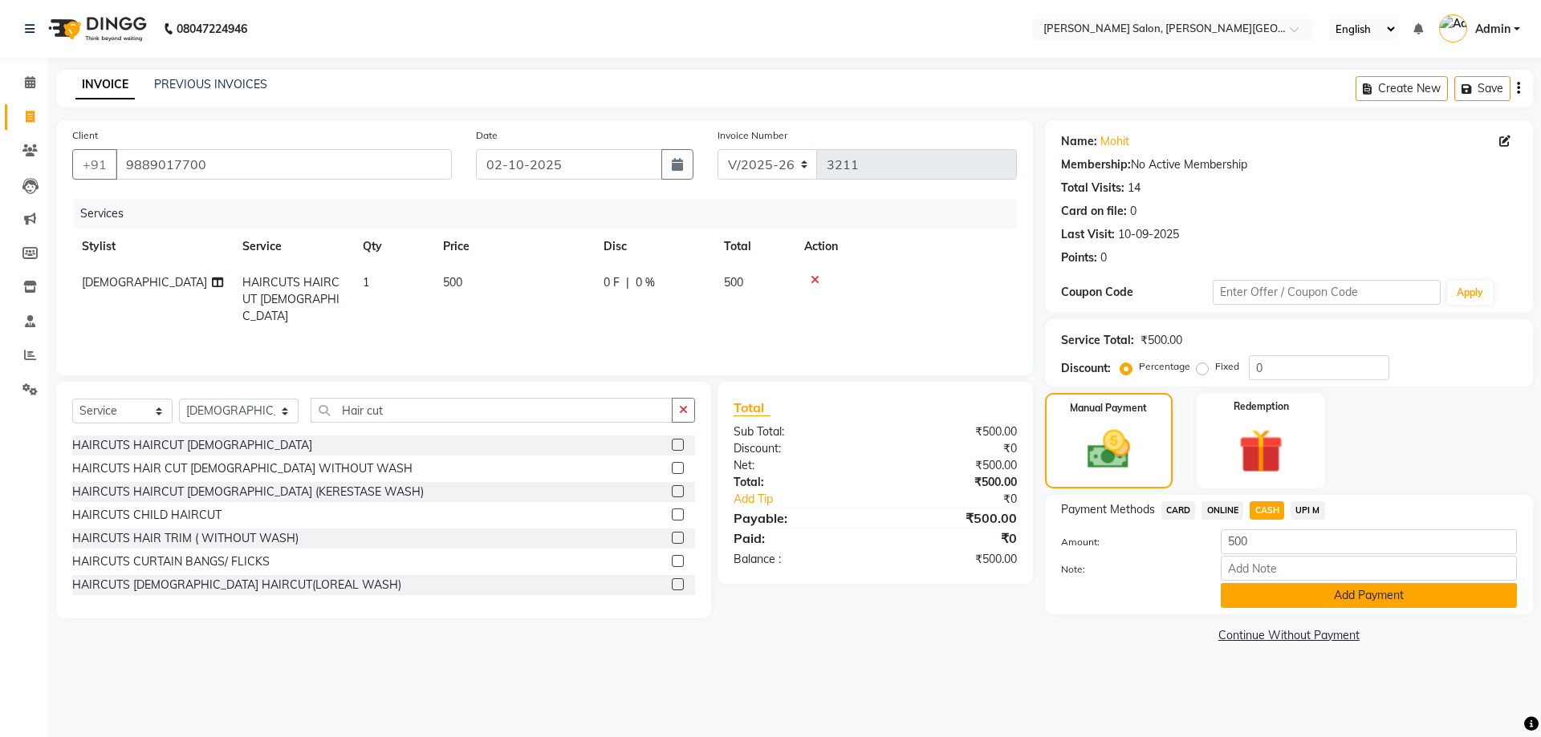
click at [1341, 587] on button "Add Payment" at bounding box center [1368, 595] width 296 height 25
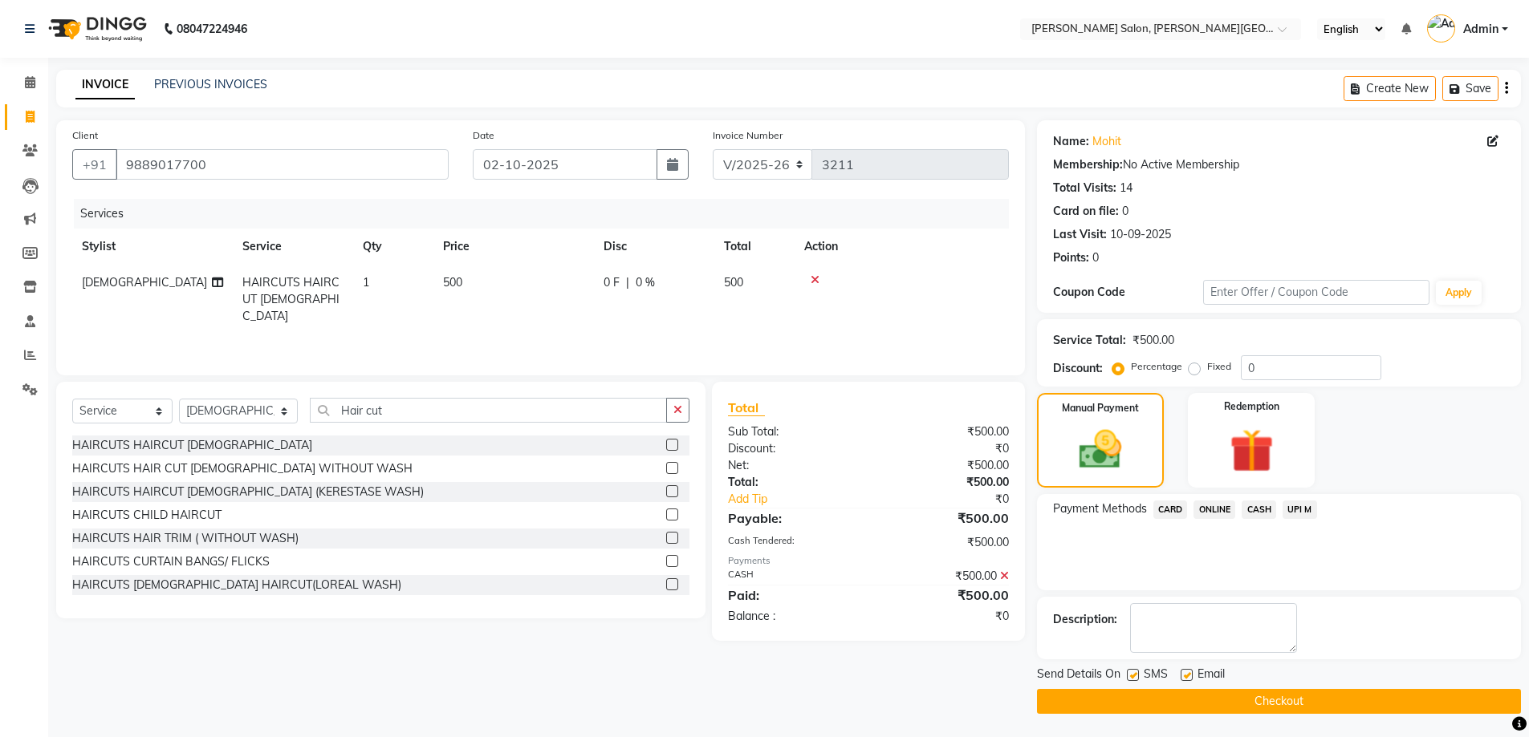
scroll to position [1, 0]
click at [1270, 696] on button "Checkout" at bounding box center [1279, 700] width 484 height 25
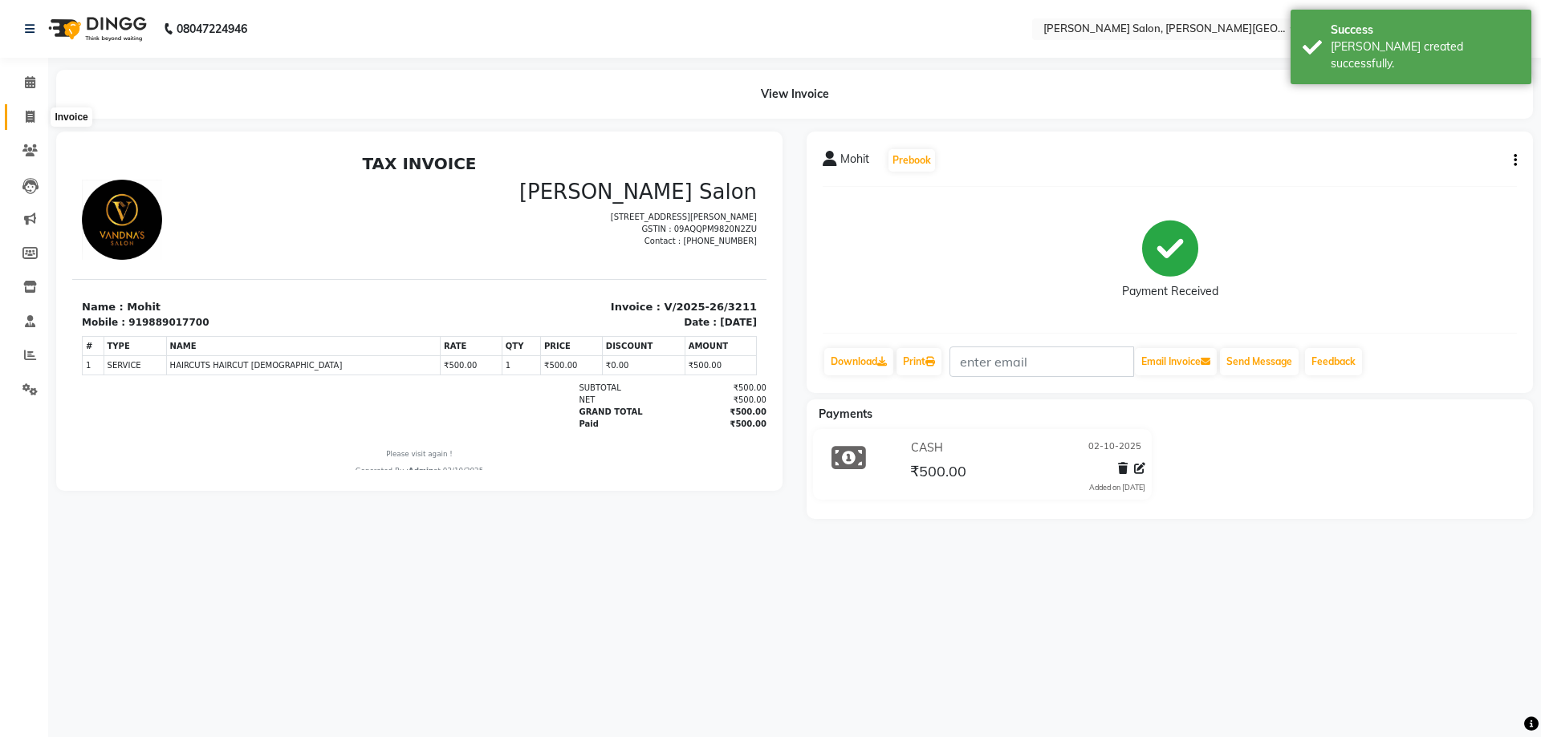
click at [29, 119] on icon at bounding box center [30, 117] width 9 height 12
select select "service"
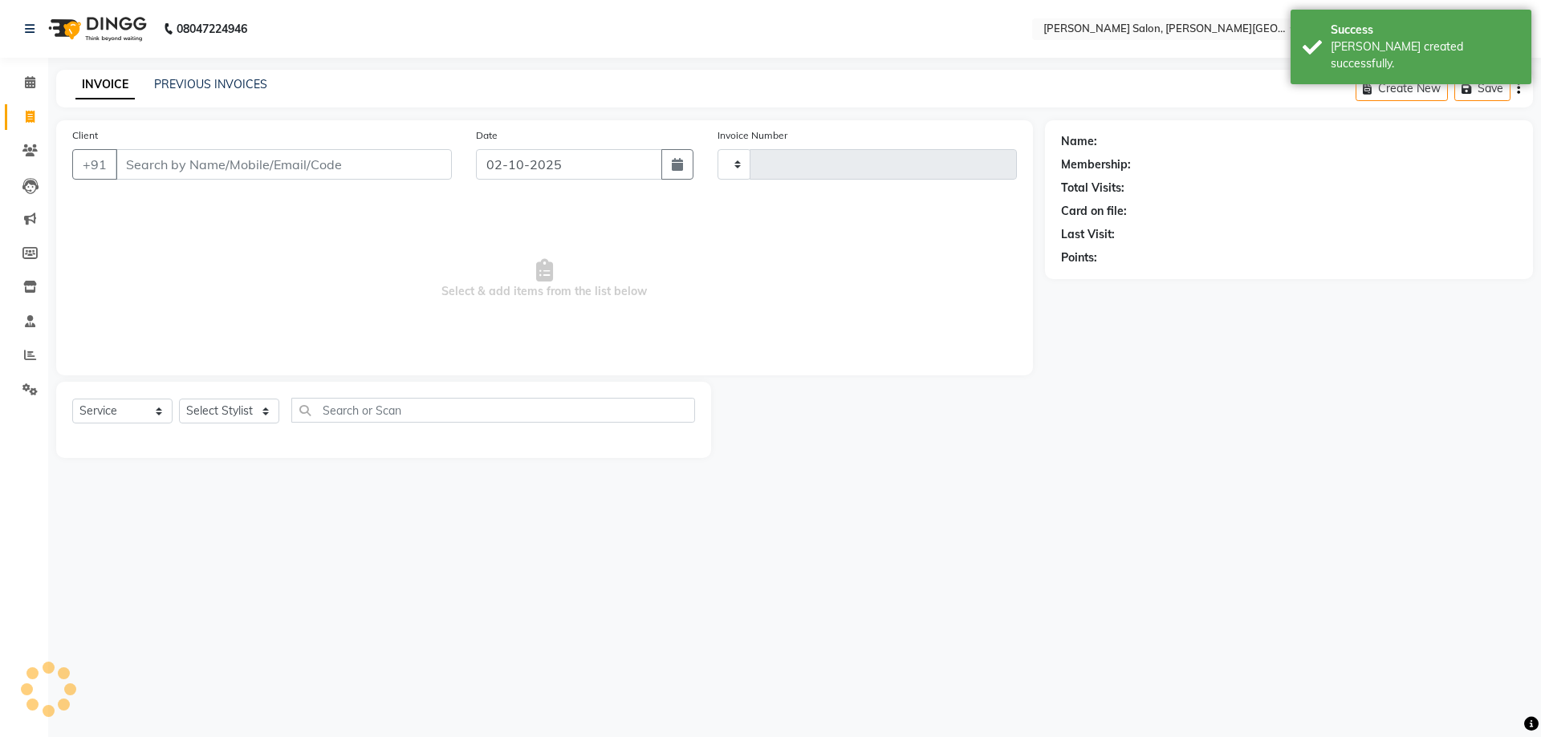
type input "3212"
select select "4122"
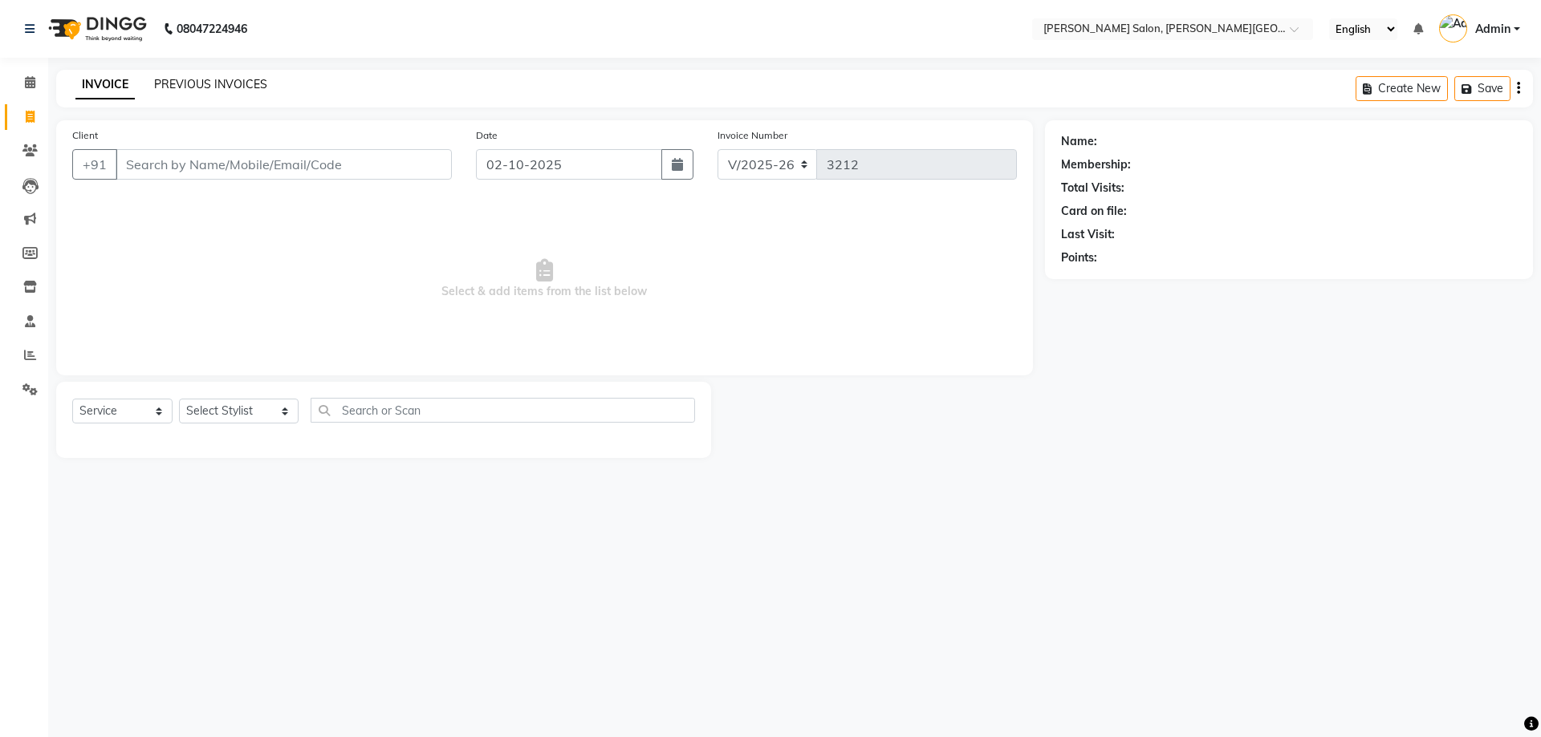
click at [210, 87] on link "PREVIOUS INVOICES" at bounding box center [210, 84] width 113 height 14
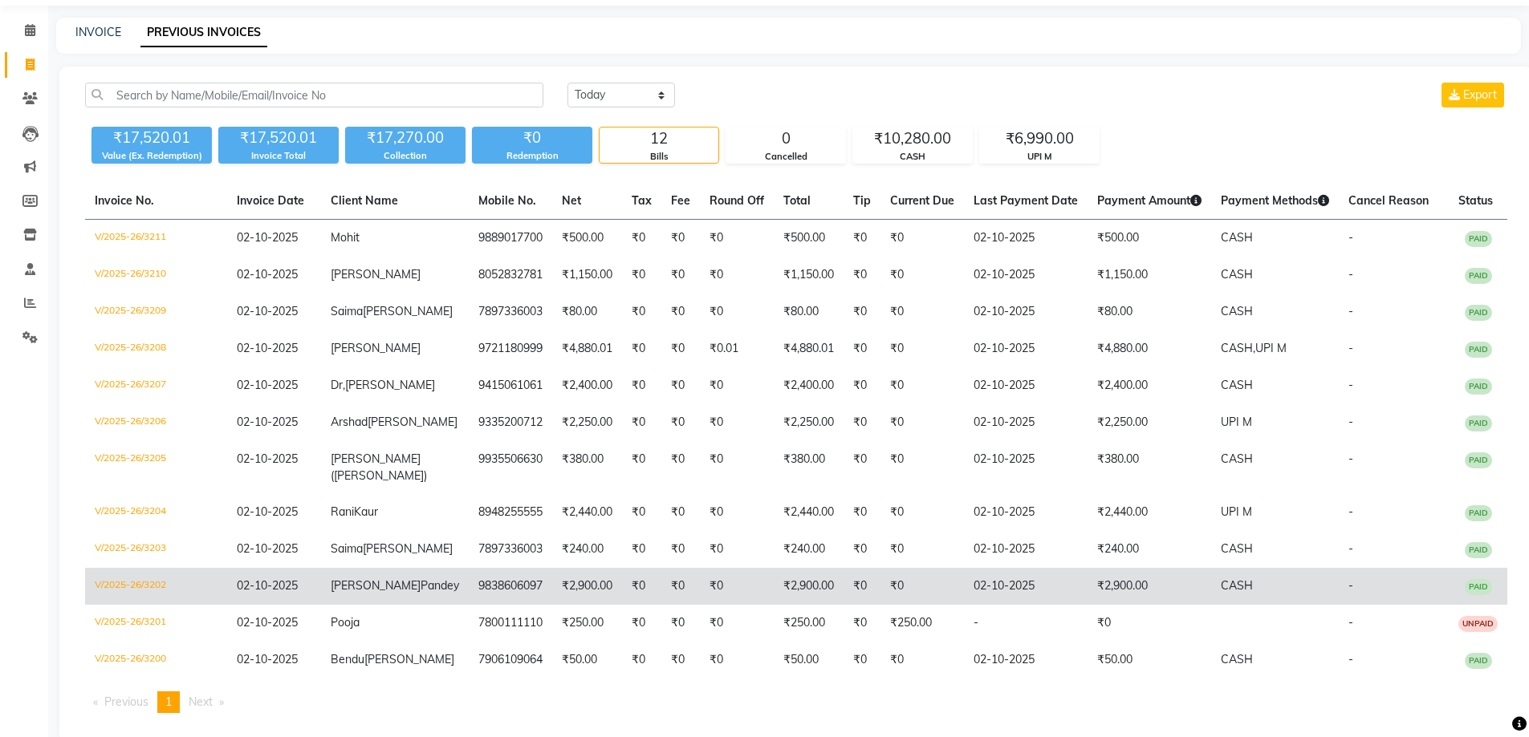
scroll to position [80, 0]
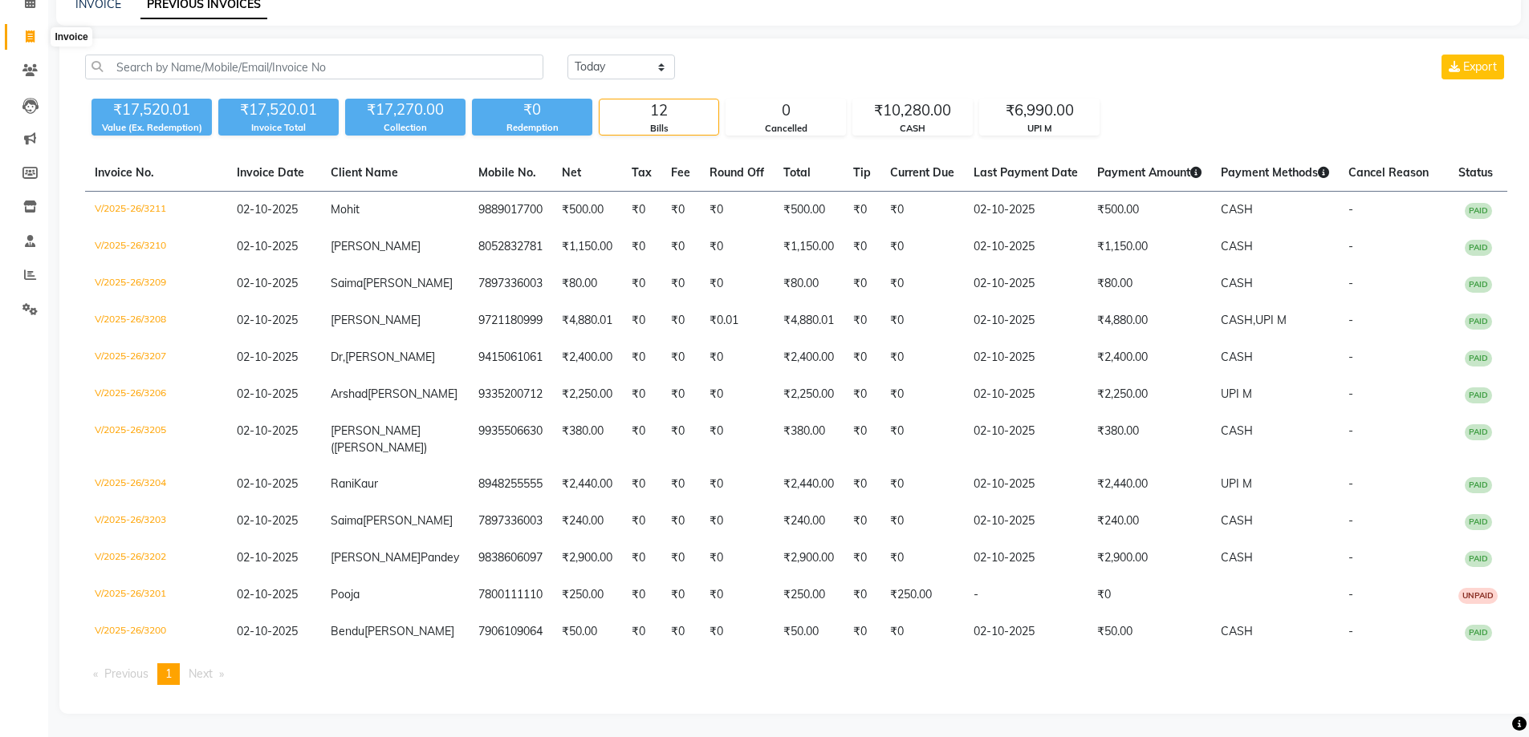
click at [26, 37] on icon at bounding box center [30, 36] width 9 height 12
select select "service"
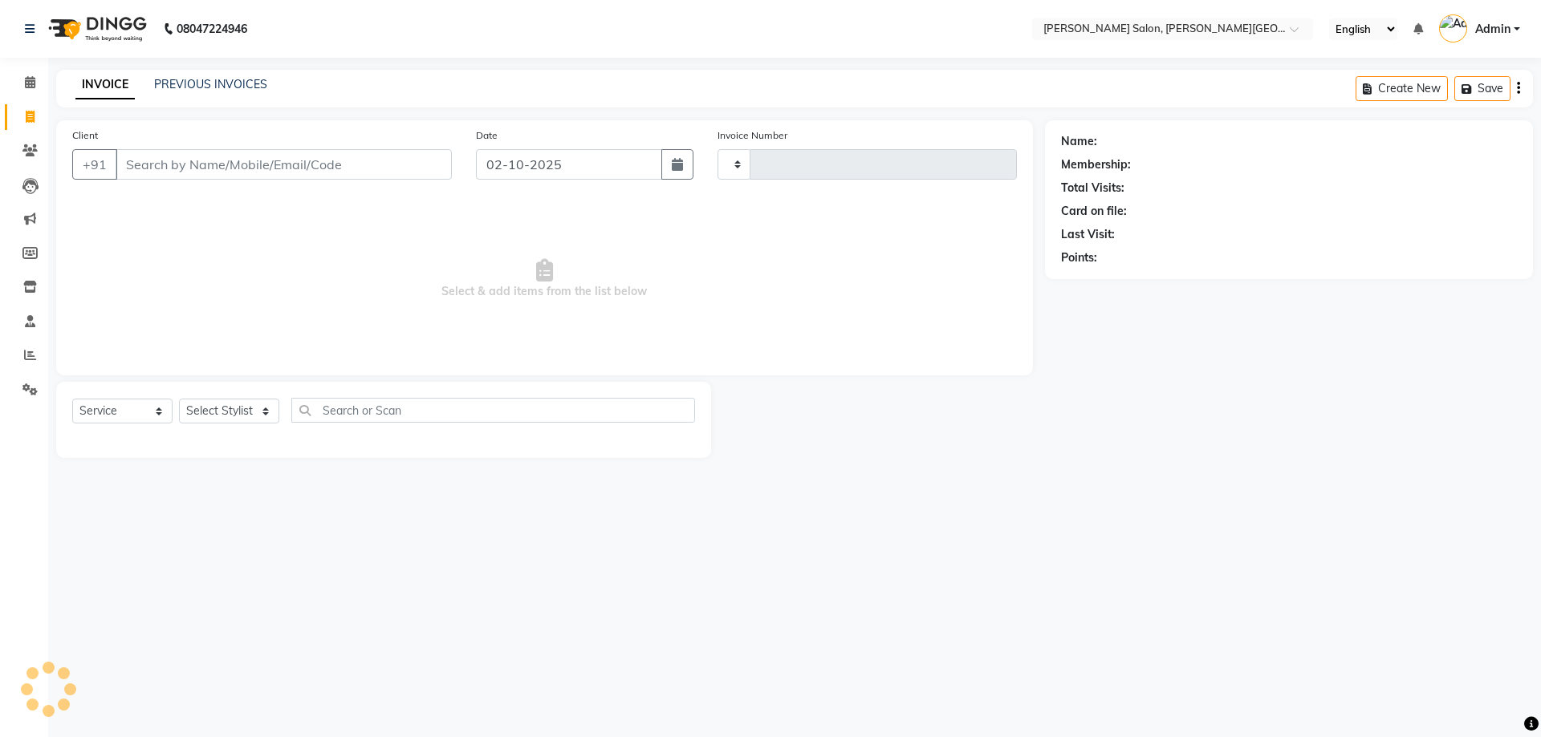
type input "3212"
select select "4122"
